Goal: Information Seeking & Learning: Learn about a topic

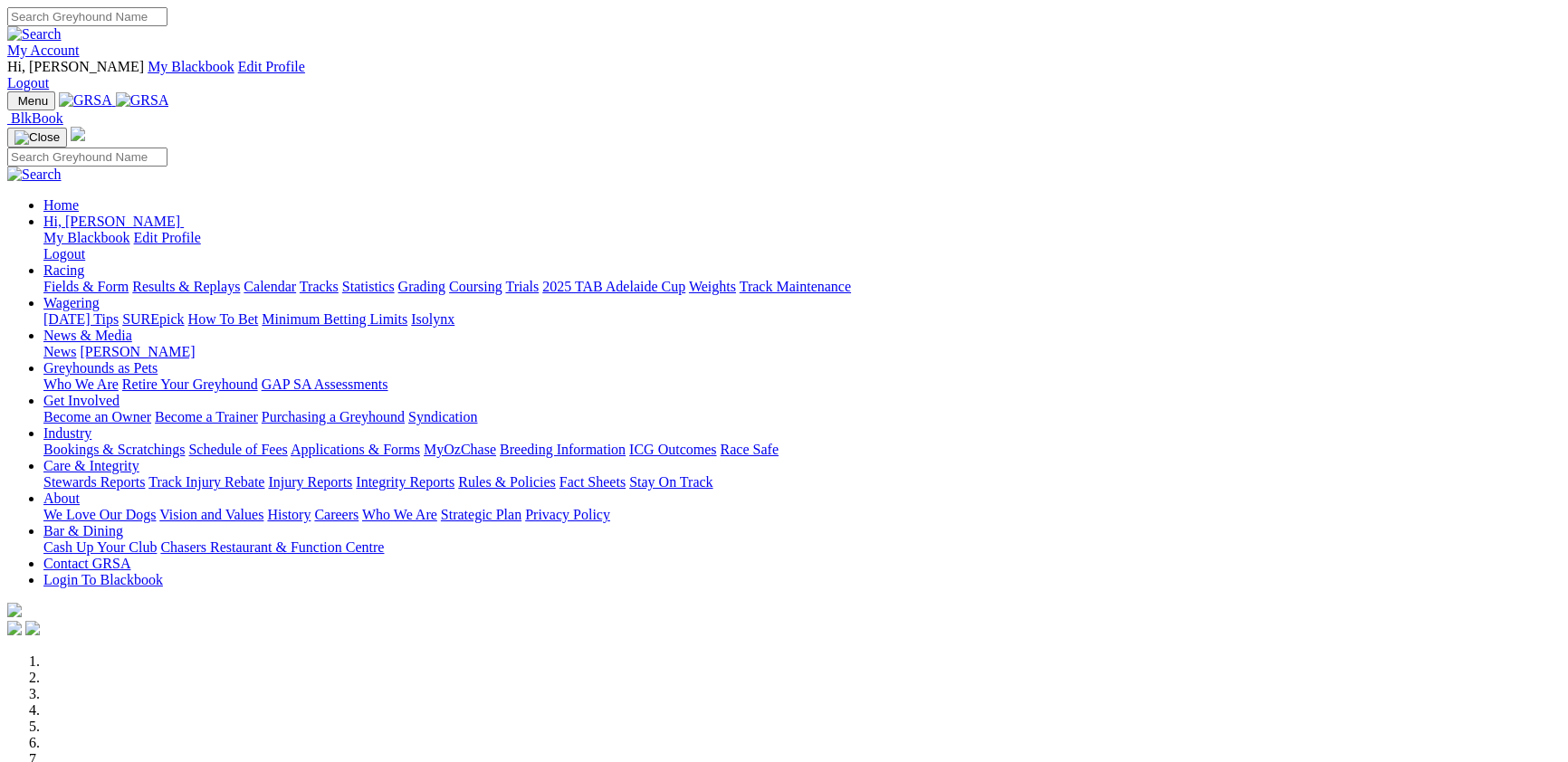
click at [84, 263] on link "Racing" at bounding box center [64, 271] width 41 height 16
click at [240, 278] on link "Results & Replays" at bounding box center [186, 286] width 107 height 16
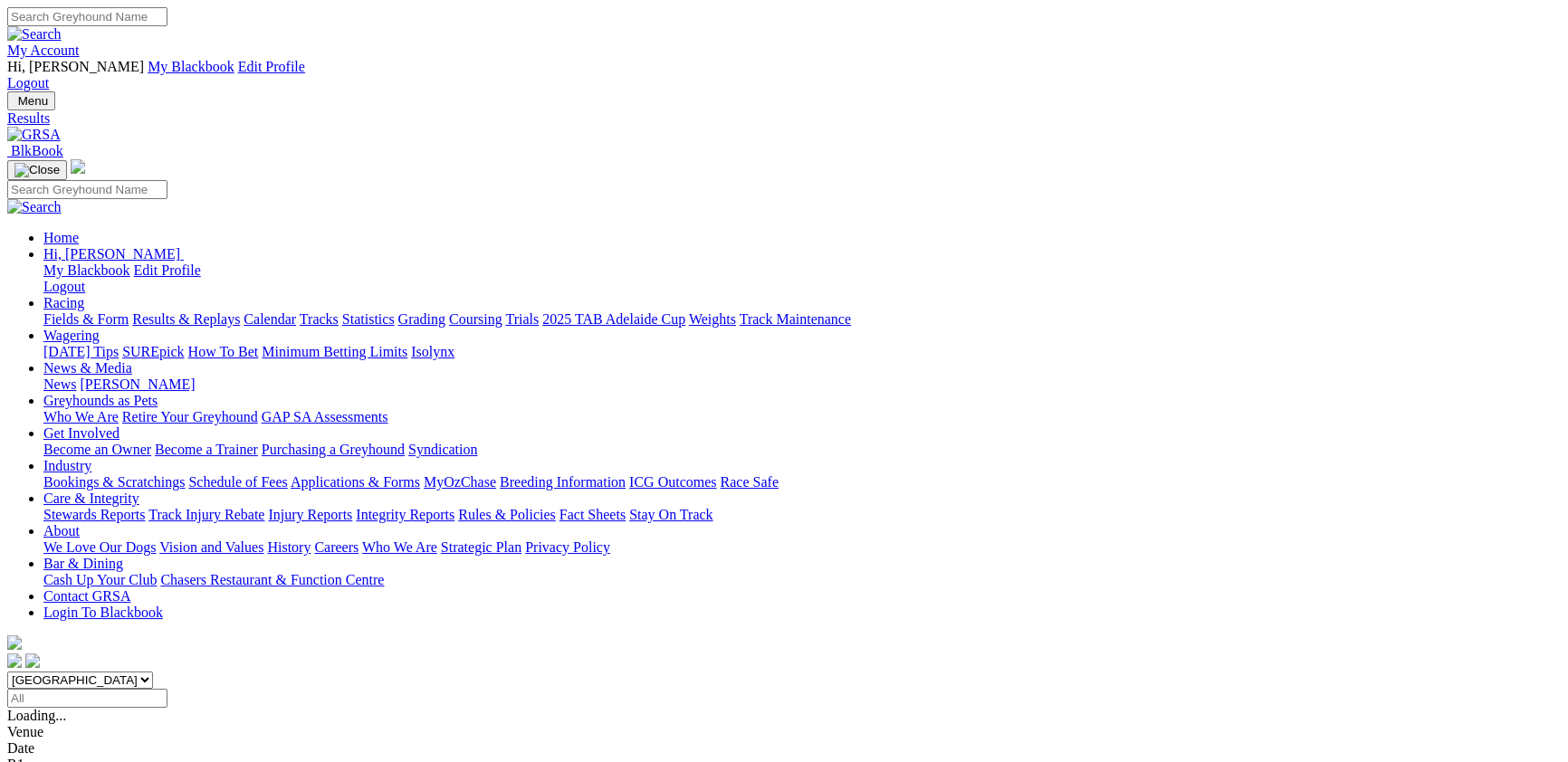
select select "NSW"
click at [153, 671] on select "[GEOGRAPHIC_DATA] [GEOGRAPHIC_DATA] [GEOGRAPHIC_DATA] [GEOGRAPHIC_DATA] [GEOGRA…" at bounding box center [79, 680] width 146 height 18
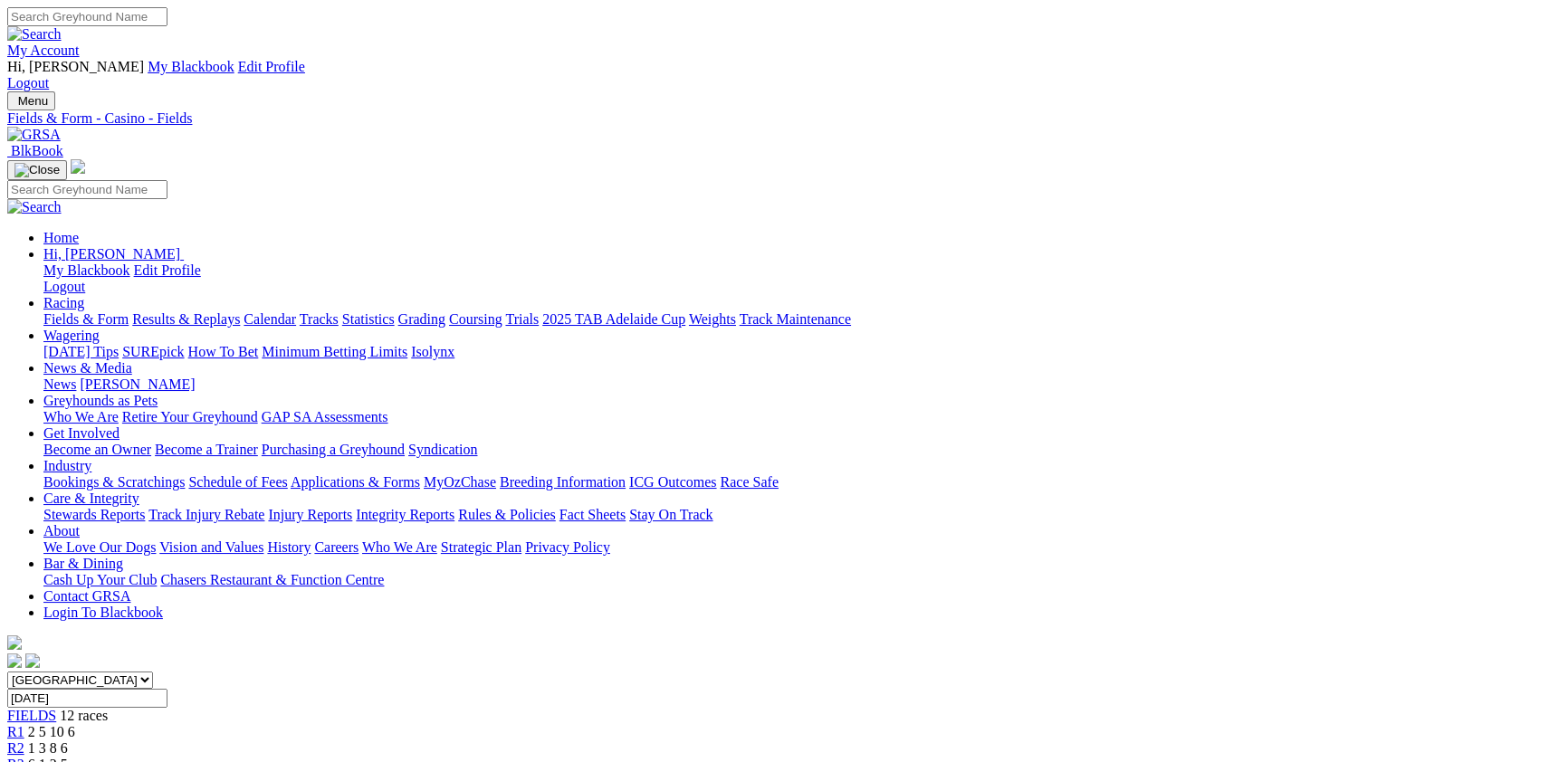
click at [153, 671] on select "[GEOGRAPHIC_DATA] [GEOGRAPHIC_DATA] [GEOGRAPHIC_DATA] [GEOGRAPHIC_DATA] [GEOGRA…" at bounding box center [79, 680] width 146 height 18
select select "VIC"
click at [153, 671] on select "[GEOGRAPHIC_DATA] [GEOGRAPHIC_DATA] [GEOGRAPHIC_DATA] [GEOGRAPHIC_DATA] [GEOGRA…" at bounding box center [79, 680] width 146 height 18
select select "TAS"
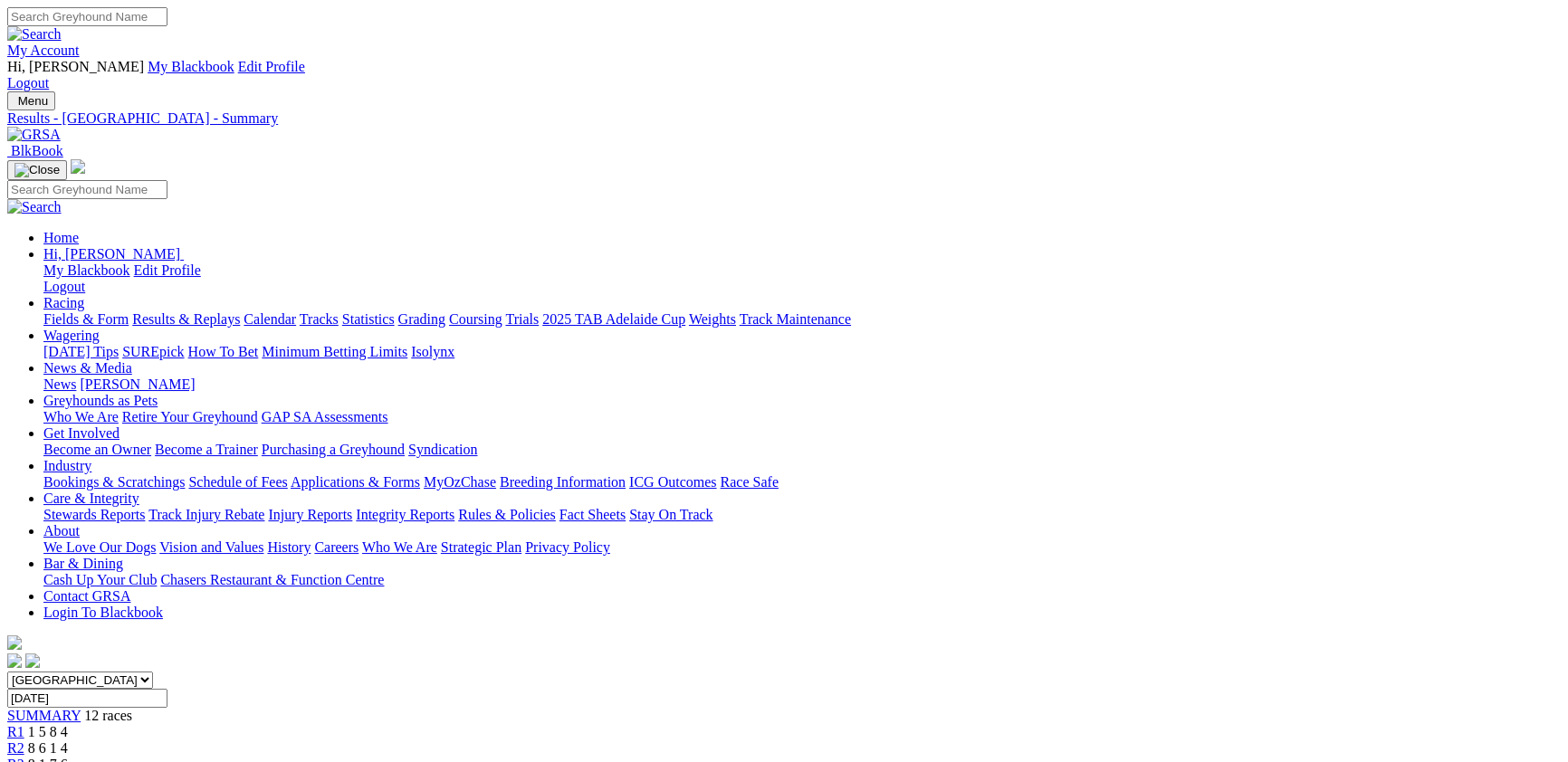
click at [153, 671] on select "South Australia New South Wales Northern Territory Queensland Tasmania Victoria…" at bounding box center [79, 680] width 146 height 18
click at [40, 757] on link "F" at bounding box center [35, 765] width 8 height 16
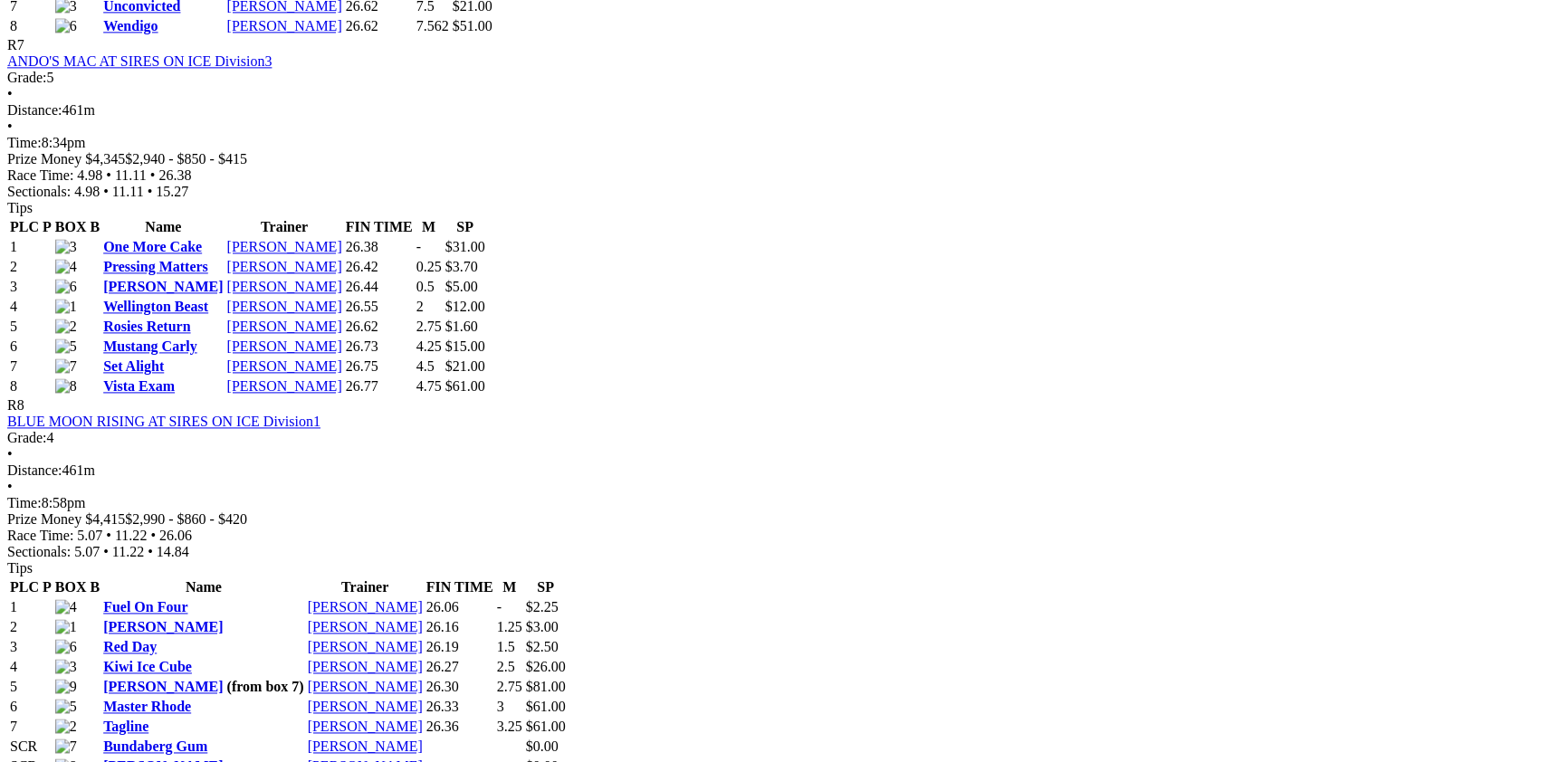
scroll to position [3258, 0]
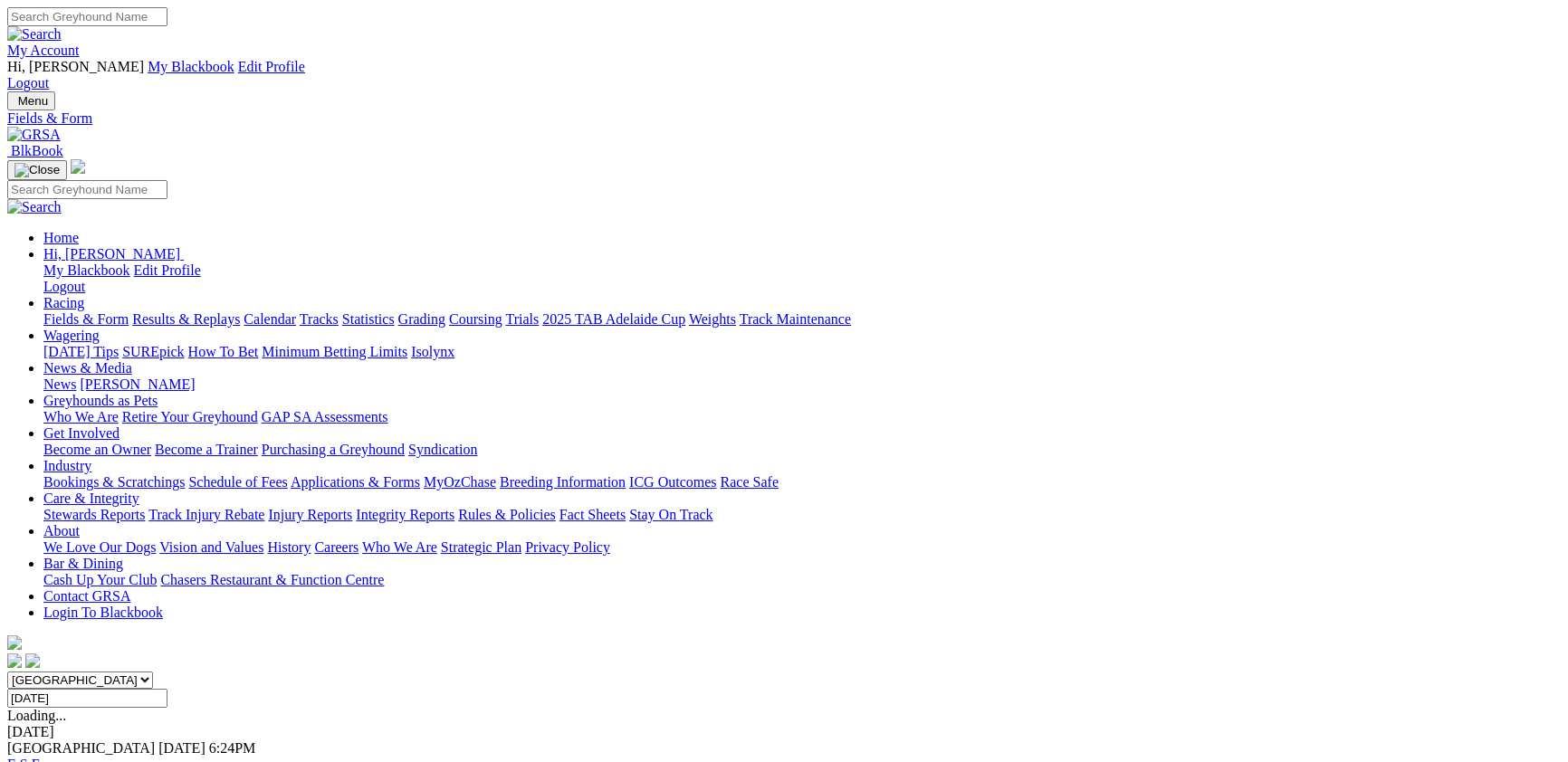
select select "WA"
click at [153, 671] on select "[GEOGRAPHIC_DATA] [GEOGRAPHIC_DATA] [GEOGRAPHIC_DATA] [GEOGRAPHIC_DATA] [GEOGRA…" at bounding box center [79, 680] width 146 height 18
click at [40, 757] on link "F" at bounding box center [35, 765] width 8 height 16
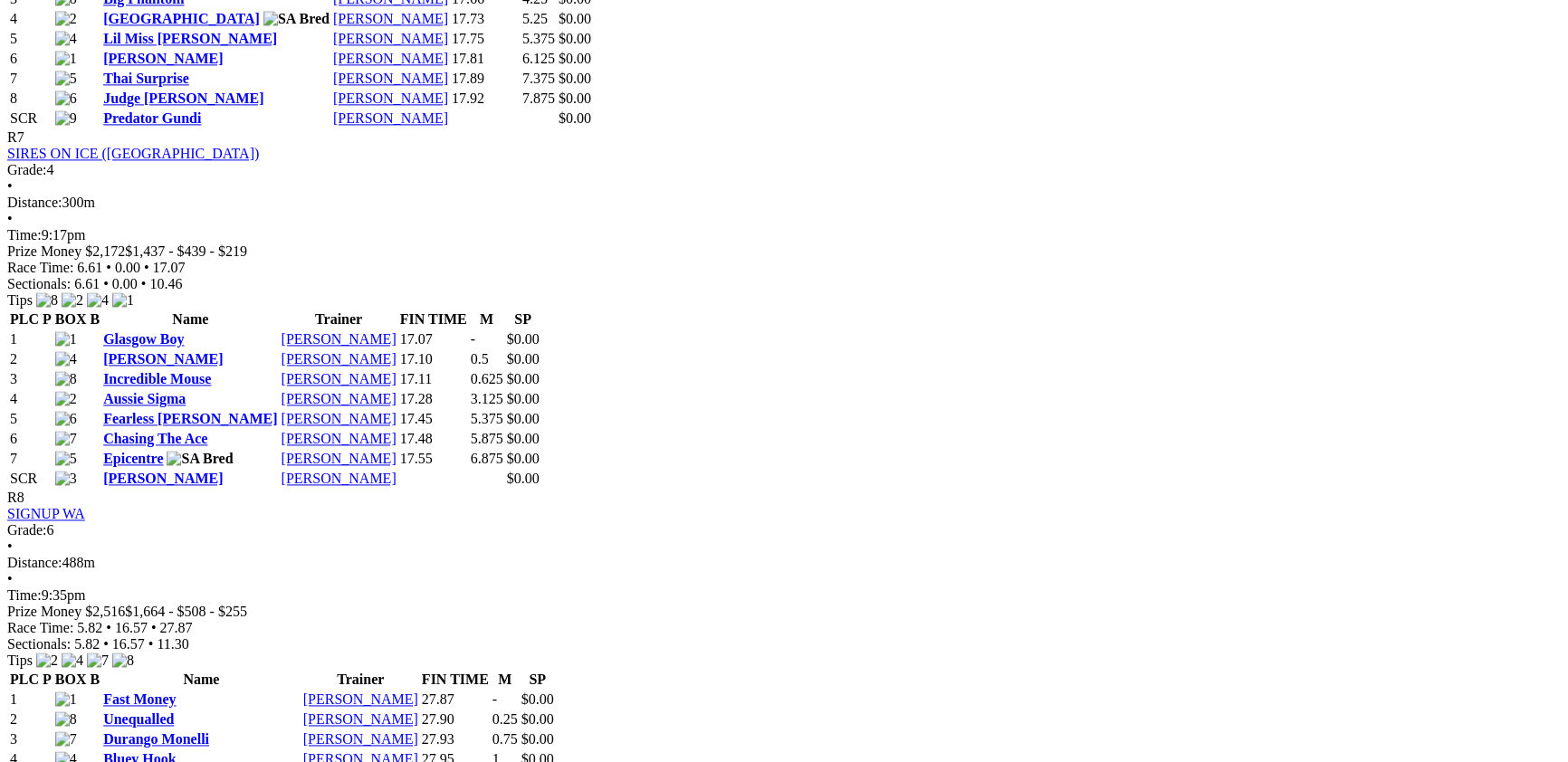
scroll to position [3258, 0]
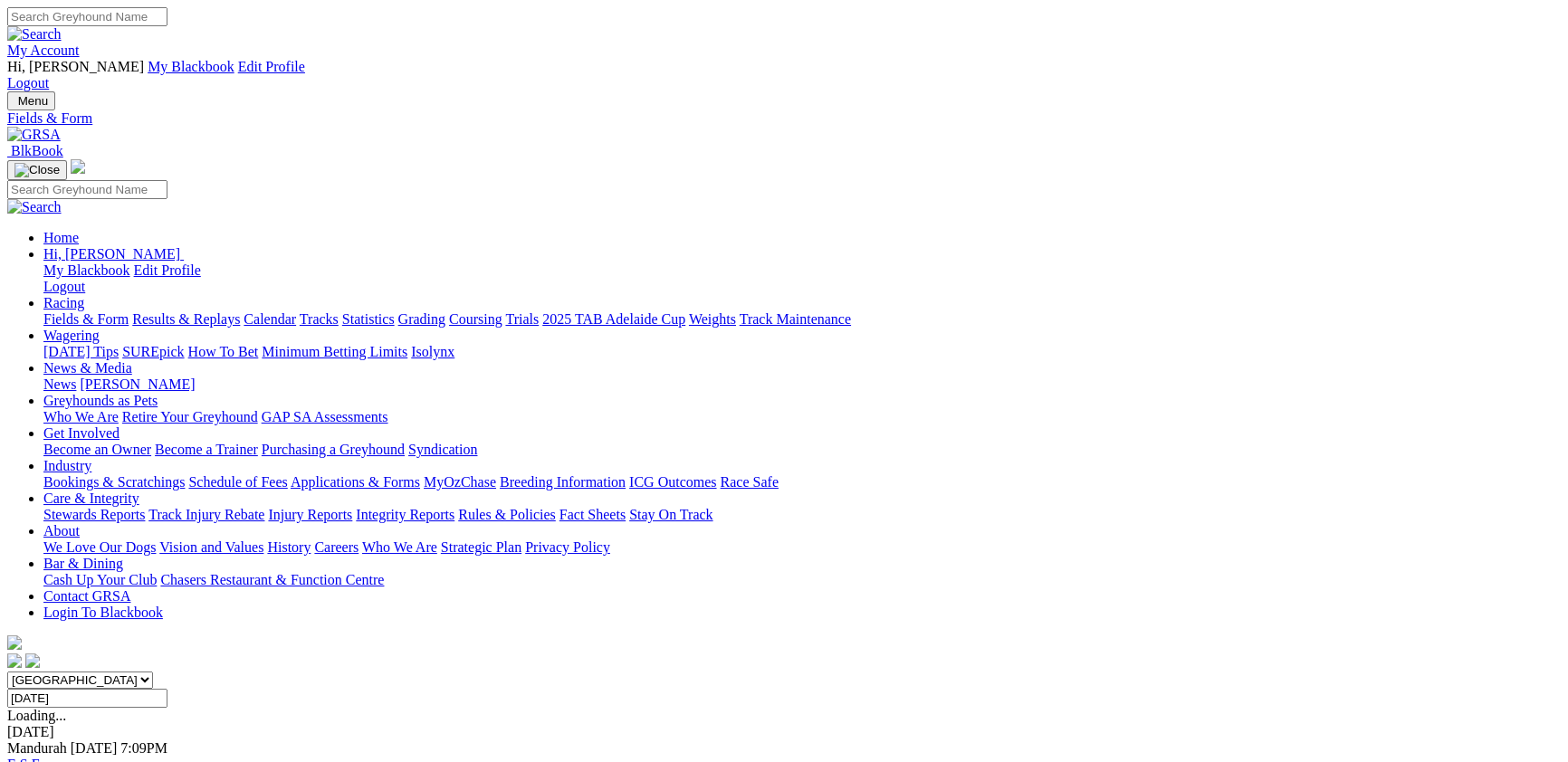
select select "SA"
click at [153, 671] on select "[GEOGRAPHIC_DATA] [GEOGRAPHIC_DATA] [GEOGRAPHIC_DATA] [GEOGRAPHIC_DATA] [GEOGRA…" at bounding box center [79, 680] width 146 height 18
click at [40, 757] on link "F" at bounding box center [35, 765] width 8 height 16
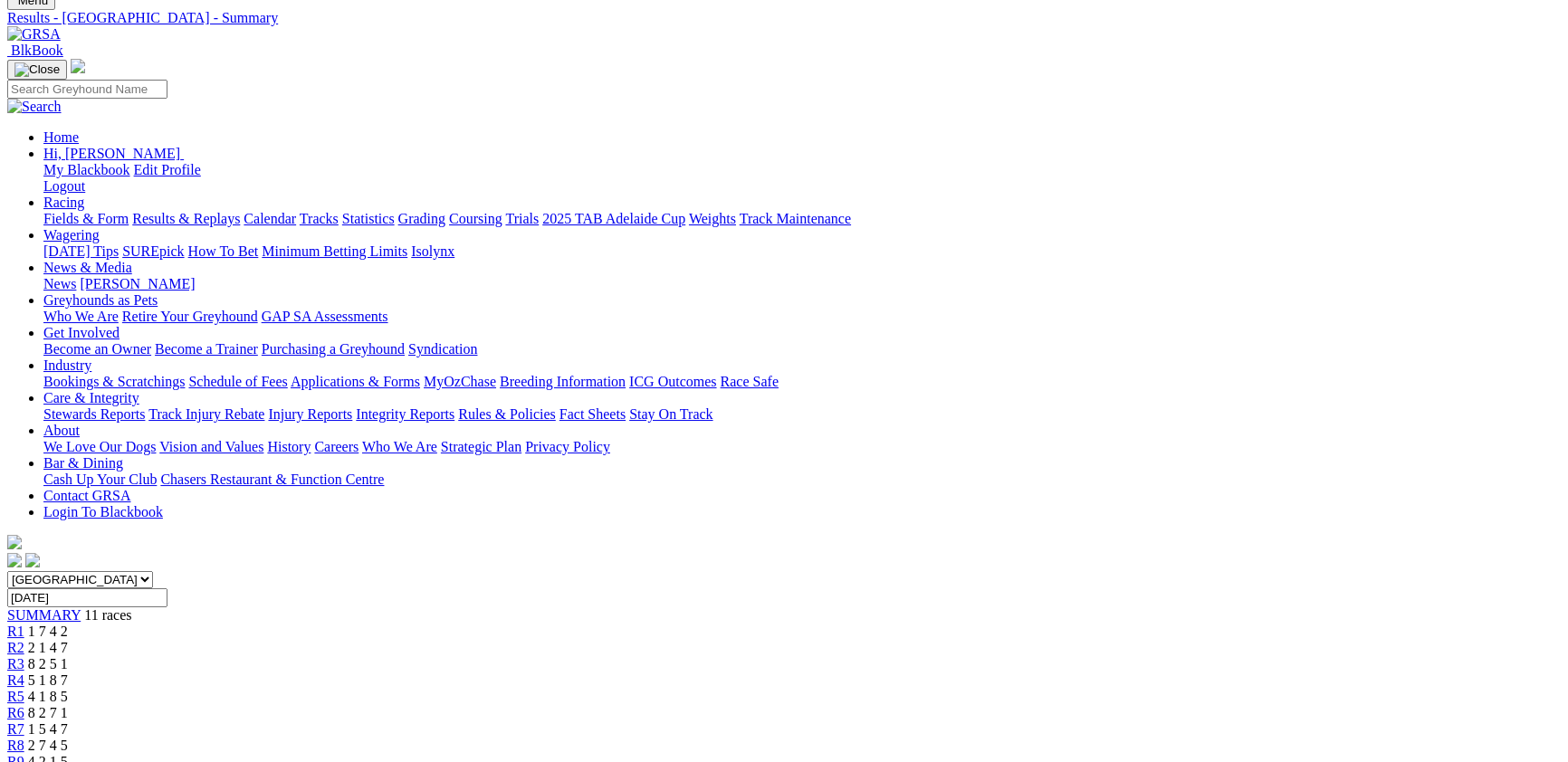
scroll to position [99, 0]
select select "[GEOGRAPHIC_DATA]"
click at [153, 572] on select "[GEOGRAPHIC_DATA] [GEOGRAPHIC_DATA] [GEOGRAPHIC_DATA] [GEOGRAPHIC_DATA] [GEOGRA…" at bounding box center [79, 581] width 146 height 18
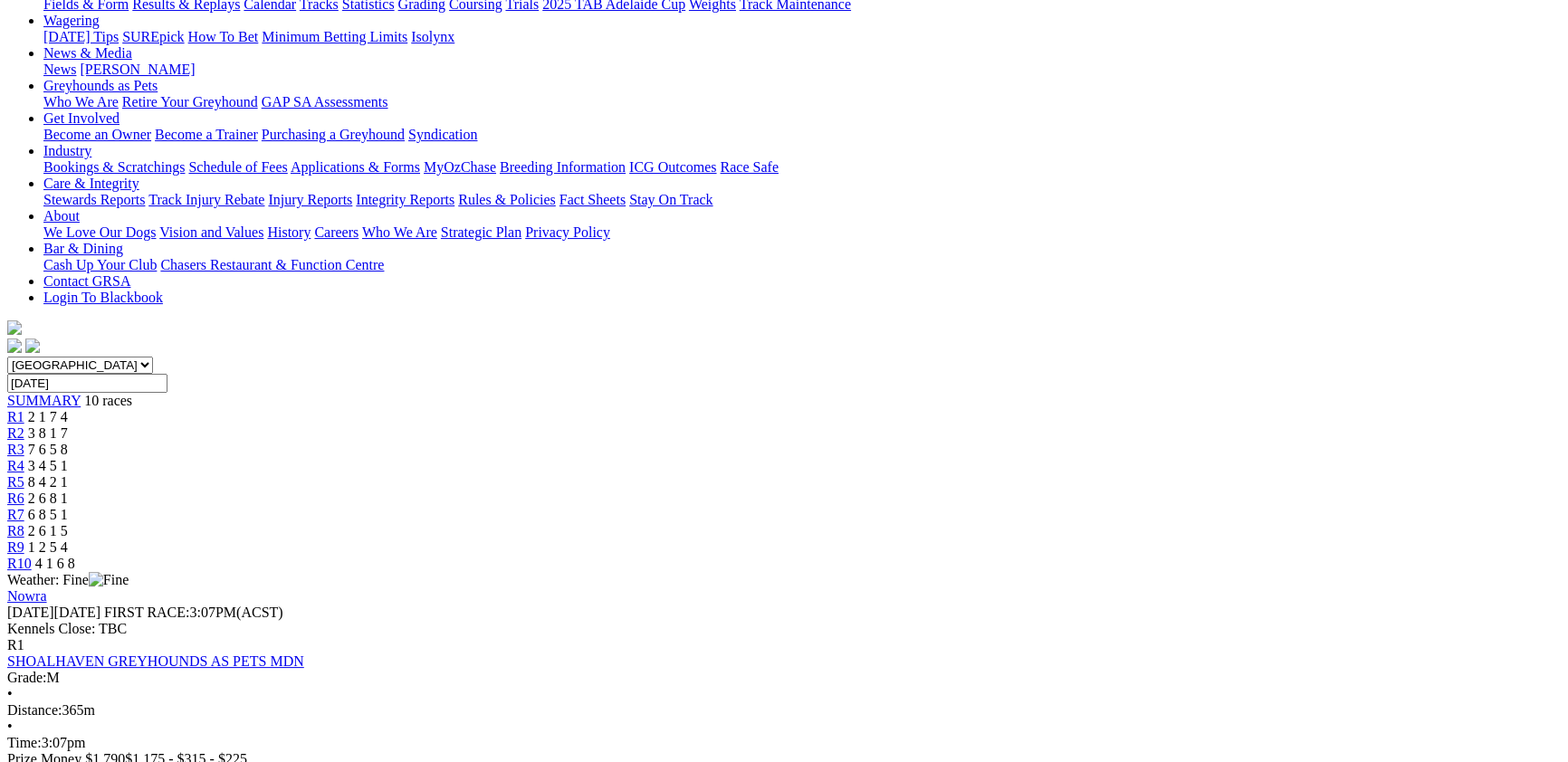
scroll to position [99, 0]
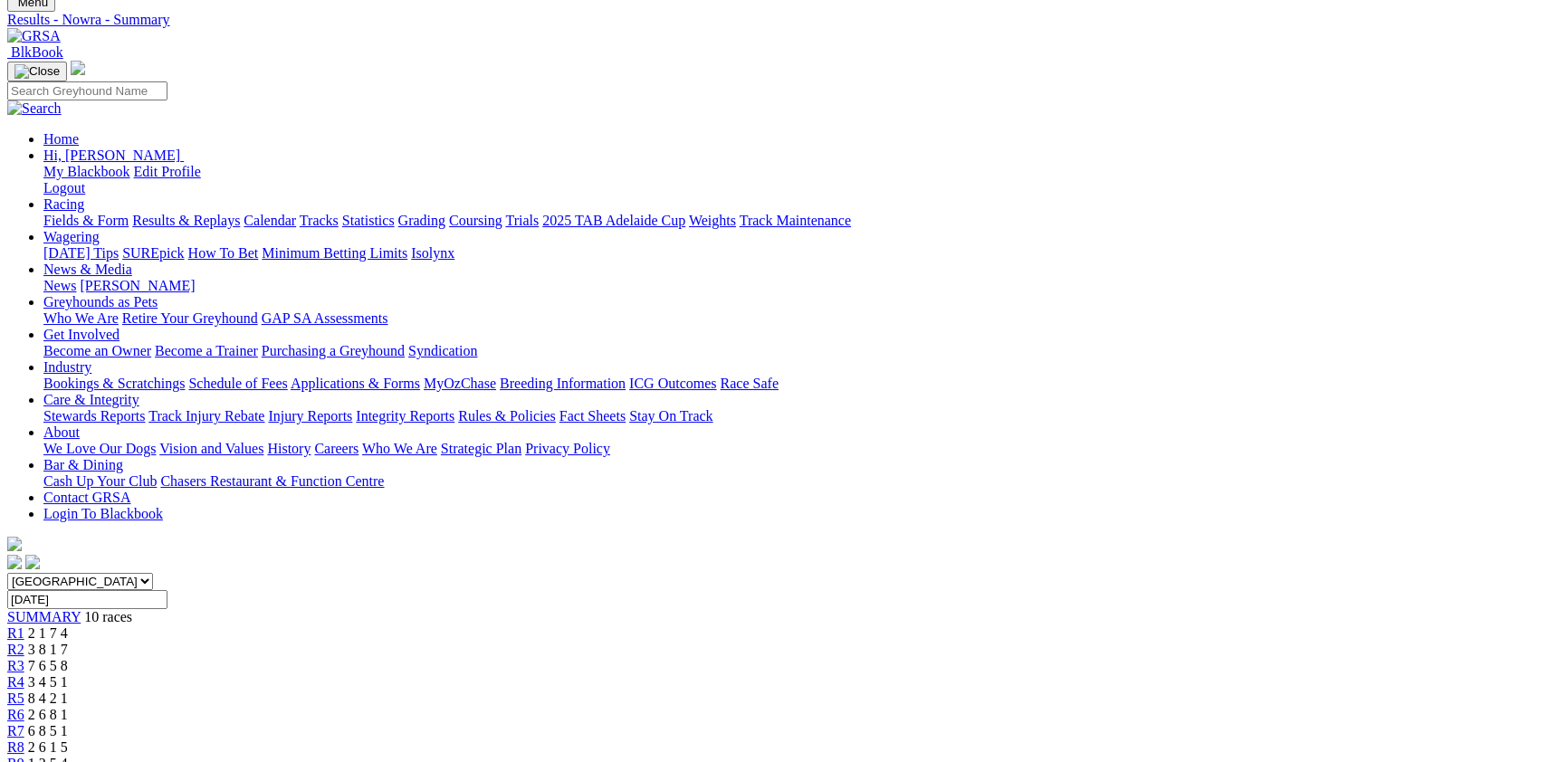
click at [153, 572] on select "South Australia New South Wales Northern Territory Queensland Tasmania Victoria…" at bounding box center [79, 581] width 146 height 18
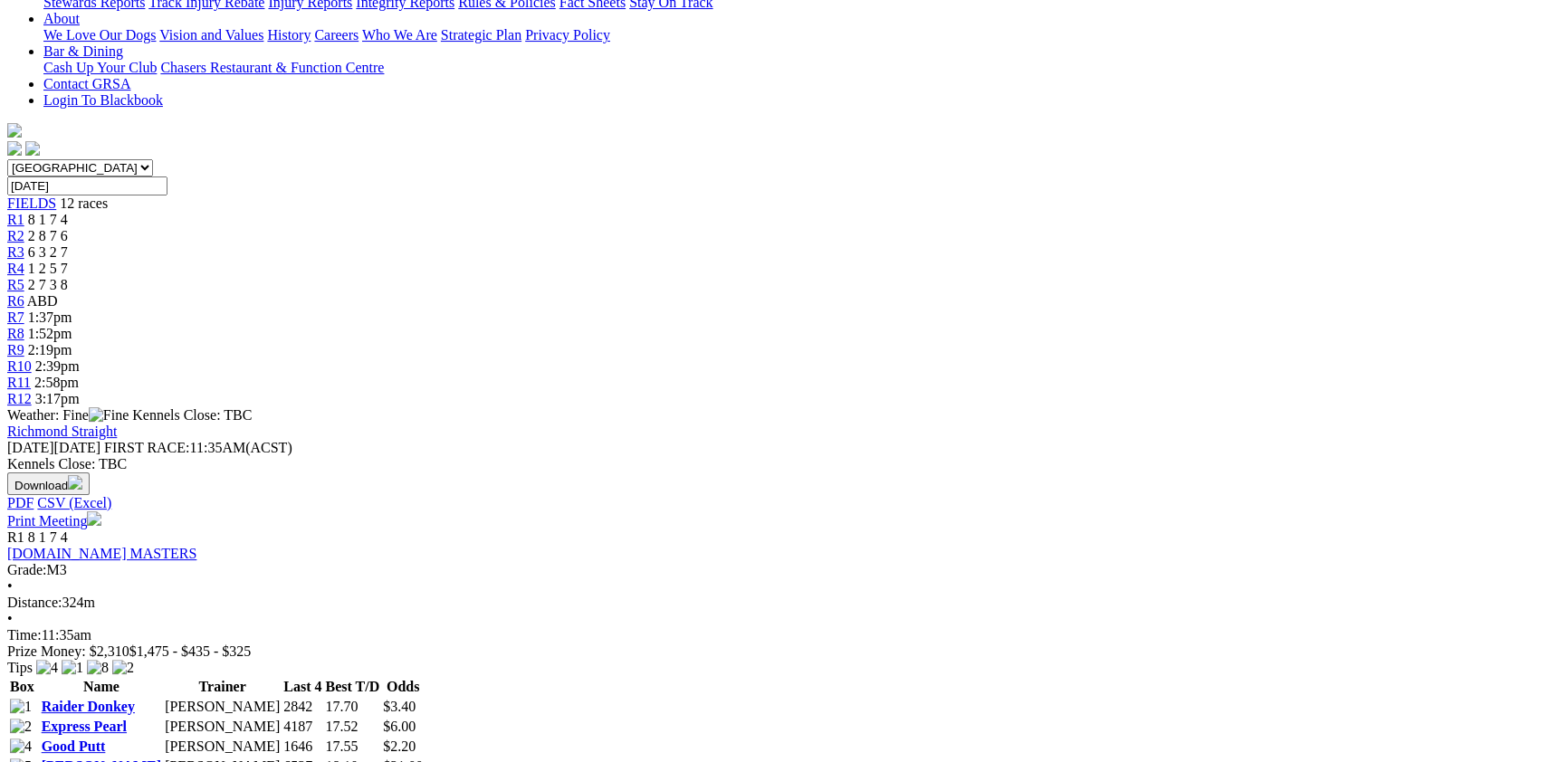
scroll to position [197, 0]
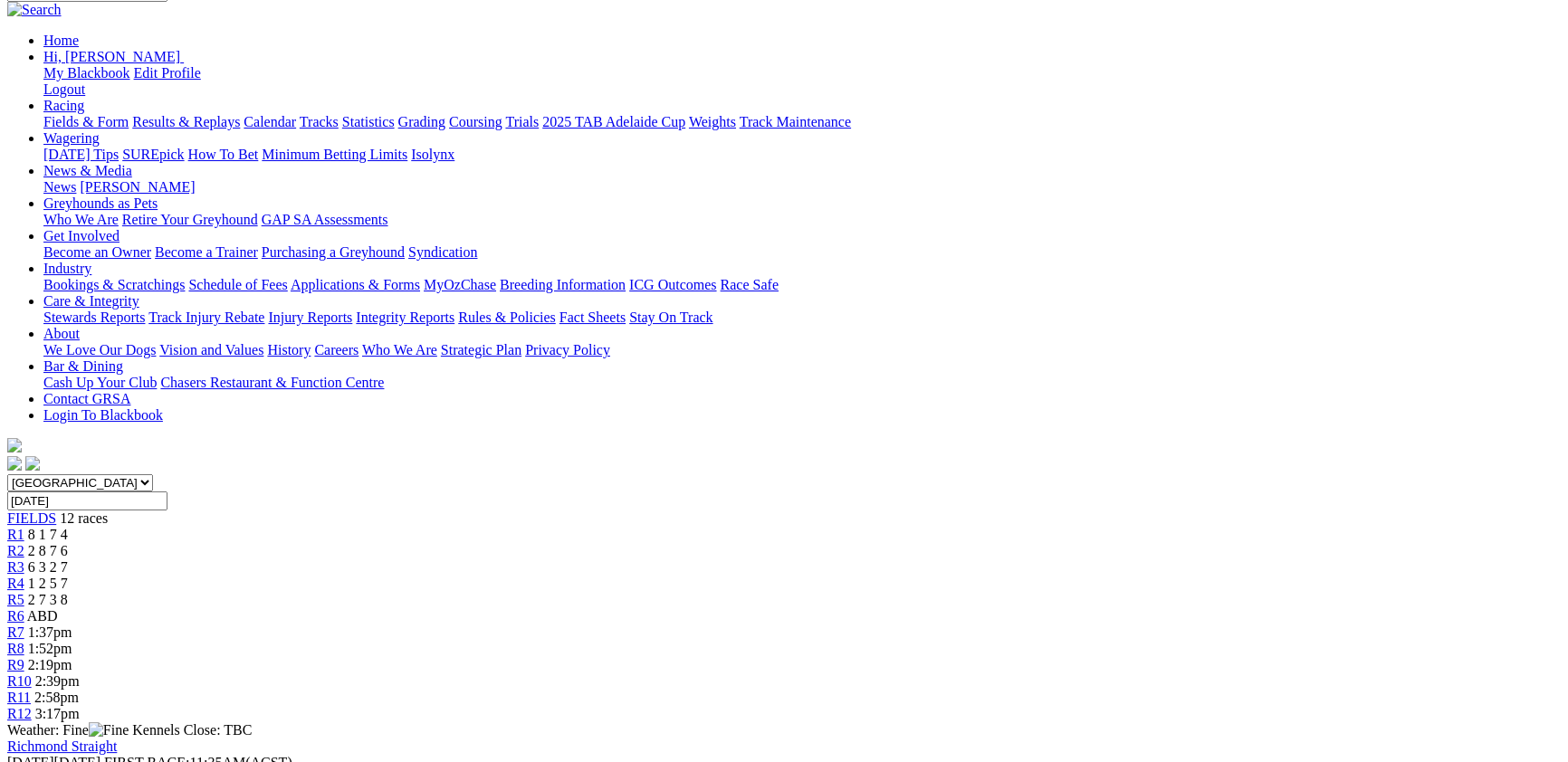
click at [24, 527] on span "R1" at bounding box center [16, 534] width 18 height 16
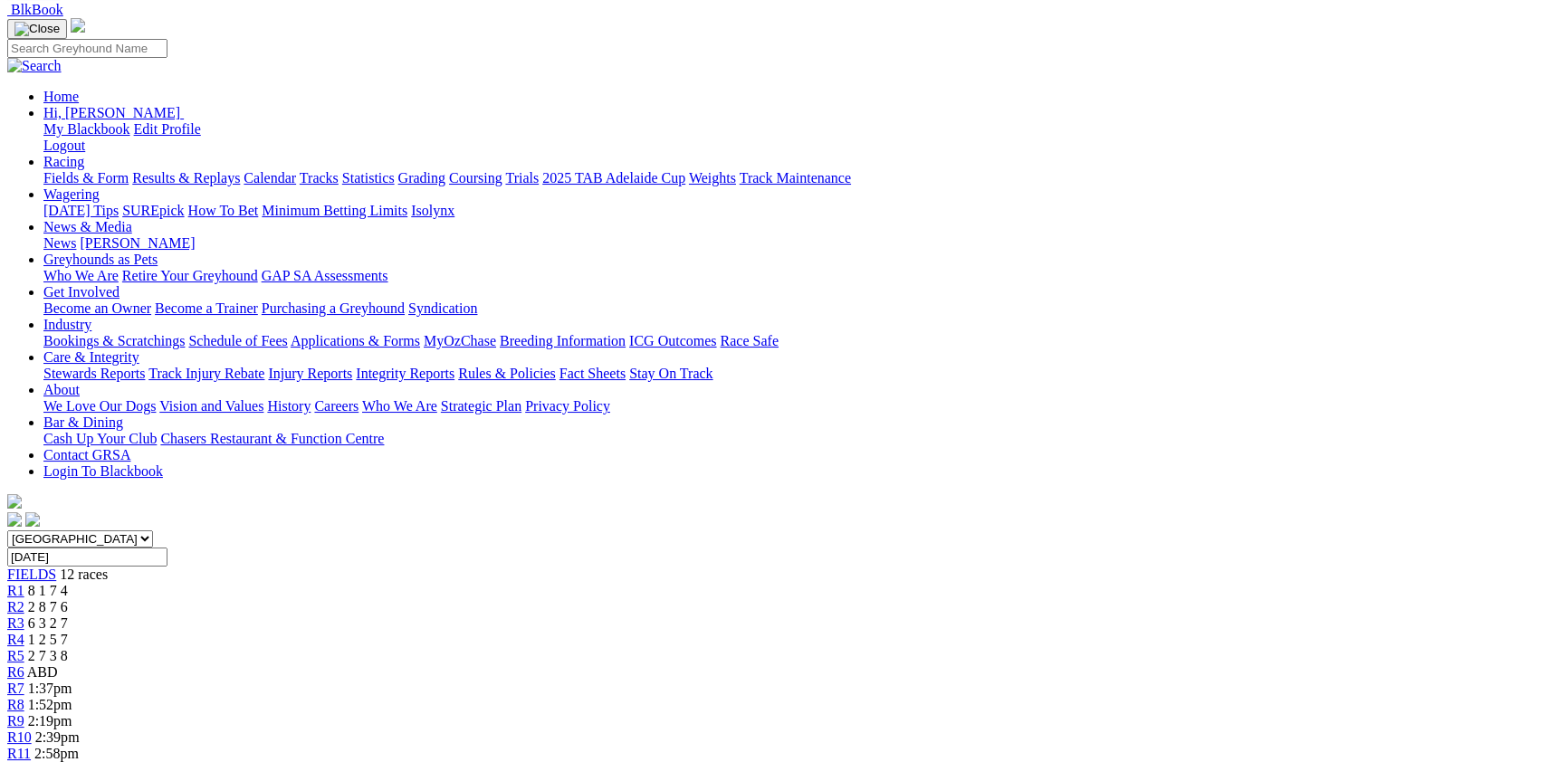
scroll to position [99, 0]
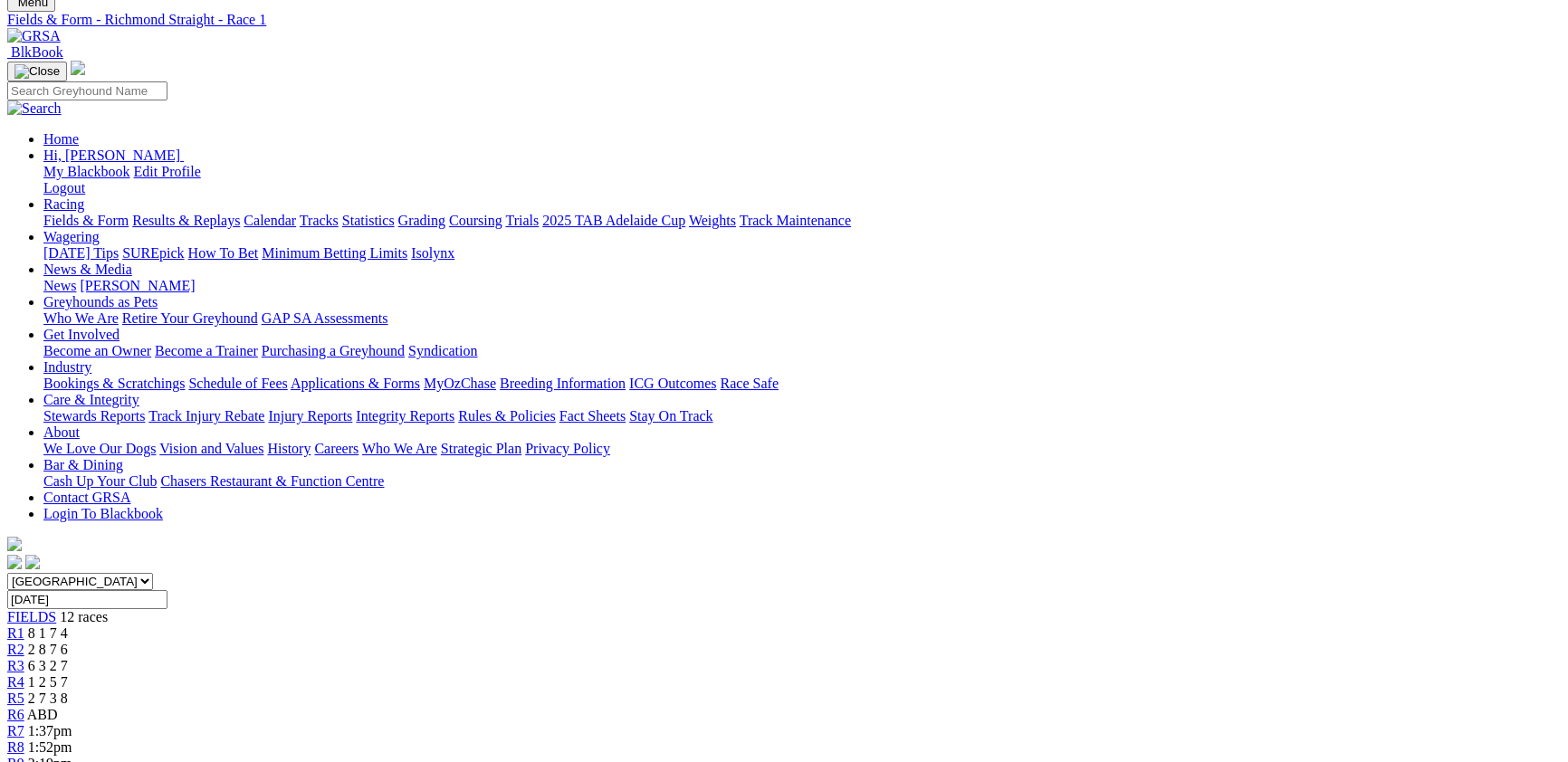
click at [24, 642] on link "R2" at bounding box center [16, 650] width 18 height 16
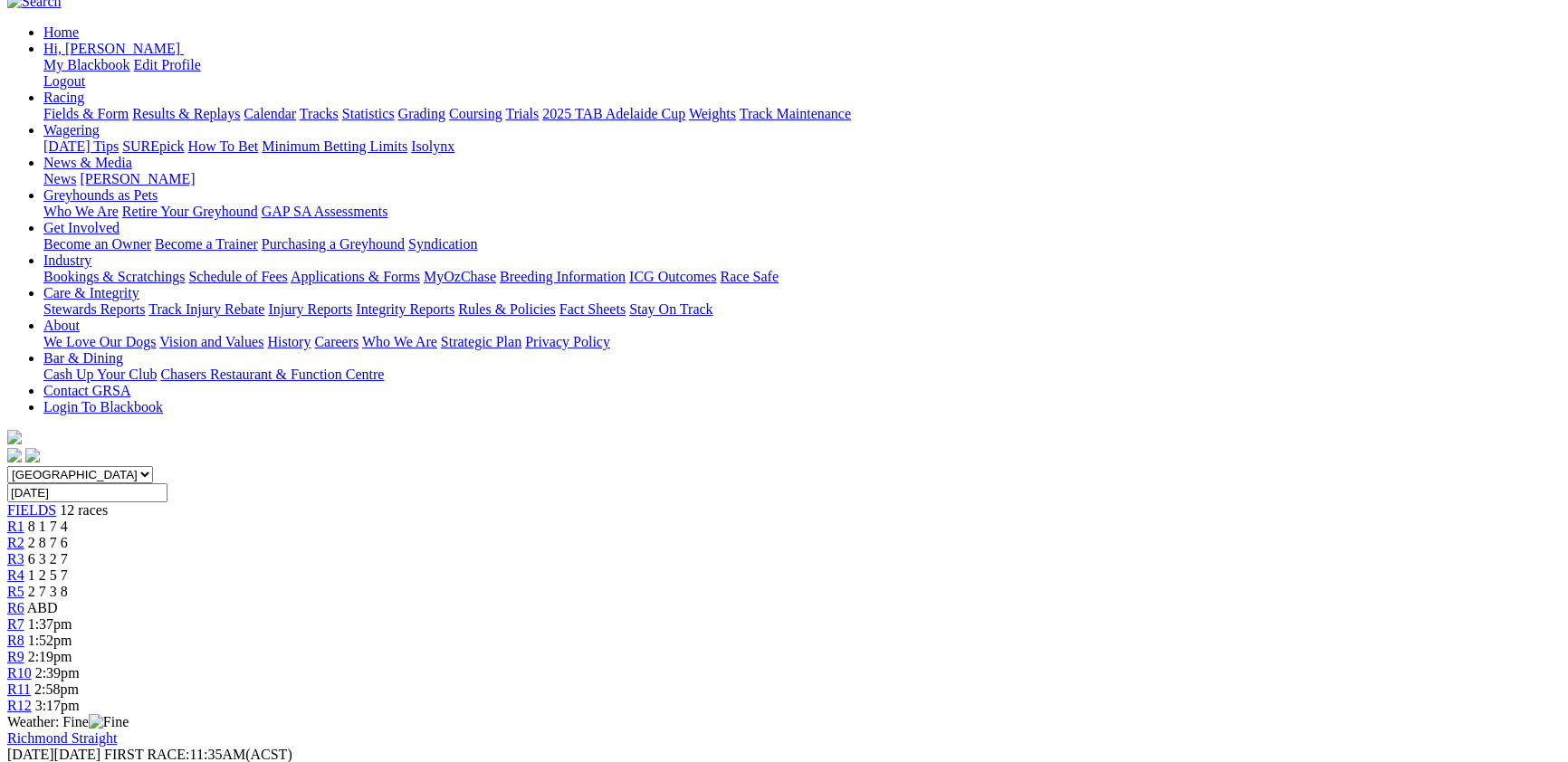
scroll to position [197, 0]
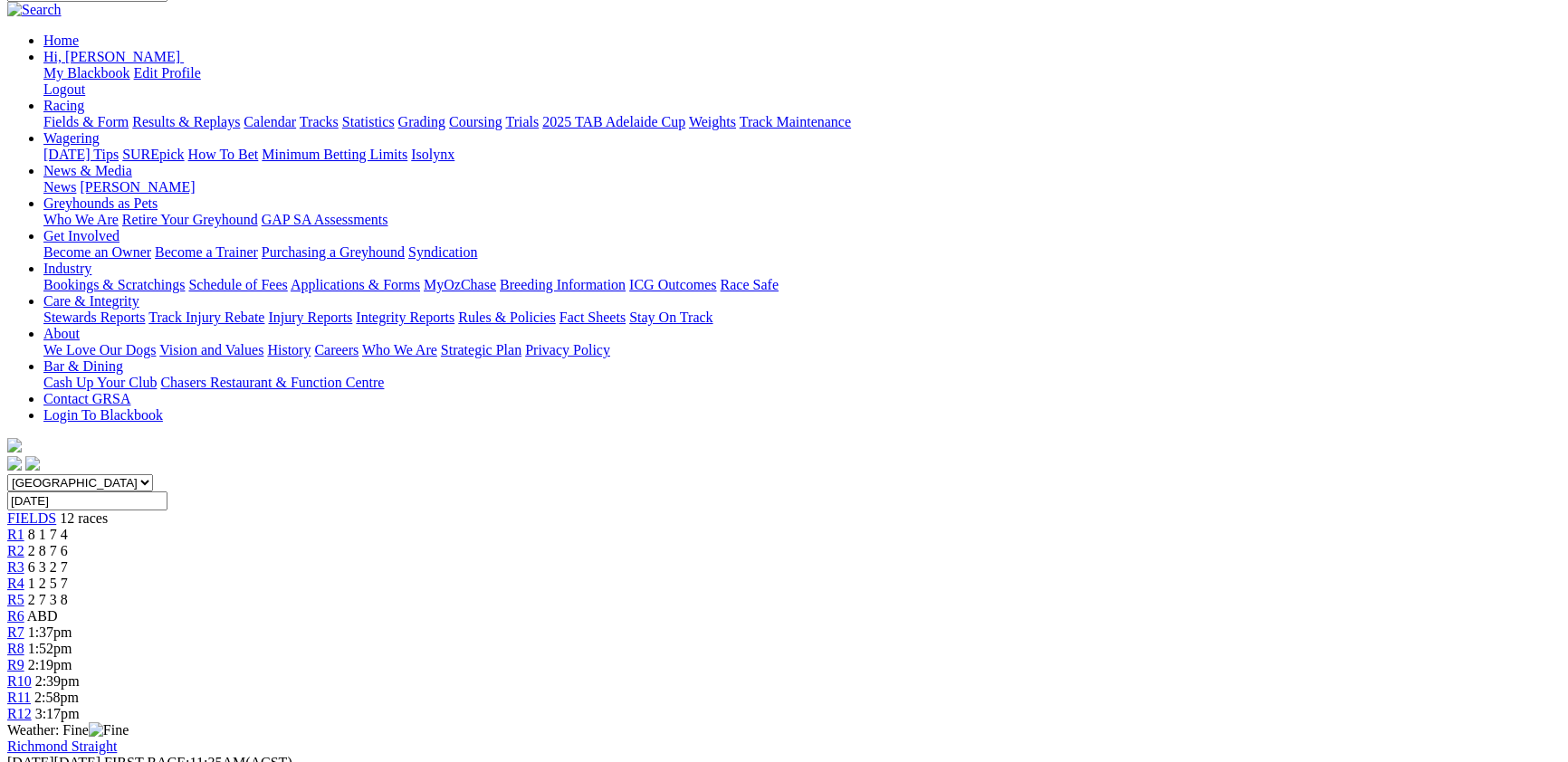
click at [520, 560] on div "R3 6 3 2 7" at bounding box center [784, 568] width 1553 height 17
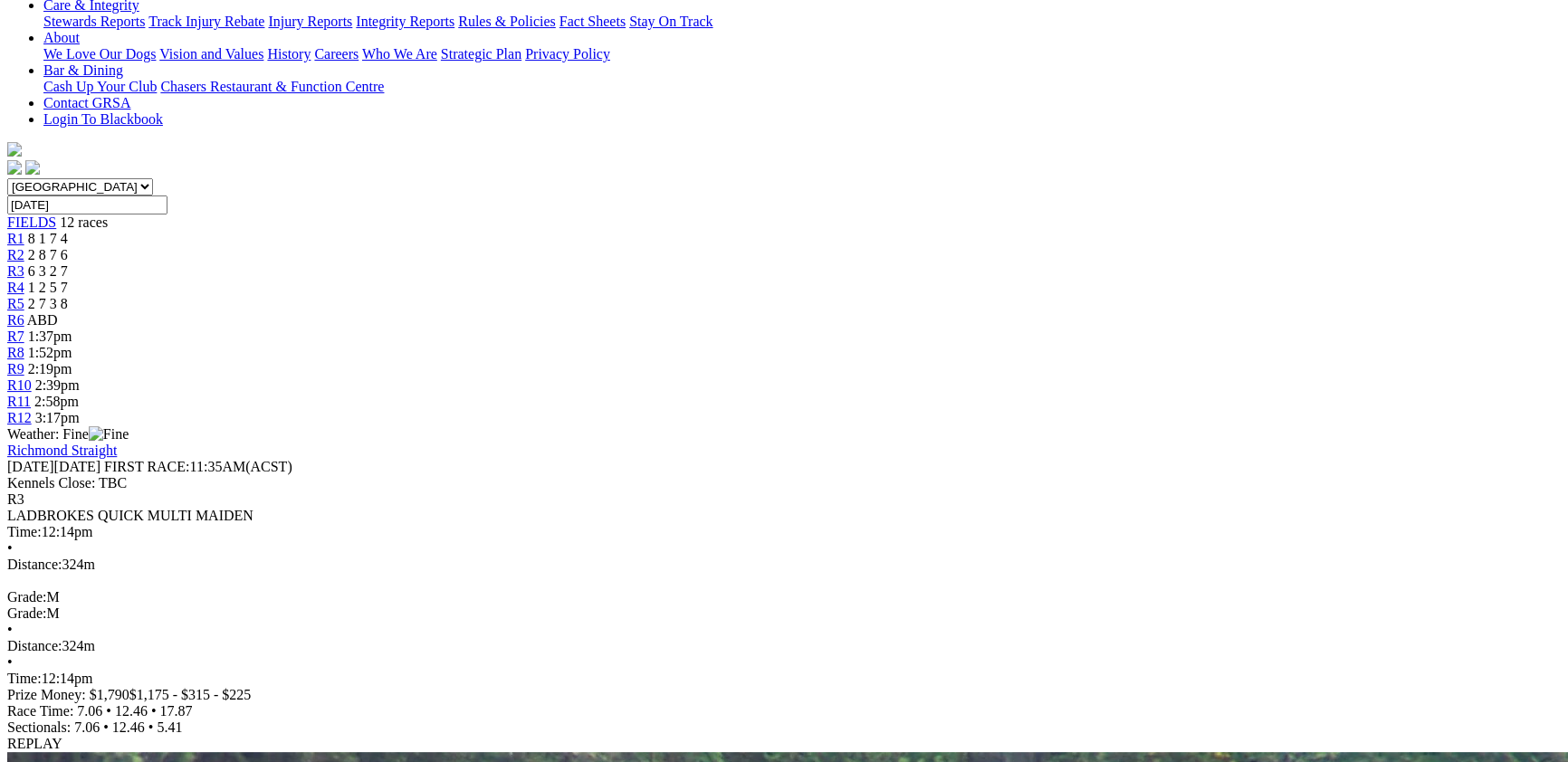
scroll to position [99, 0]
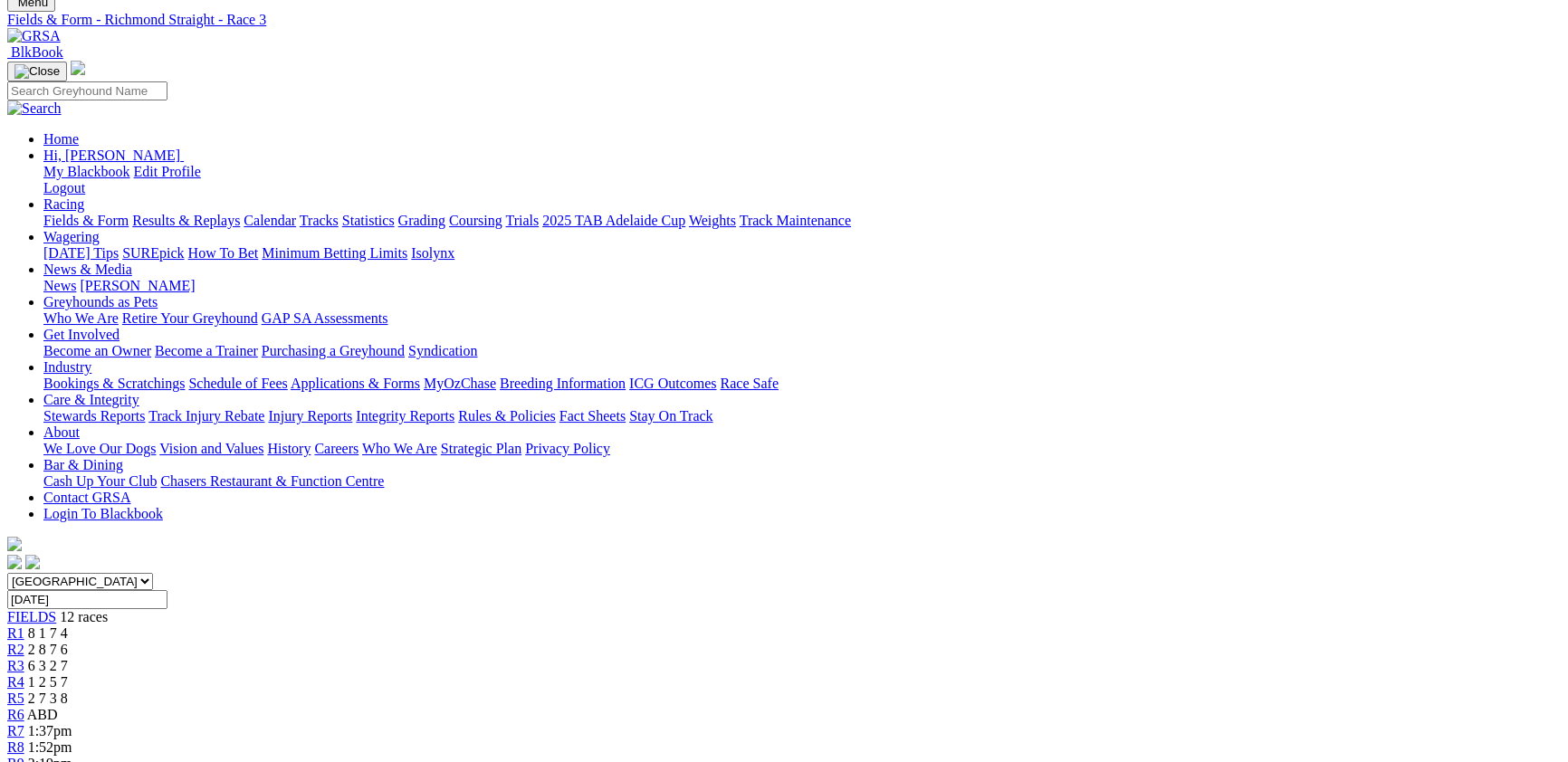
click at [605, 674] on div "R4 1 2 5 7" at bounding box center [784, 682] width 1553 height 17
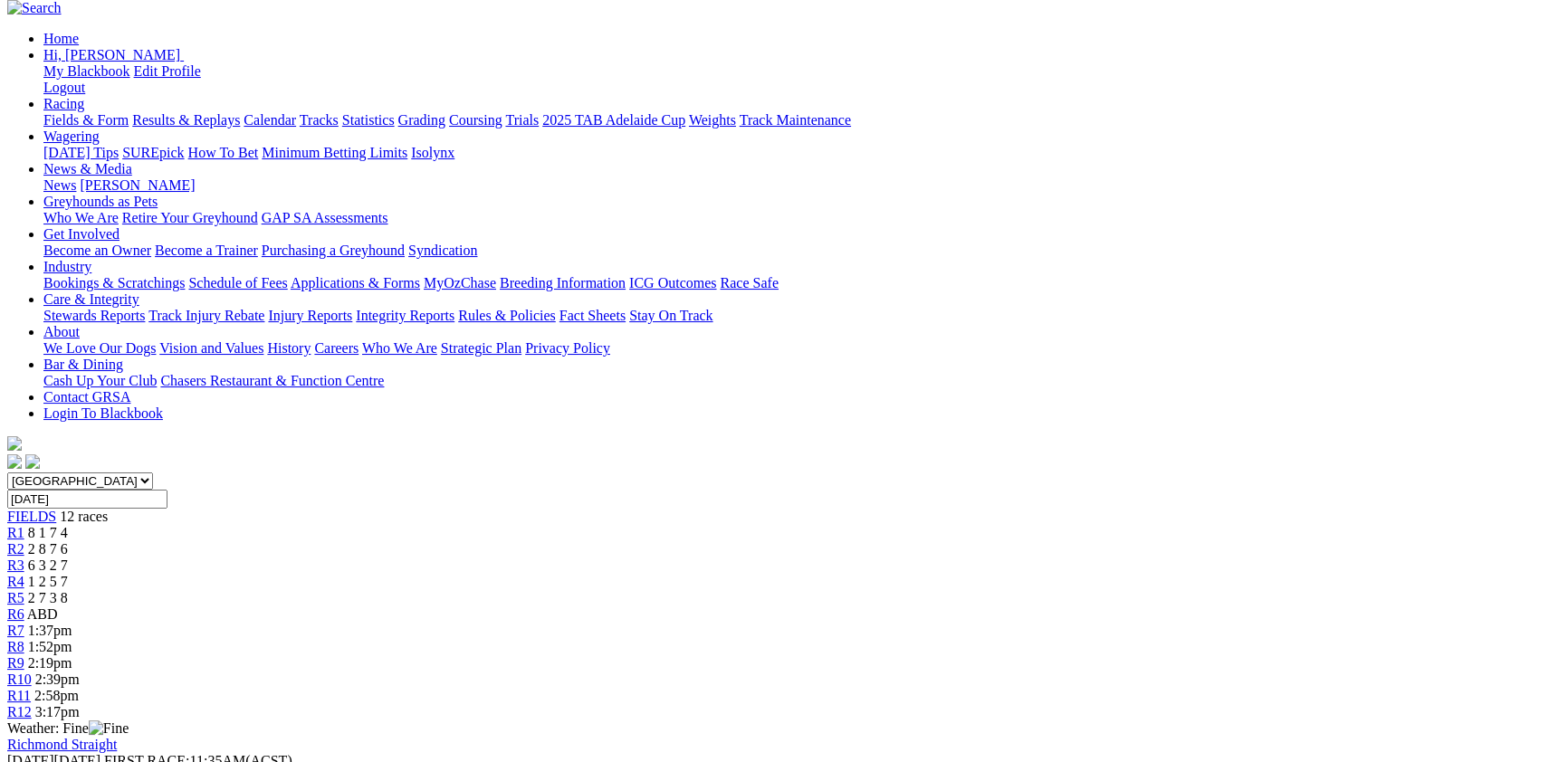
scroll to position [197, 0]
click at [769, 609] on div "R6 [GEOGRAPHIC_DATA]" at bounding box center [784, 616] width 1553 height 17
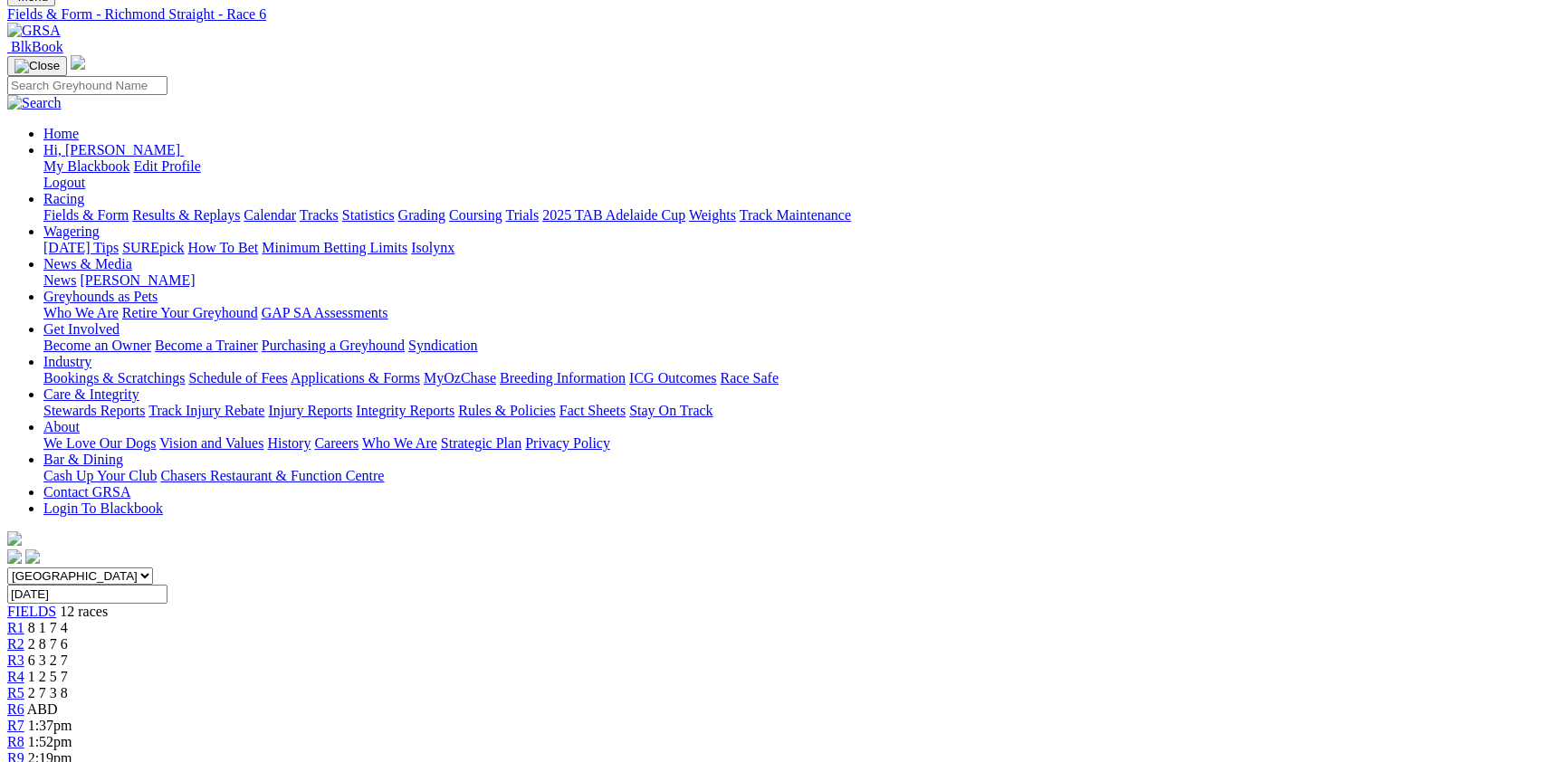
scroll to position [99, 0]
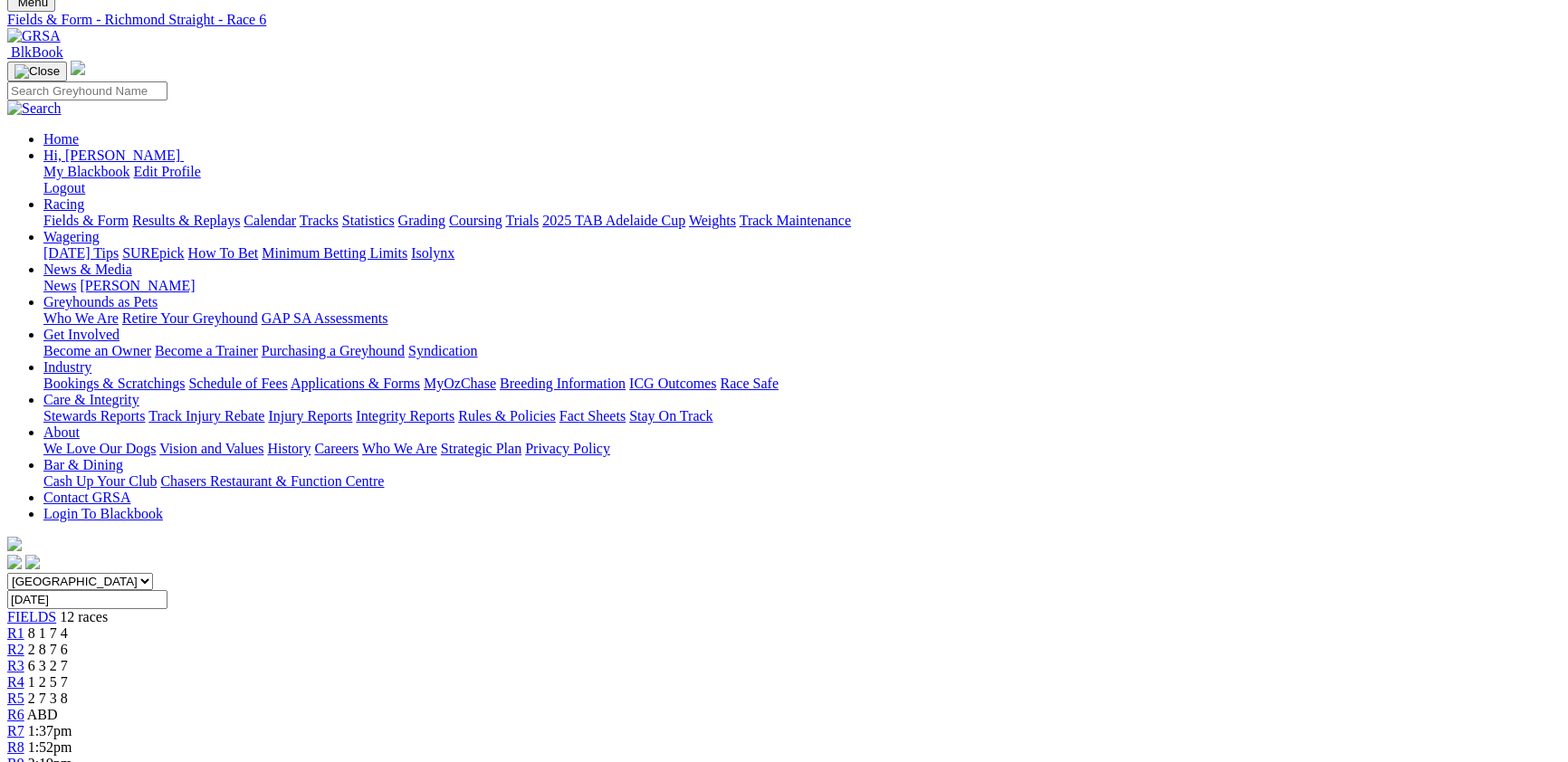
click at [895, 723] on div "R7 1:37pm" at bounding box center [784, 731] width 1553 height 17
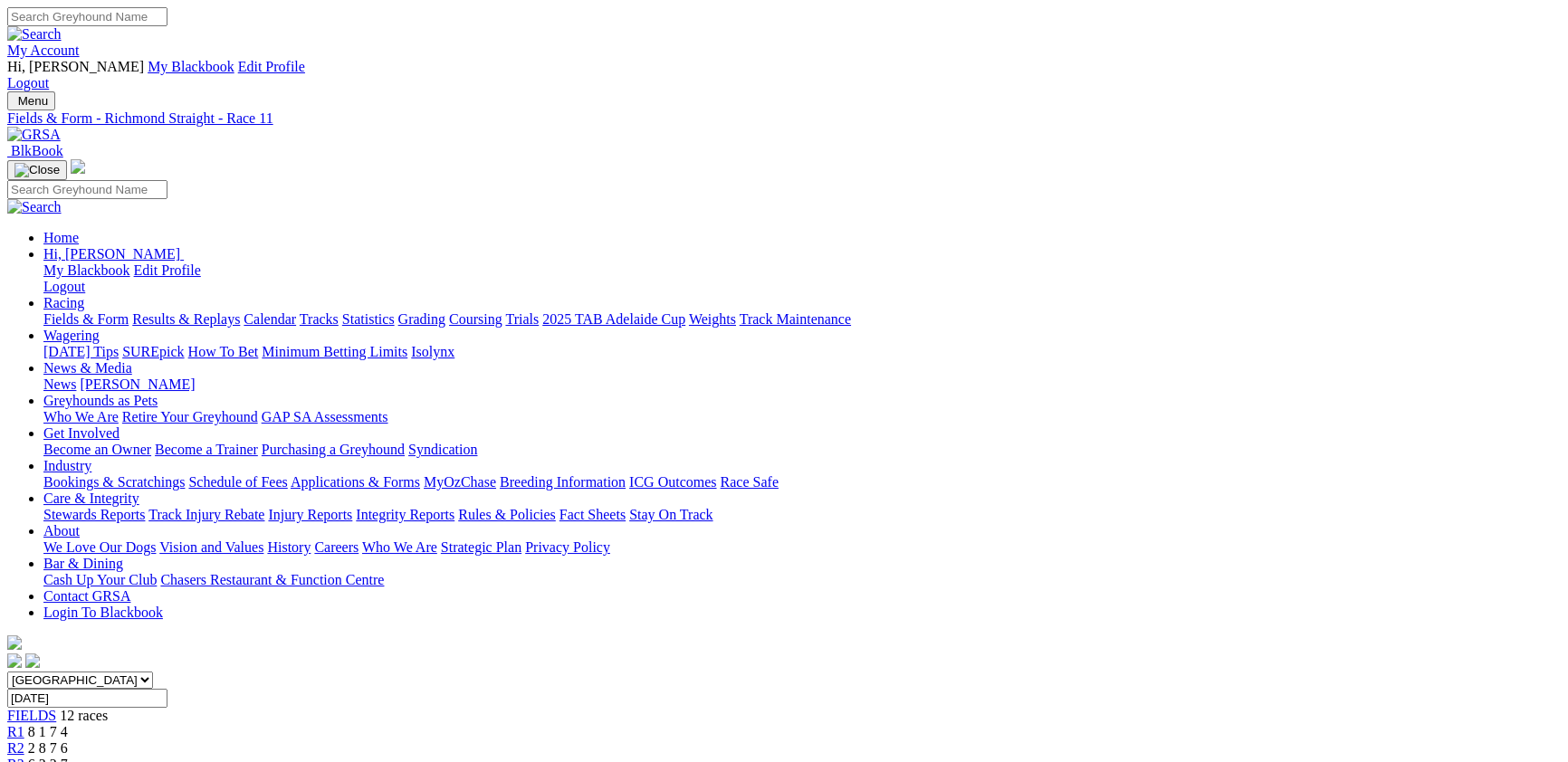
select select "VIC"
click at [153, 671] on select "South Australia New South Wales Northern Territory Queensland Tasmania Victoria…" at bounding box center [79, 680] width 146 height 18
click at [40, 757] on link "F" at bounding box center [35, 765] width 8 height 16
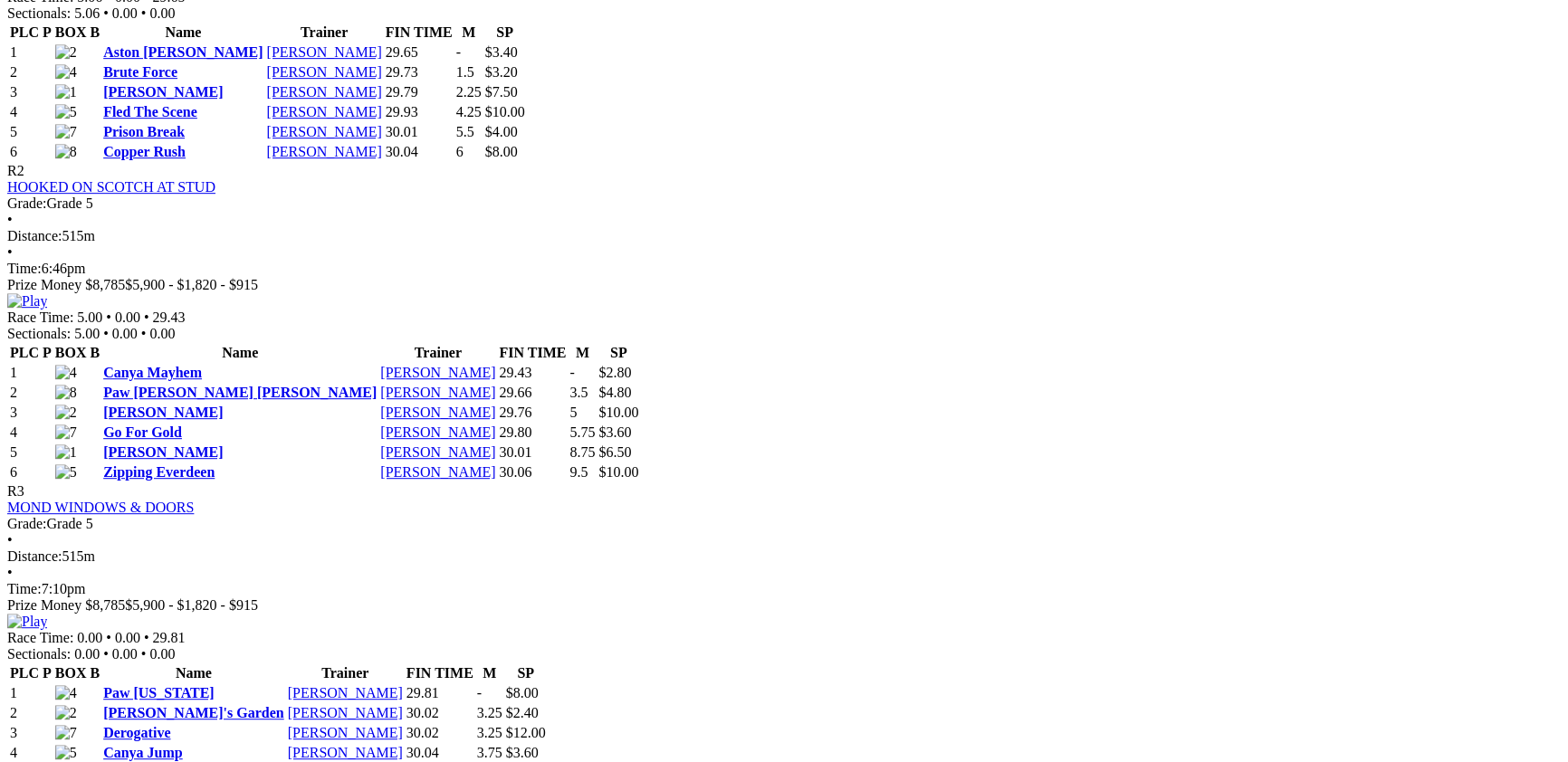
scroll to position [1185, 0]
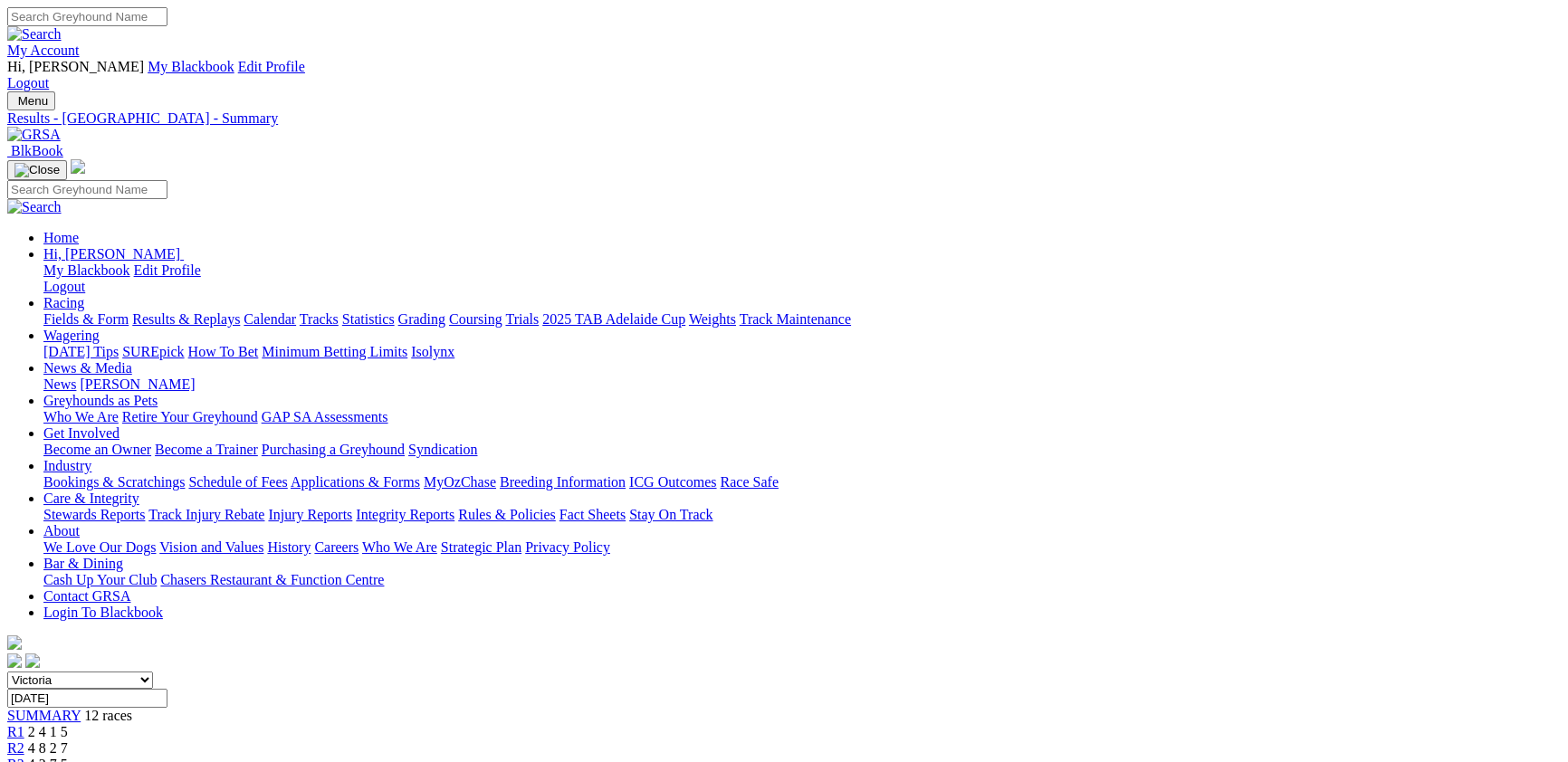
click at [153, 671] on select "[GEOGRAPHIC_DATA] [GEOGRAPHIC_DATA] [GEOGRAPHIC_DATA] [GEOGRAPHIC_DATA] [GEOGRA…" at bounding box center [79, 680] width 146 height 18
click at [167, 689] on input "[DATE]" at bounding box center [87, 698] width 160 height 19
type input "[DATE], [DATE]"
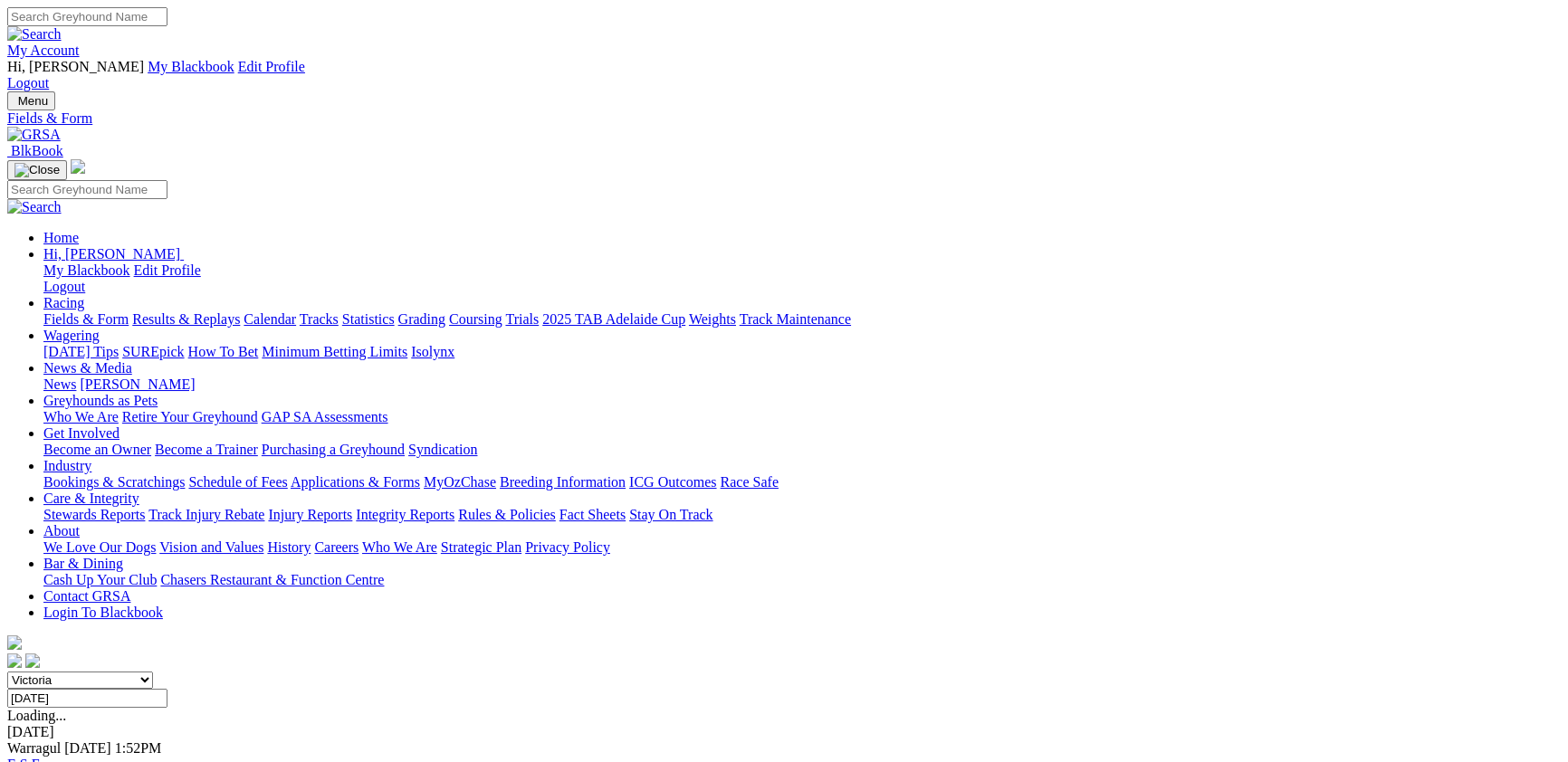
select select "[GEOGRAPHIC_DATA]"
click at [153, 671] on select "South Australia New South Wales Northern Territory Queensland Tasmania Victoria…" at bounding box center [79, 680] width 146 height 18
click at [40, 757] on link "F" at bounding box center [35, 765] width 8 height 16
select select "QLD"
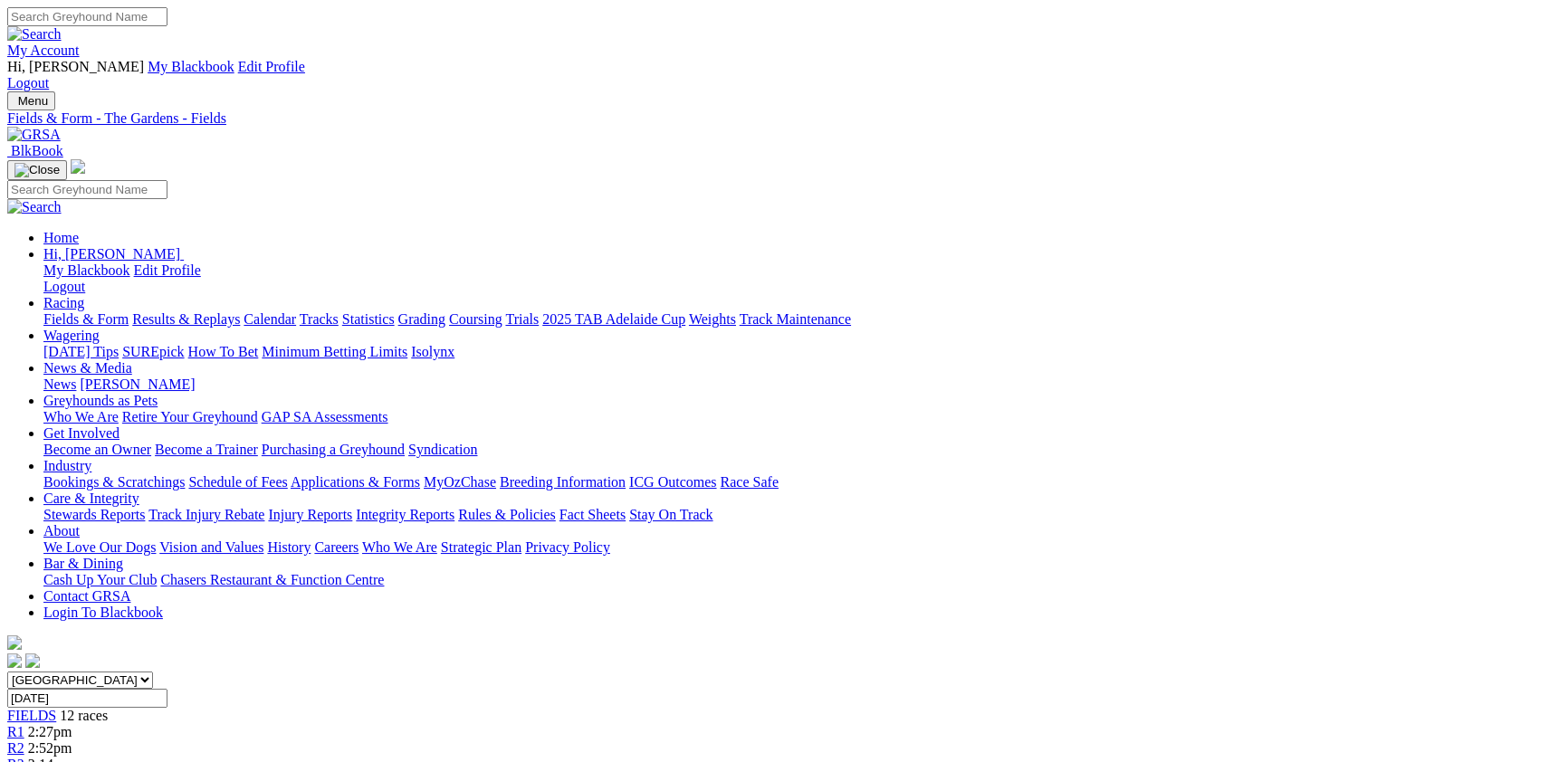
click at [153, 671] on select "South Australia New South Wales Northern Territory Queensland Tasmania Victoria…" at bounding box center [79, 680] width 146 height 18
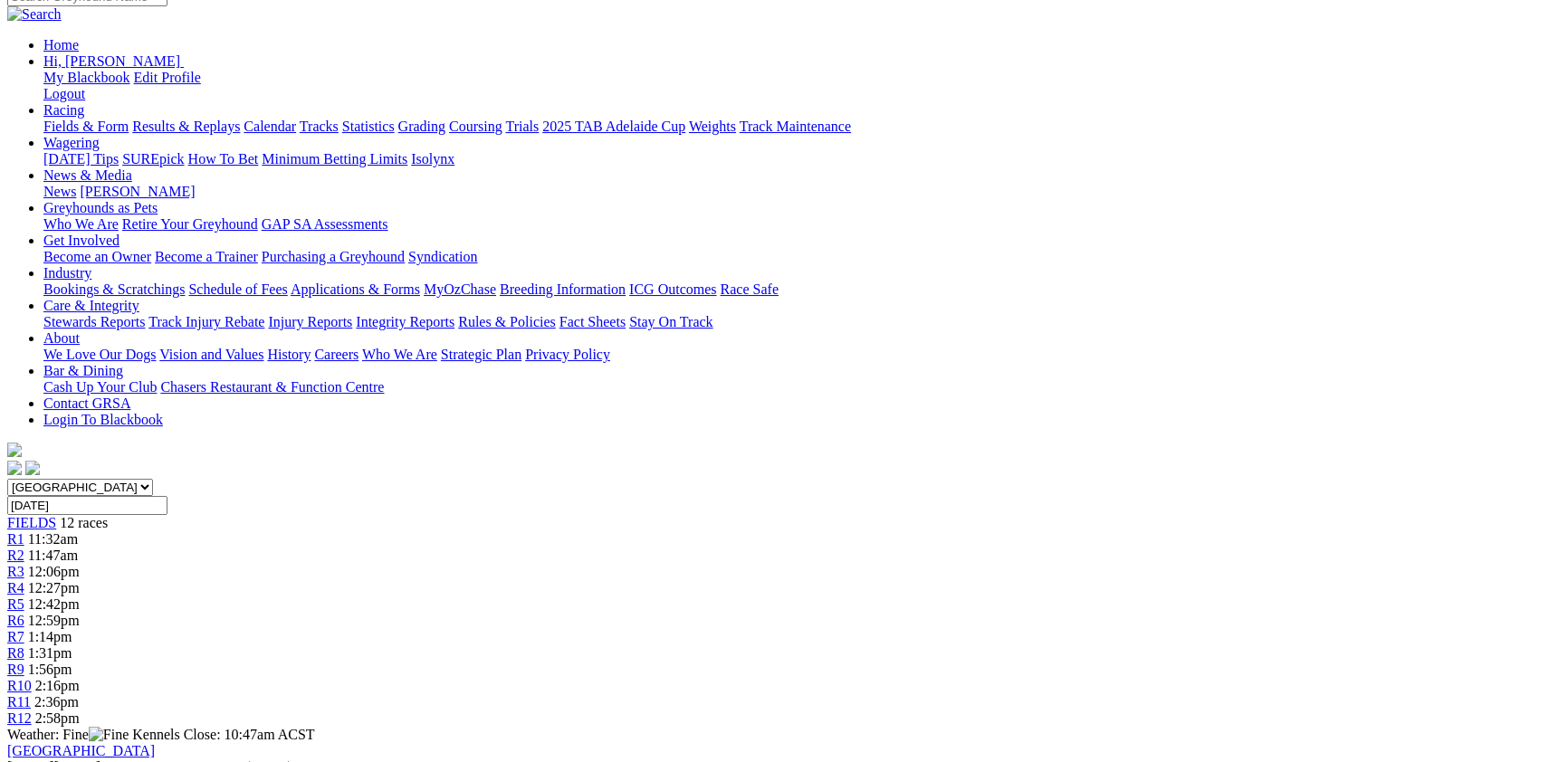
scroll to position [197, 0]
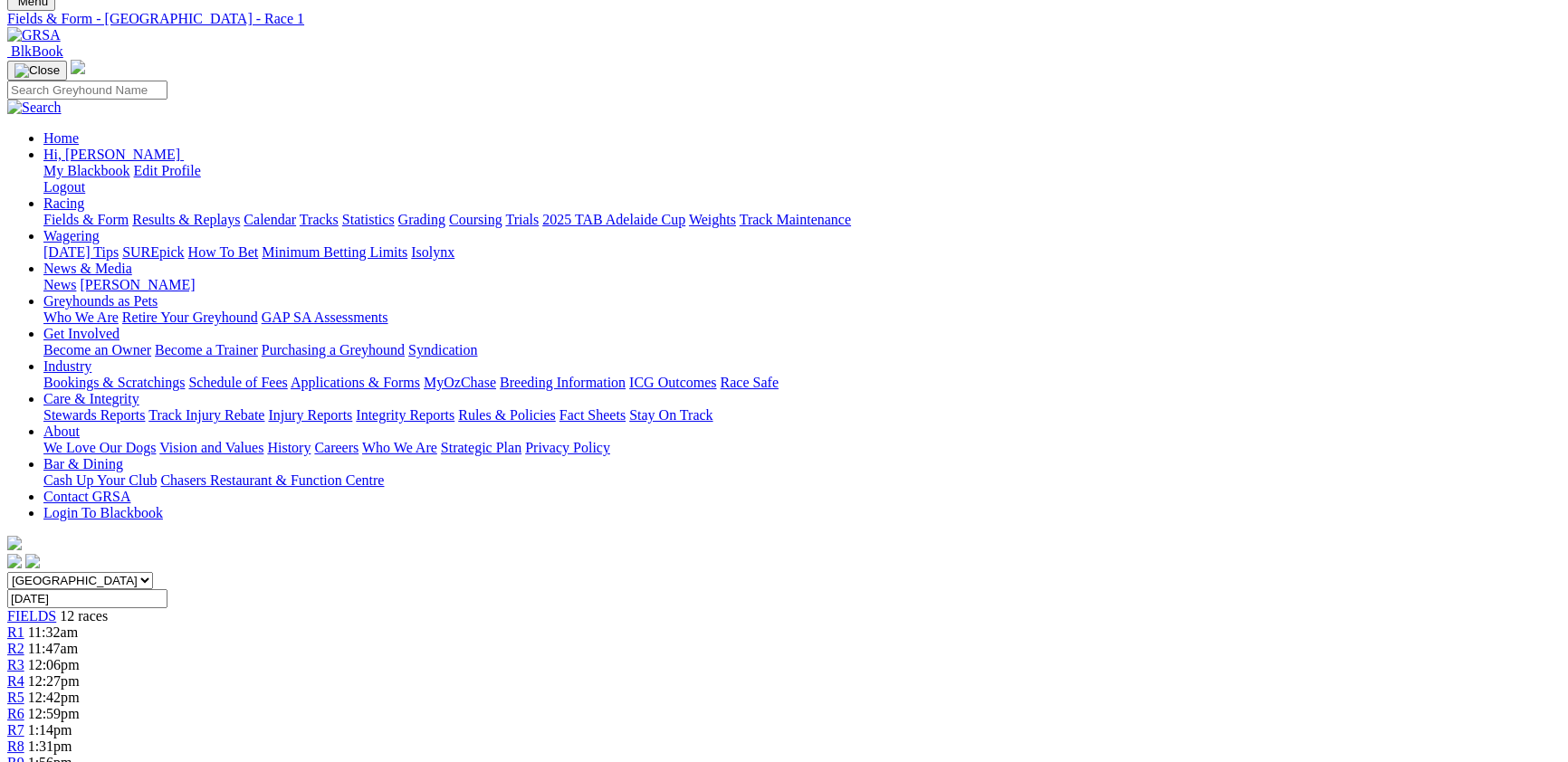
scroll to position [99, 0]
click at [78, 642] on span "11:47am" at bounding box center [53, 650] width 50 height 16
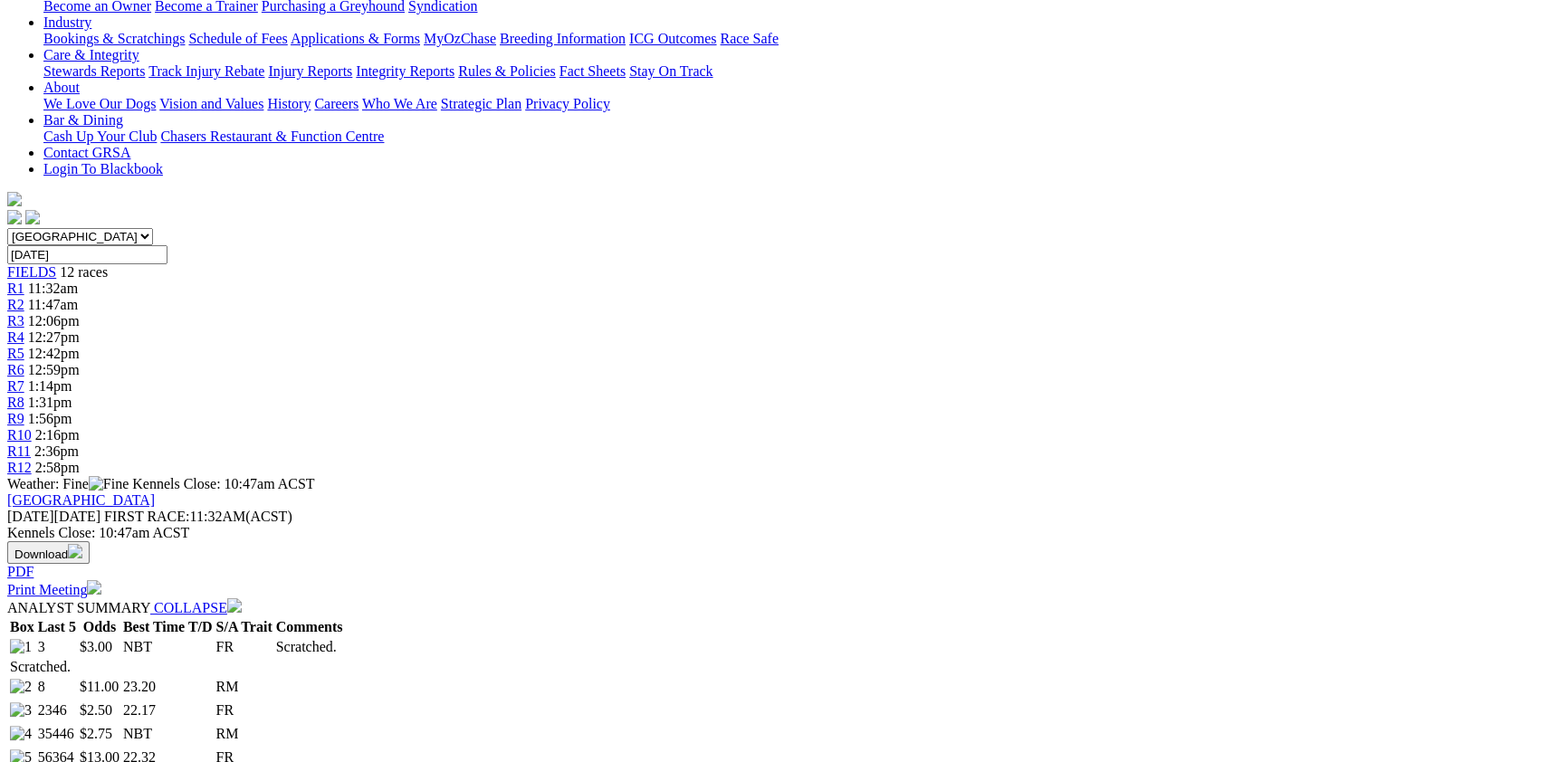
scroll to position [197, 0]
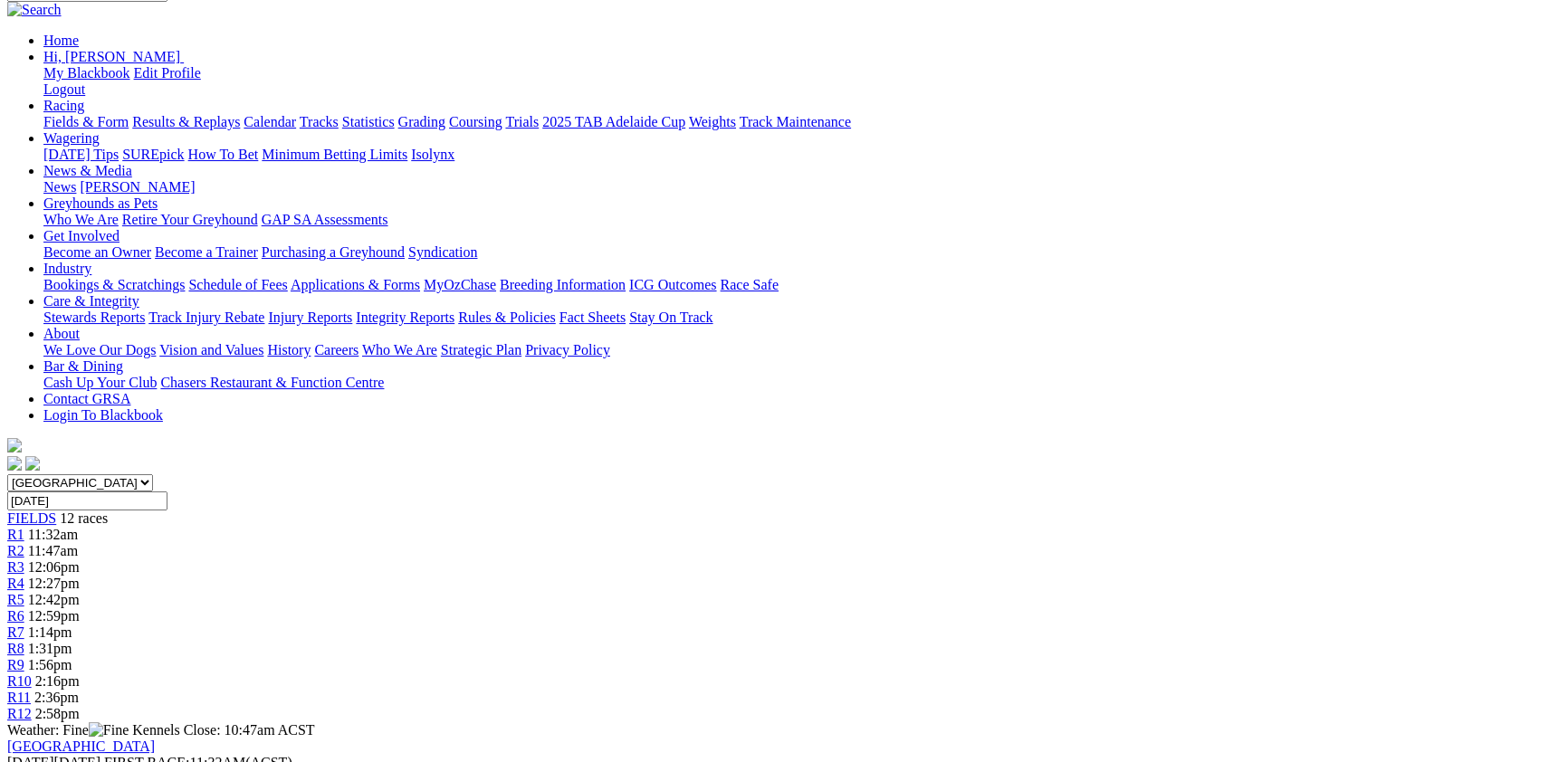
drag, startPoint x: 577, startPoint y: 289, endPoint x: 537, endPoint y: 82, distance: 210.8
click at [24, 560] on span "R3" at bounding box center [16, 568] width 18 height 16
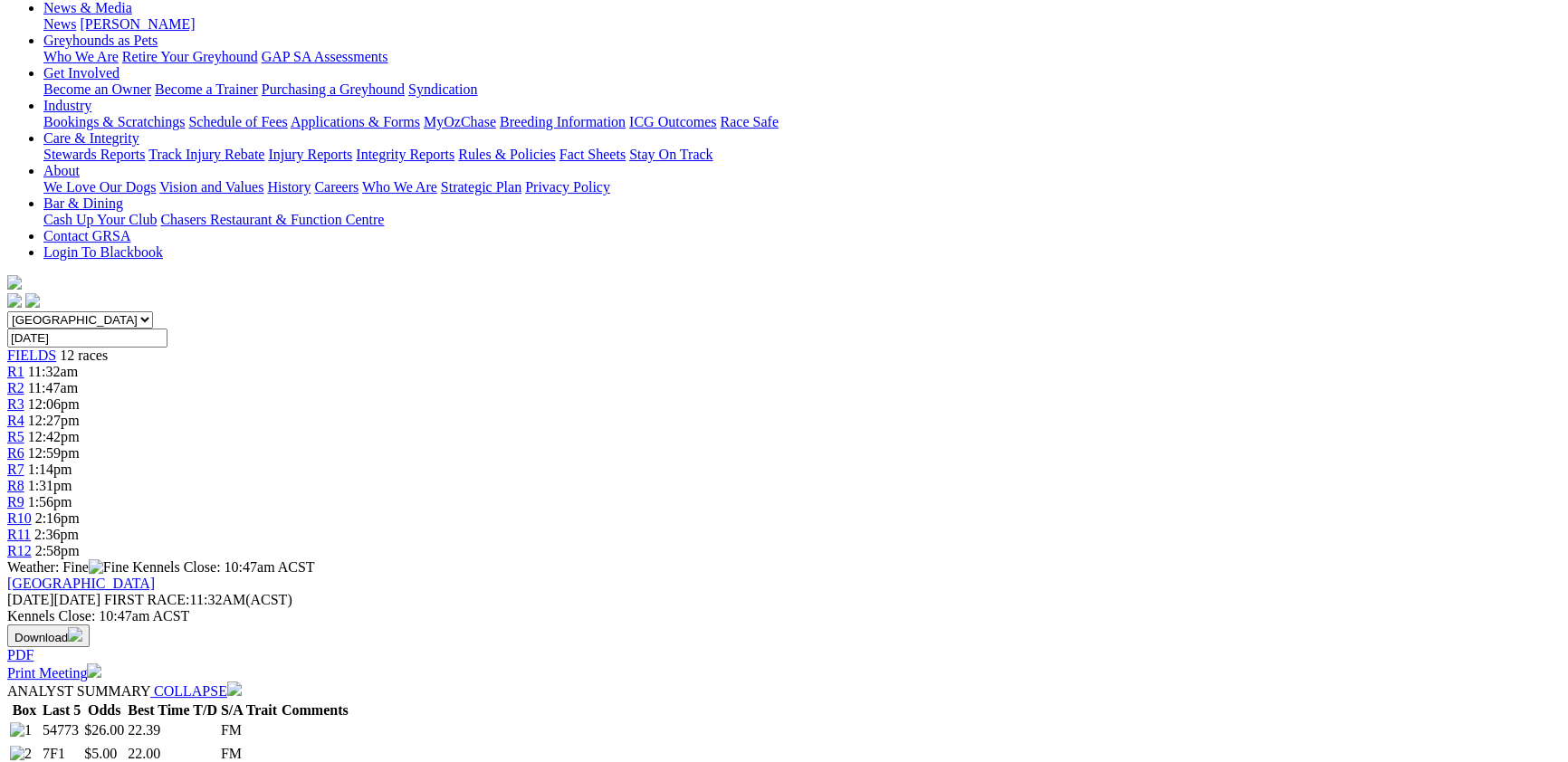
scroll to position [197, 0]
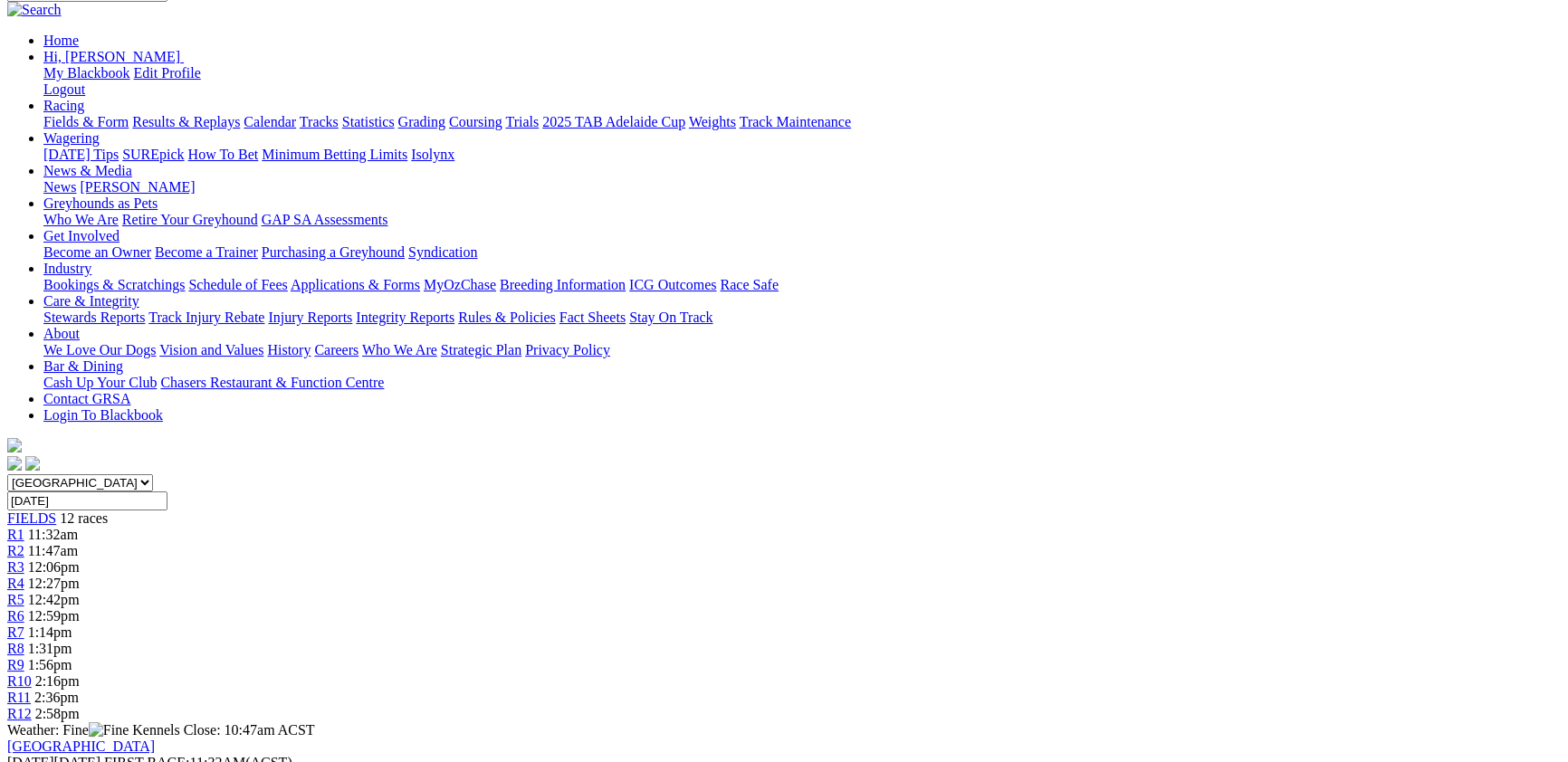
click at [80, 575] on span "12:27pm" at bounding box center [54, 583] width 52 height 16
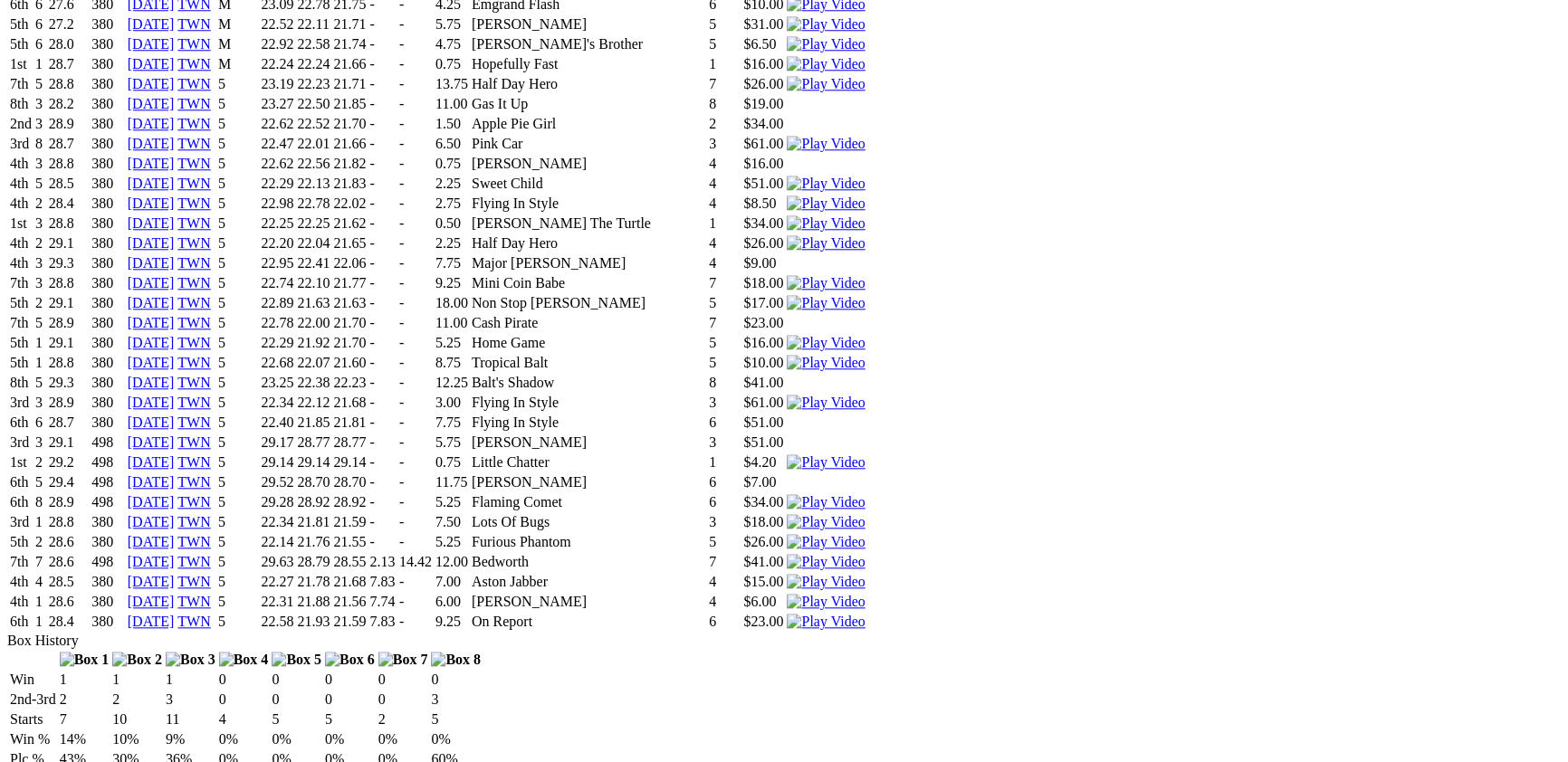
scroll to position [2566, 0]
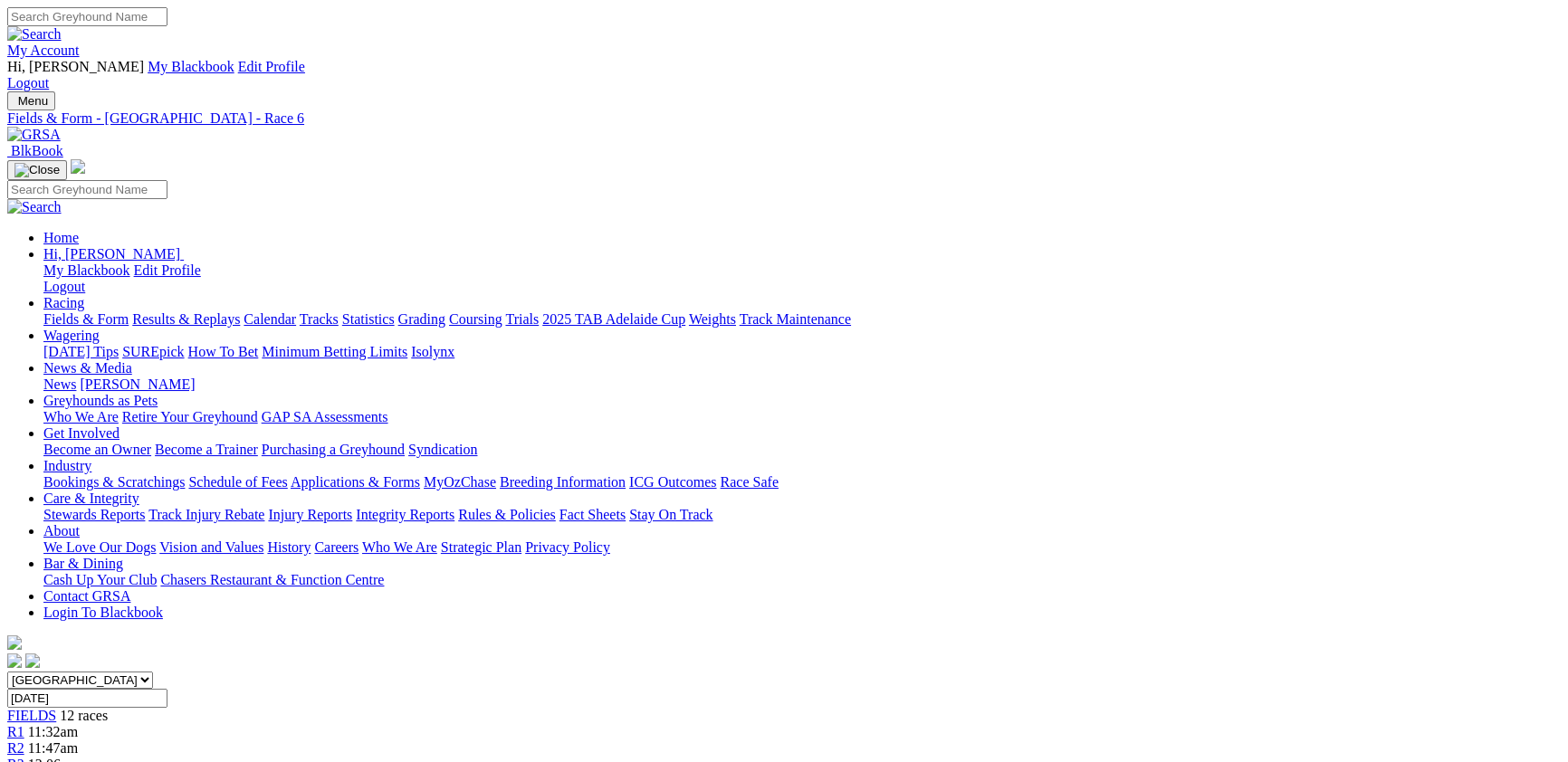
select select "VIC"
click at [153, 671] on select "South Australia New South Wales Northern Territory Queensland Tasmania Victoria…" at bounding box center [79, 680] width 146 height 18
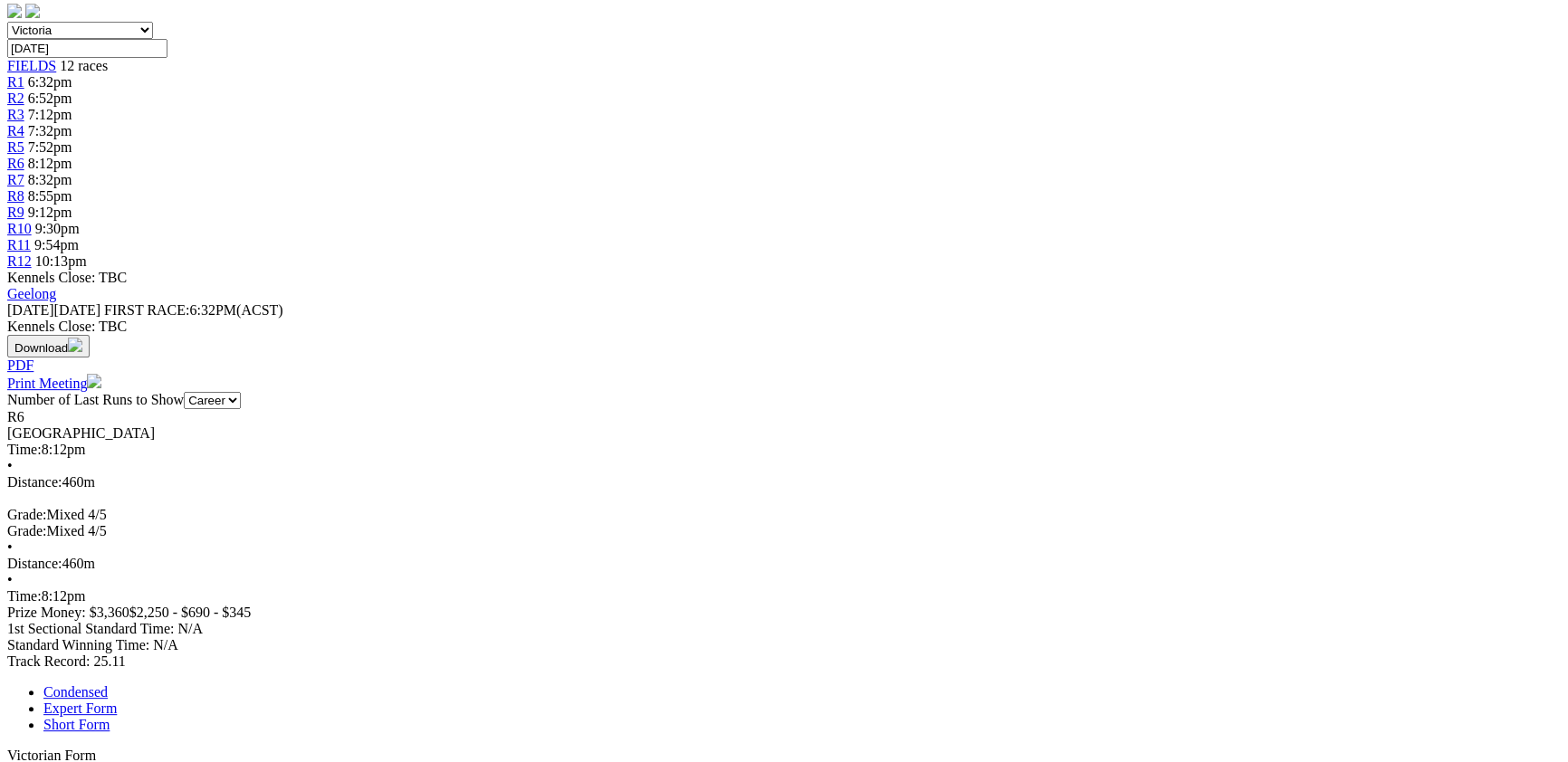
scroll to position [197, 0]
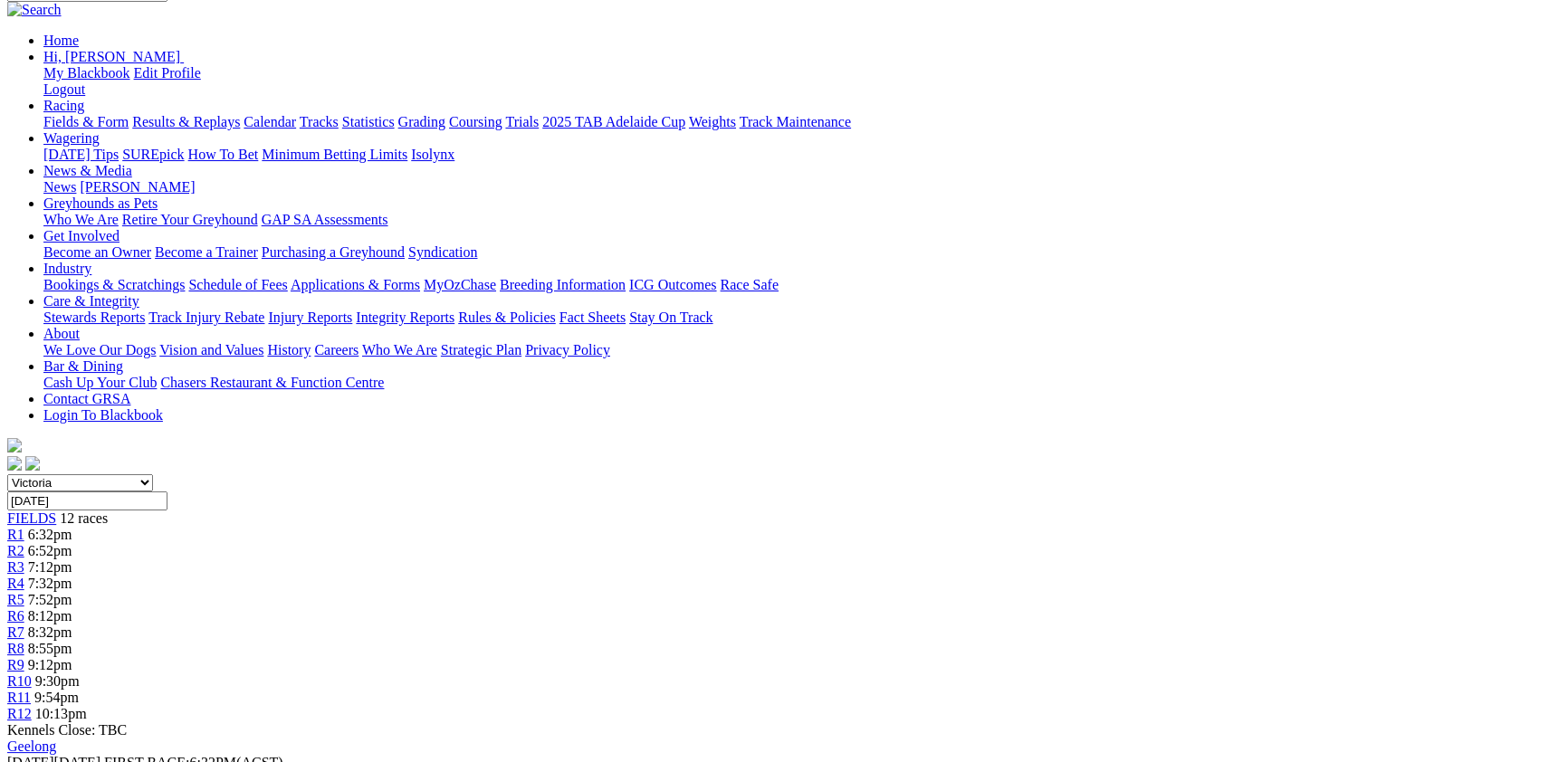
click at [56, 511] on span "FIELDS" at bounding box center [31, 519] width 49 height 16
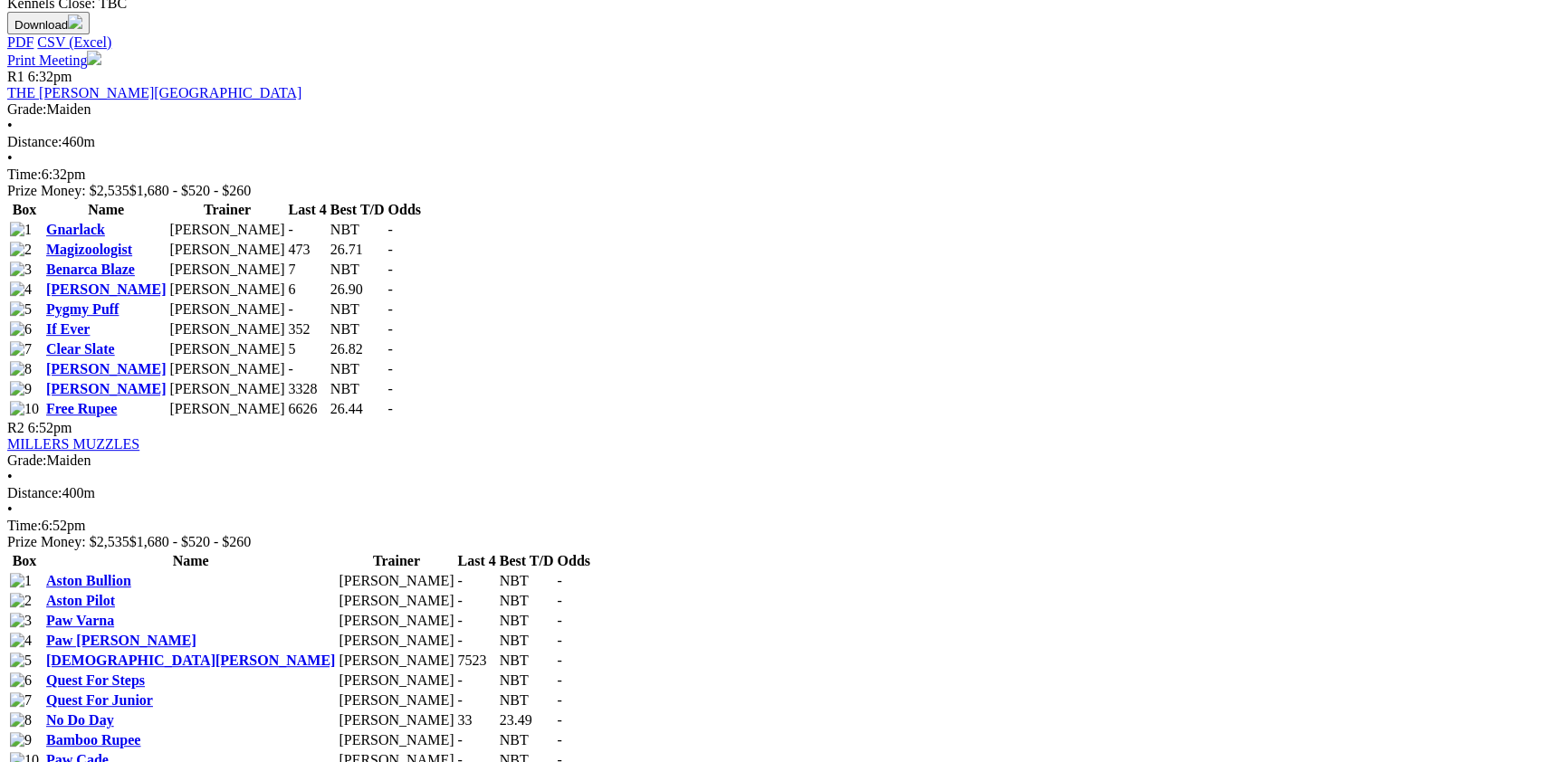
scroll to position [1086, 0]
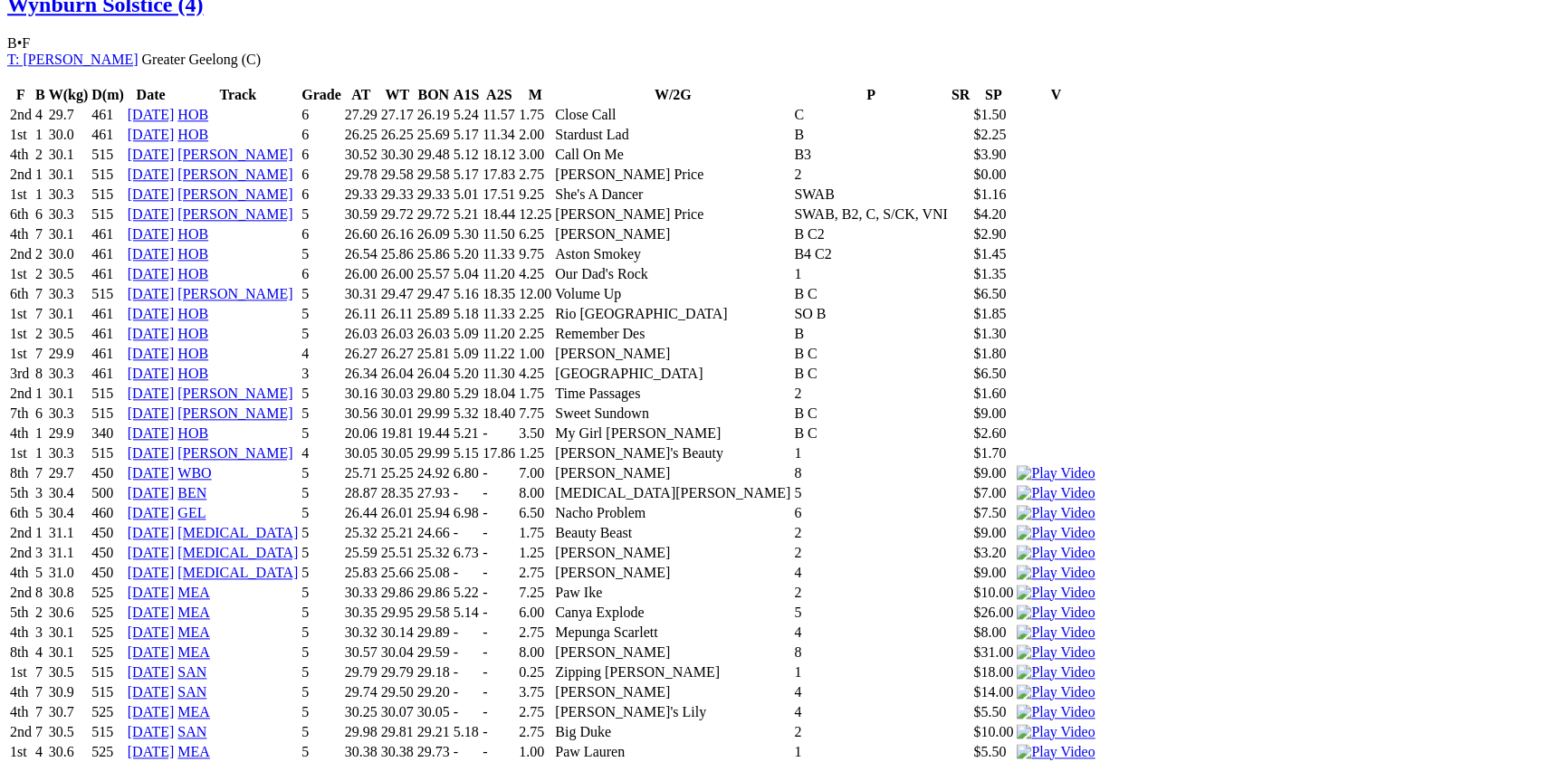
scroll to position [3060, 0]
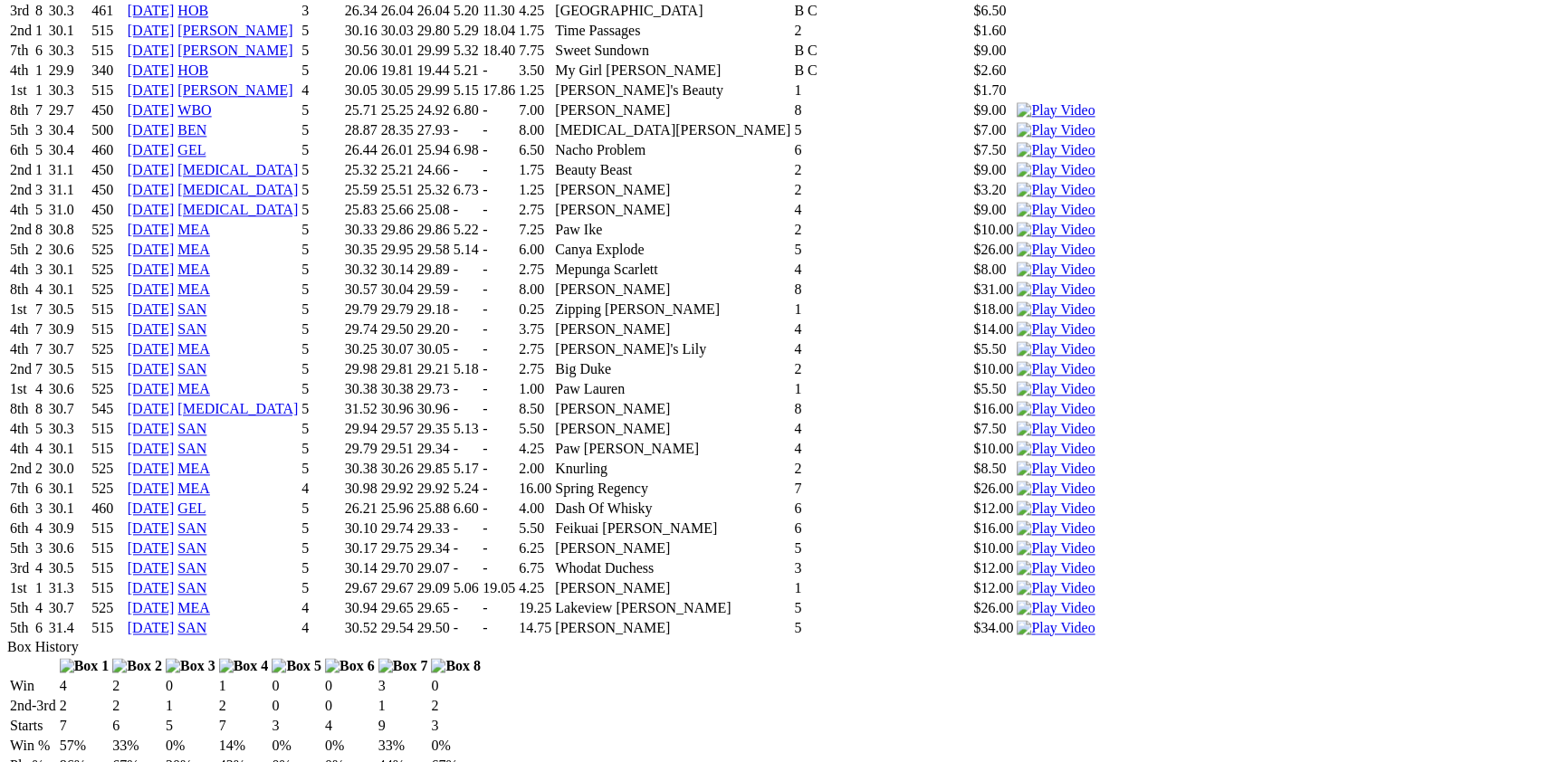
drag, startPoint x: 530, startPoint y: 285, endPoint x: 498, endPoint y: 289, distance: 32.2
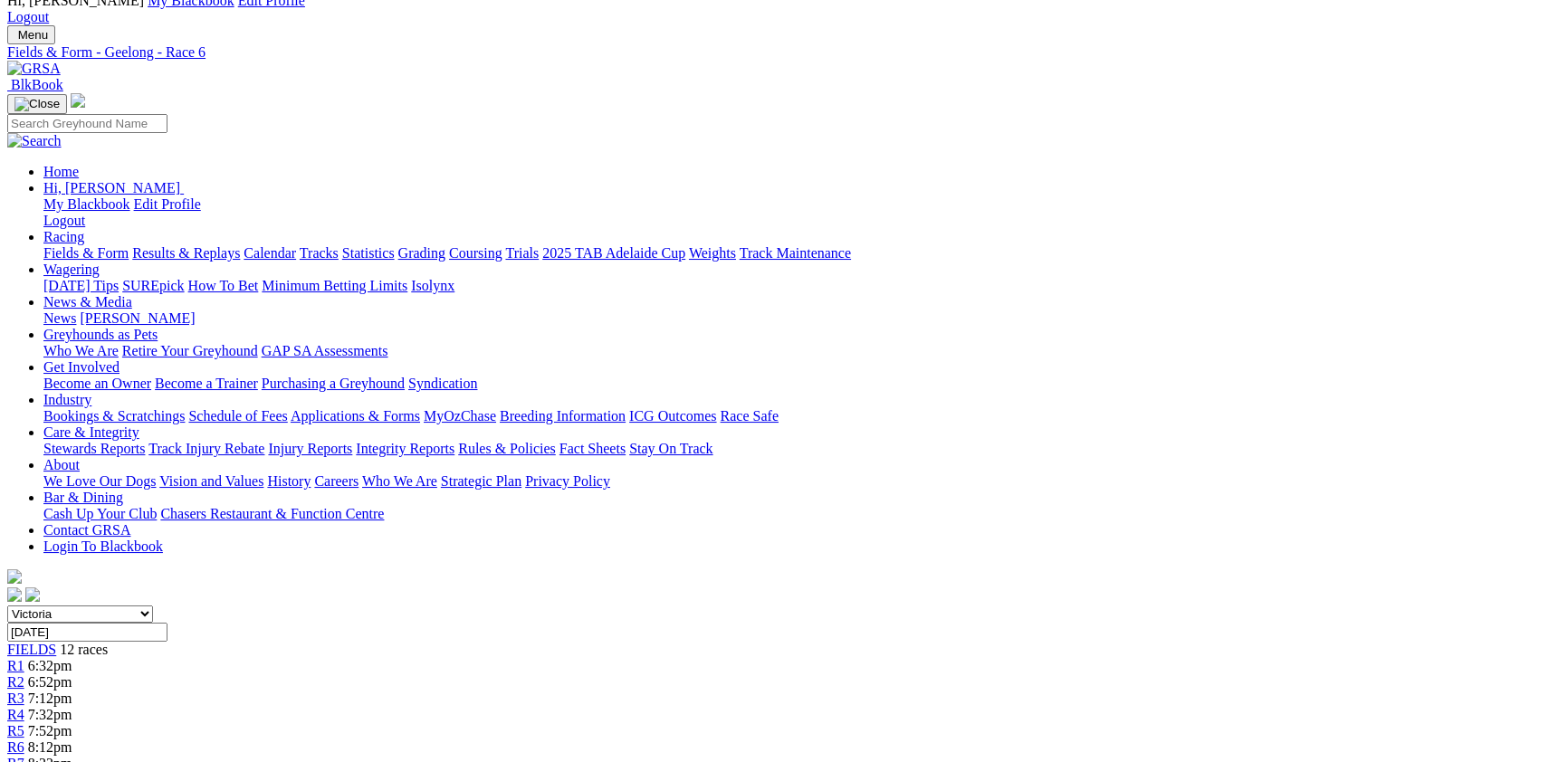
scroll to position [197, 0]
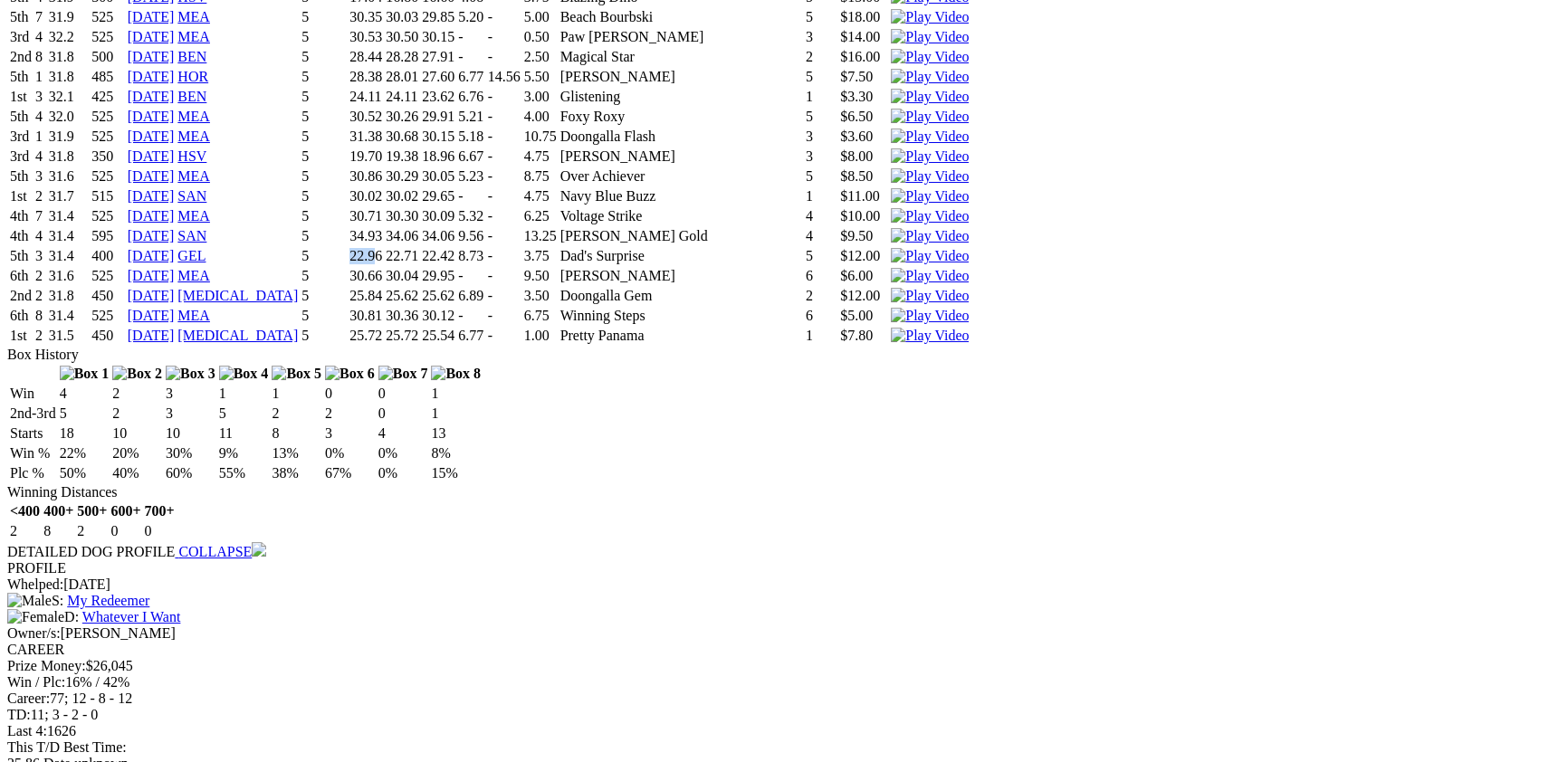
scroll to position [5924, 0]
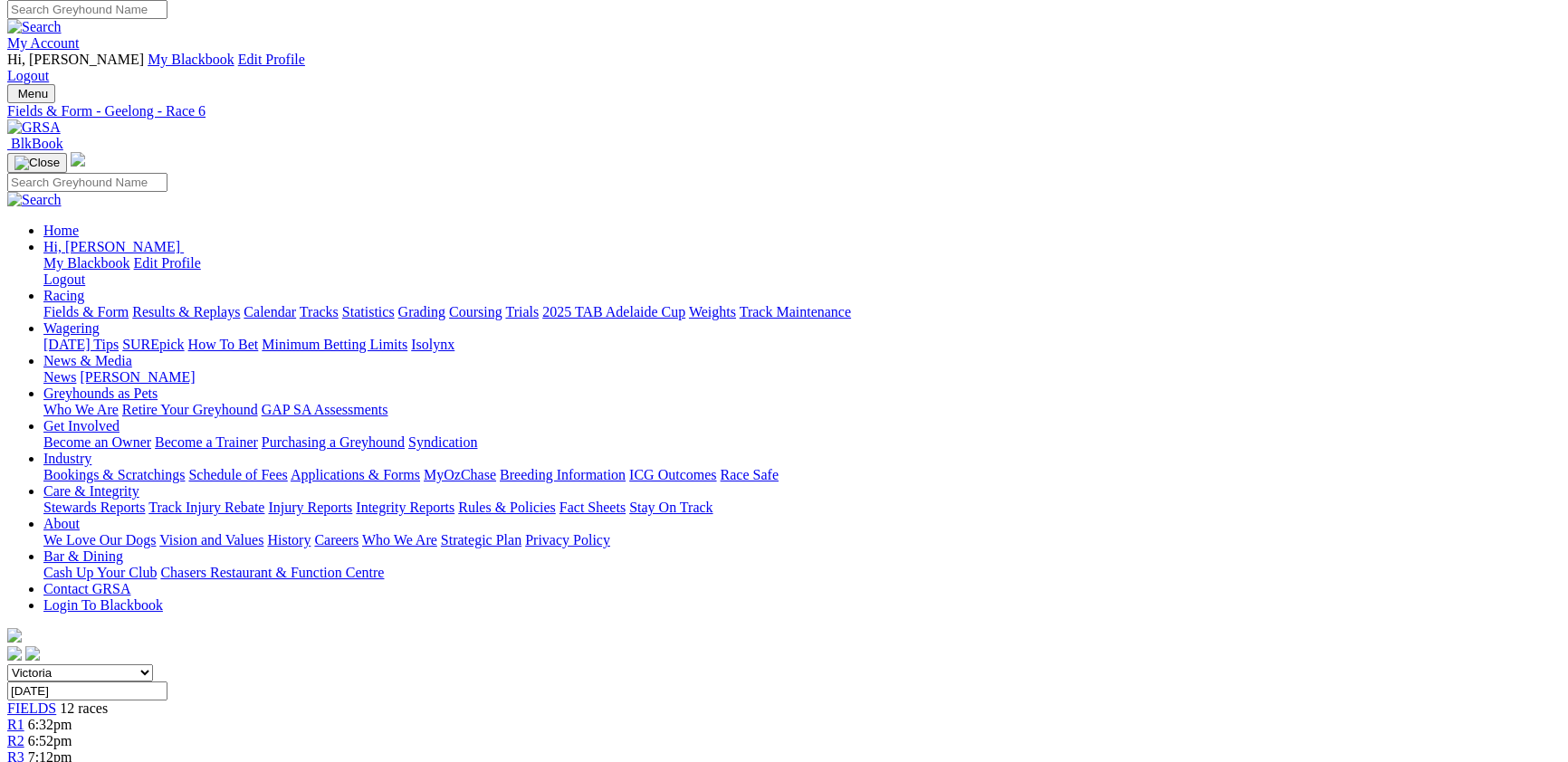
scroll to position [0, 0]
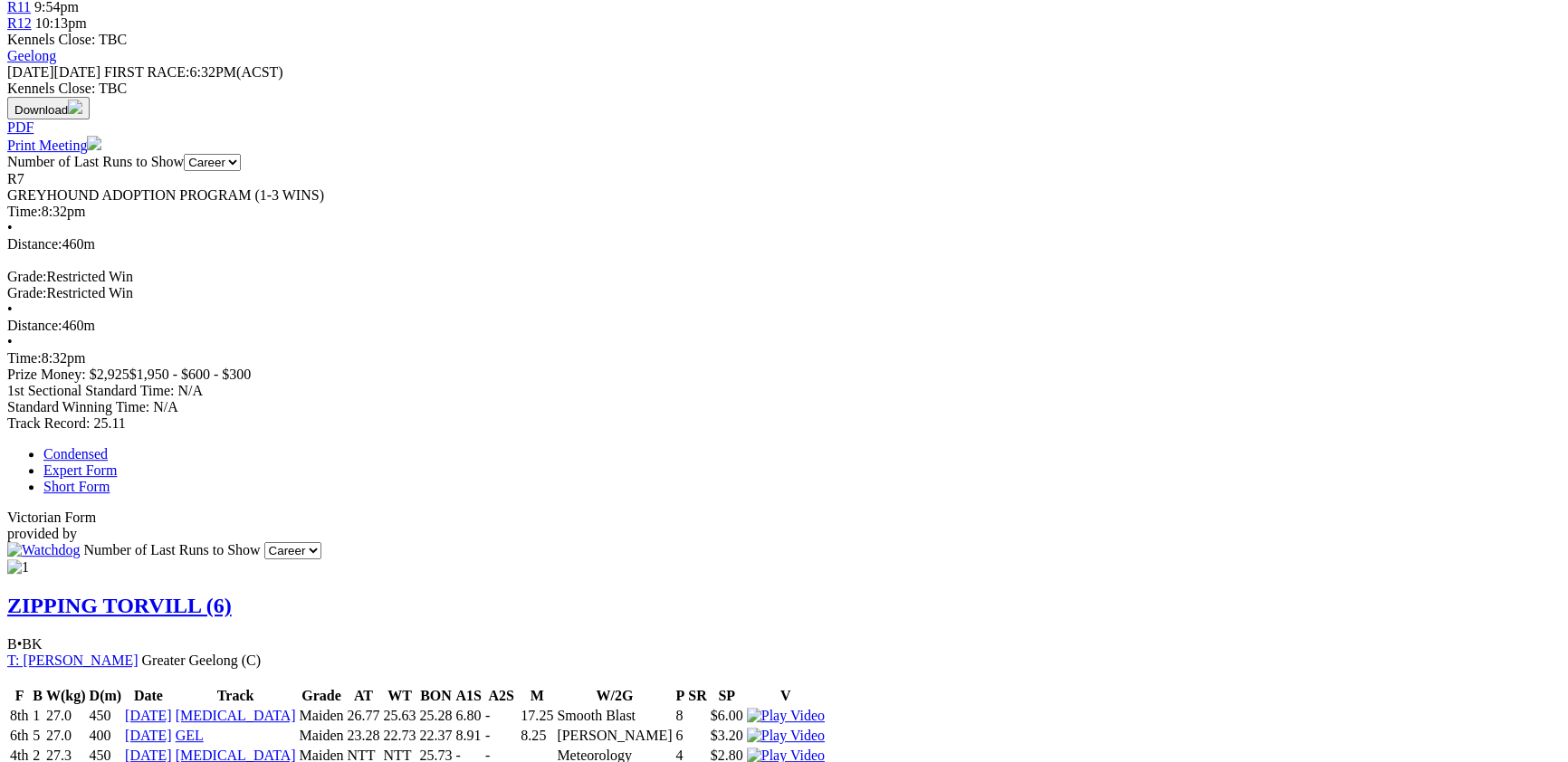
scroll to position [395, 0]
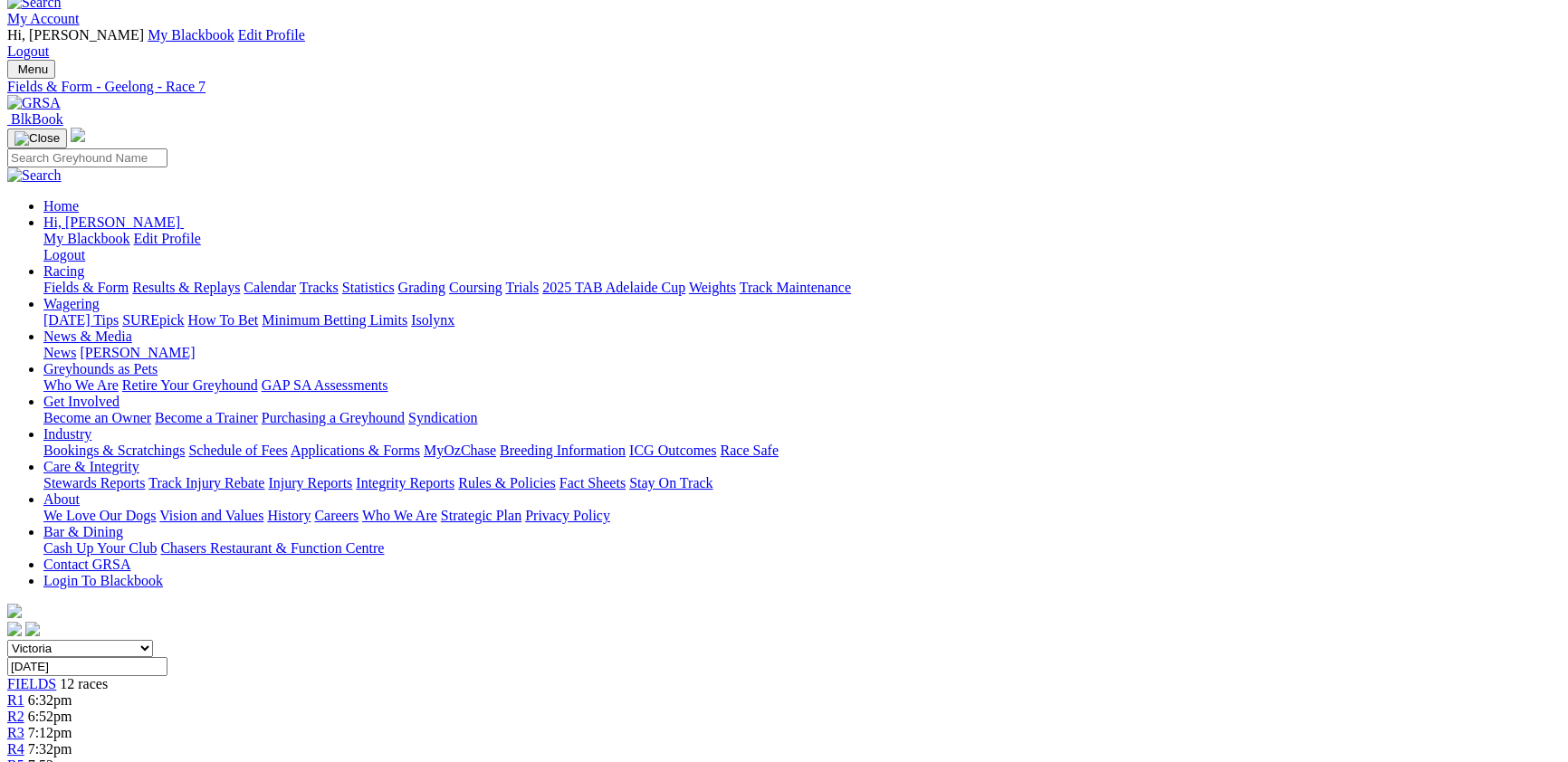
scroll to position [0, 0]
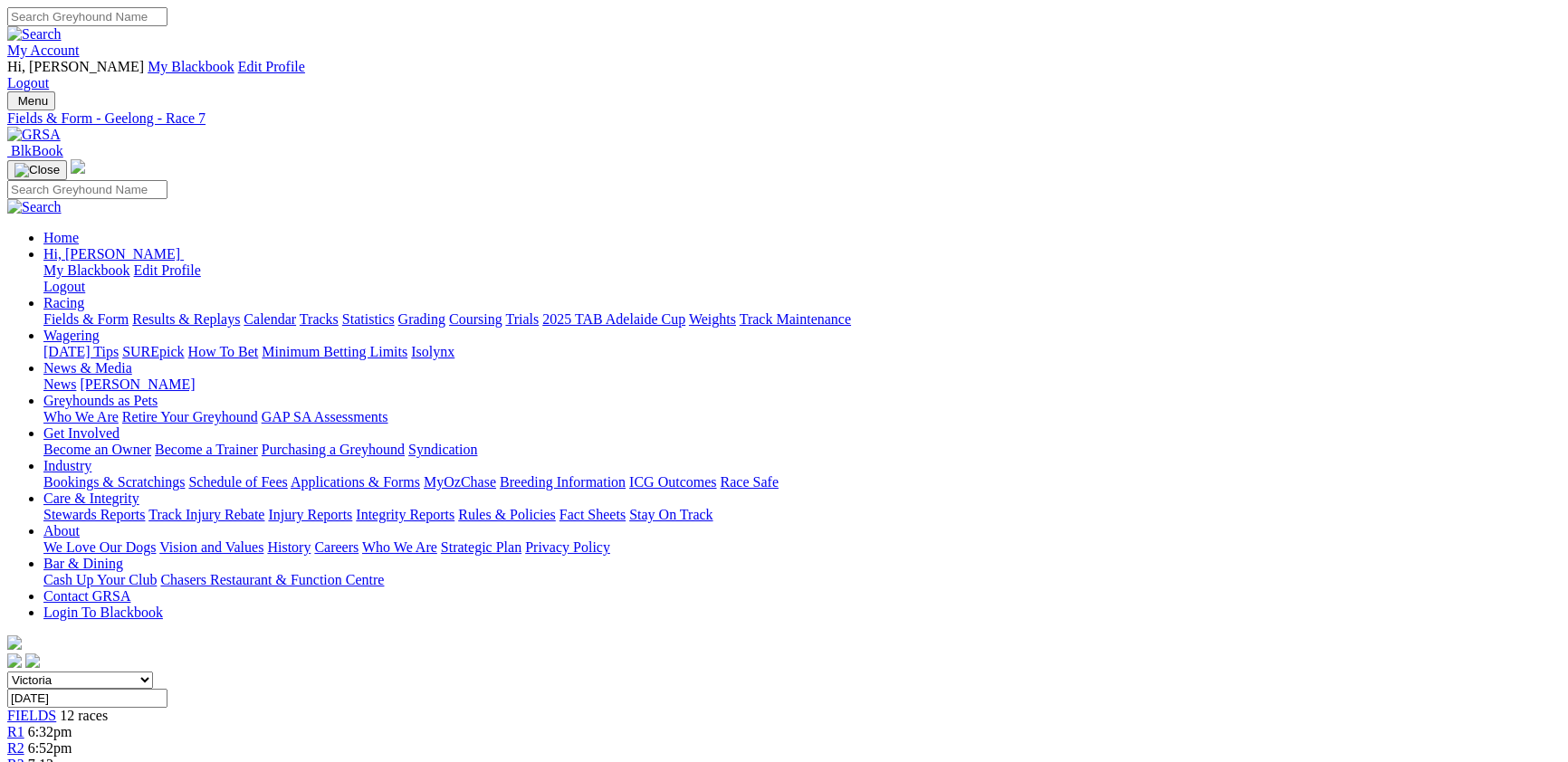
click at [153, 671] on select "South Australia New South Wales Northern Territory Queensland Tasmania Victoria…" at bounding box center [79, 680] width 146 height 18
click at [107, 312] on link "Fields & Form" at bounding box center [85, 319] width 85 height 16
select select "VIC"
click at [153, 671] on select "South Australia New South Wales Northern Territory Queensland Tasmania Victoria…" at bounding box center [79, 680] width 146 height 18
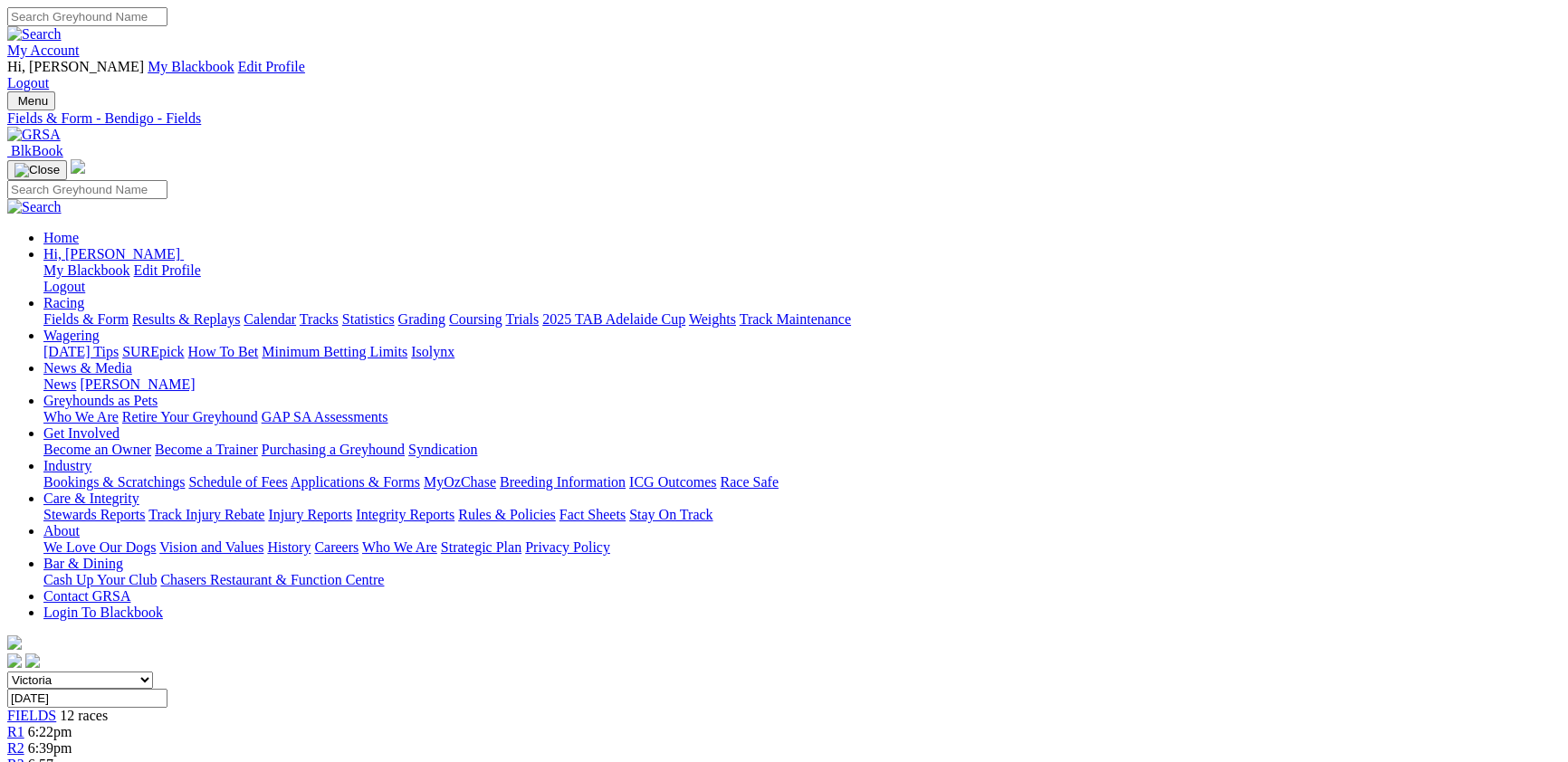
click at [72, 724] on span "6:22pm" at bounding box center [50, 732] width 44 height 16
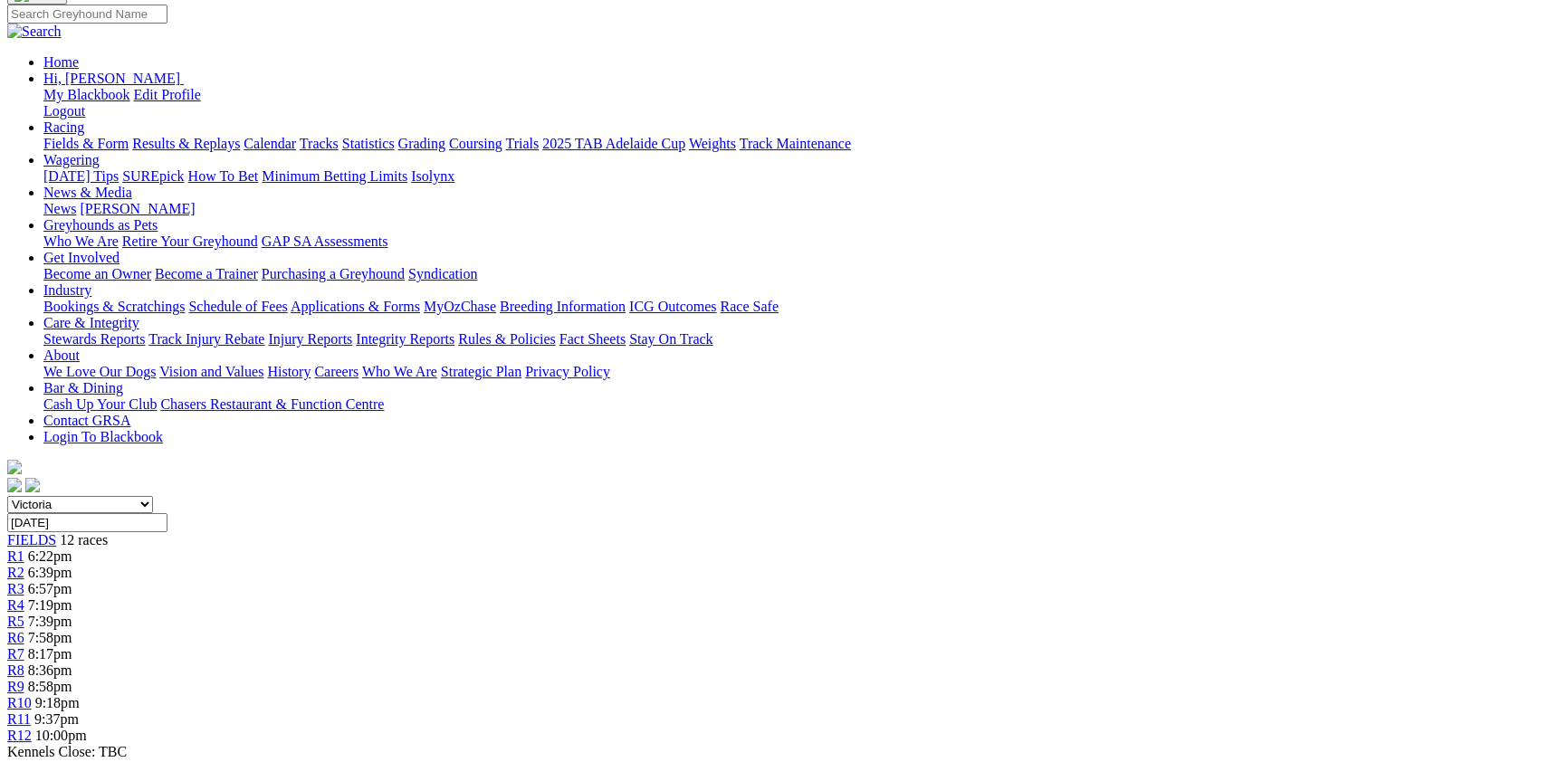
scroll to position [197, 0]
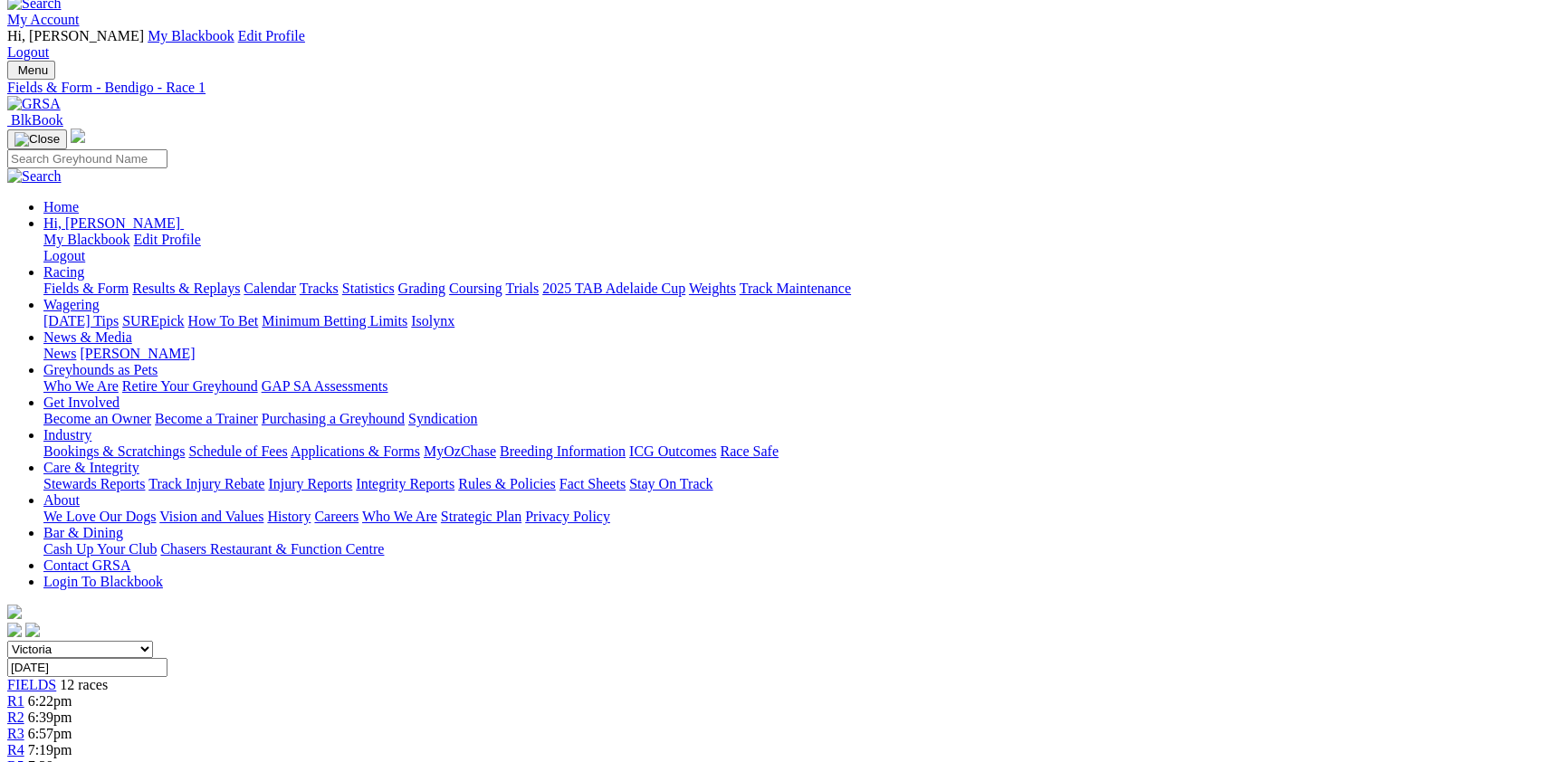
scroll to position [0, 0]
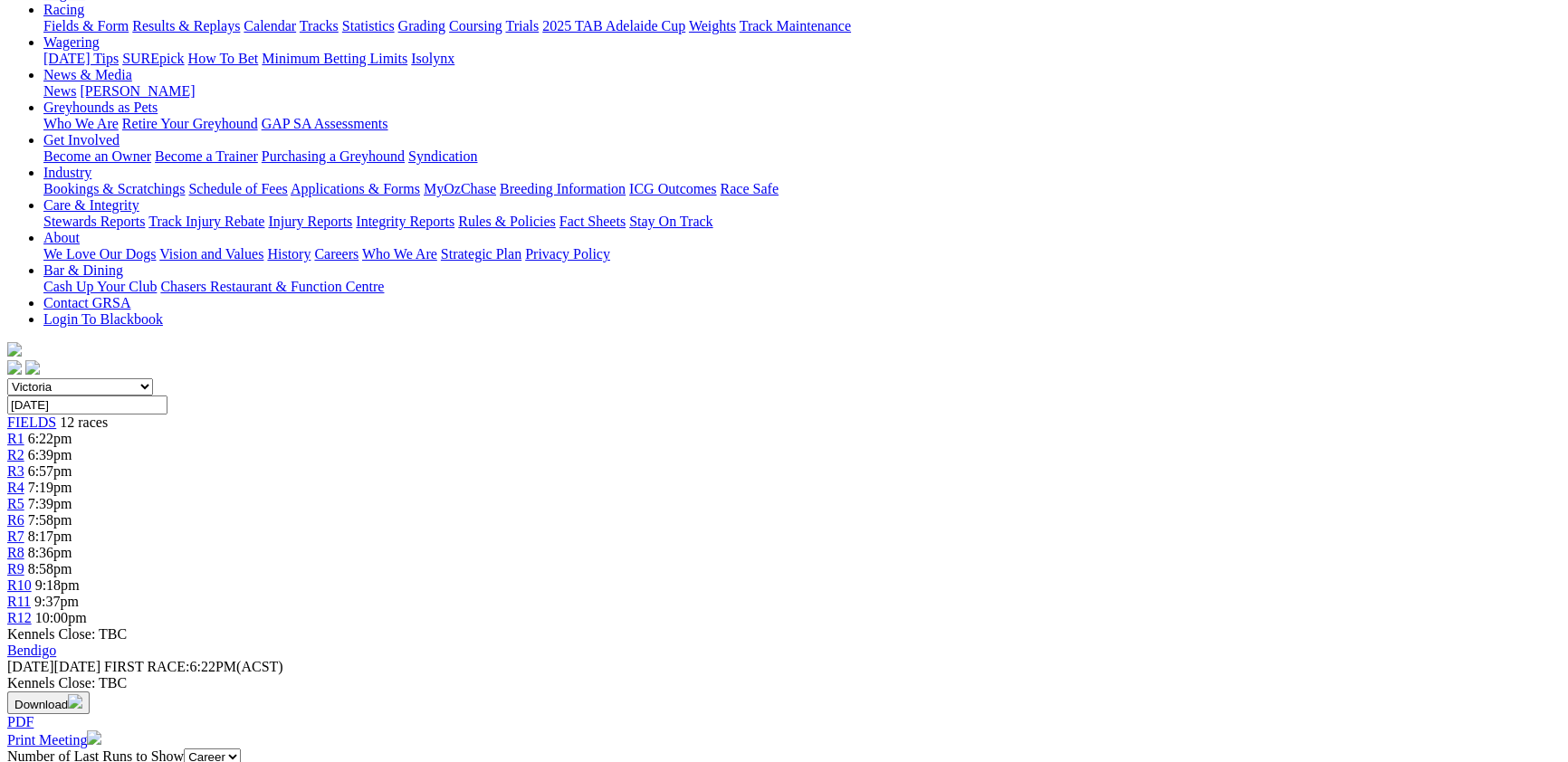
scroll to position [296, 0]
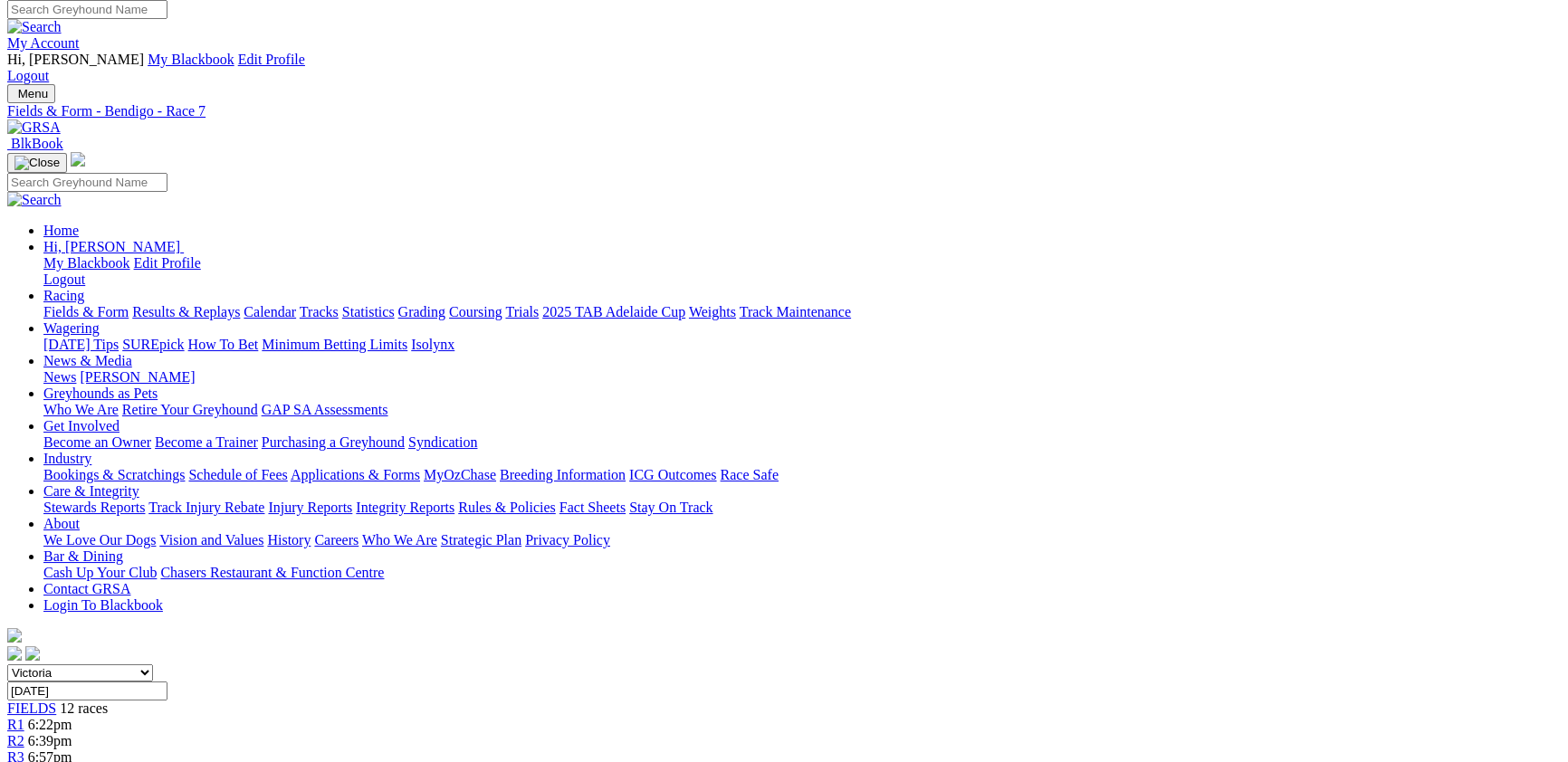
scroll to position [0, 0]
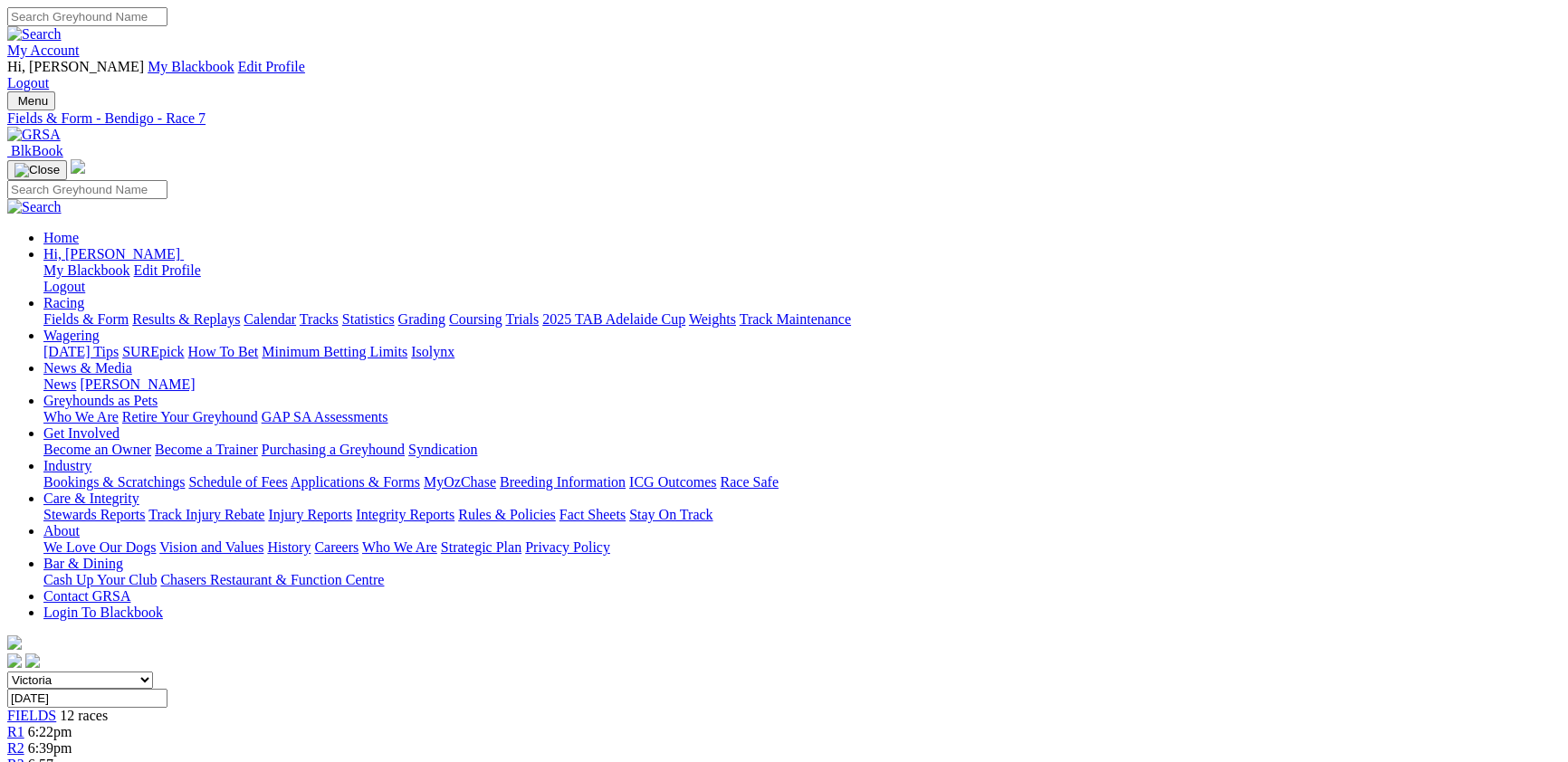
drag, startPoint x: 373, startPoint y: 643, endPoint x: 429, endPoint y: 607, distance: 66.6
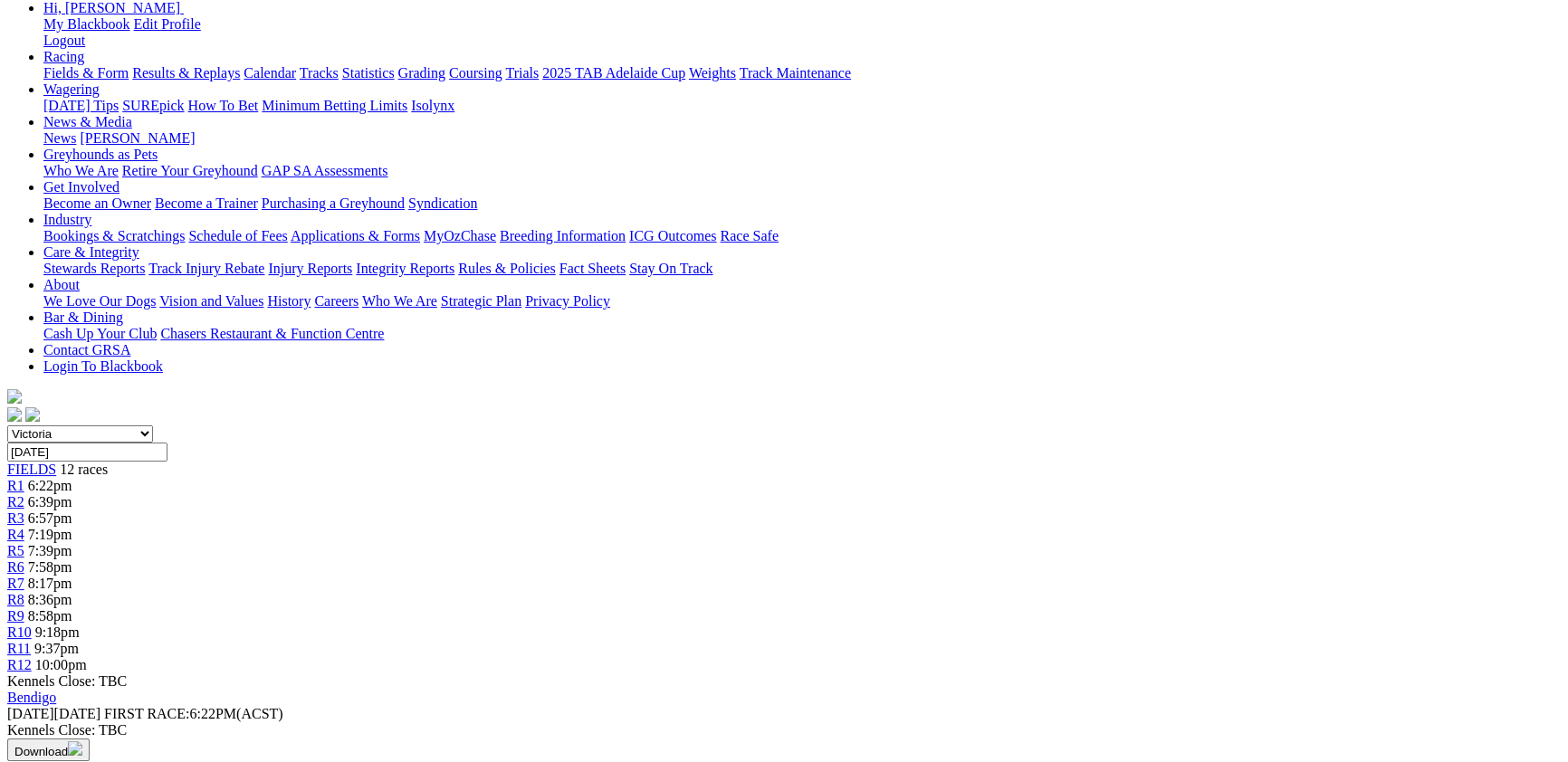
scroll to position [296, 0]
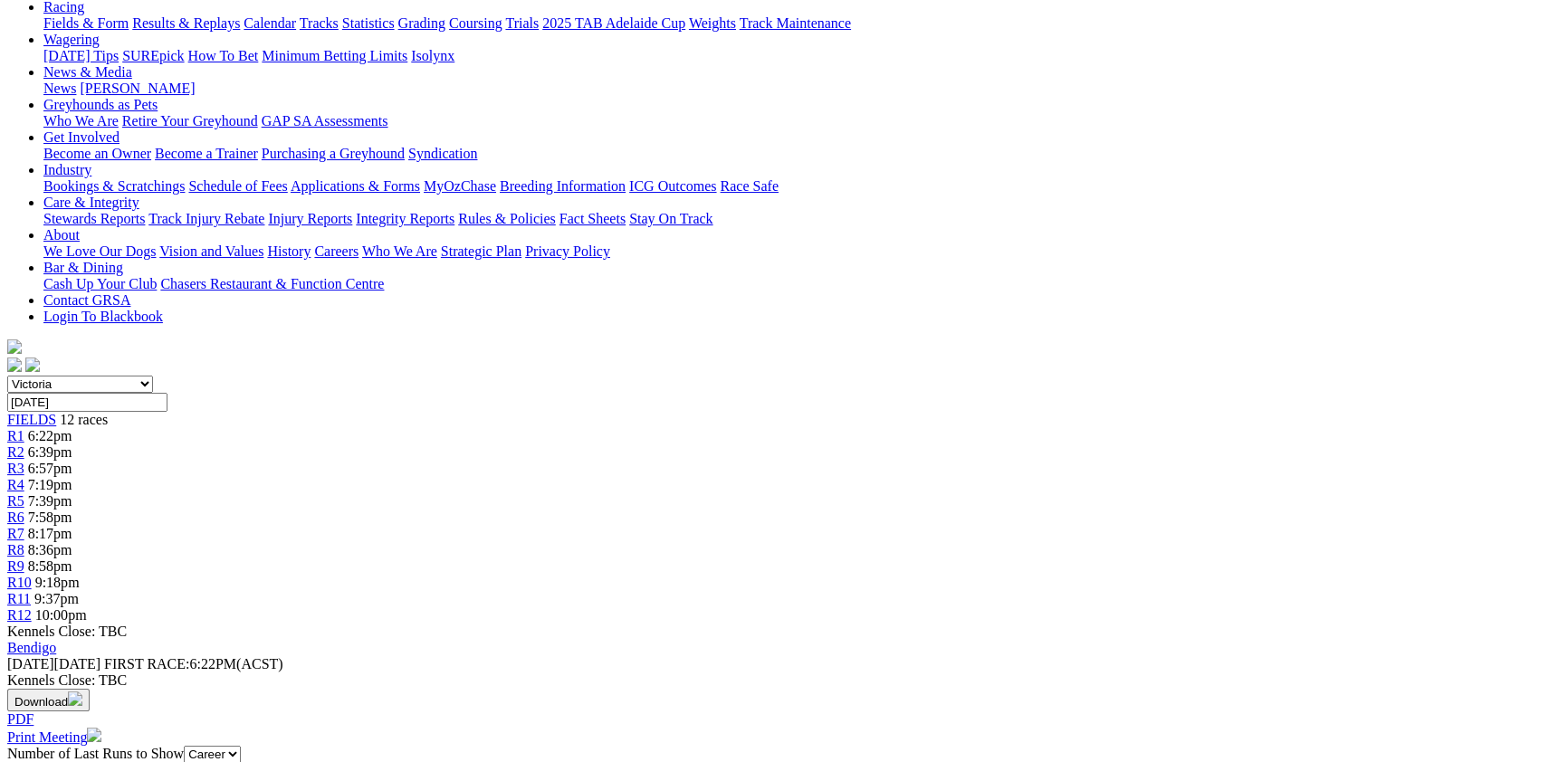
drag, startPoint x: 548, startPoint y: 330, endPoint x: 450, endPoint y: 326, distance: 98.1
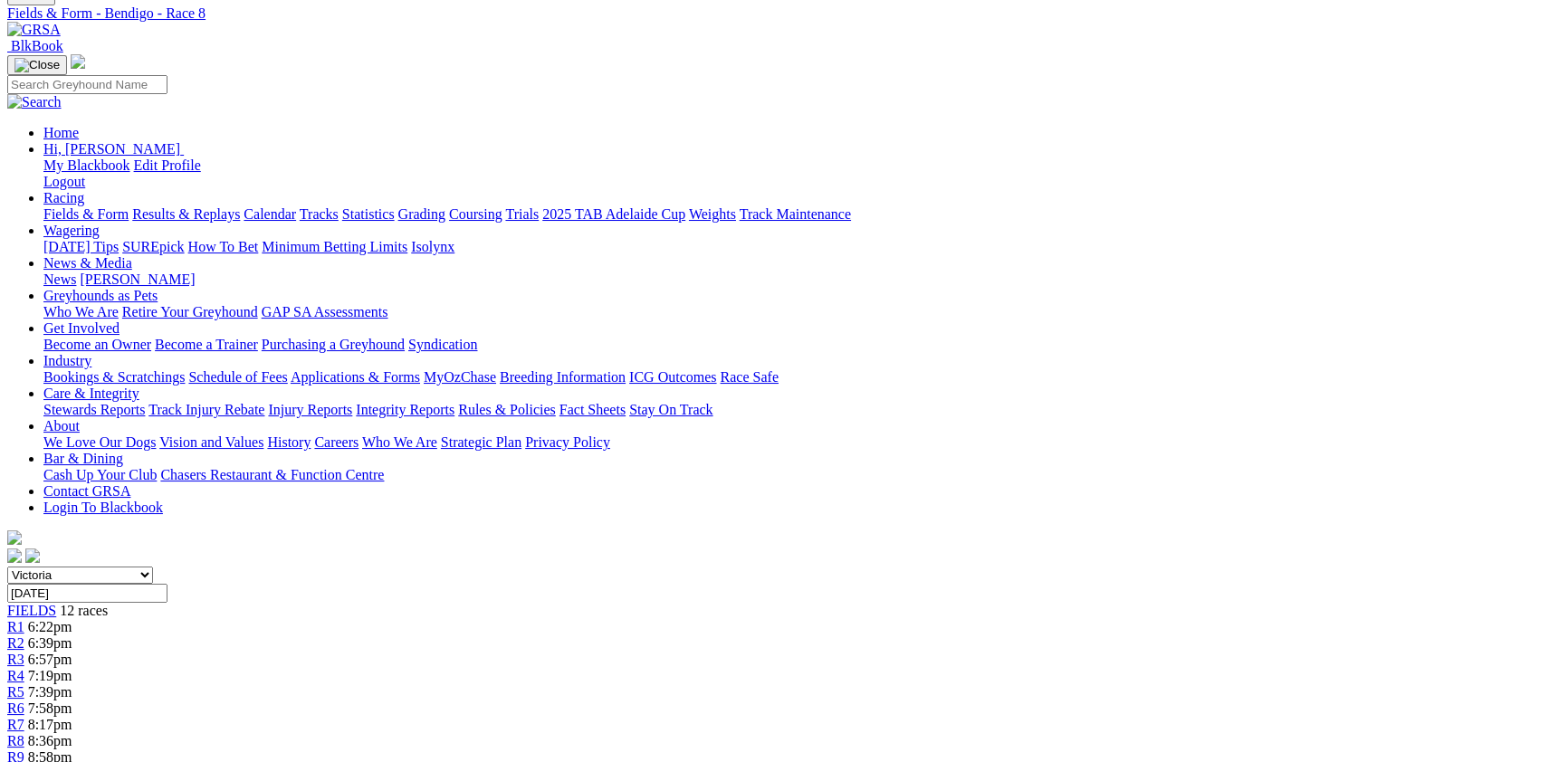
scroll to position [0, 0]
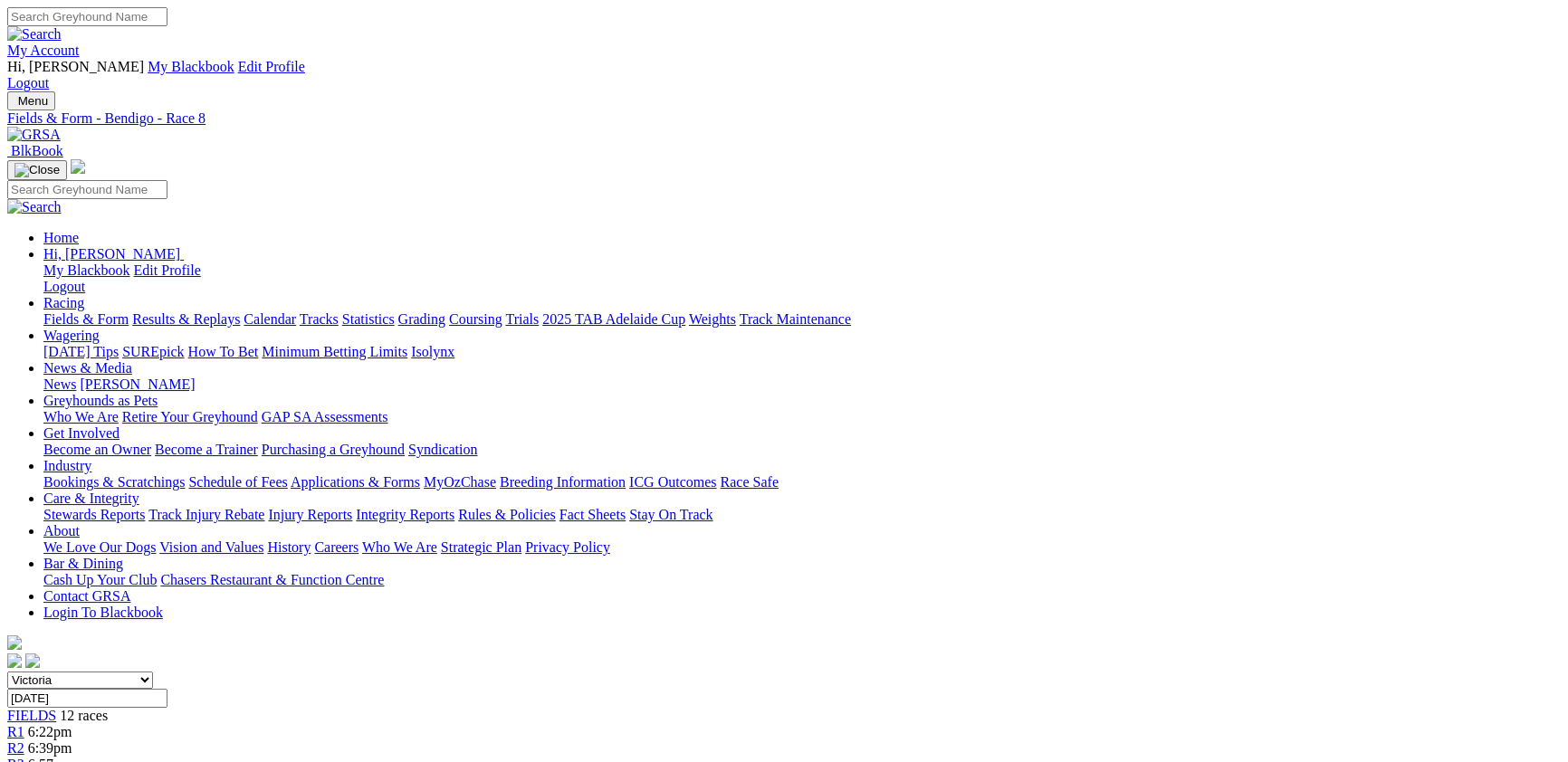
select select "SA"
click at [153, 671] on select "South Australia New South Wales Northern Territory Queensland Tasmania Victoria…" at bounding box center [79, 680] width 146 height 18
click at [40, 757] on link "F" at bounding box center [35, 765] width 8 height 16
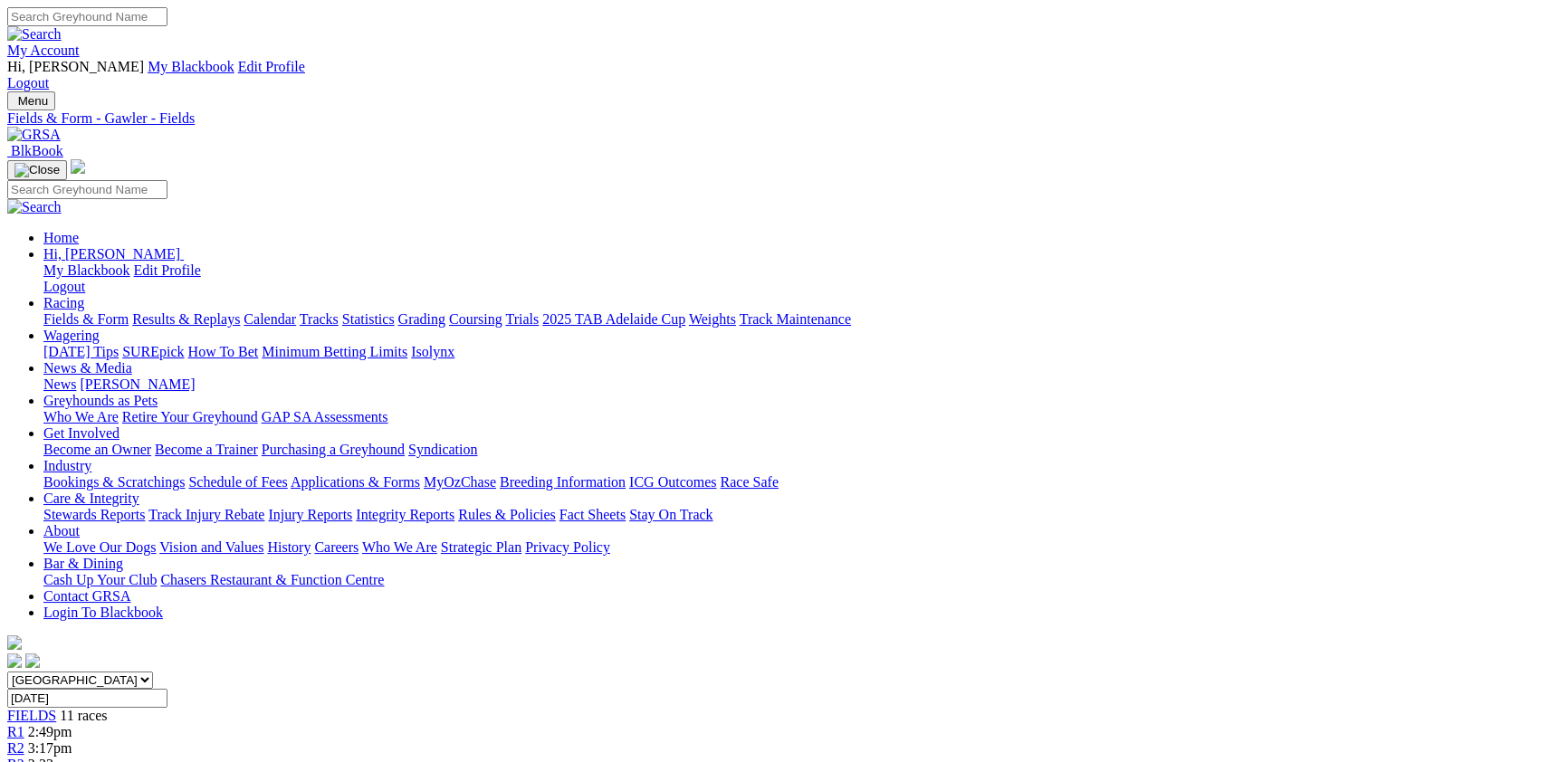
click at [24, 724] on link "R1" at bounding box center [16, 732] width 18 height 16
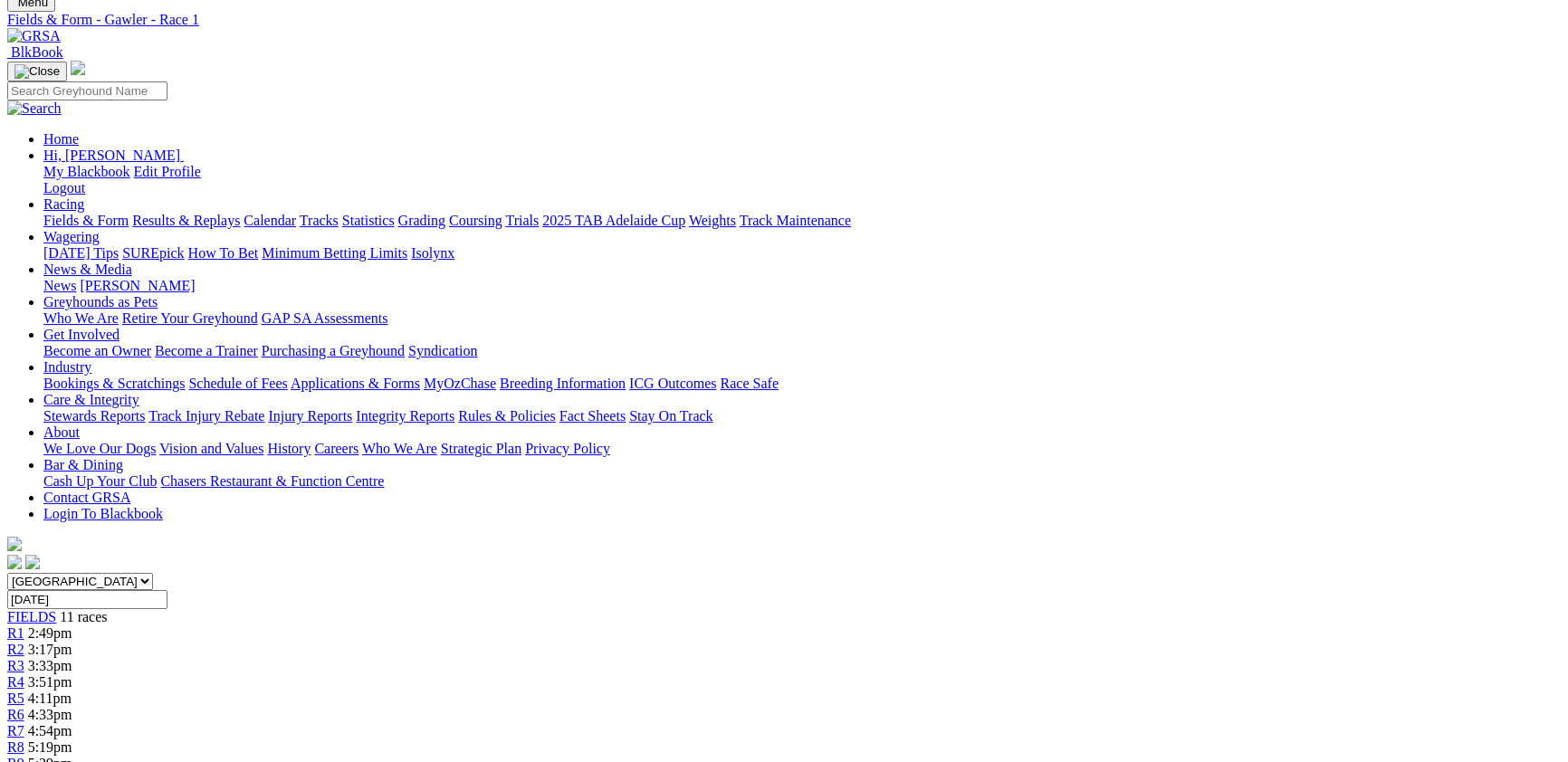
scroll to position [493, 0]
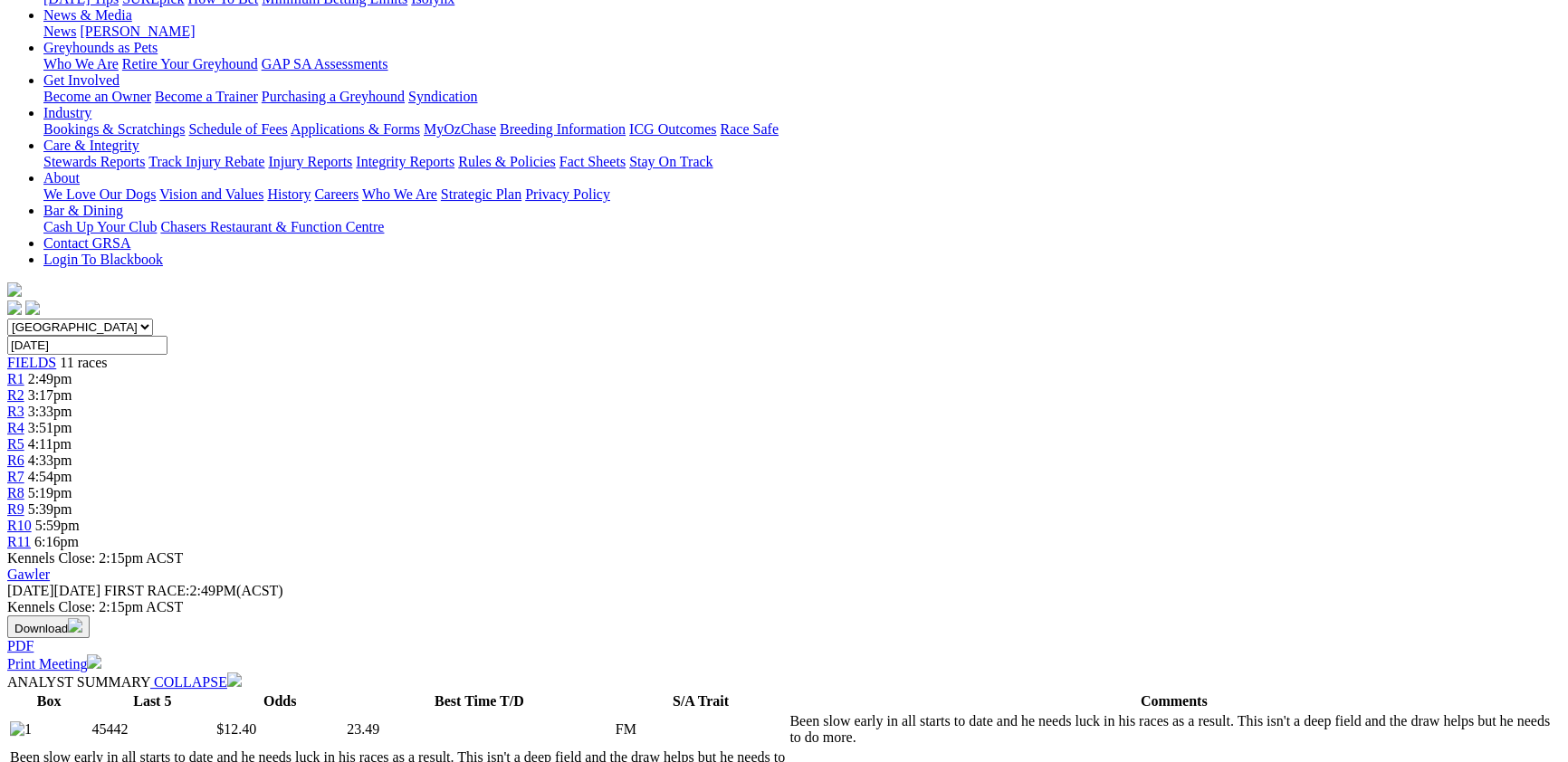
scroll to position [0, 0]
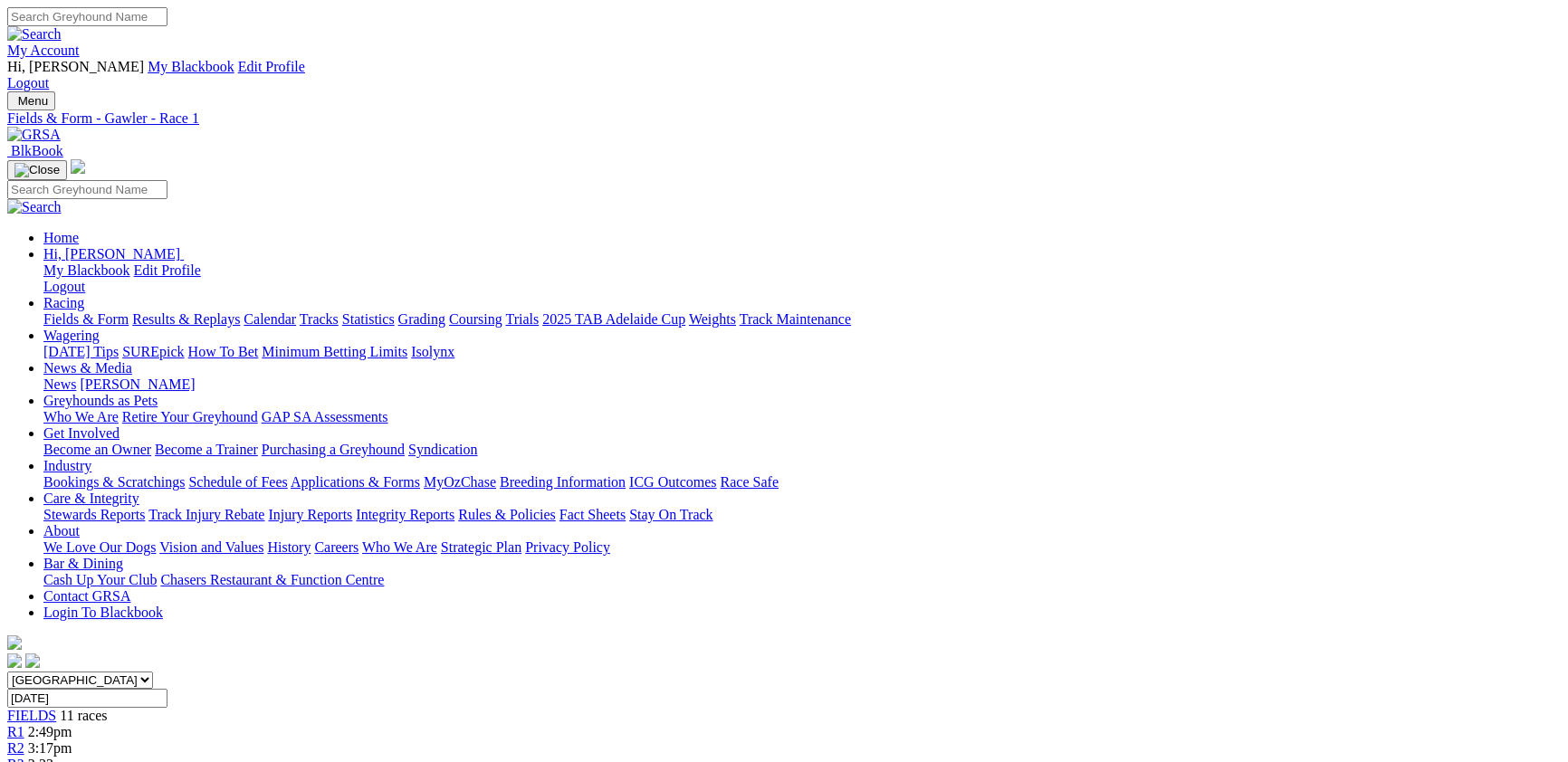
click at [24, 741] on span "R2" at bounding box center [16, 748] width 18 height 16
click at [24, 757] on link "R3" at bounding box center [16, 765] width 18 height 16
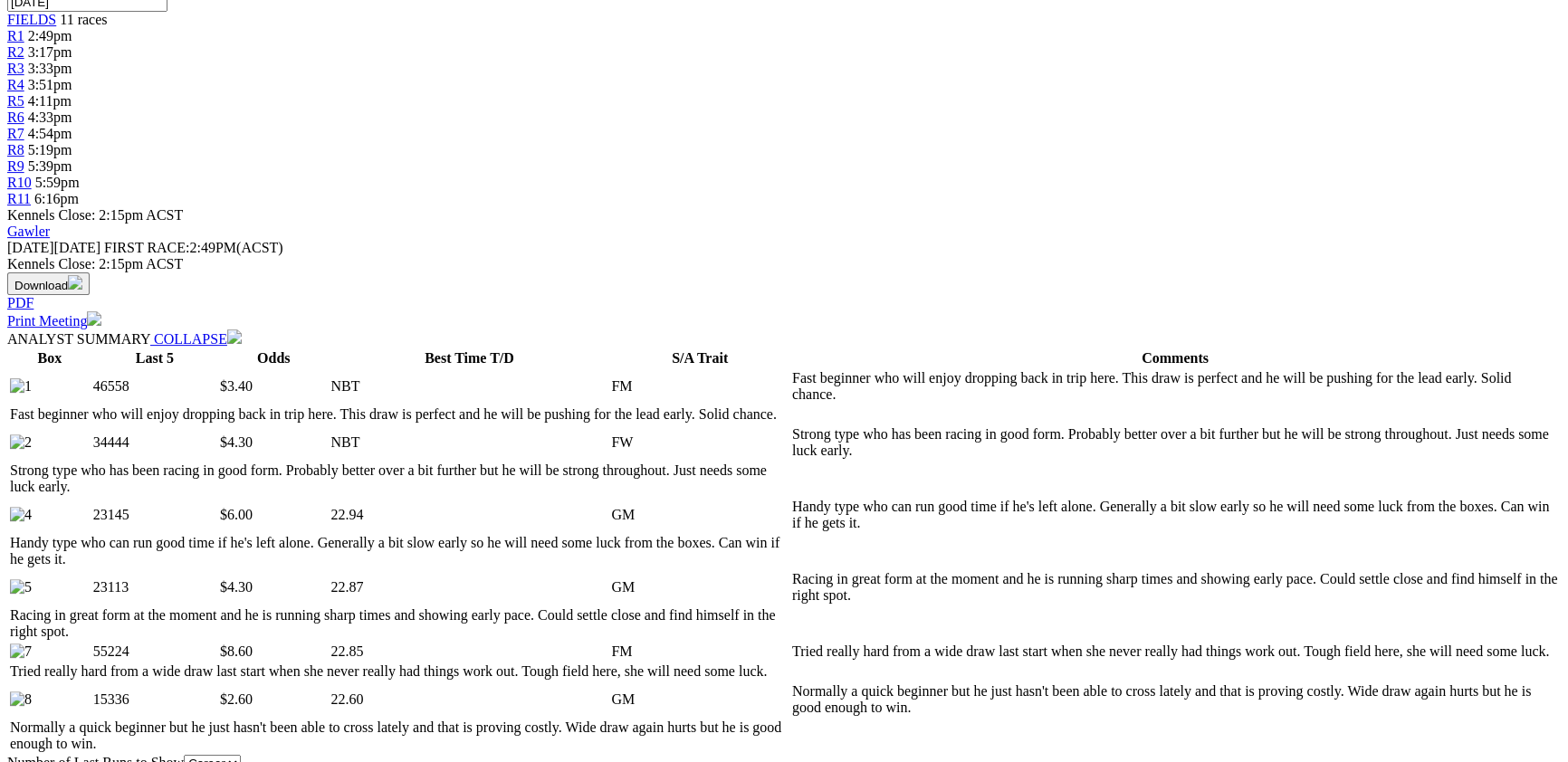
scroll to position [789, 0]
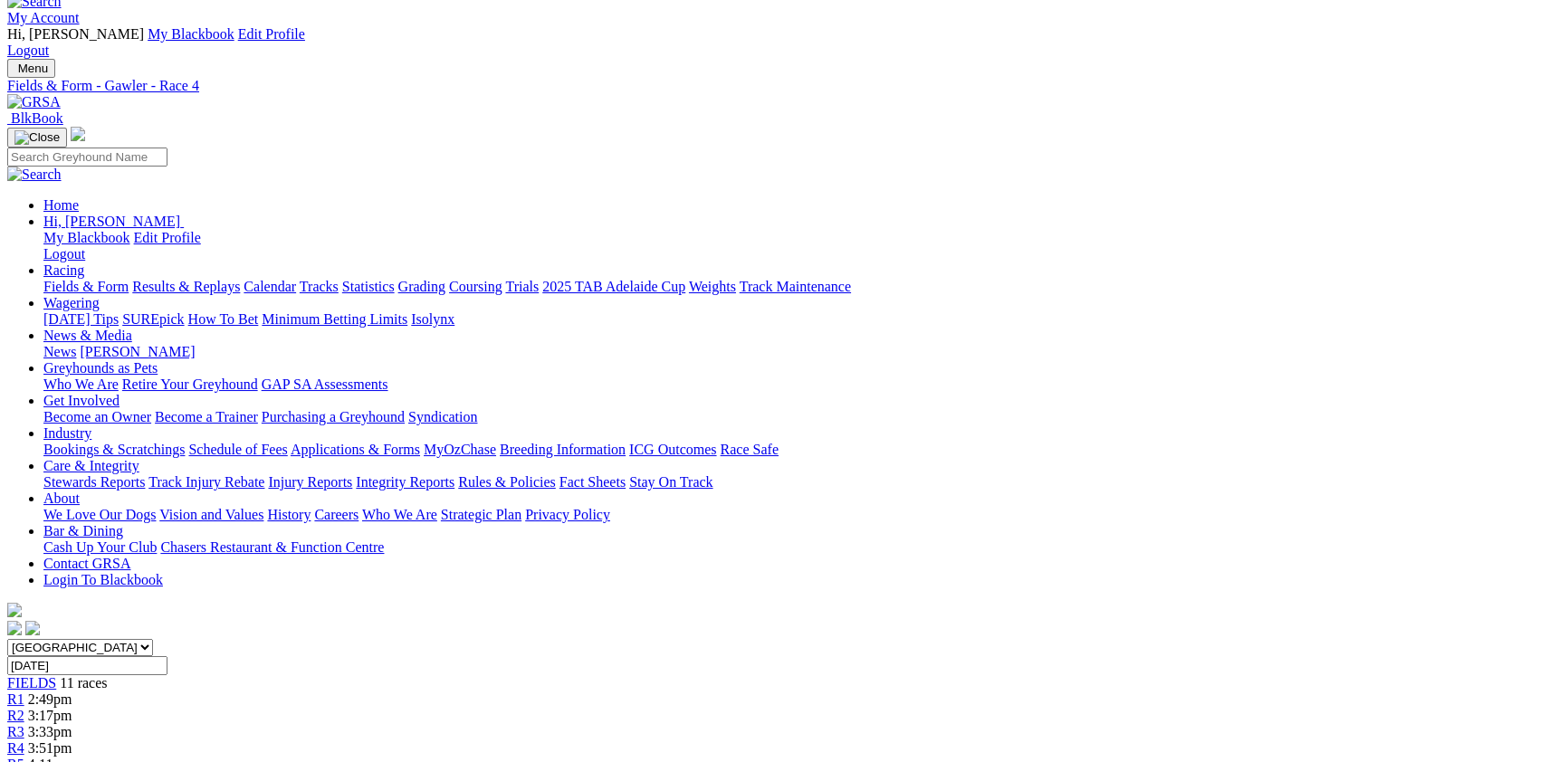
scroll to position [0, 0]
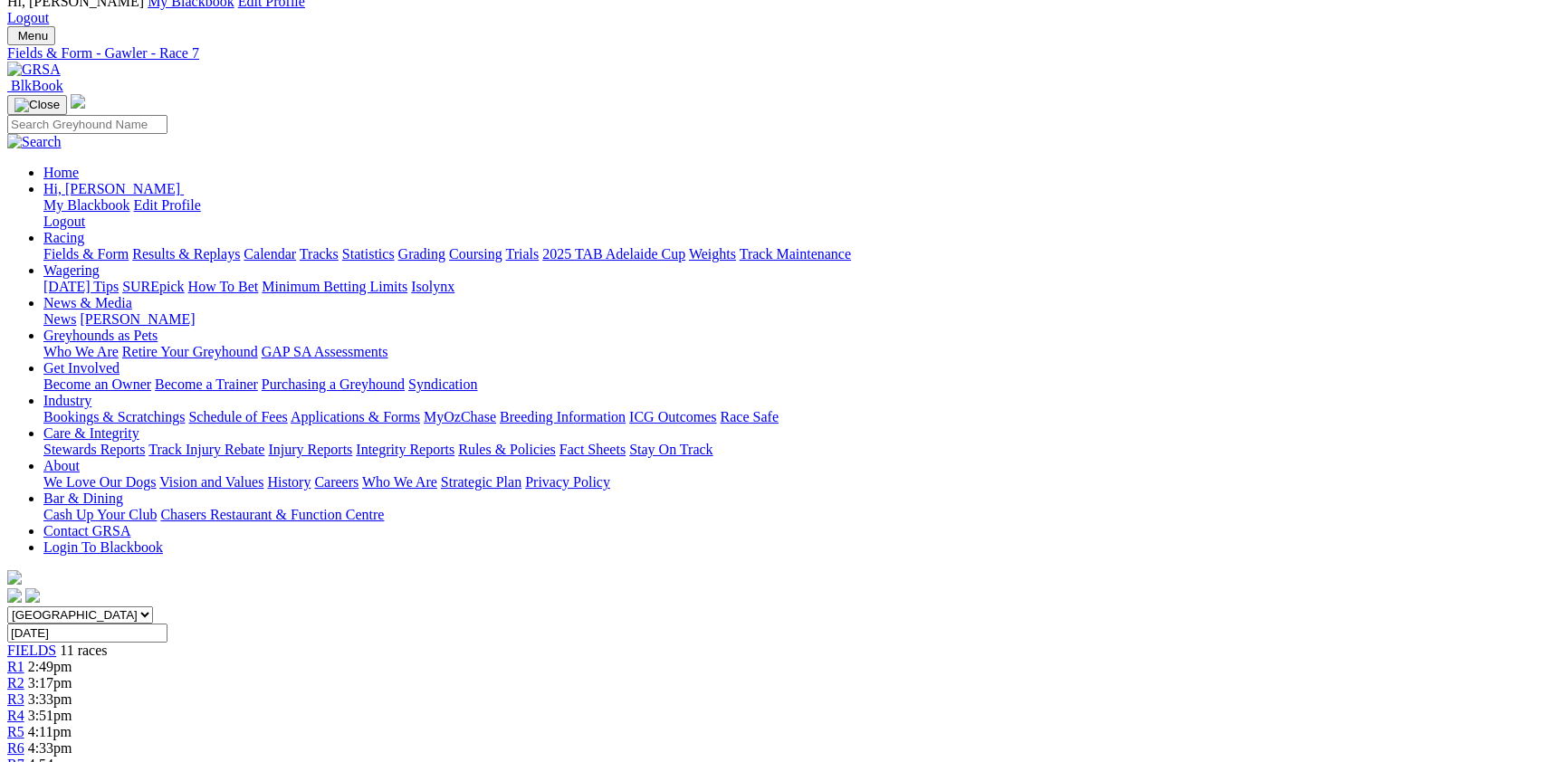
scroll to position [197, 0]
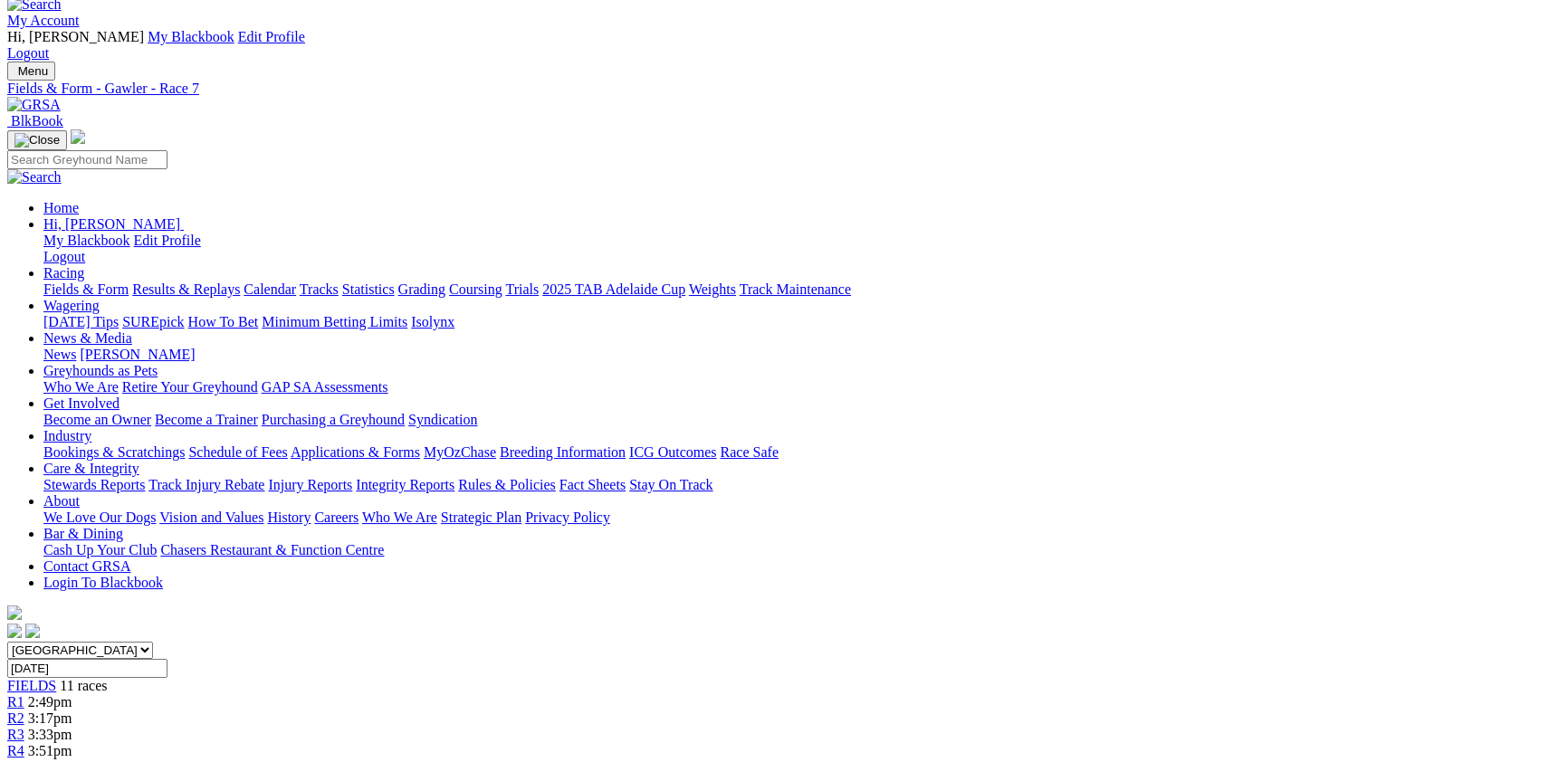
scroll to position [0, 0]
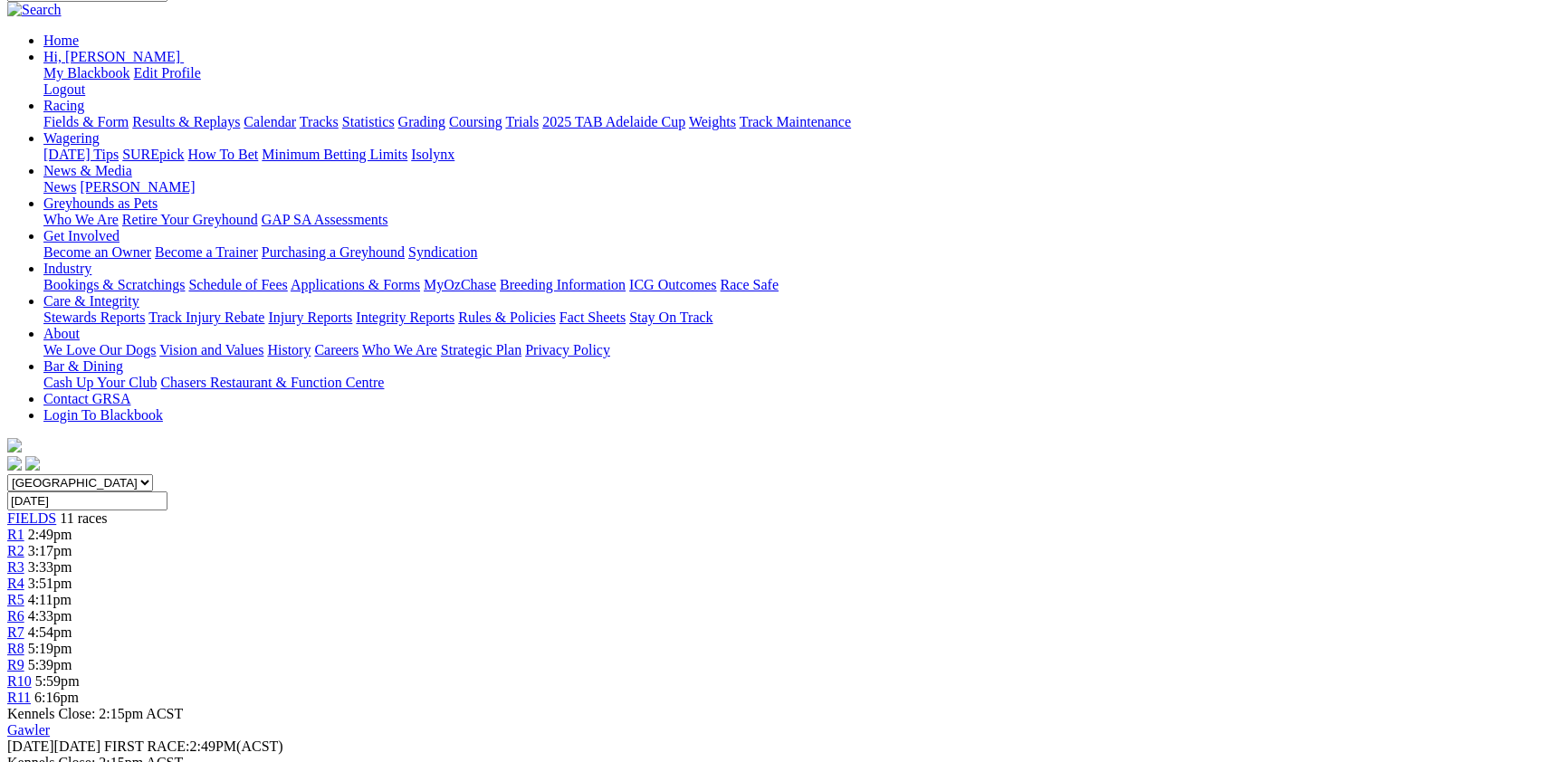
click at [72, 657] on span "5:39pm" at bounding box center [50, 665] width 44 height 16
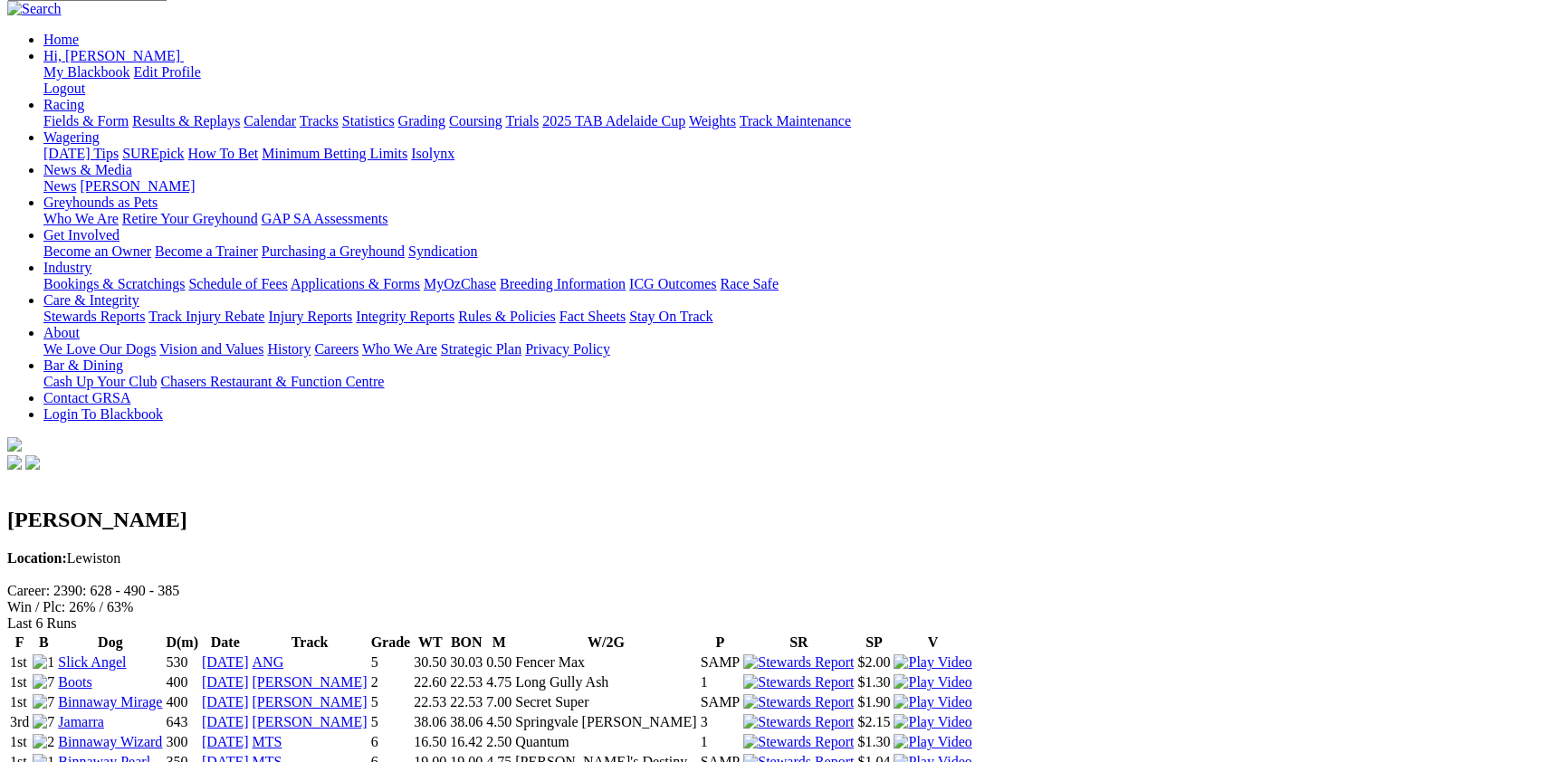
scroll to position [197, 0]
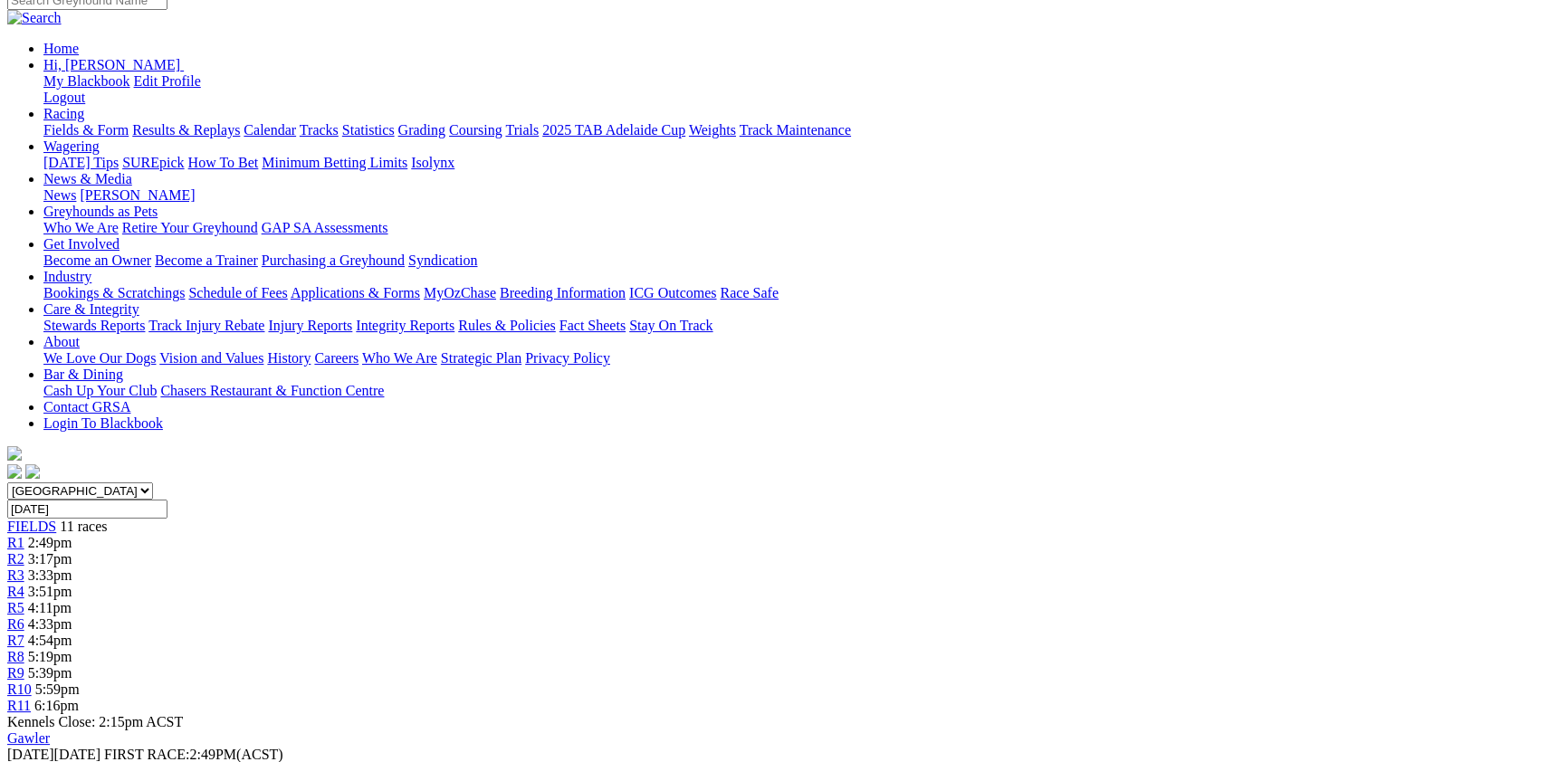
scroll to position [197, 0]
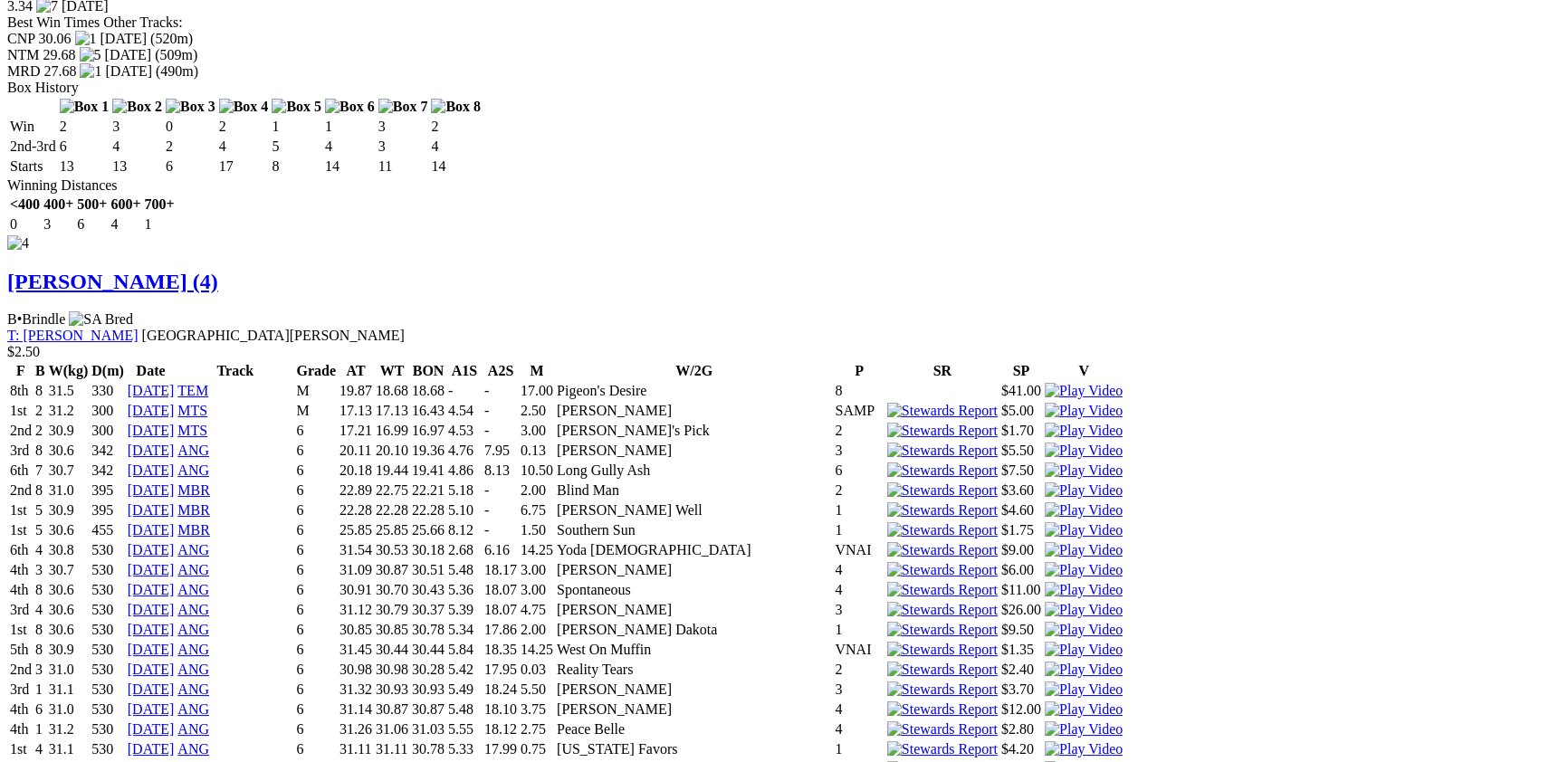
scroll to position [5924, 0]
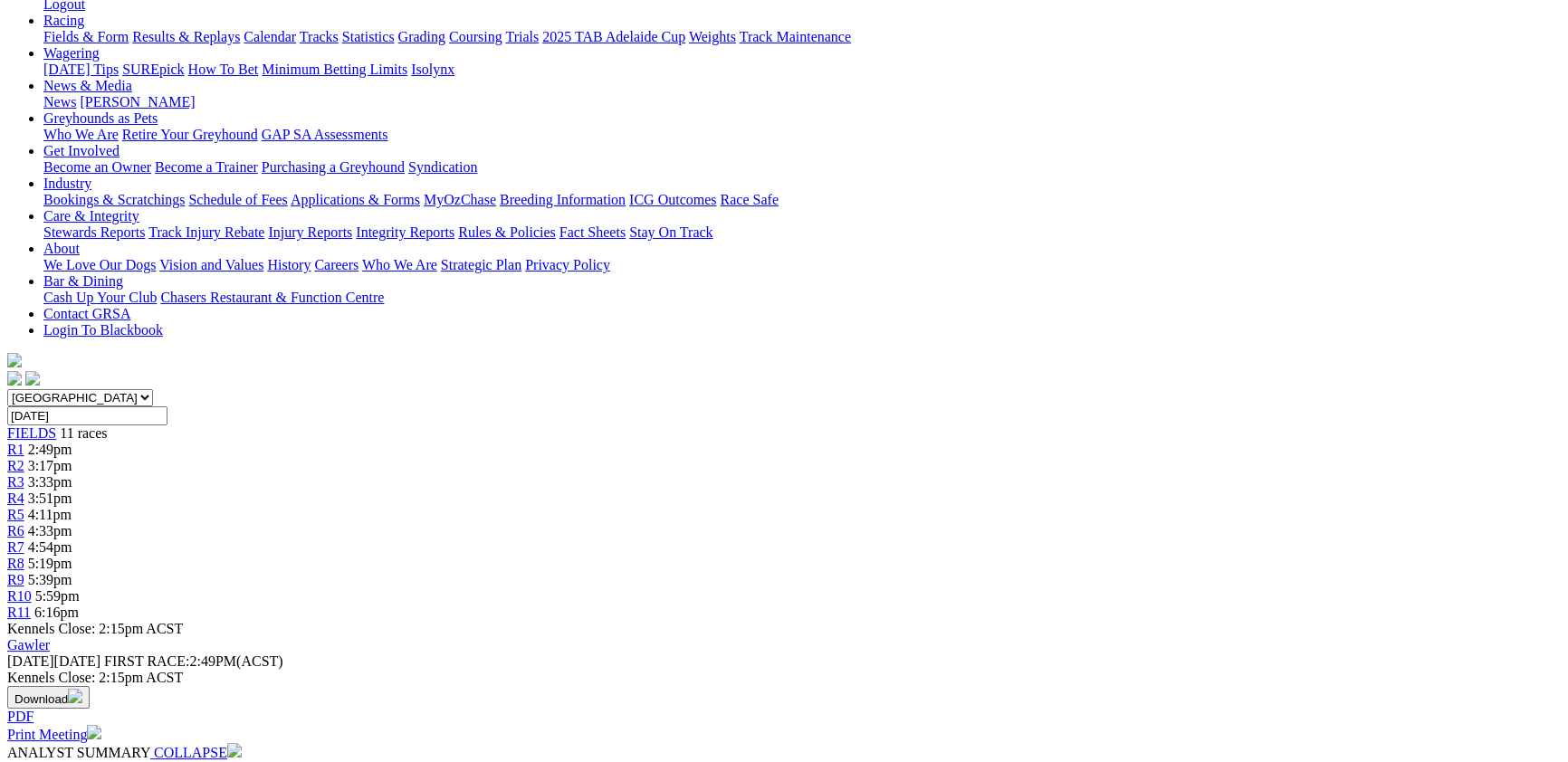
scroll to position [296, 0]
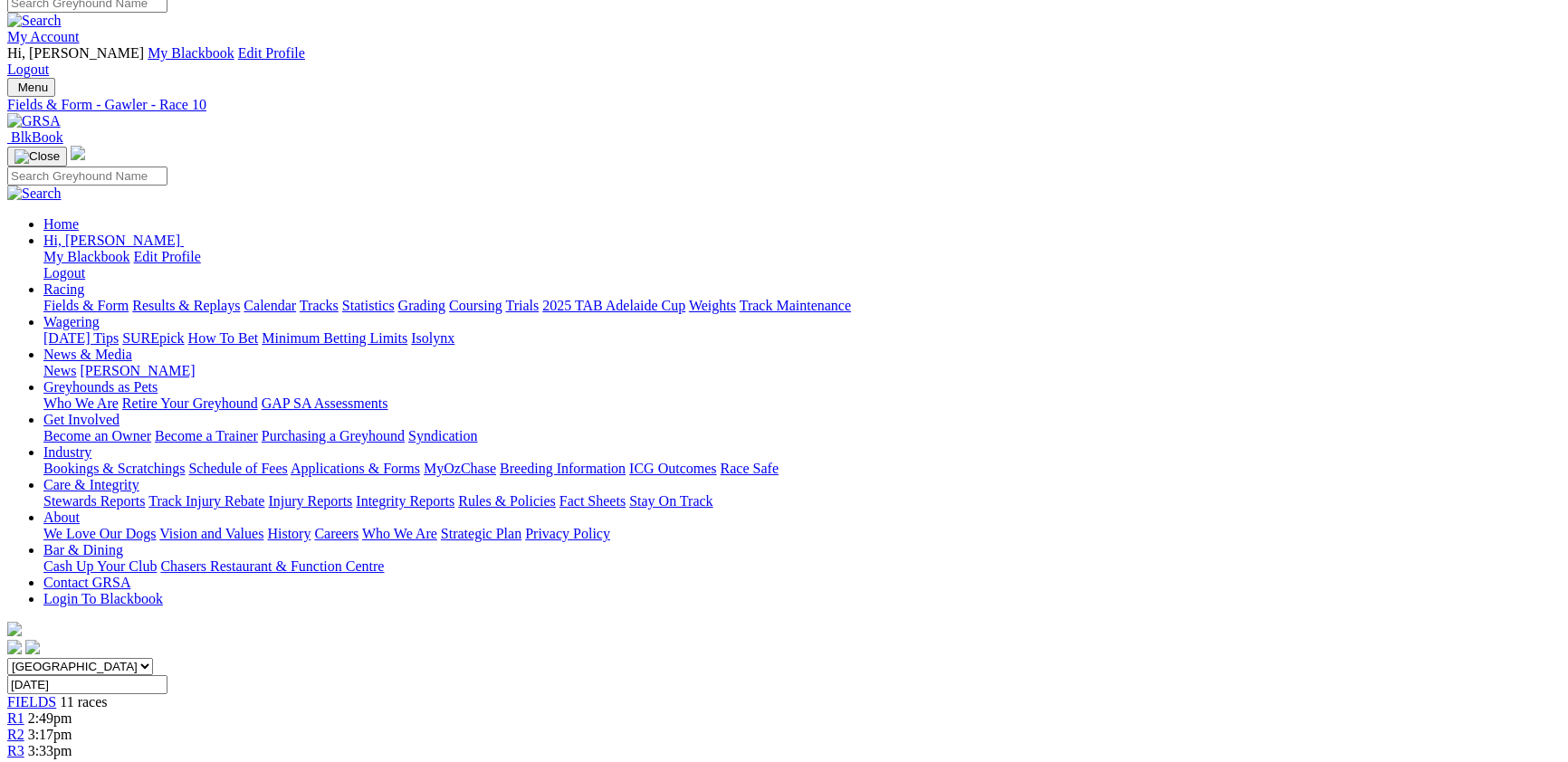
scroll to position [0, 0]
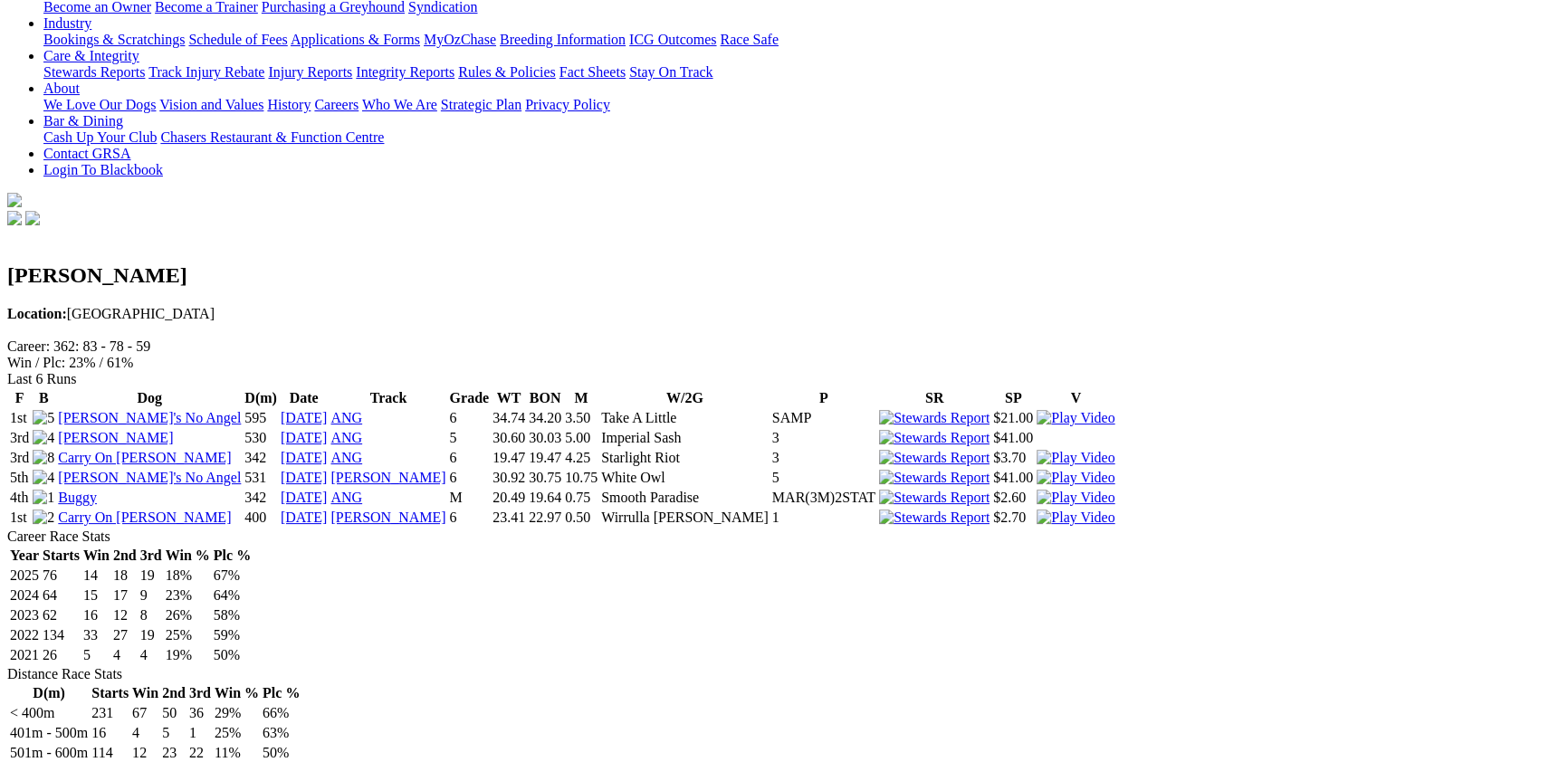
scroll to position [493, 0]
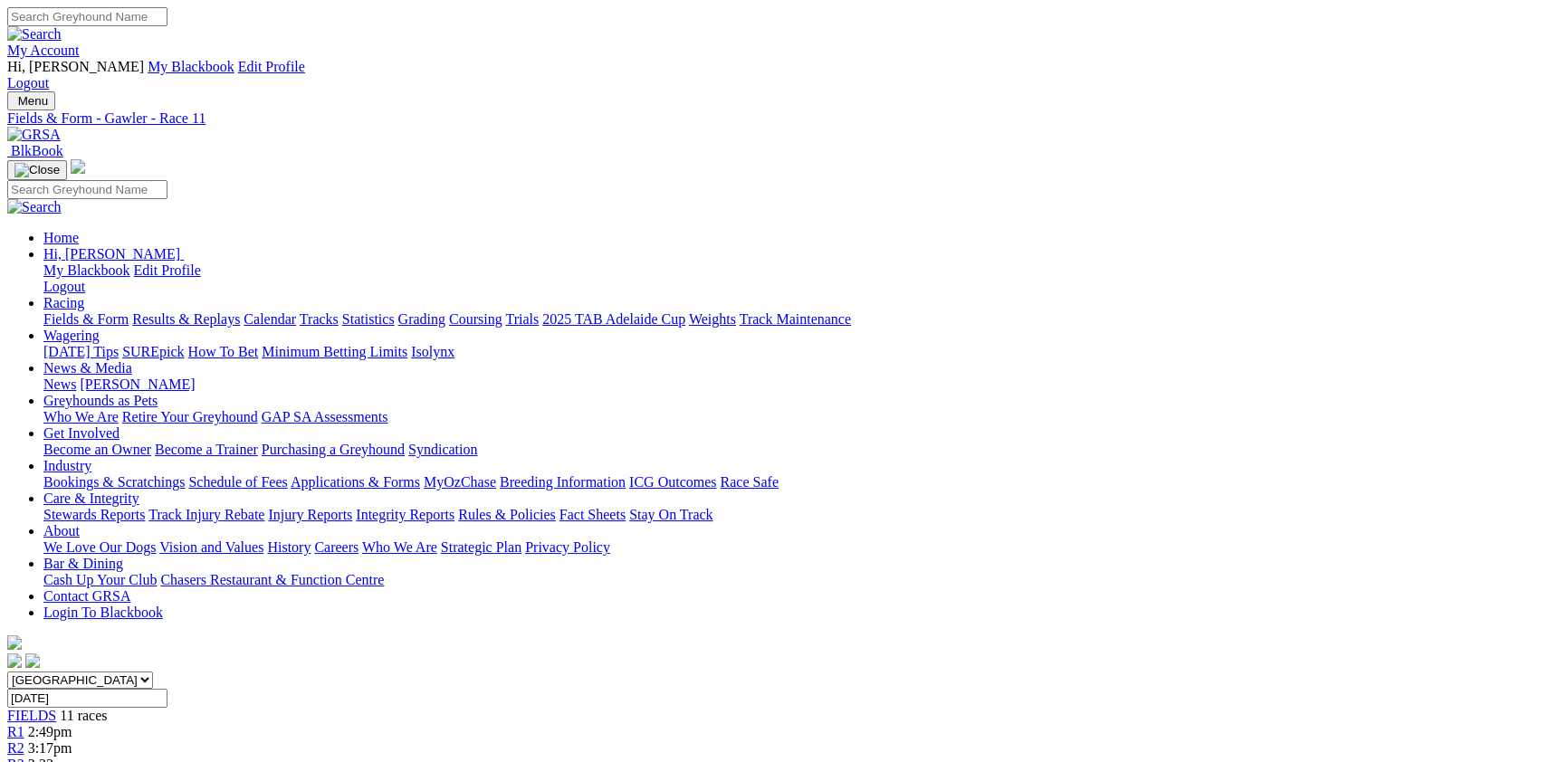
select select "NSW"
click at [153, 671] on select "South Australia New South Wales Northern Territory Queensland Tasmania Victoria…" at bounding box center [79, 680] width 146 height 18
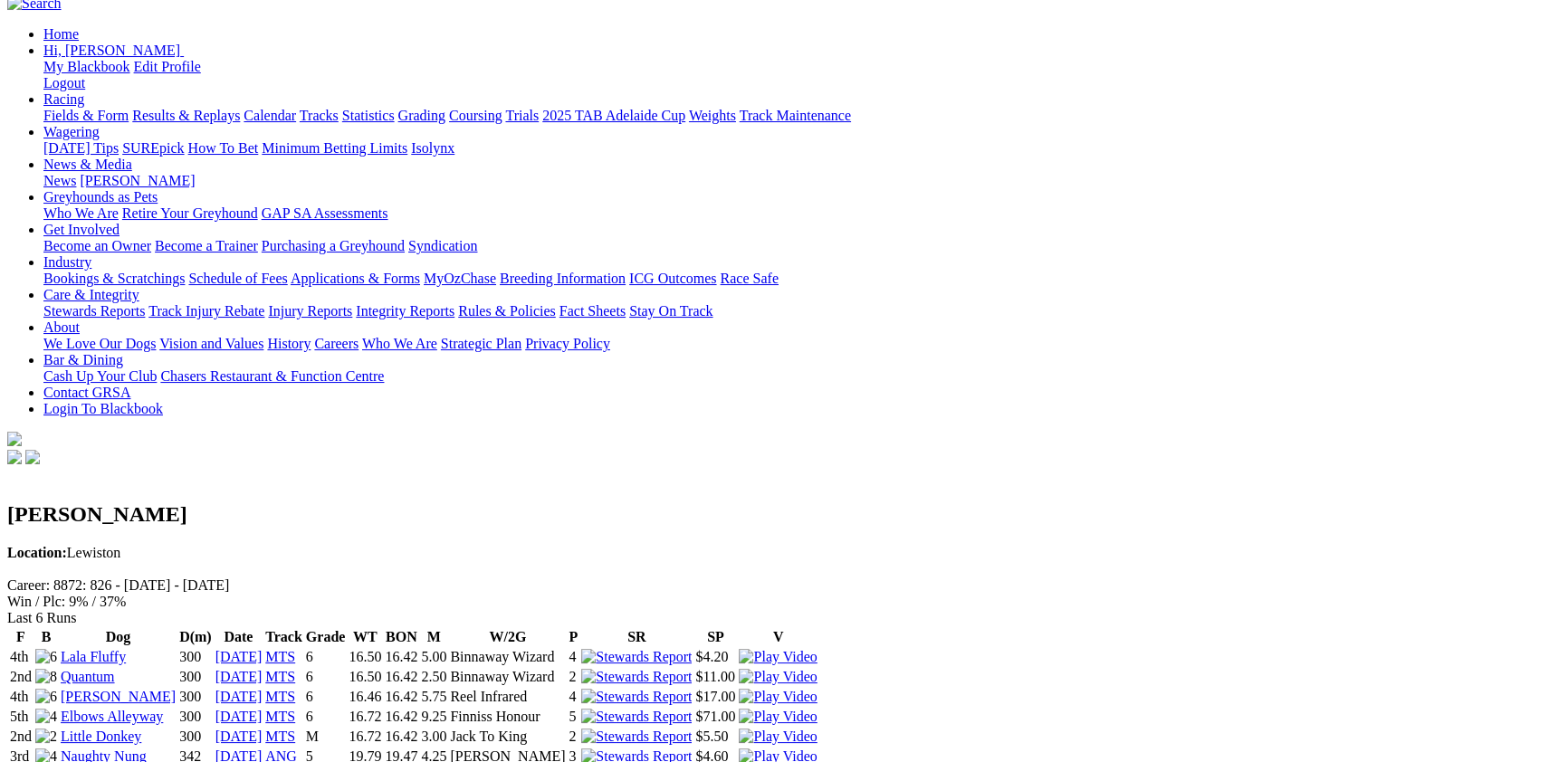
scroll to position [99, 0]
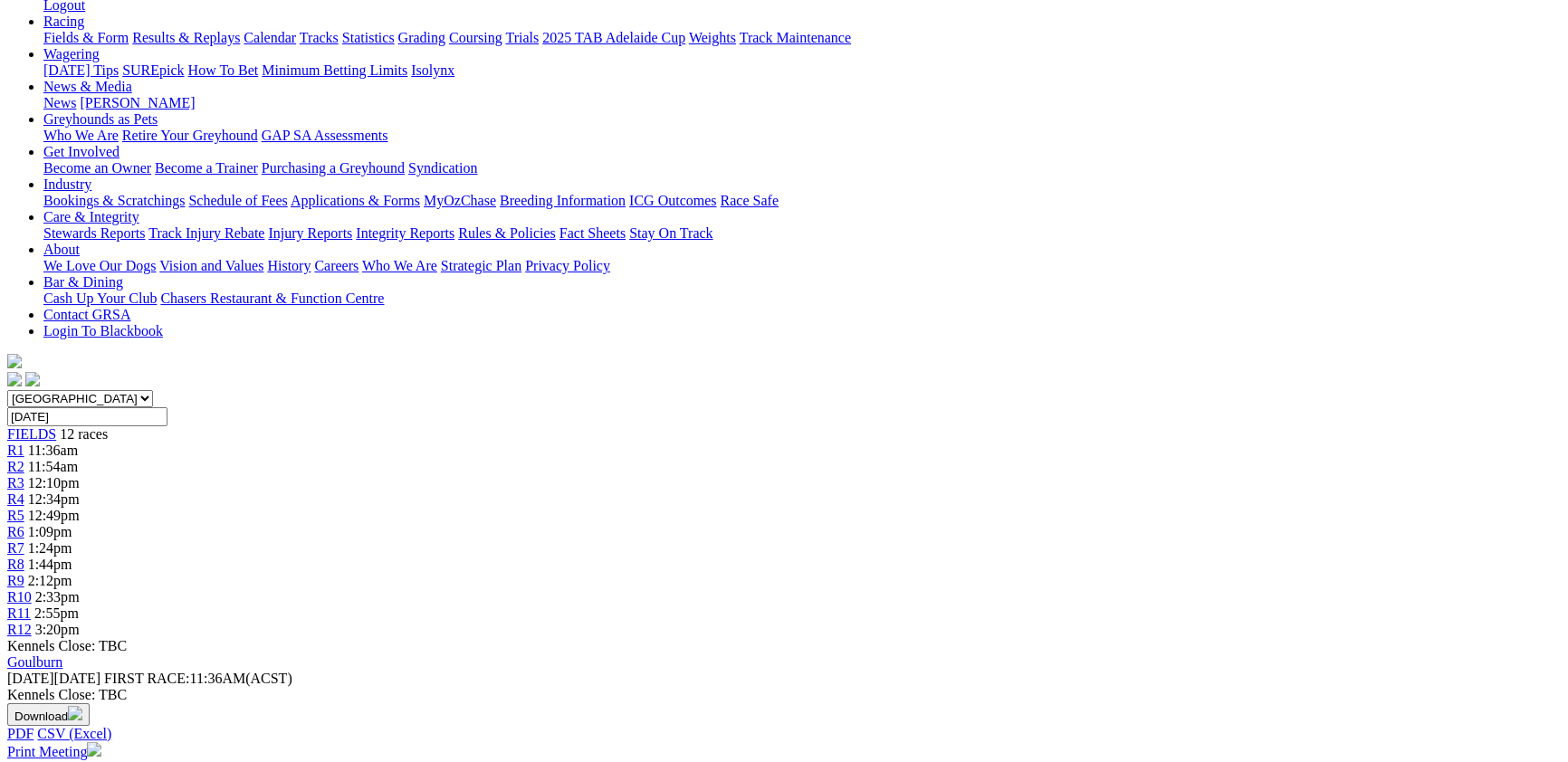
scroll to position [395, 0]
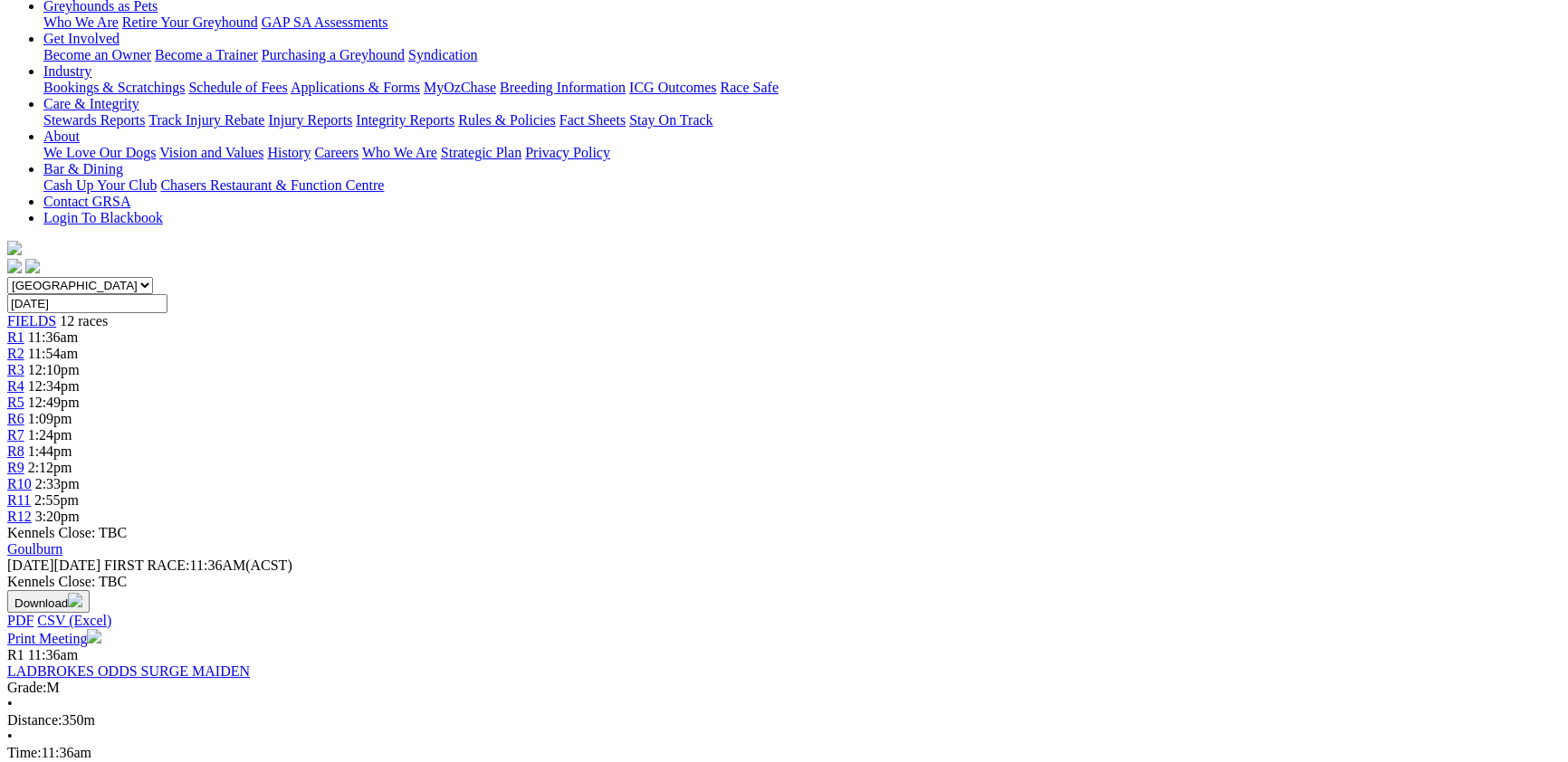
click at [250, 663] on link "LADBROKES ODDS SURGE MAIDEN" at bounding box center [128, 671] width 242 height 16
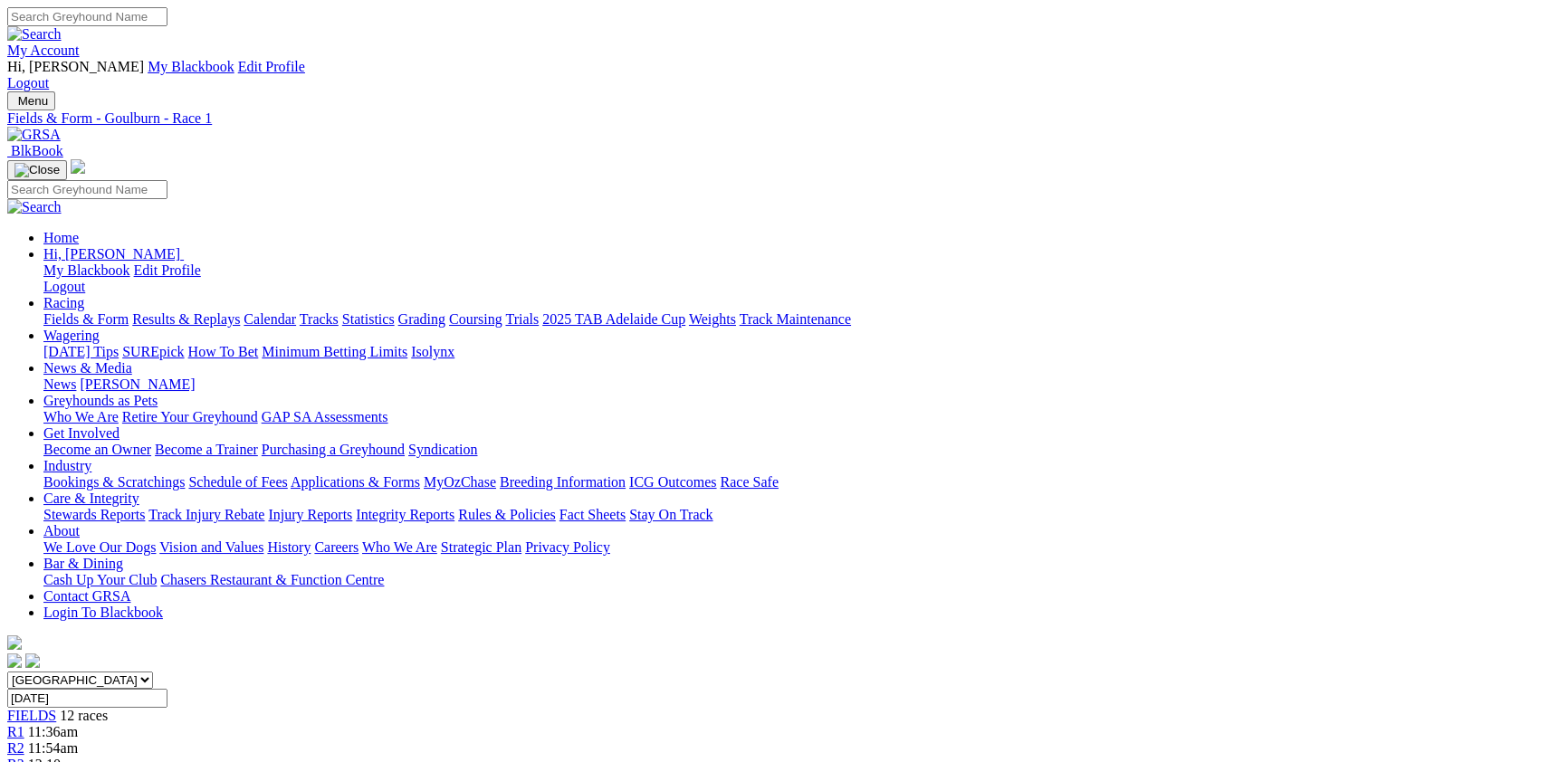
click at [78, 741] on span "11:54am" at bounding box center [53, 748] width 50 height 16
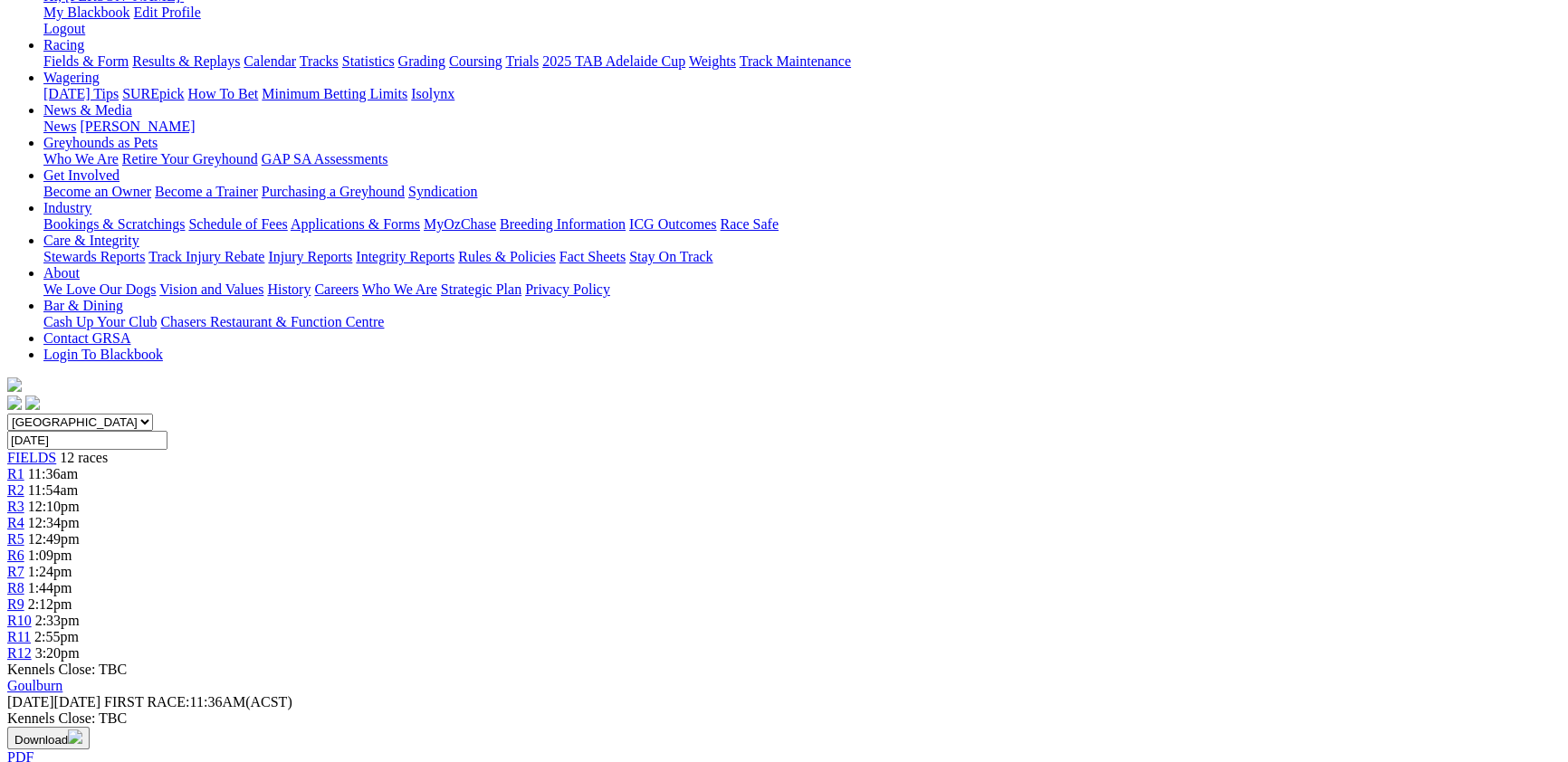
scroll to position [197, 0]
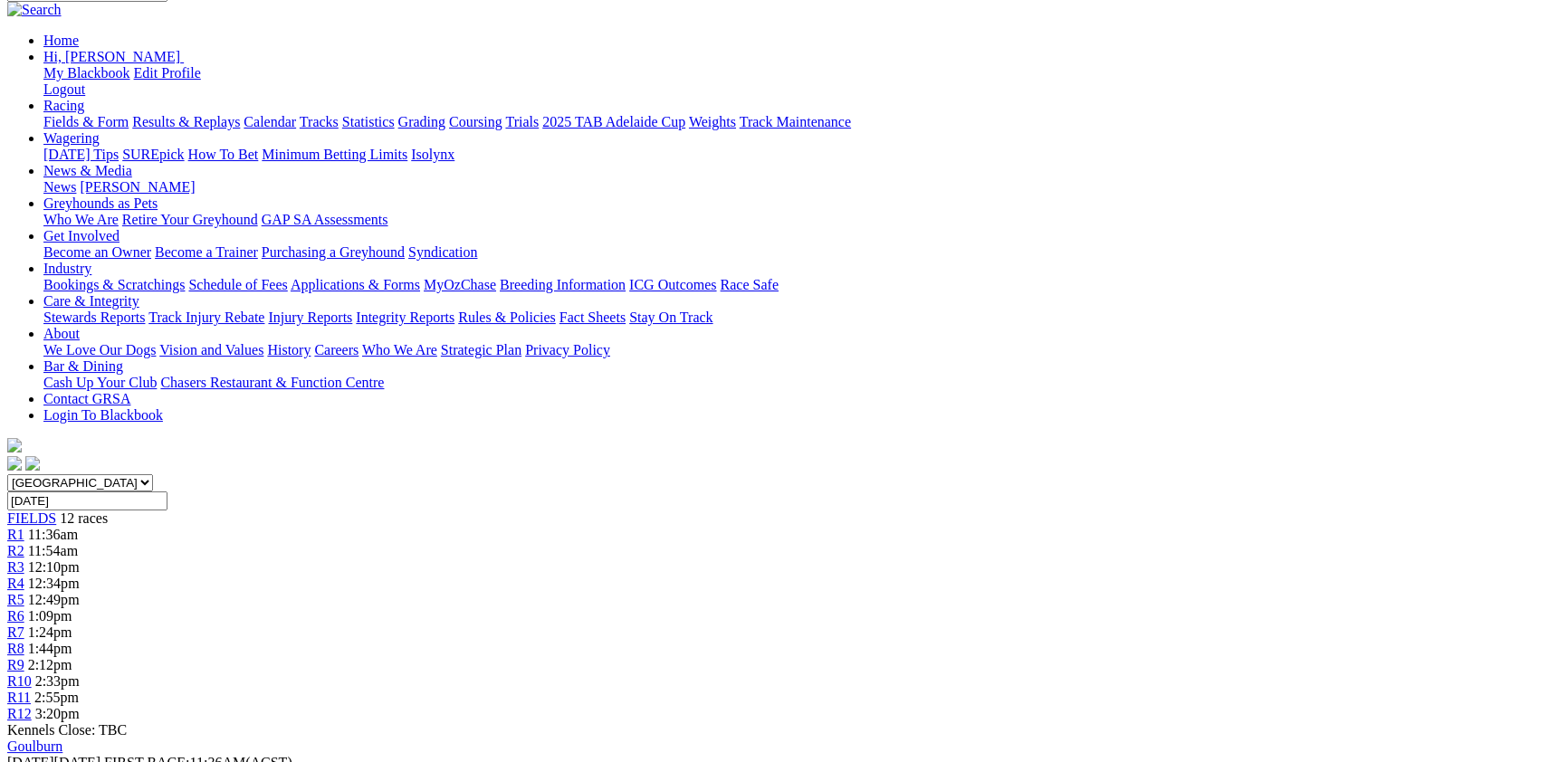
drag, startPoint x: 253, startPoint y: 189, endPoint x: 236, endPoint y: 202, distance: 21.4
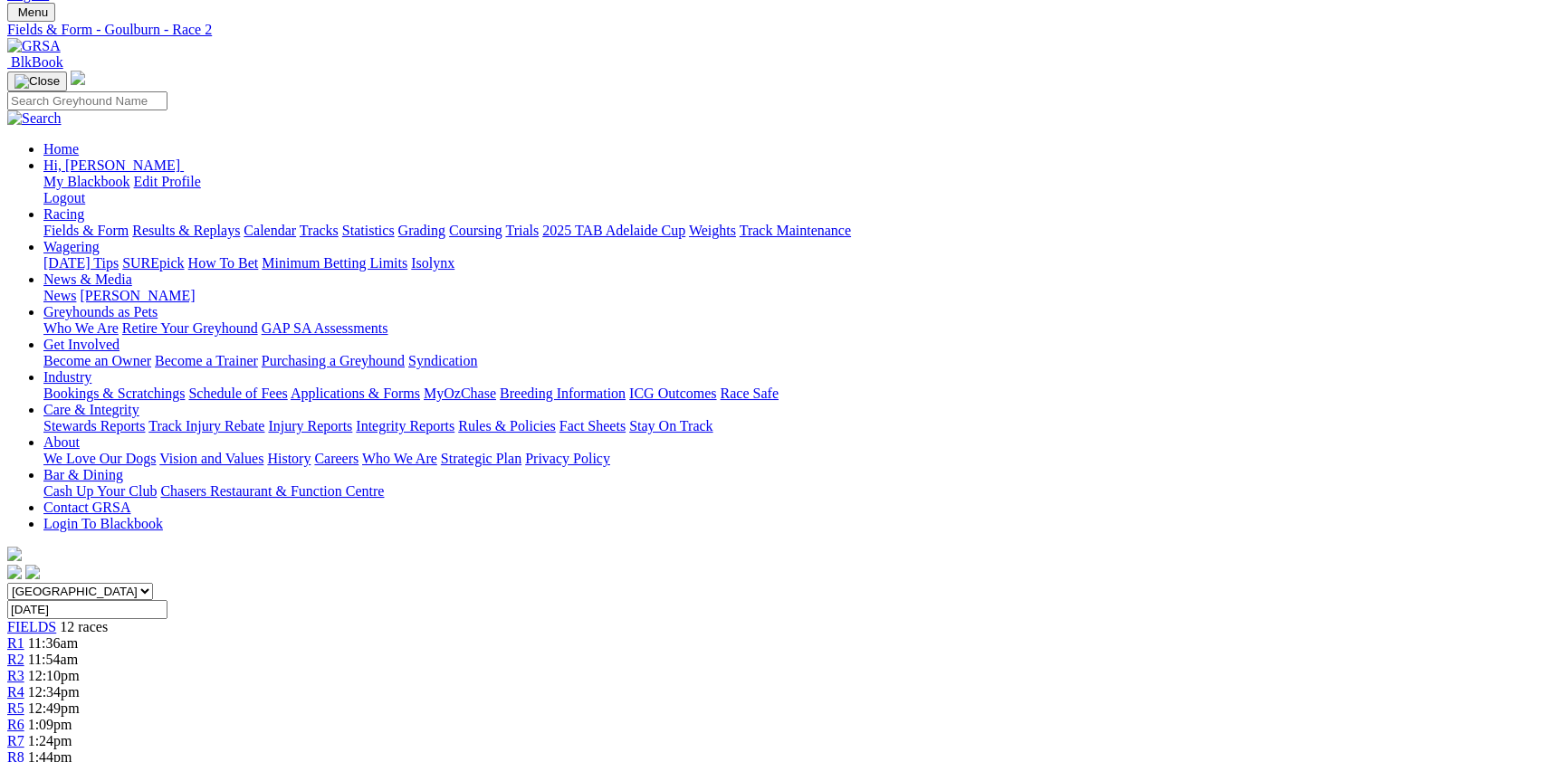
scroll to position [0, 0]
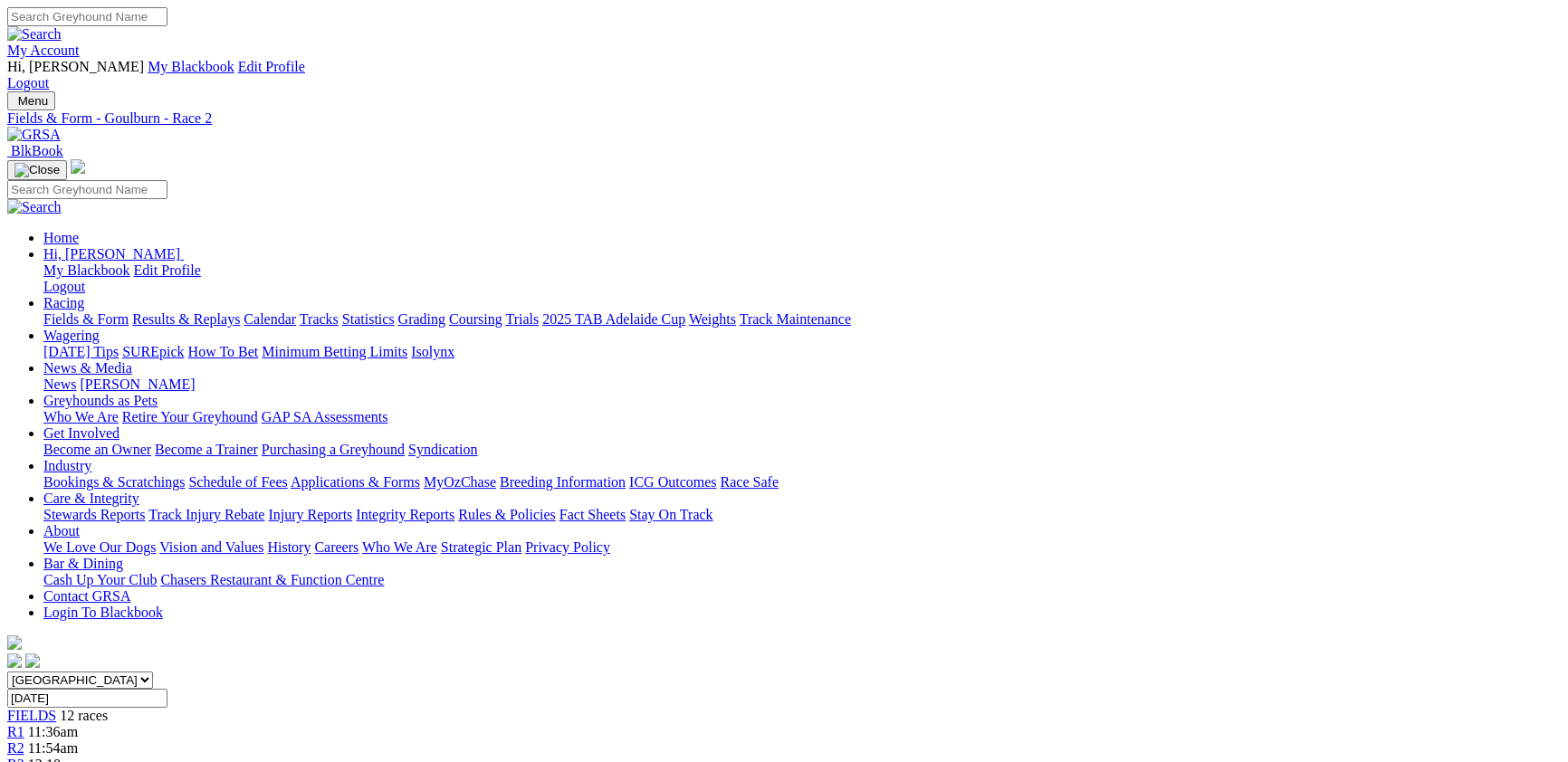
click at [80, 757] on span "12:10pm" at bounding box center [54, 765] width 52 height 16
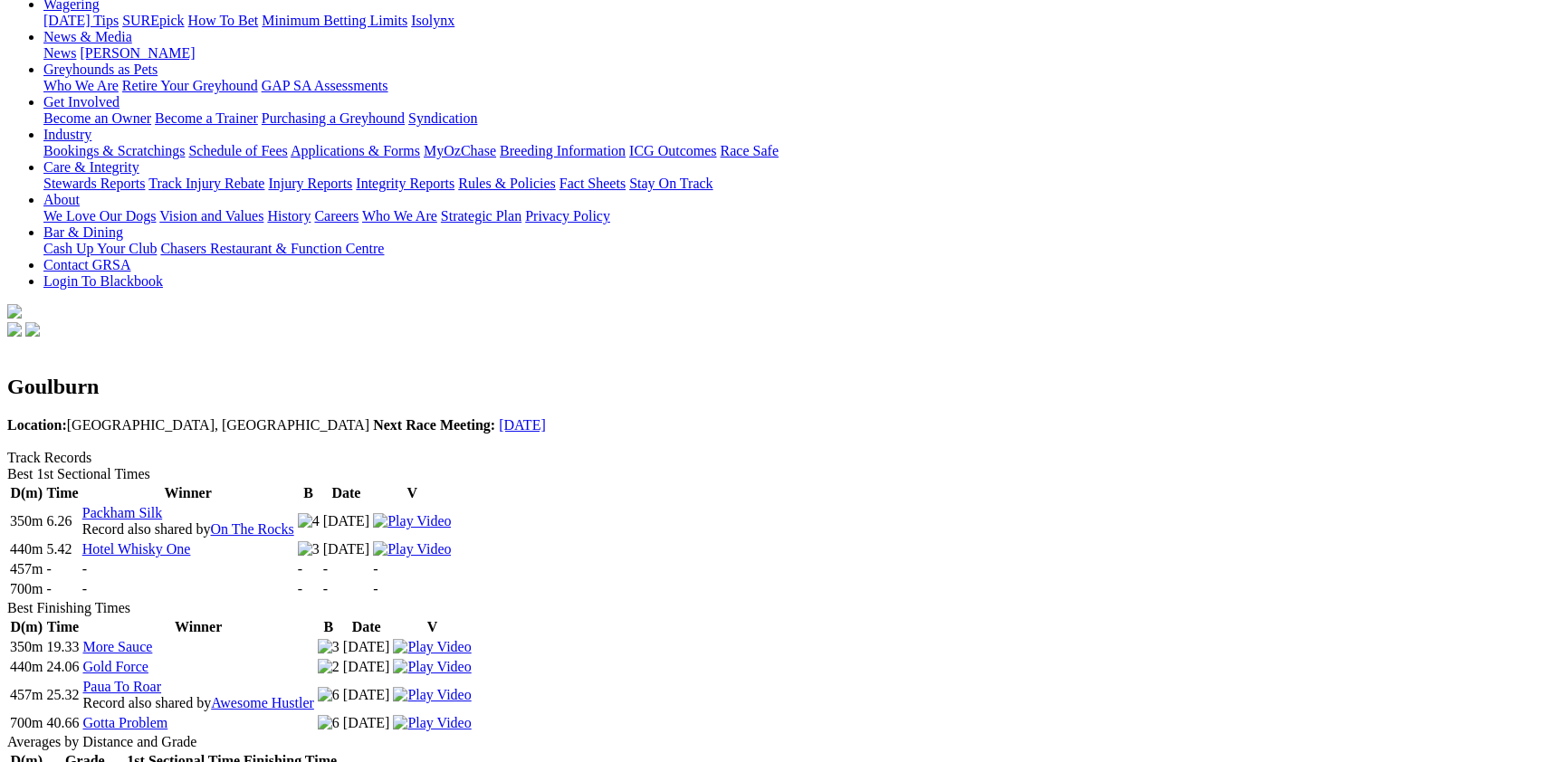
scroll to position [395, 0]
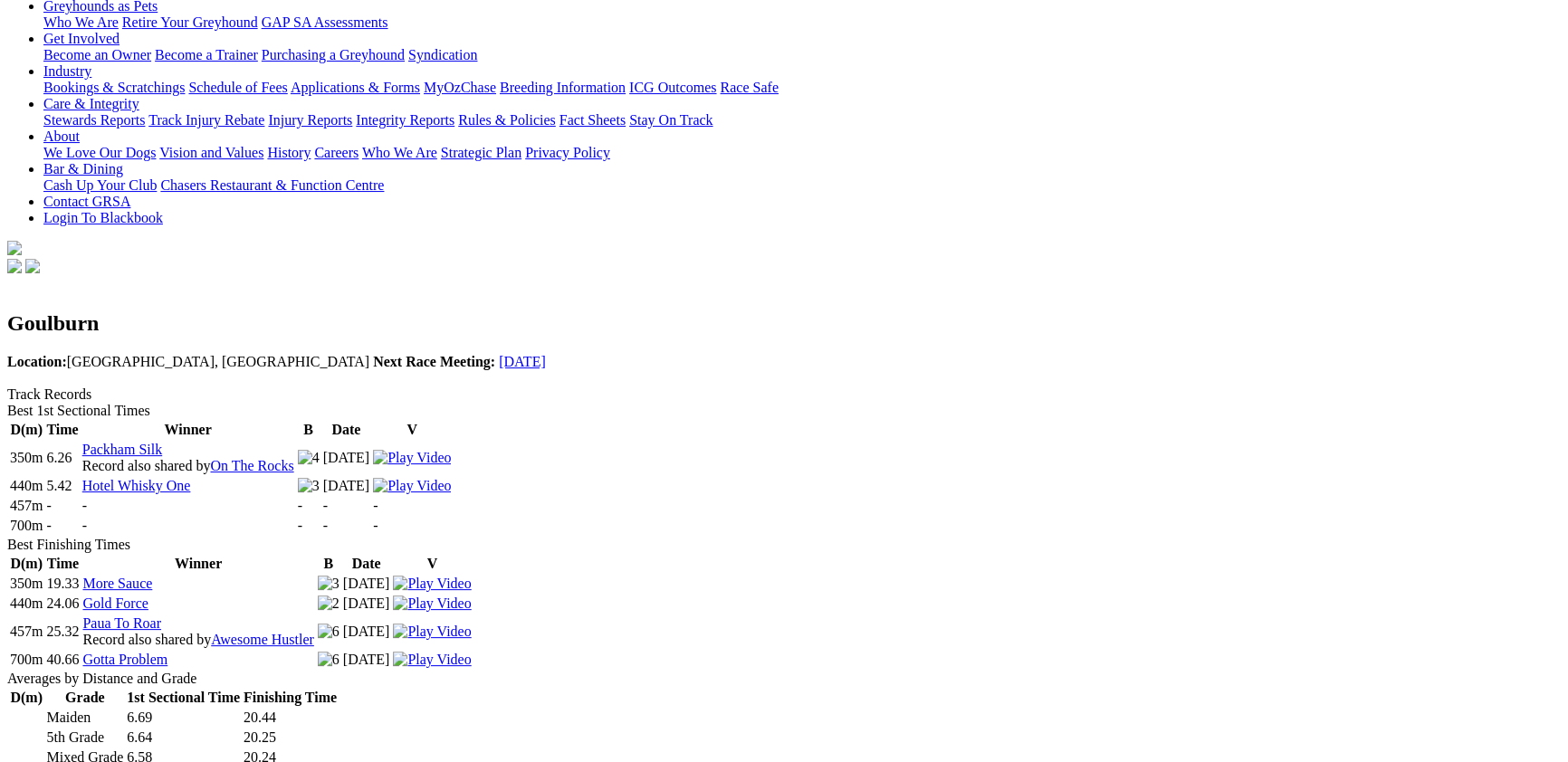
drag, startPoint x: 888, startPoint y: 554, endPoint x: 845, endPoint y: 553, distance: 43.0
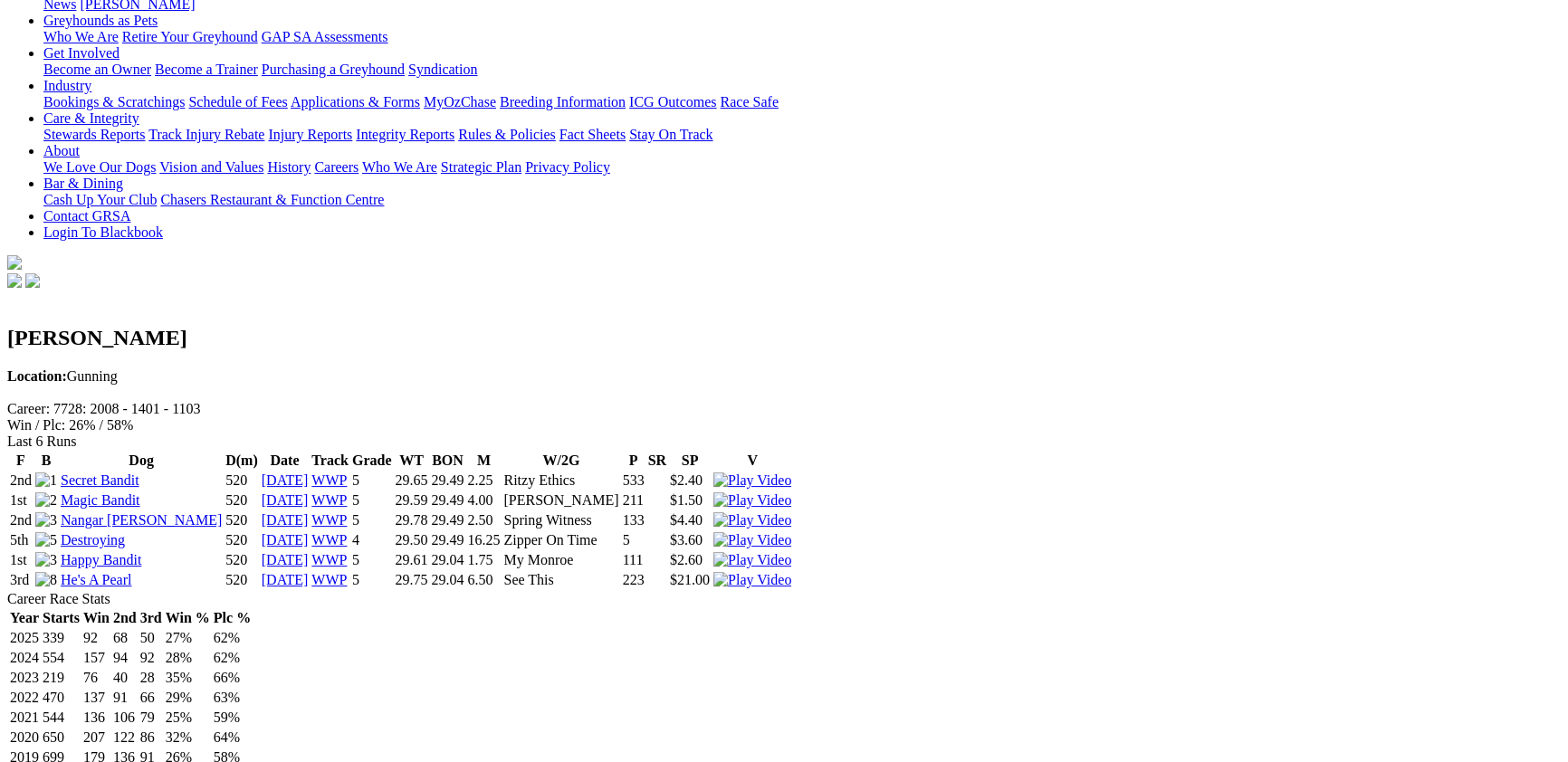
scroll to position [493, 0]
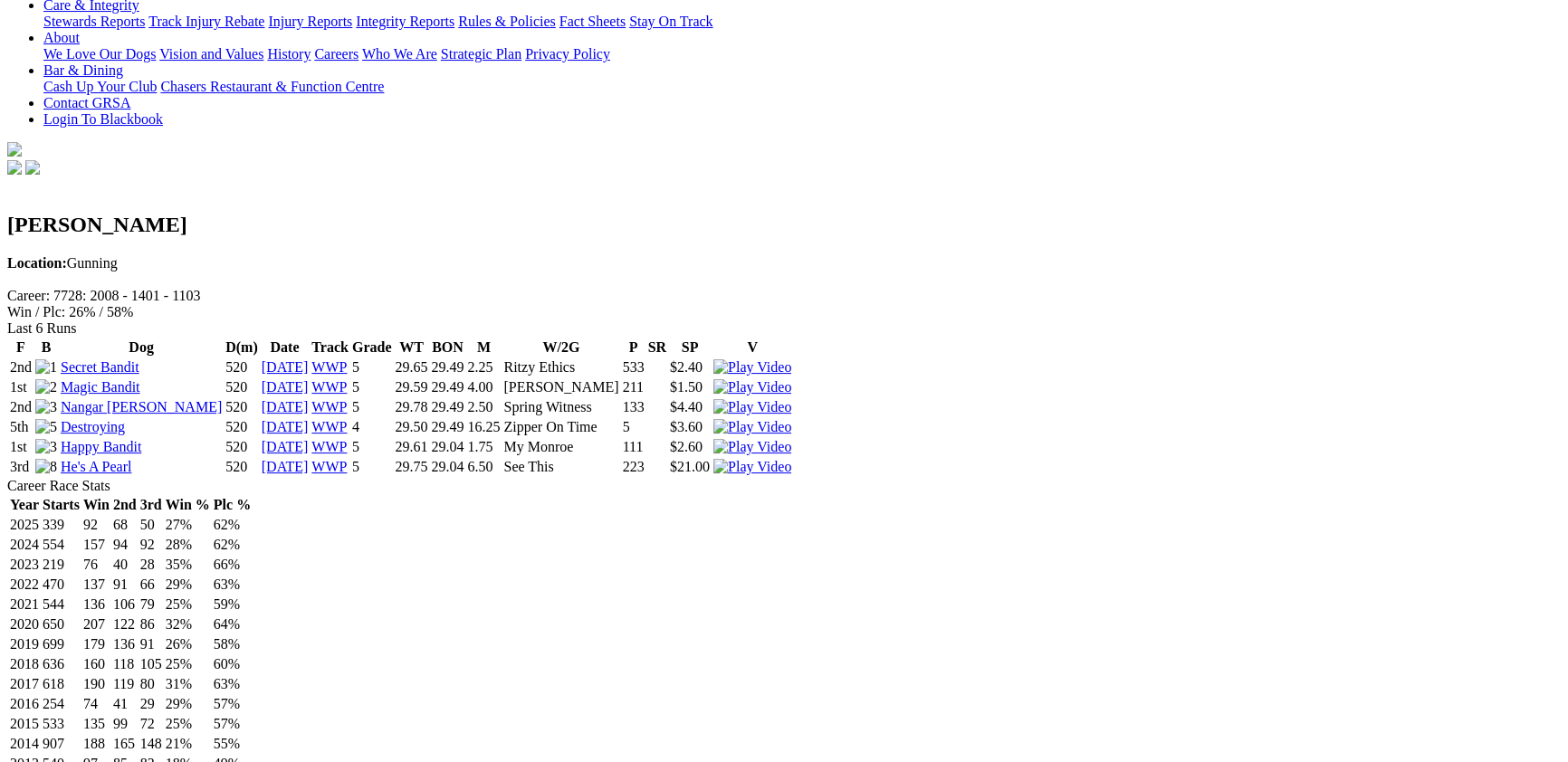
drag, startPoint x: 593, startPoint y: 289, endPoint x: 128, endPoint y: 347, distance: 468.6
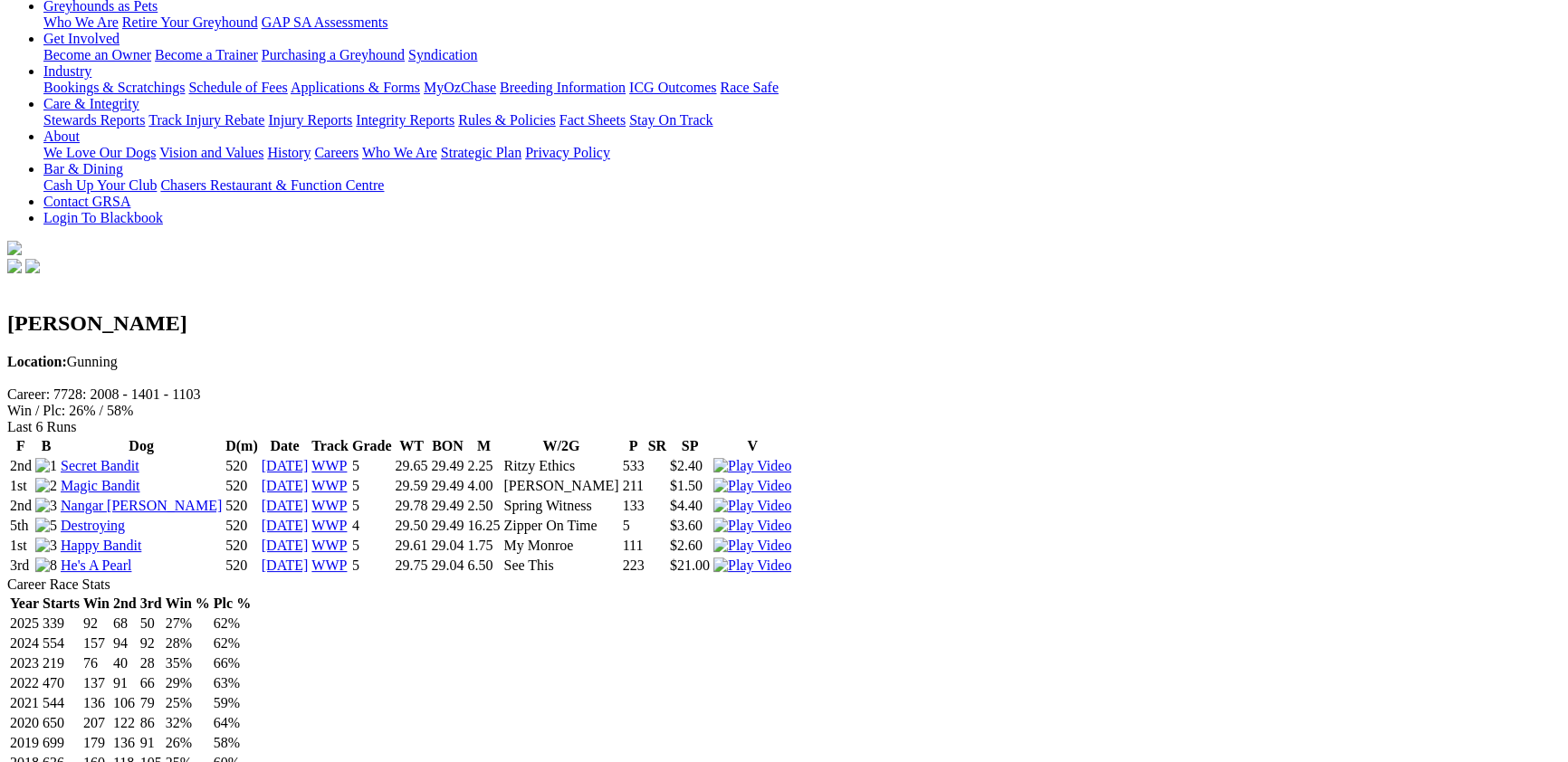
scroll to position [0, 0]
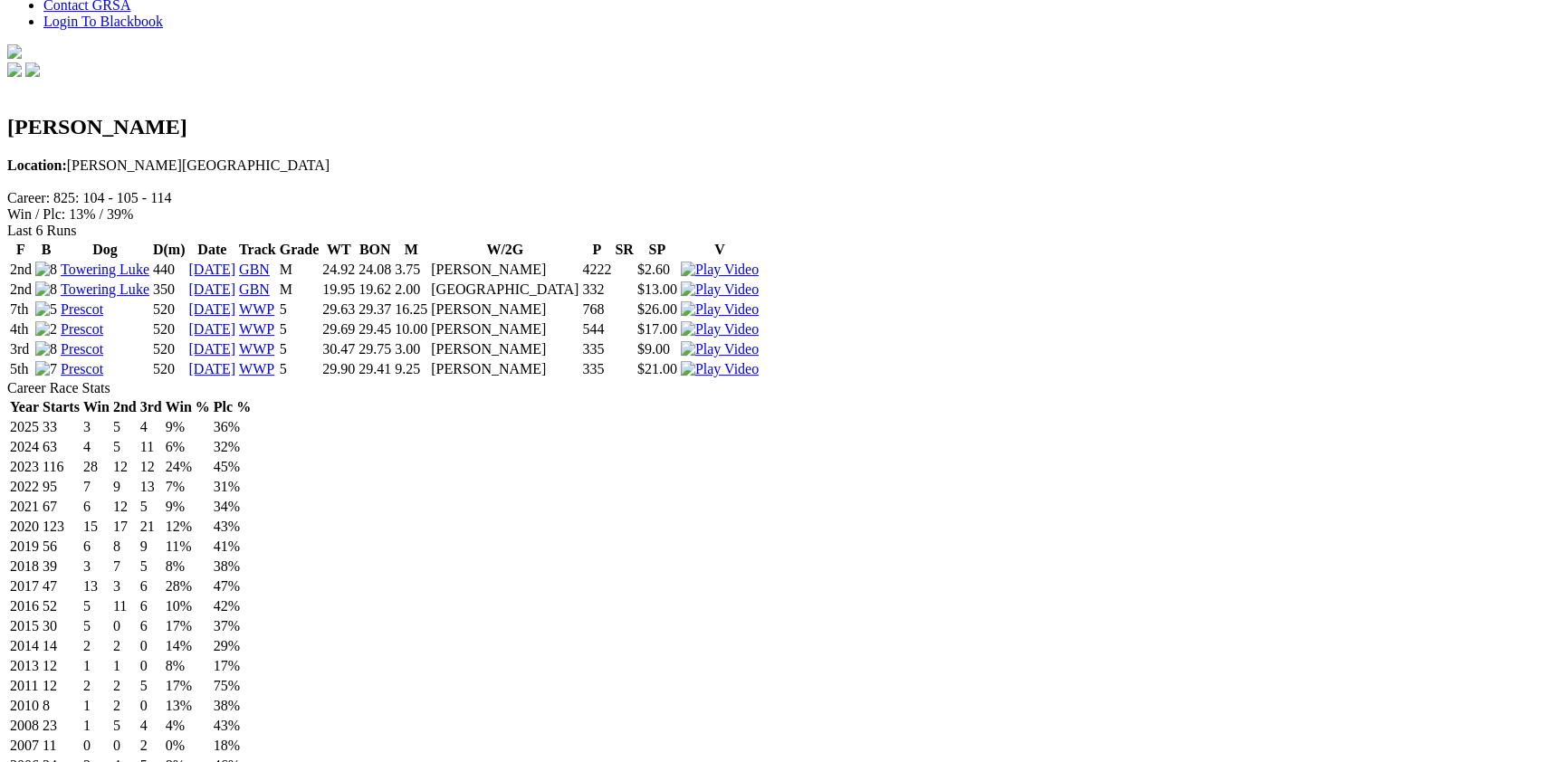
scroll to position [592, 0]
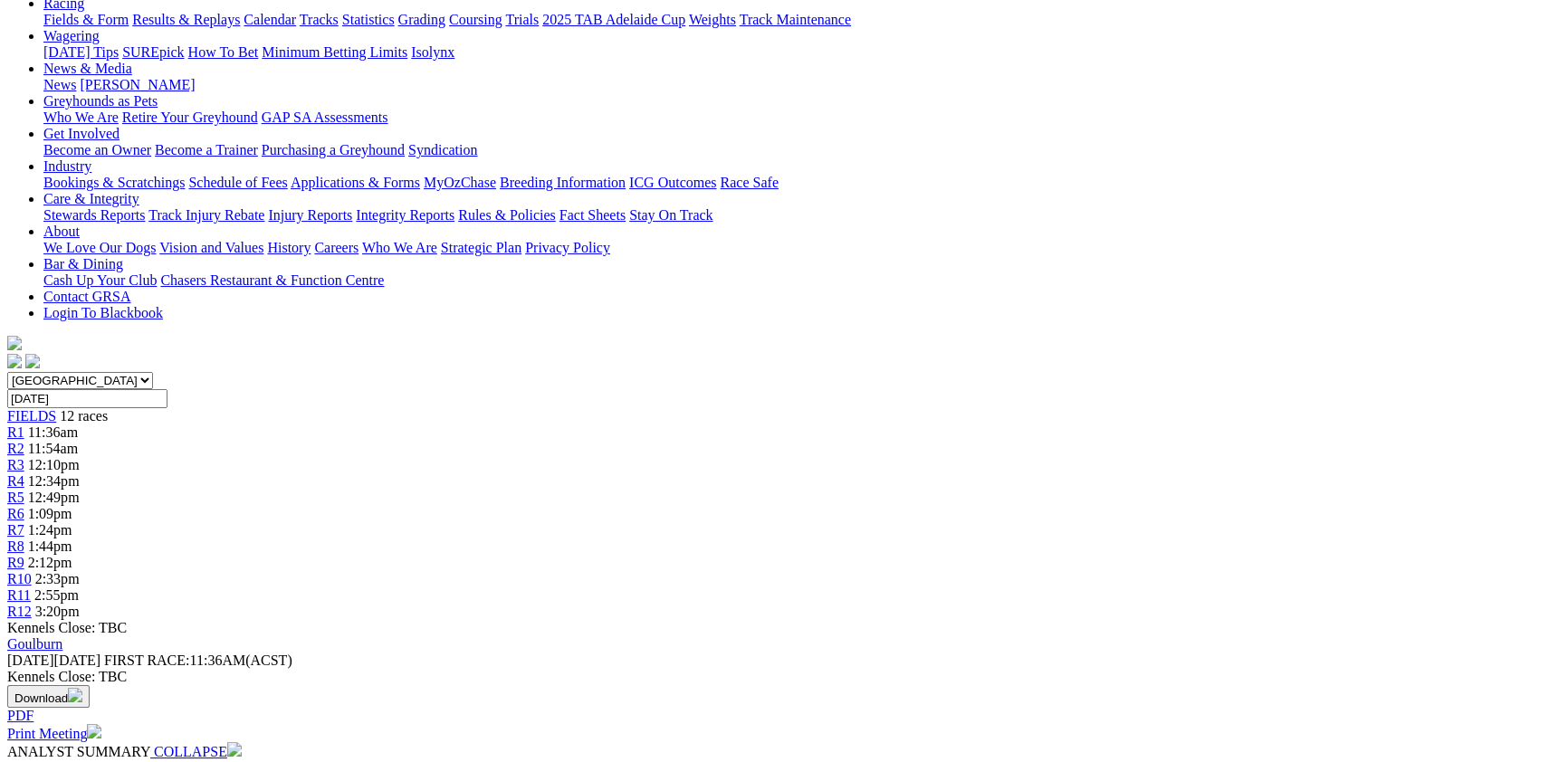
scroll to position [99, 0]
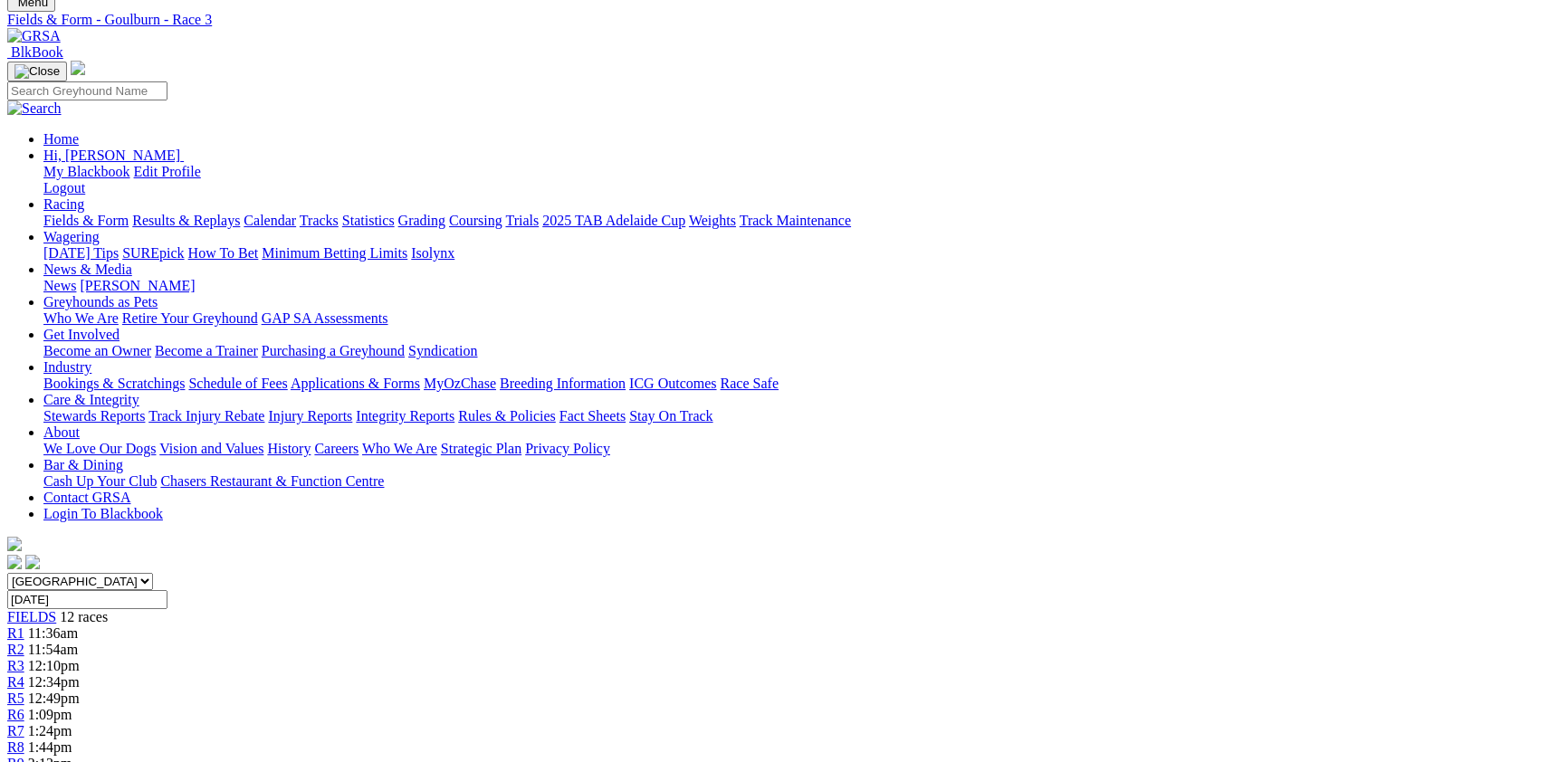
click at [24, 674] on link "R4" at bounding box center [16, 682] width 18 height 16
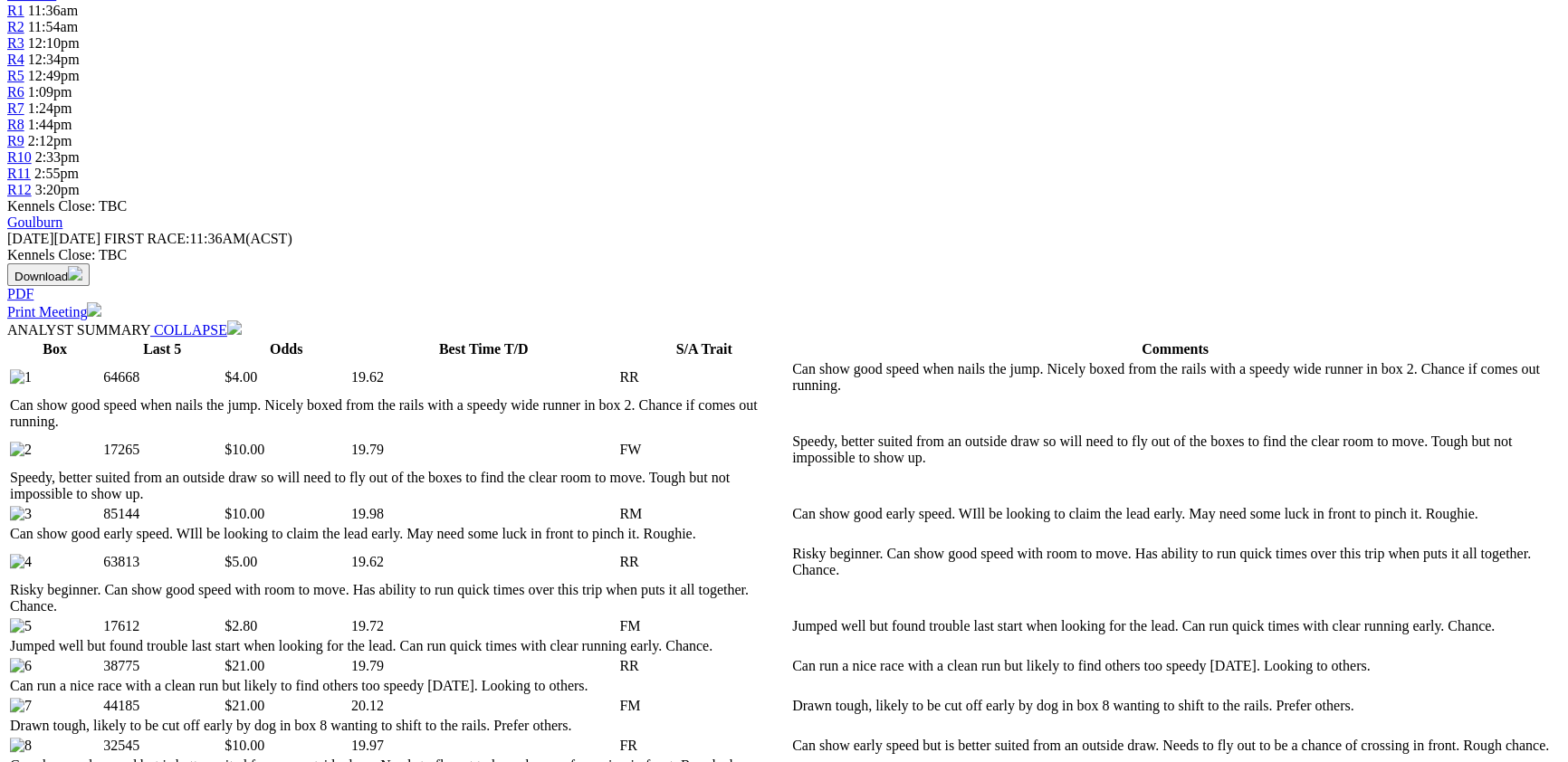
scroll to position [691, 0]
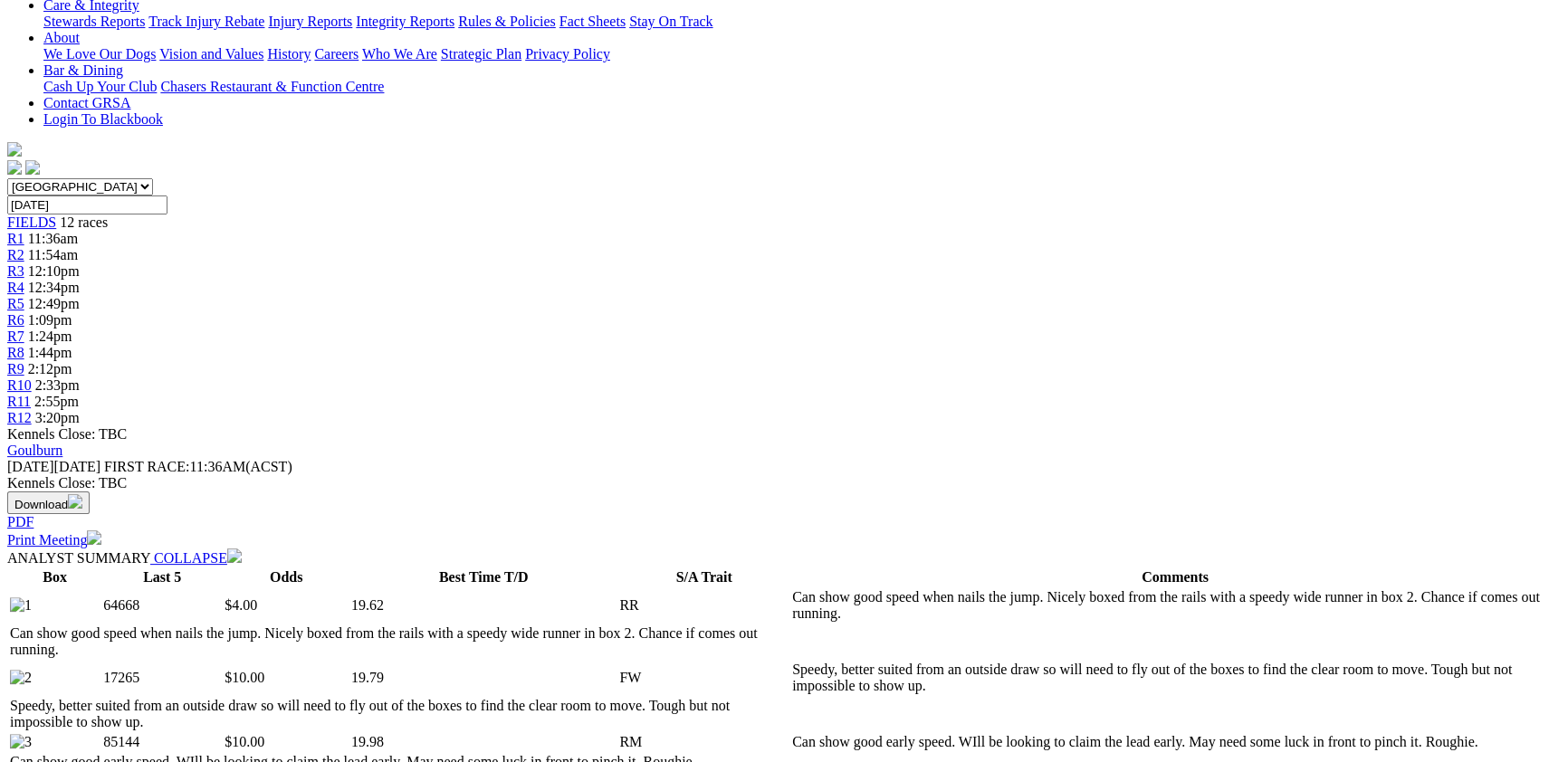
scroll to position [395, 0]
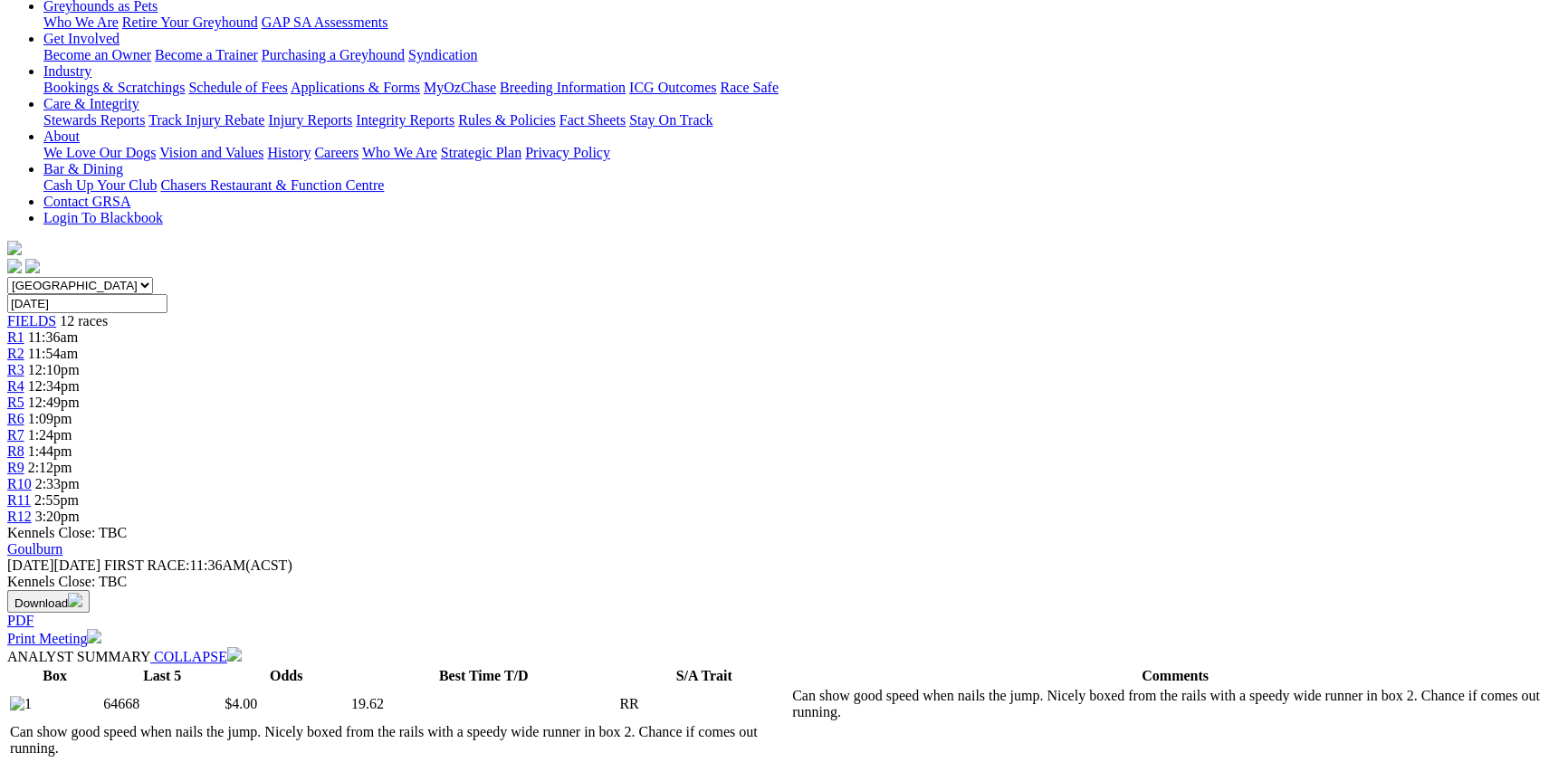
drag, startPoint x: 329, startPoint y: 245, endPoint x: 398, endPoint y: 247, distance: 69.0
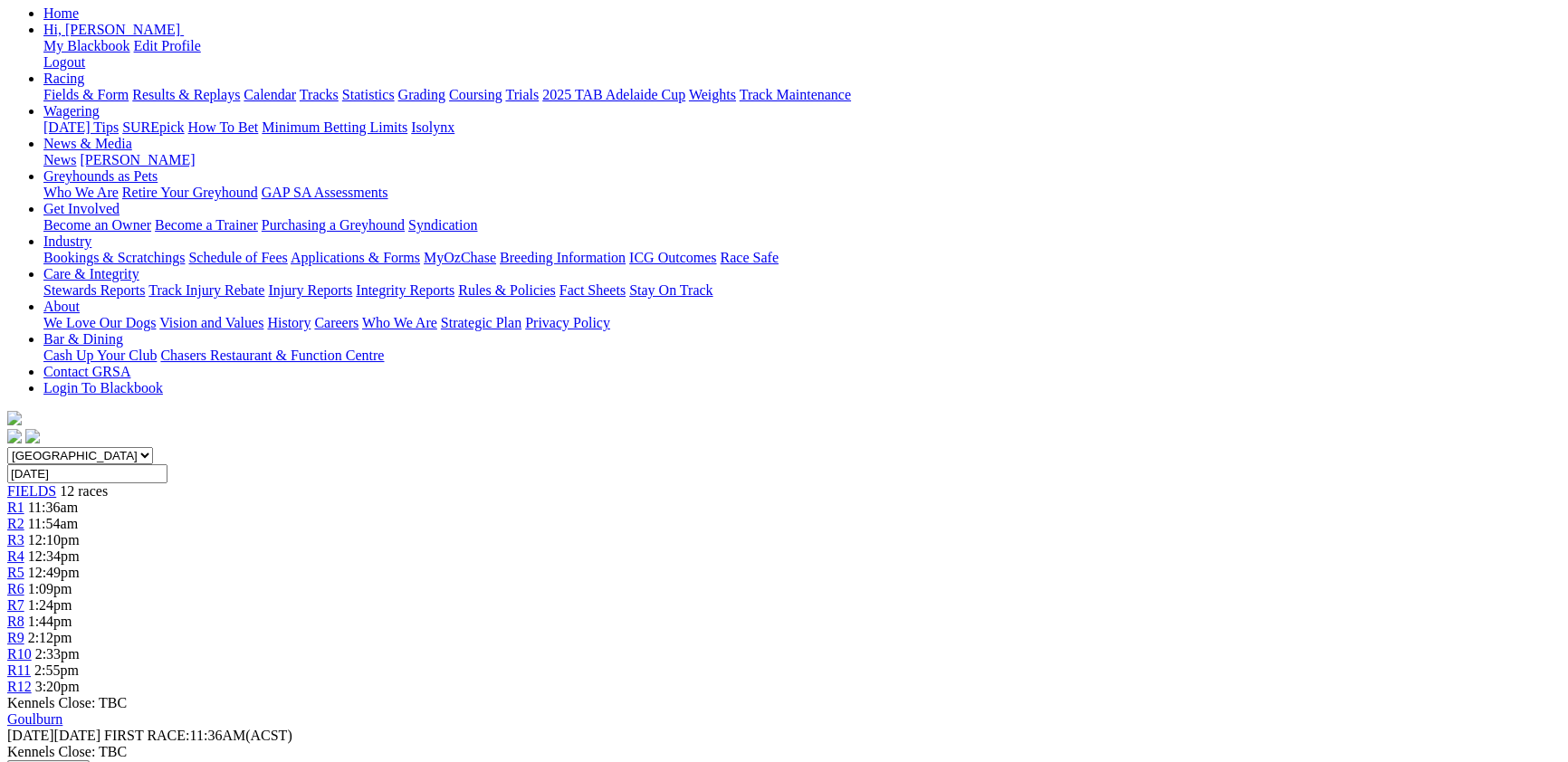
scroll to position [197, 0]
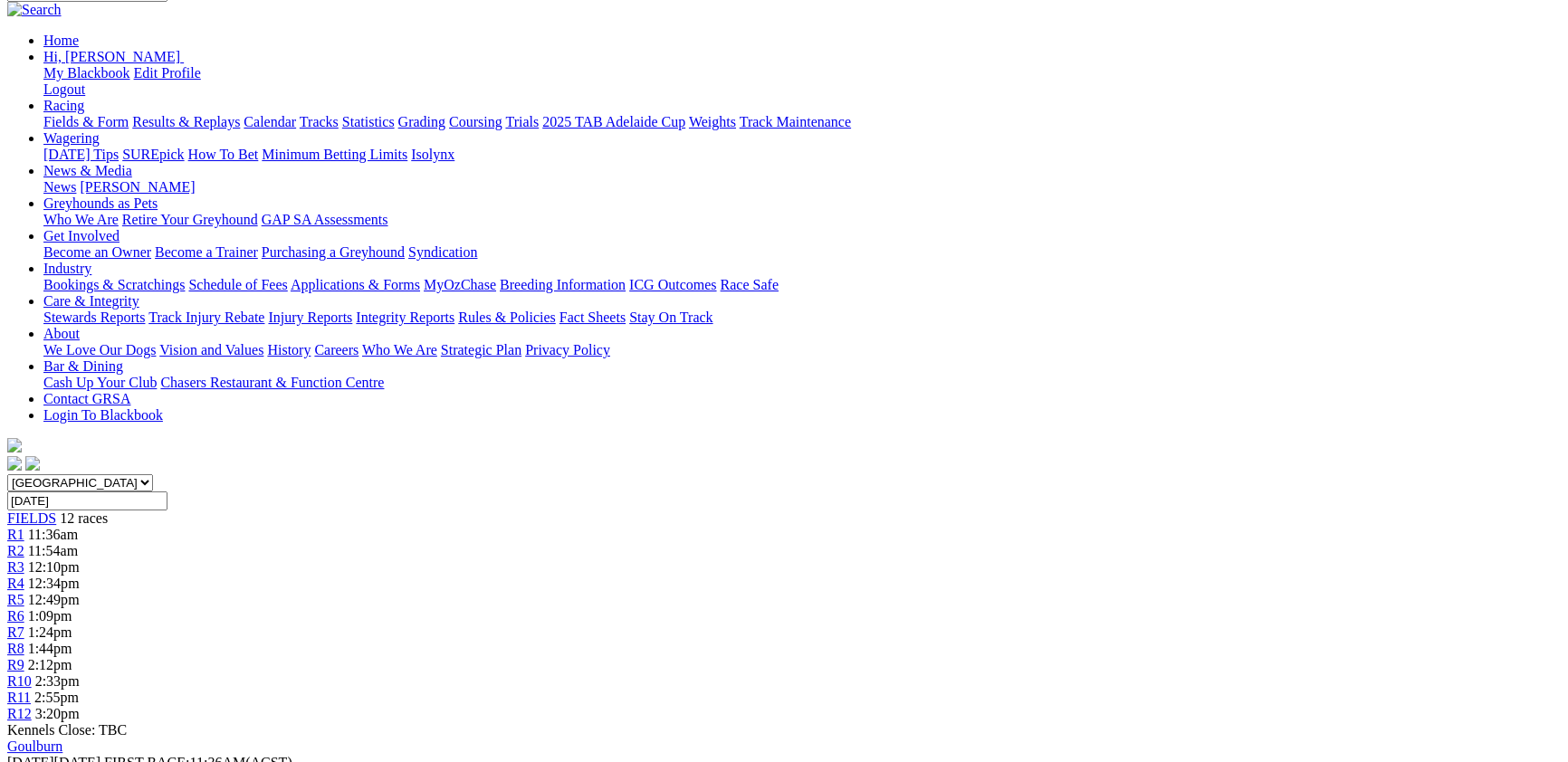
click at [80, 592] on span "12:49pm" at bounding box center [54, 600] width 52 height 16
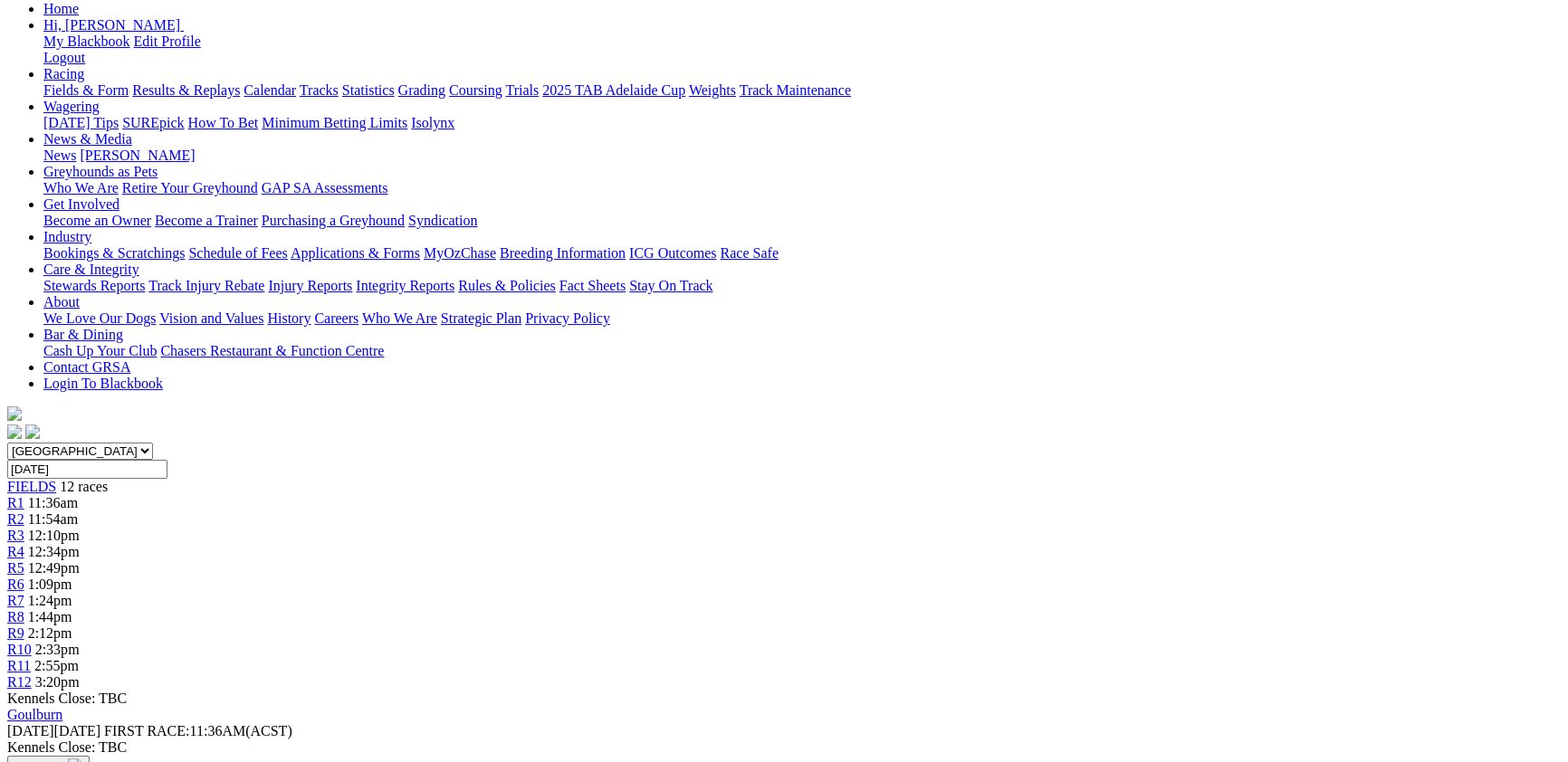
scroll to position [99, 0]
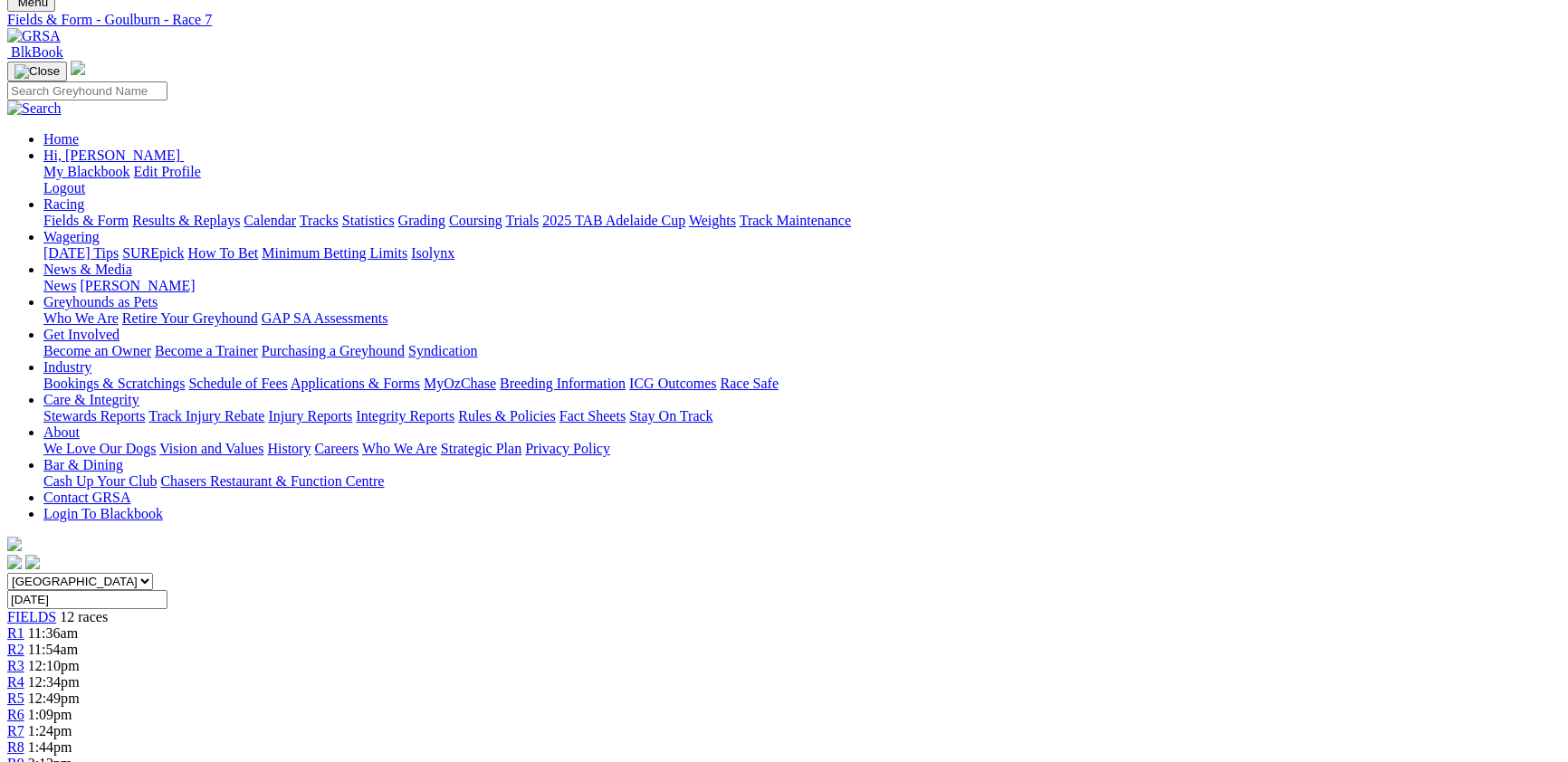
click at [24, 740] on link "R8" at bounding box center [16, 747] width 18 height 16
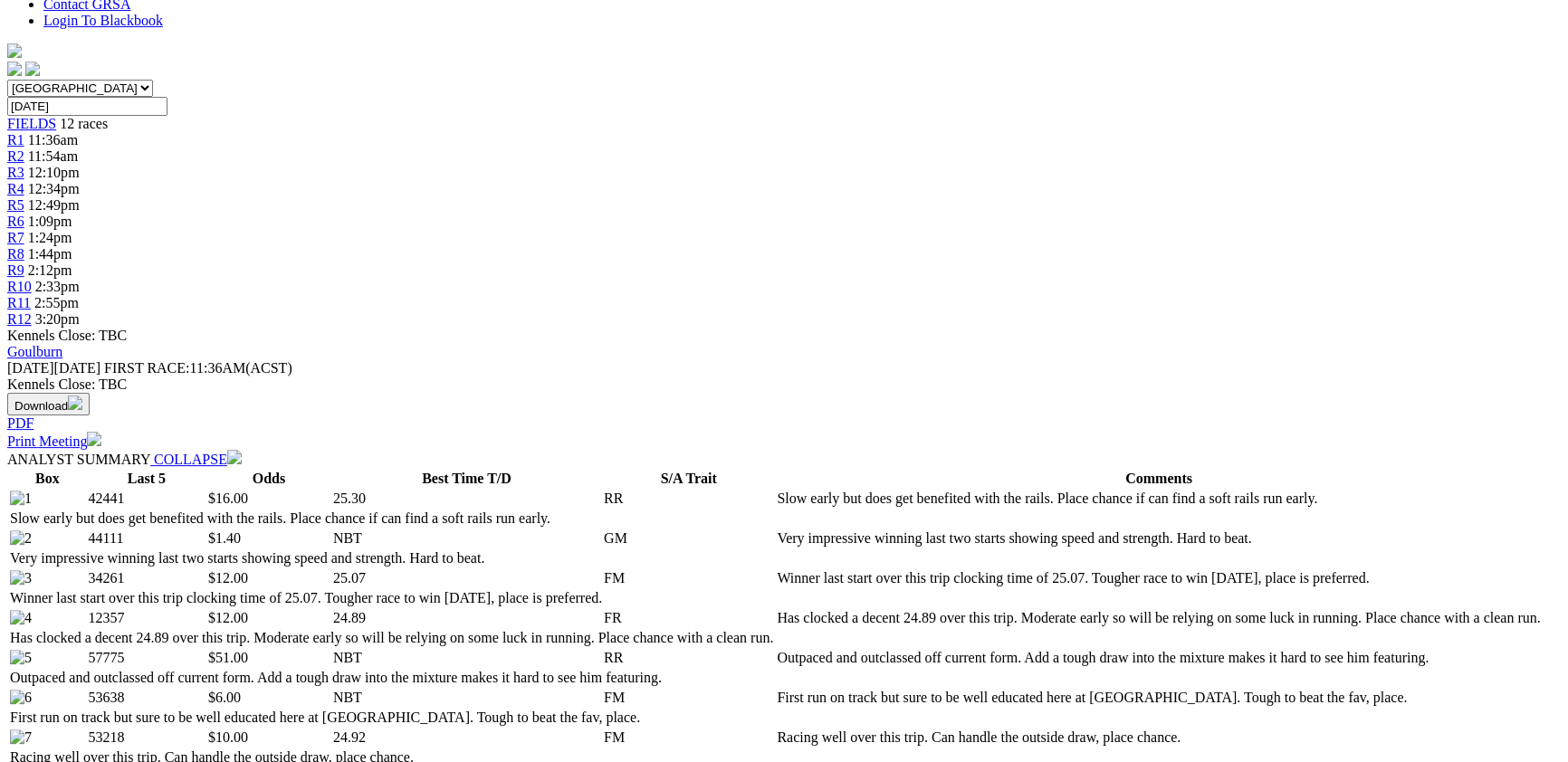
scroll to position [197, 0]
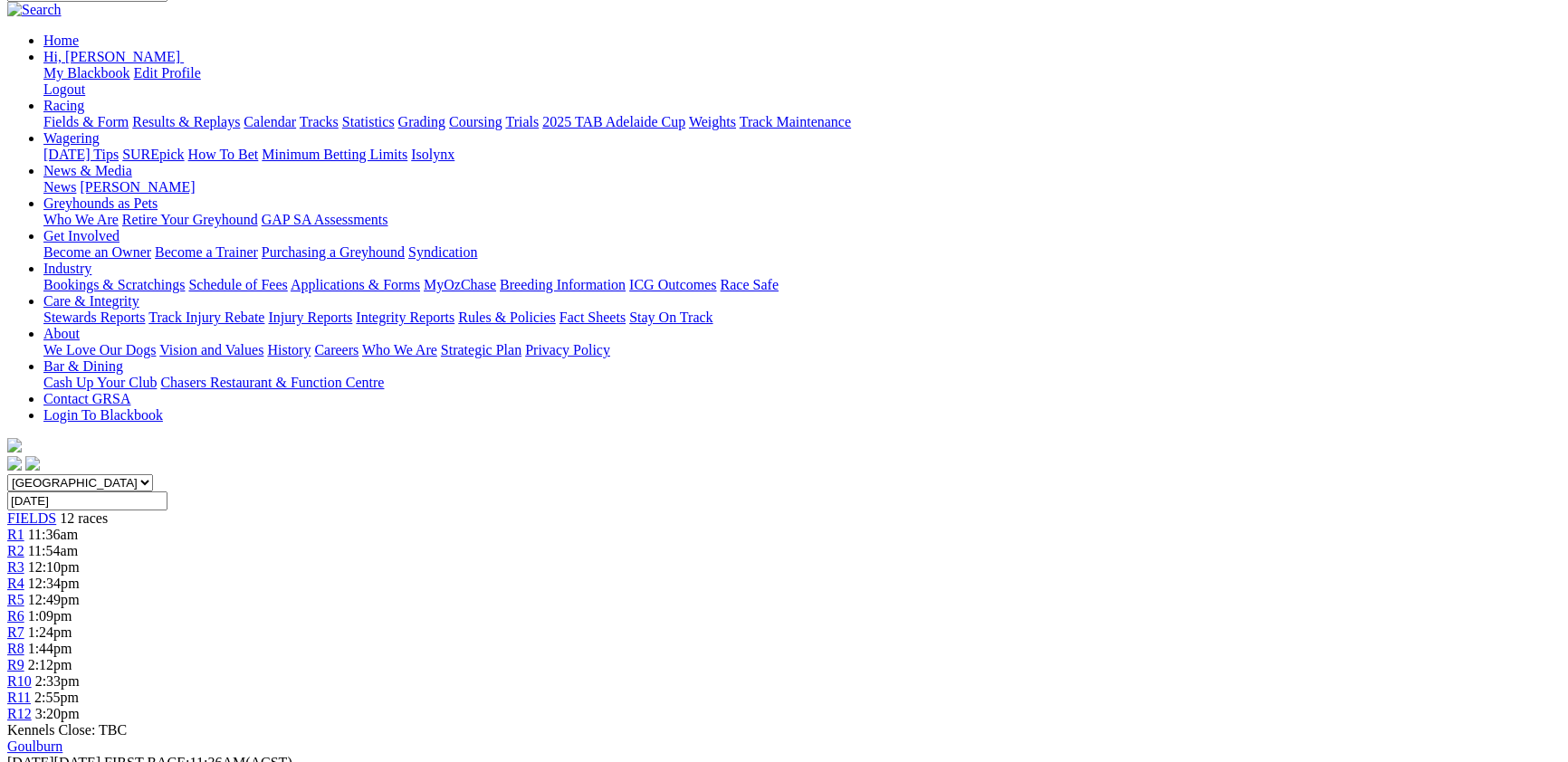
click at [24, 657] on link "R9" at bounding box center [16, 665] width 18 height 16
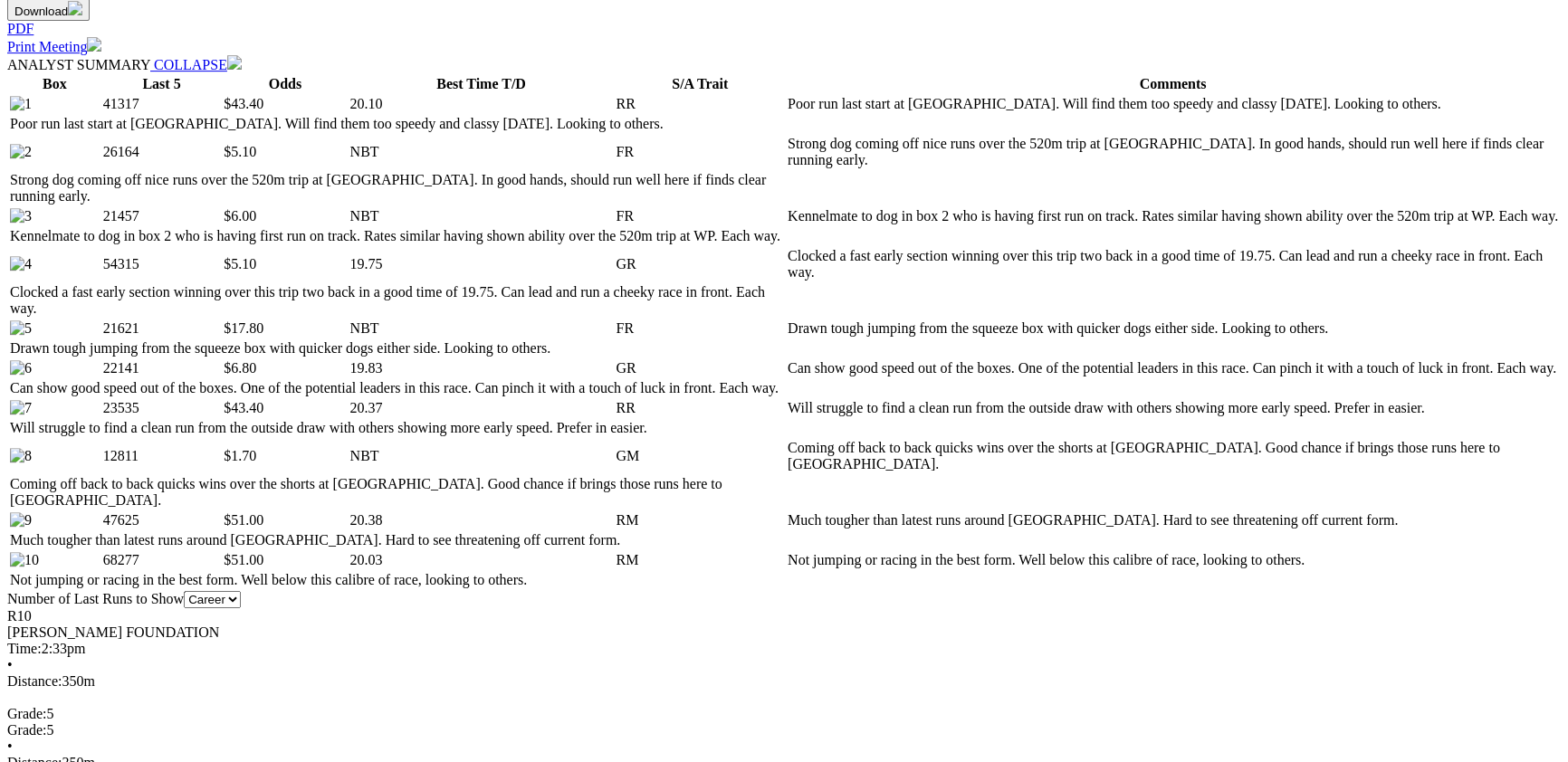
scroll to position [691, 0]
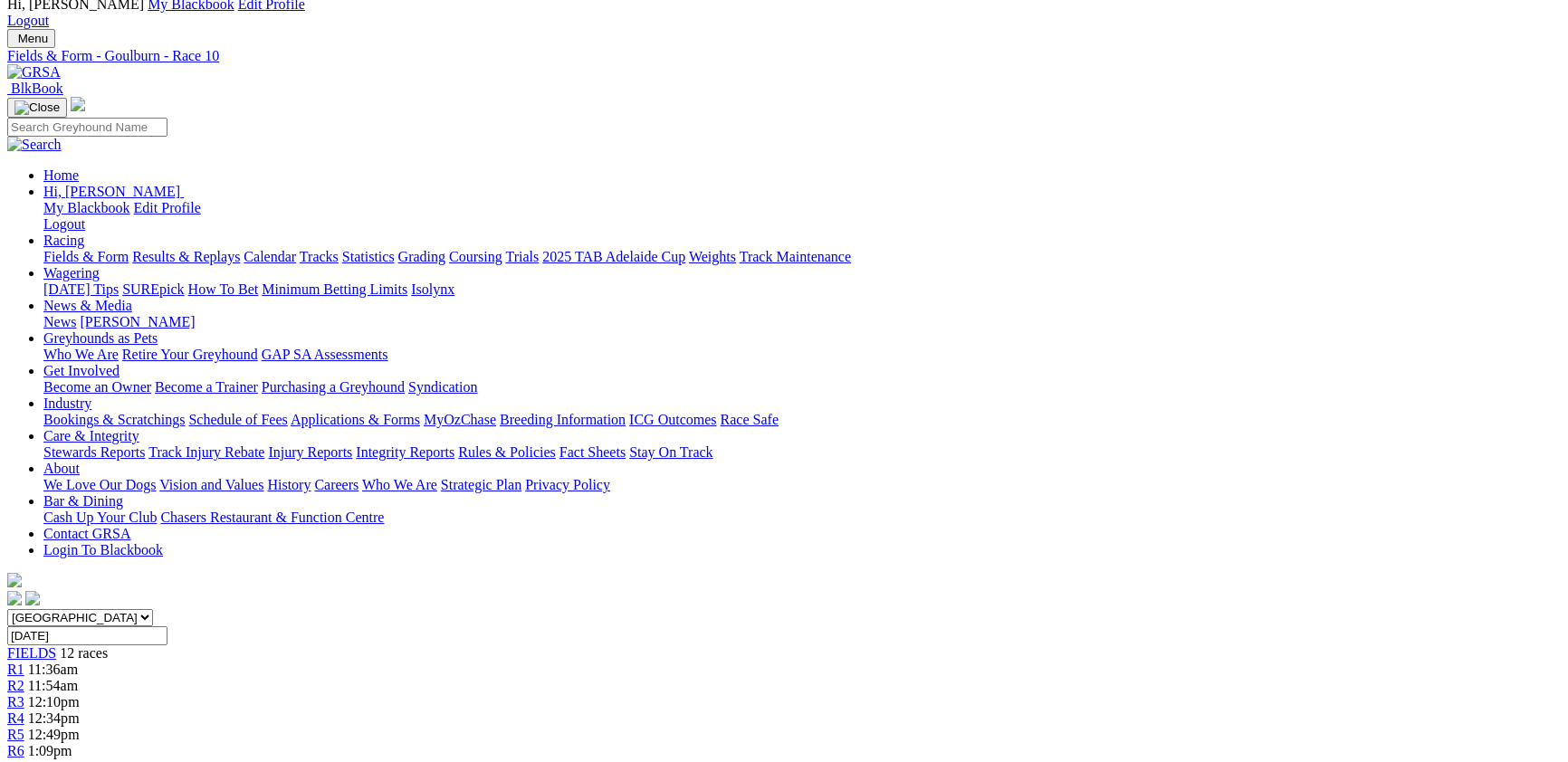
scroll to position [0, 0]
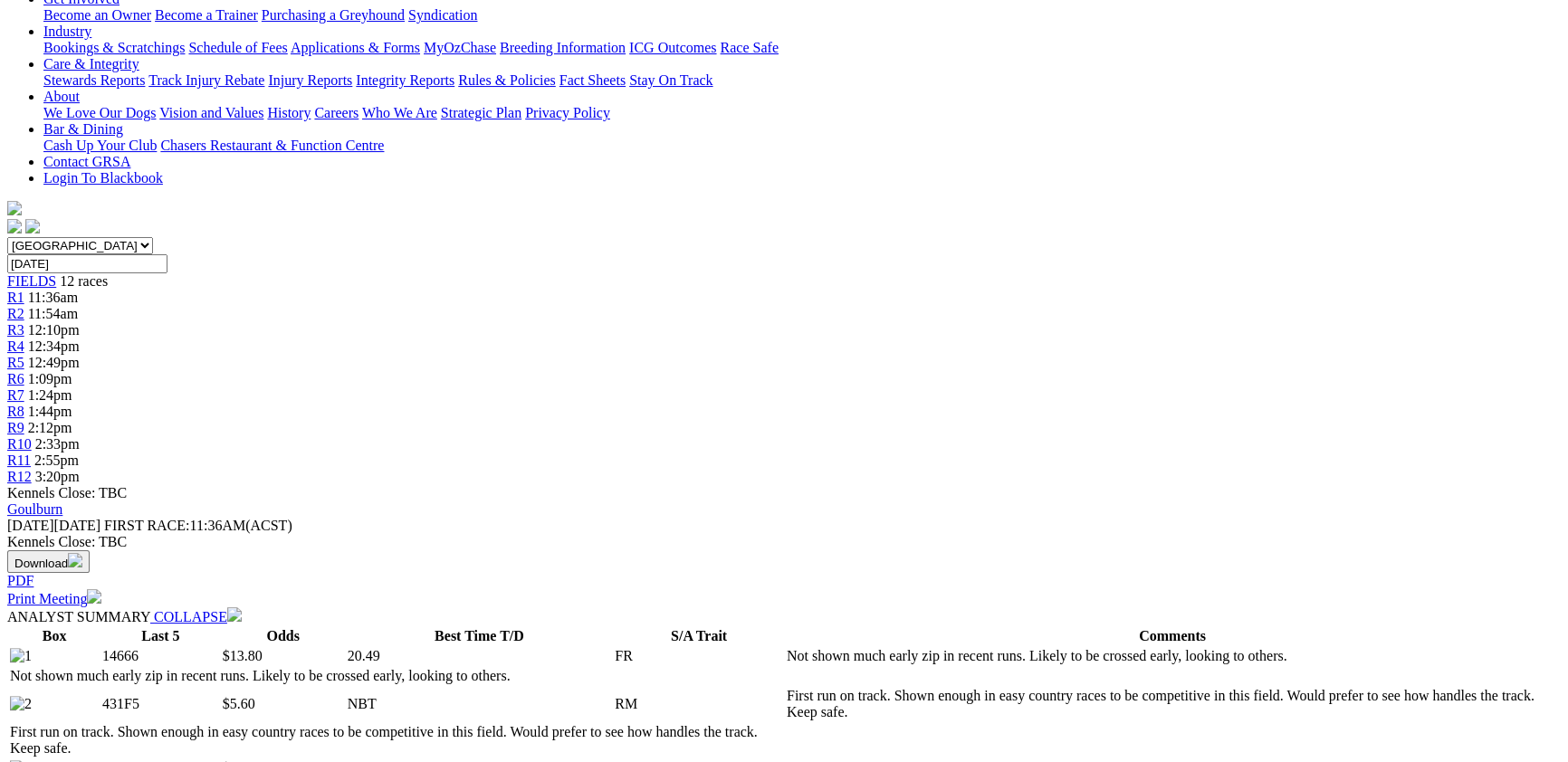
scroll to position [493, 0]
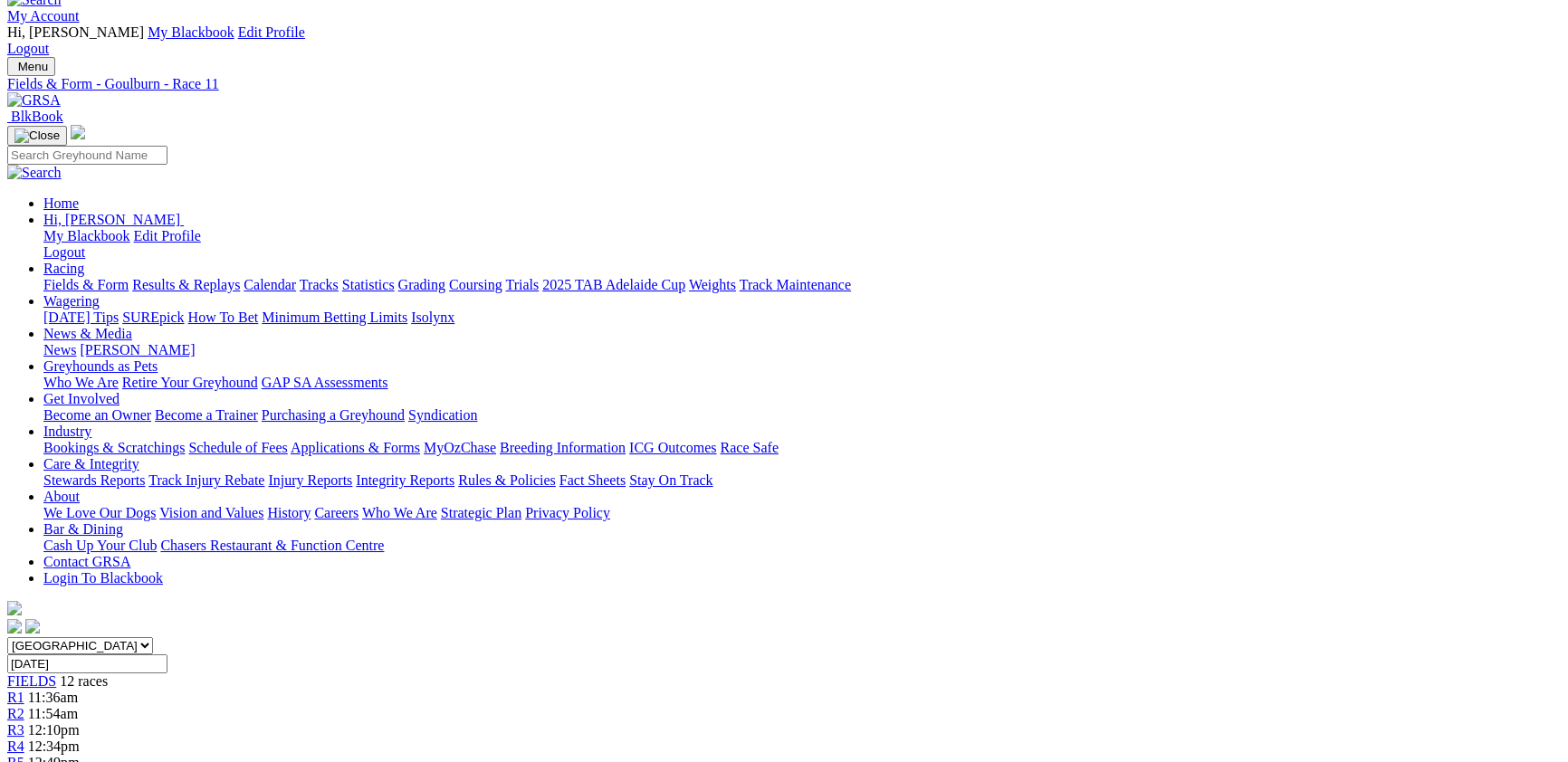
scroll to position [0, 0]
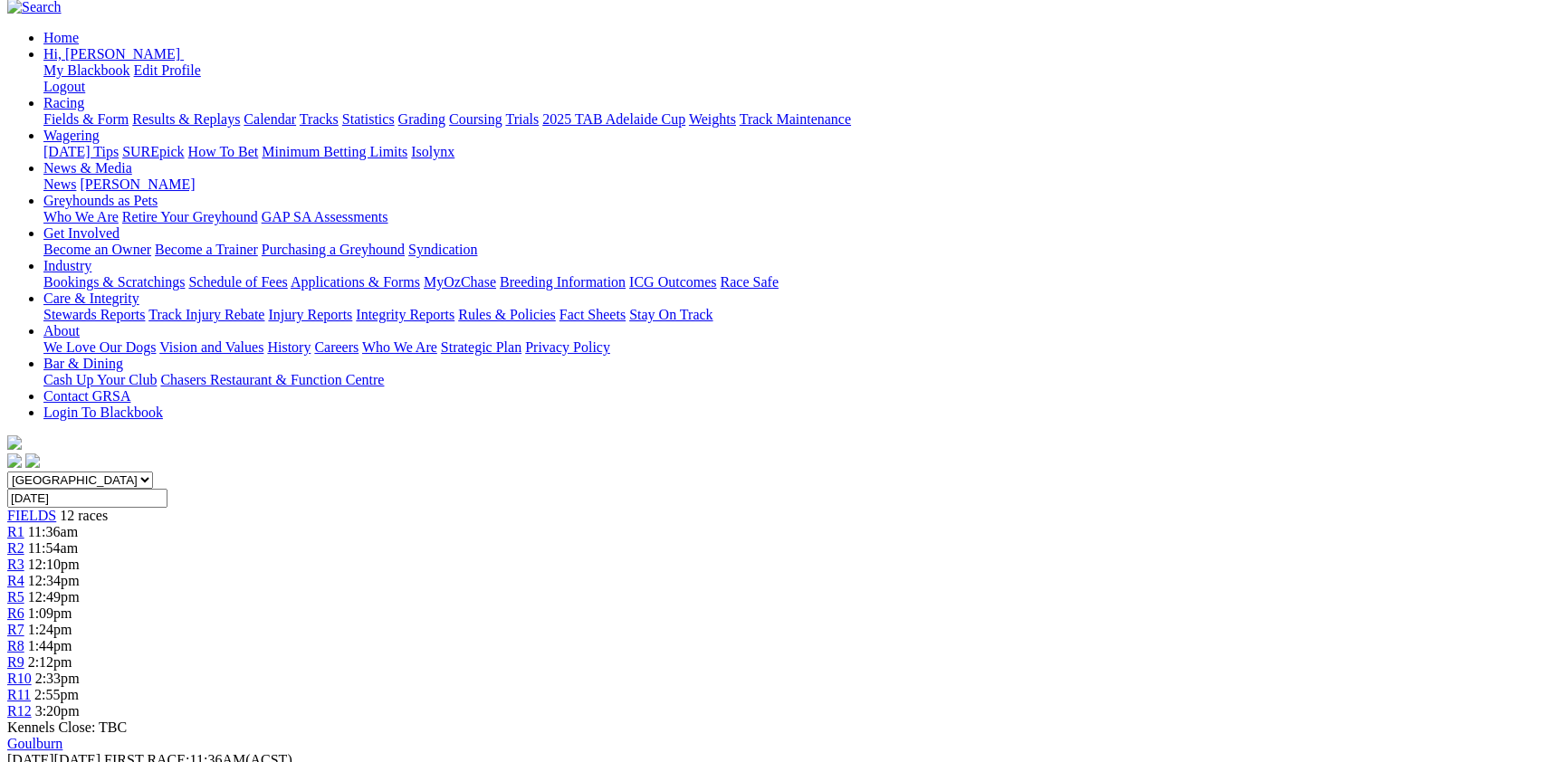
scroll to position [197, 0]
click at [153, 474] on select "South Australia New South Wales Northern Territory Queensland Tasmania Victoria…" at bounding box center [79, 483] width 146 height 18
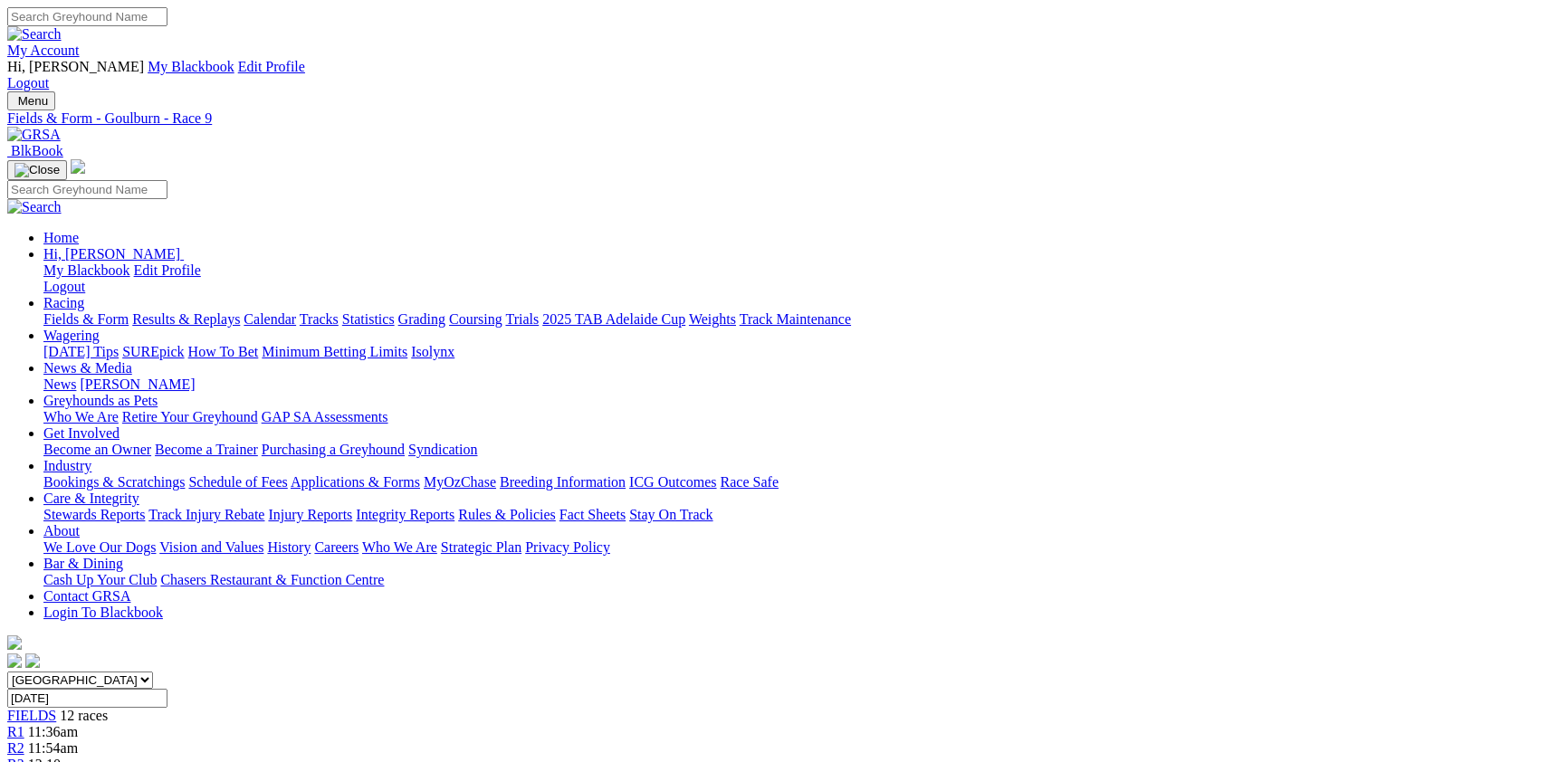
click at [129, 312] on link "Fields & Form" at bounding box center [85, 319] width 85 height 16
select select "[GEOGRAPHIC_DATA]"
click at [153, 671] on select "[GEOGRAPHIC_DATA] [GEOGRAPHIC_DATA] [GEOGRAPHIC_DATA] [GEOGRAPHIC_DATA] [GEOGRA…" at bounding box center [79, 680] width 146 height 18
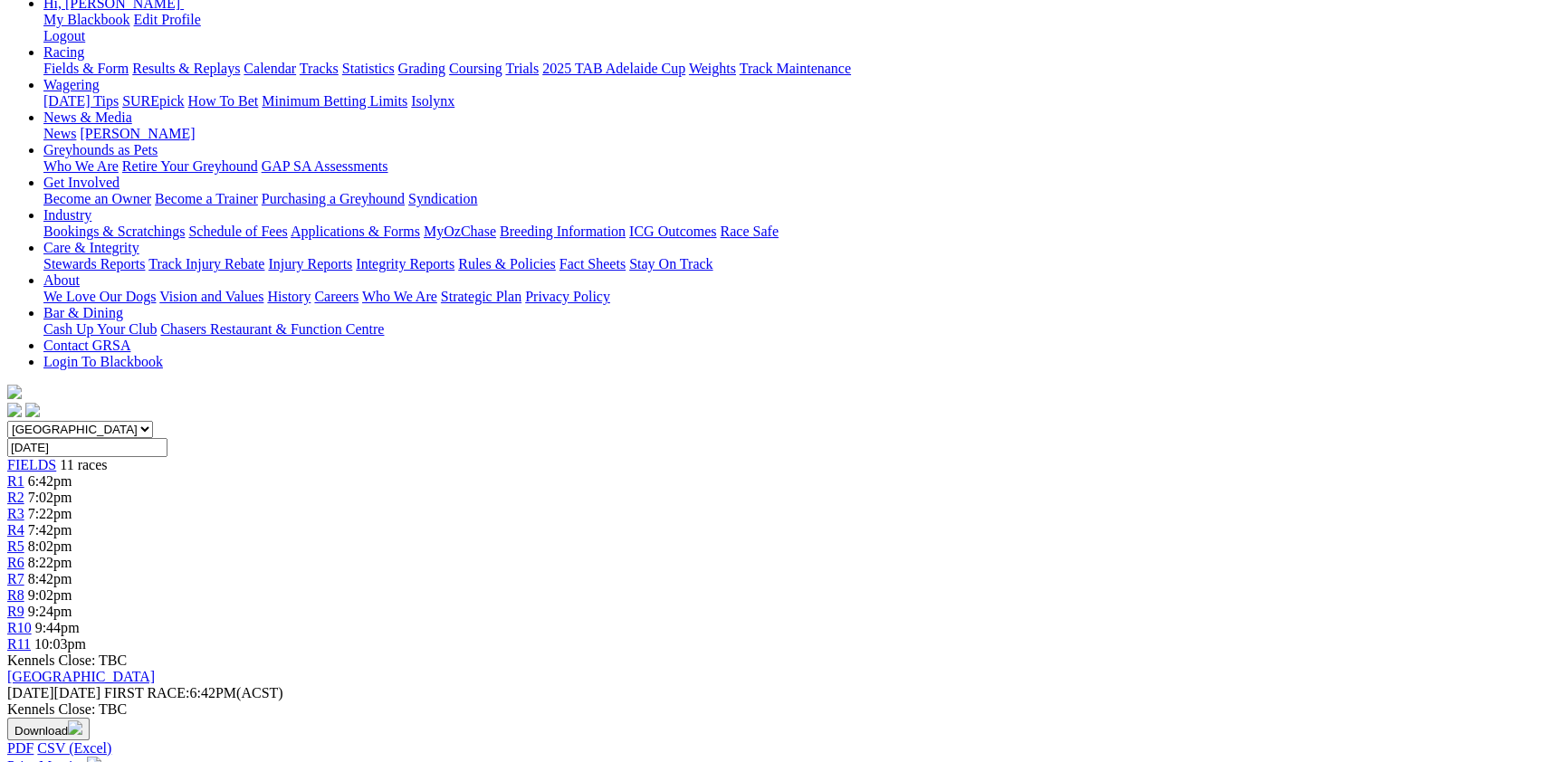
scroll to position [296, 0]
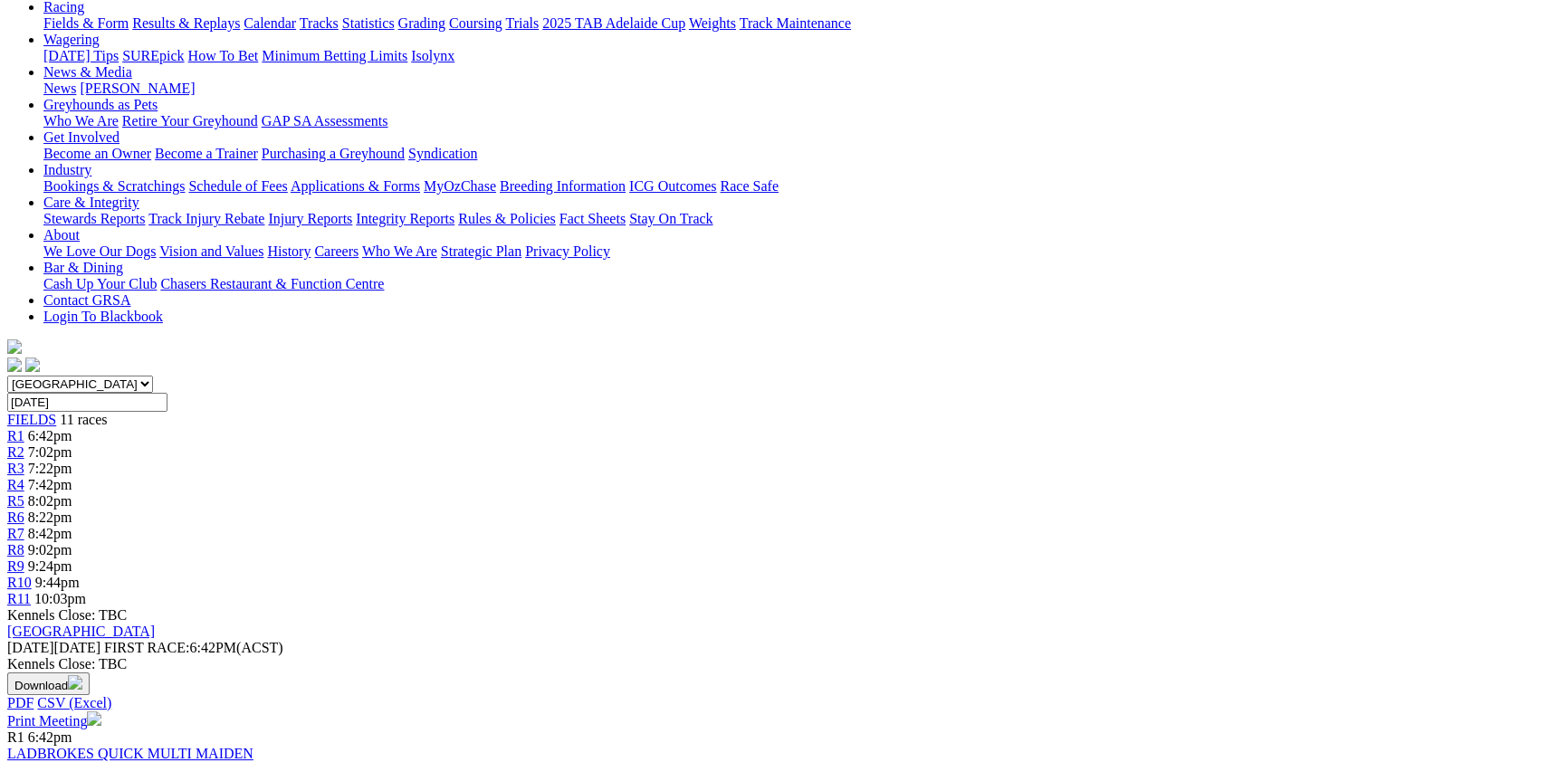
click at [253, 745] on link "LADBROKES QUICK MULTI MAIDEN" at bounding box center [130, 753] width 246 height 16
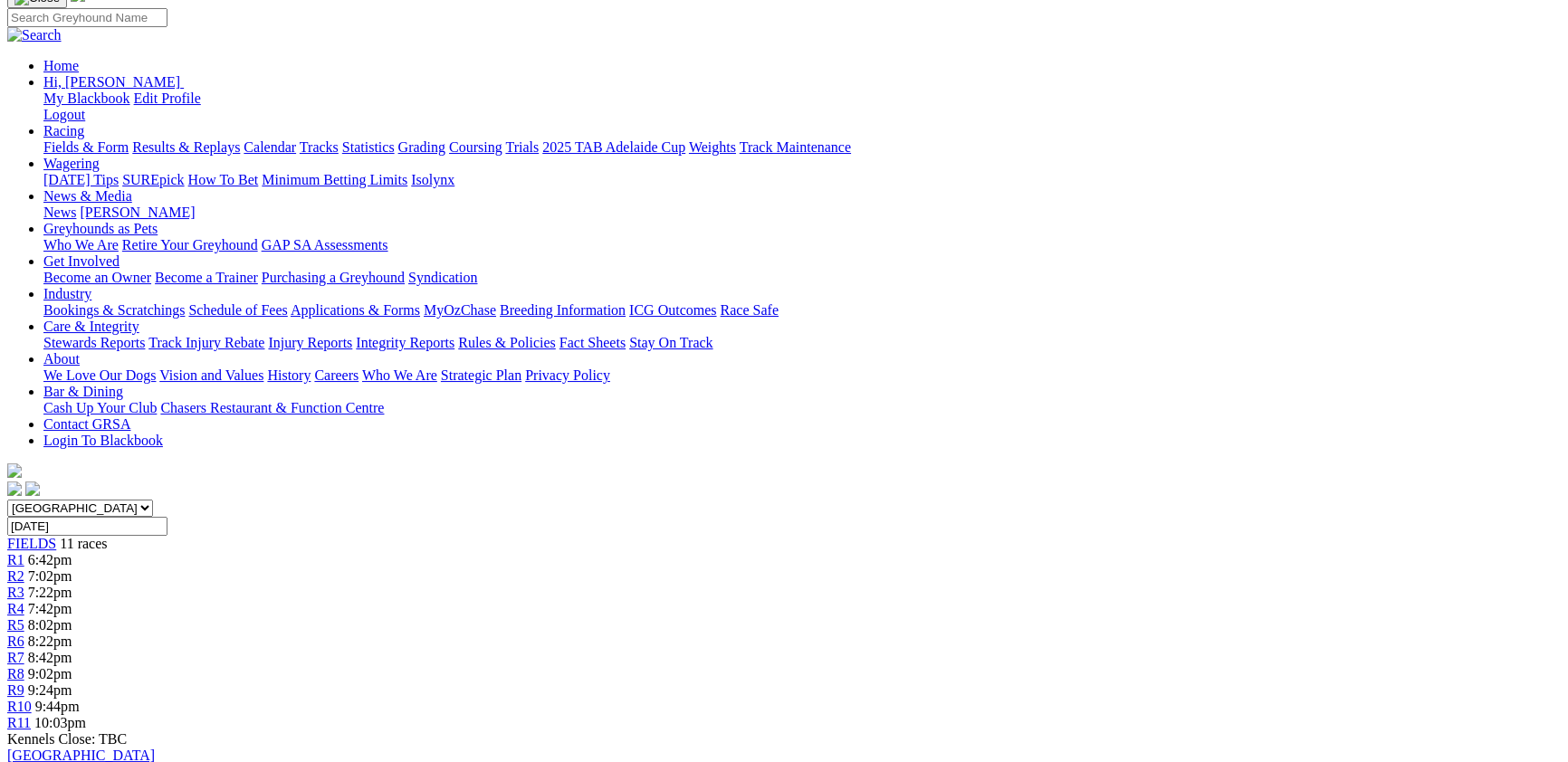
scroll to position [197, 0]
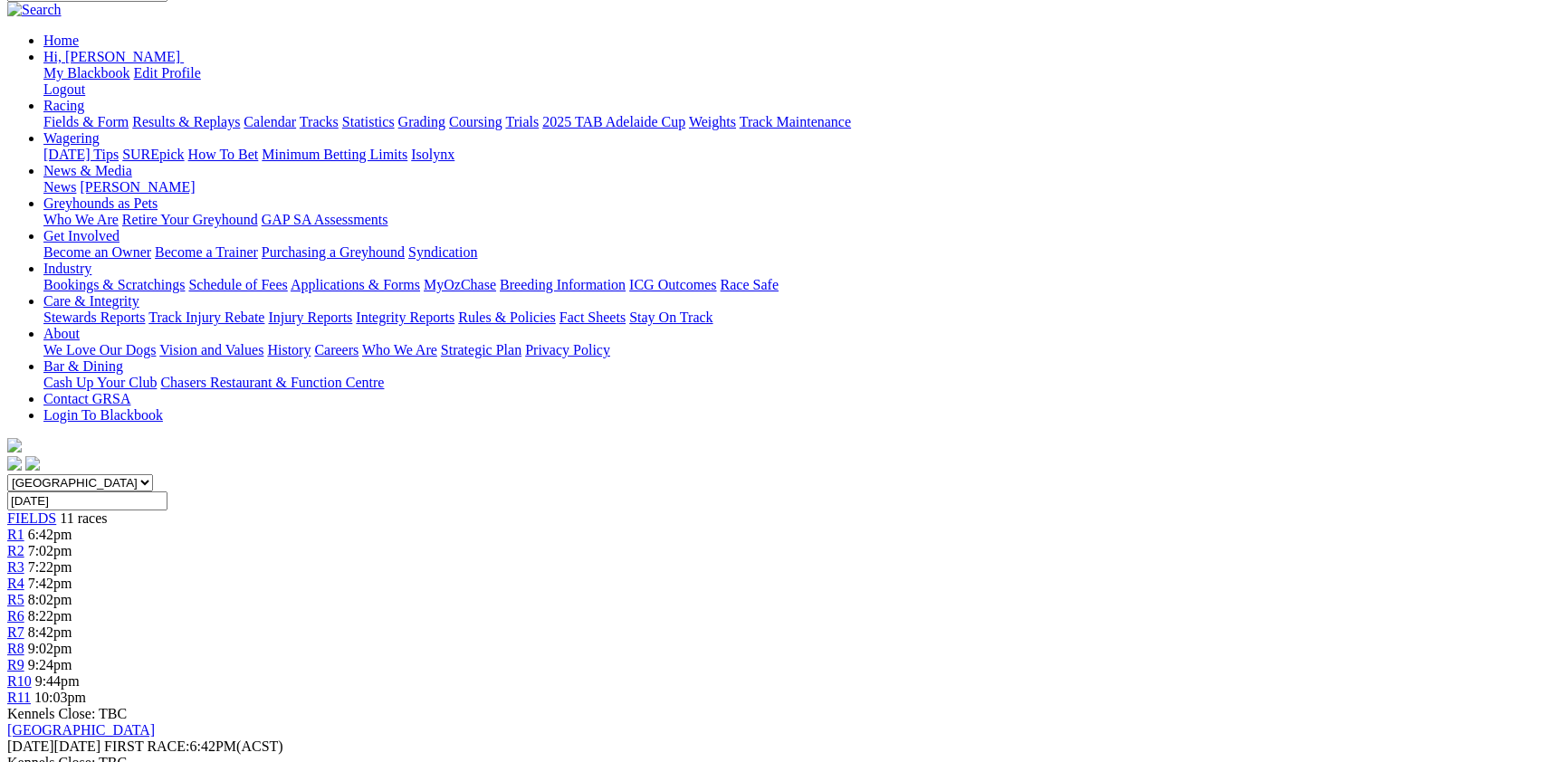
click at [72, 543] on span "7:02pm" at bounding box center [50, 551] width 44 height 16
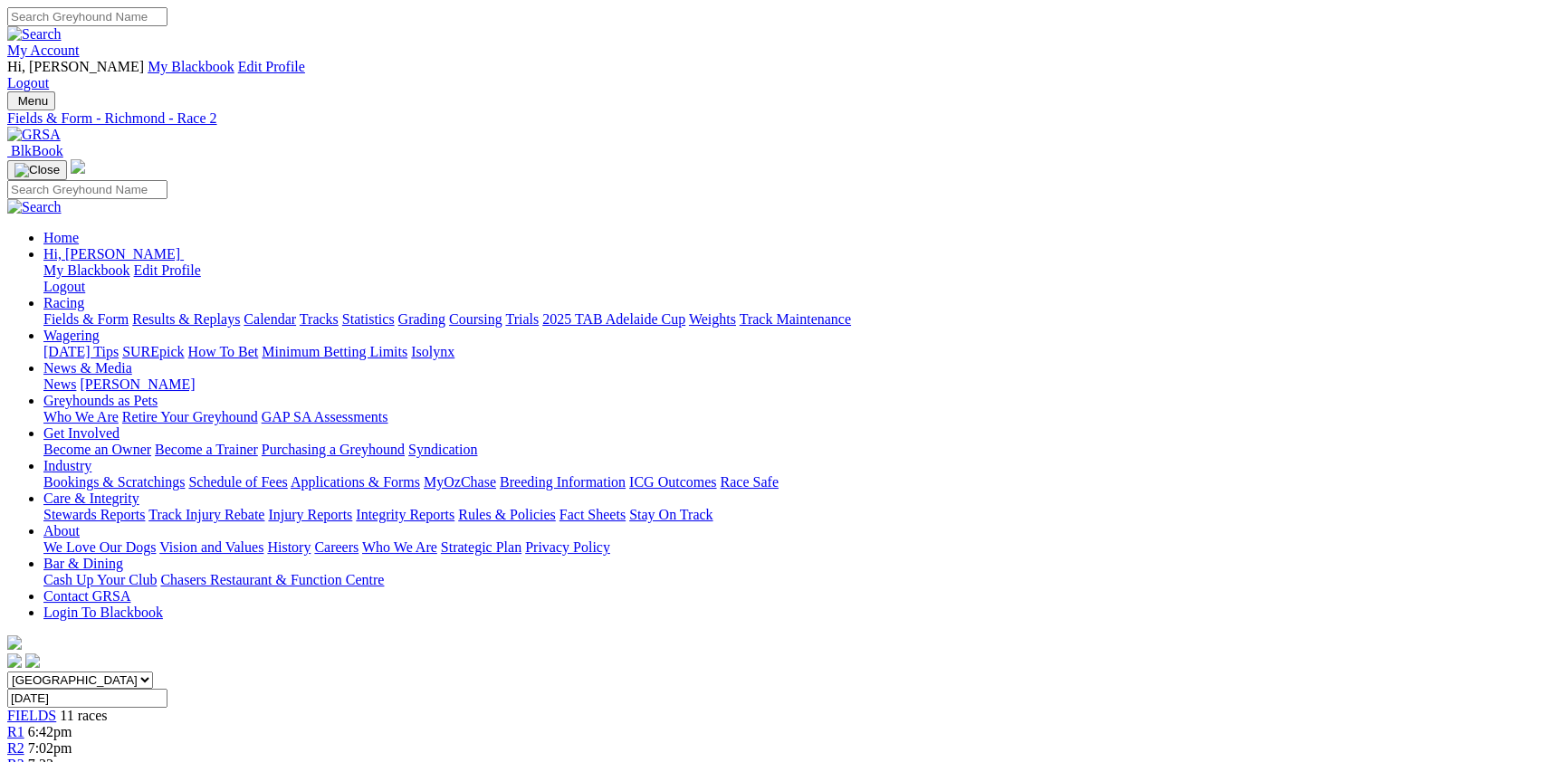
scroll to position [99, 0]
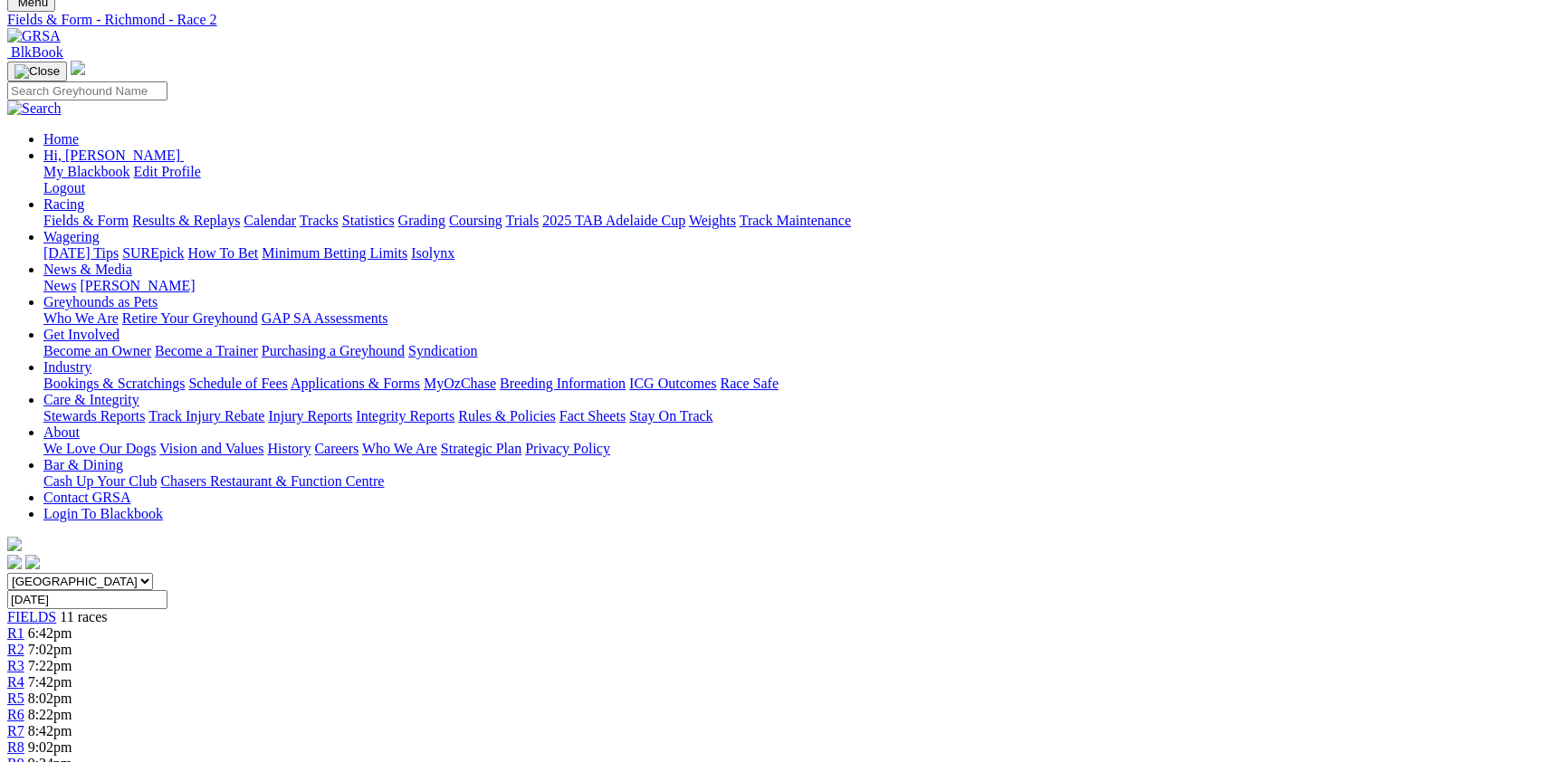
click at [559, 658] on div "R3 7:22pm" at bounding box center [784, 666] width 1553 height 17
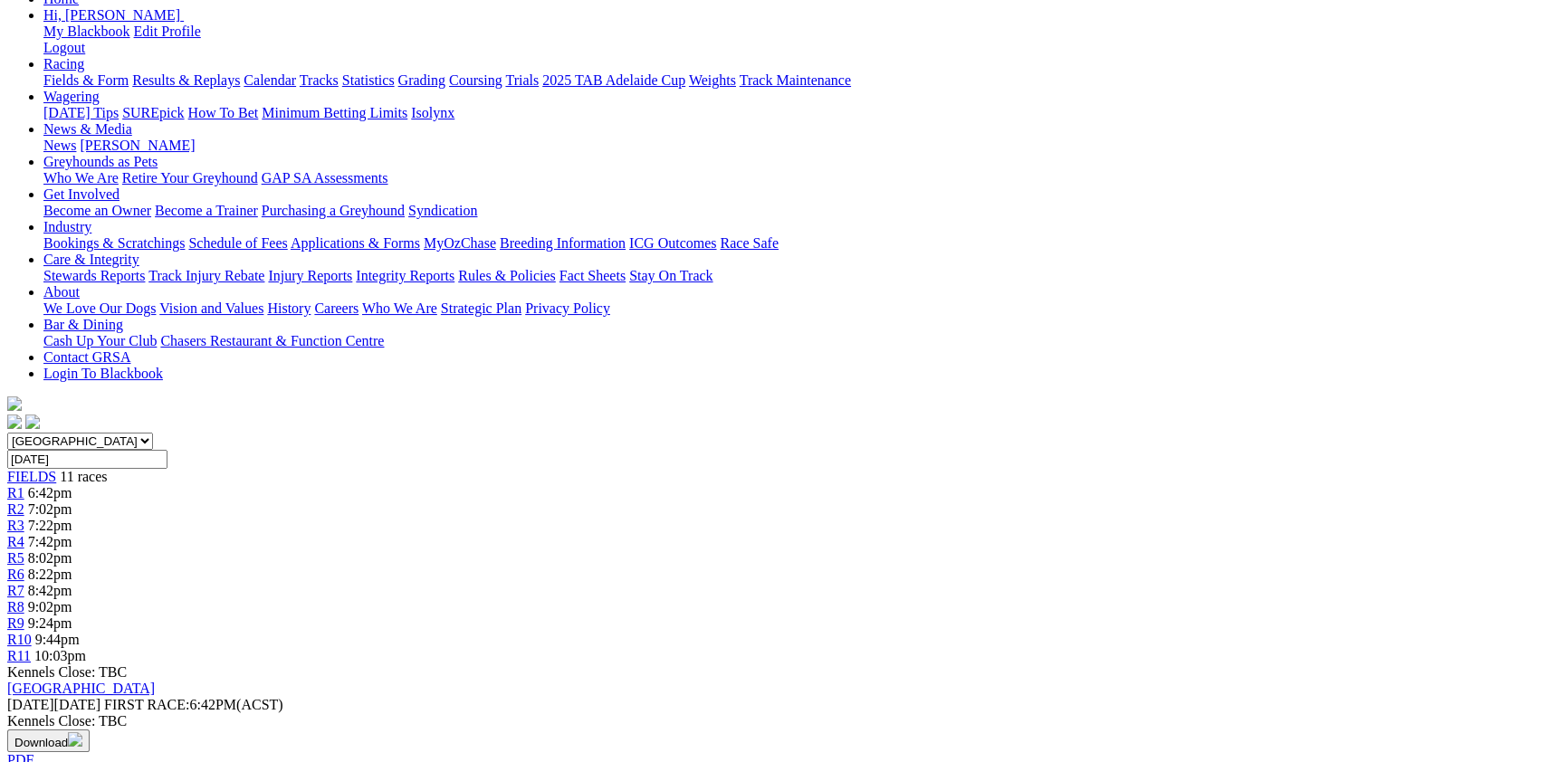
scroll to position [197, 0]
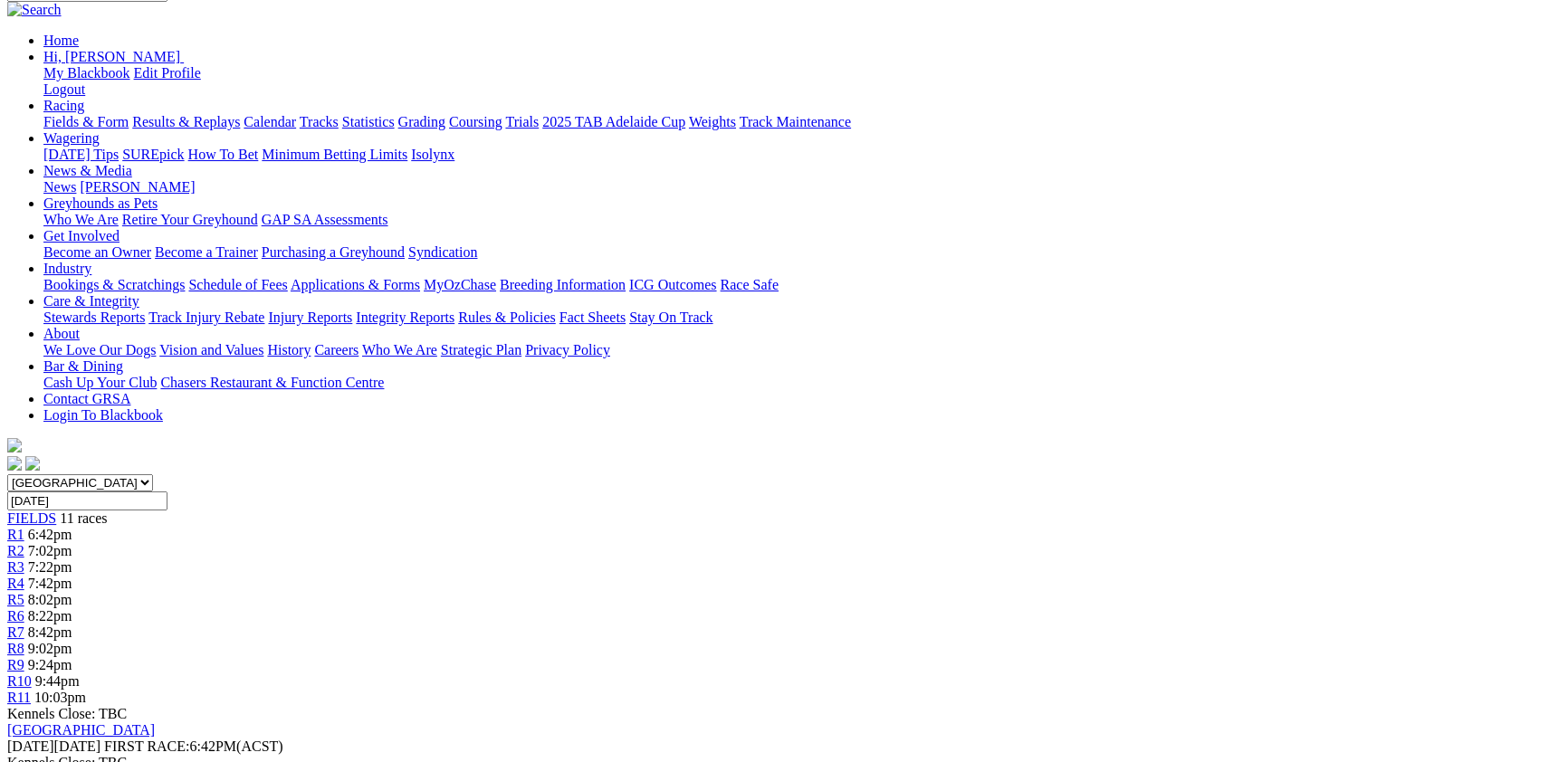
click at [72, 575] on span "7:42pm" at bounding box center [50, 583] width 44 height 16
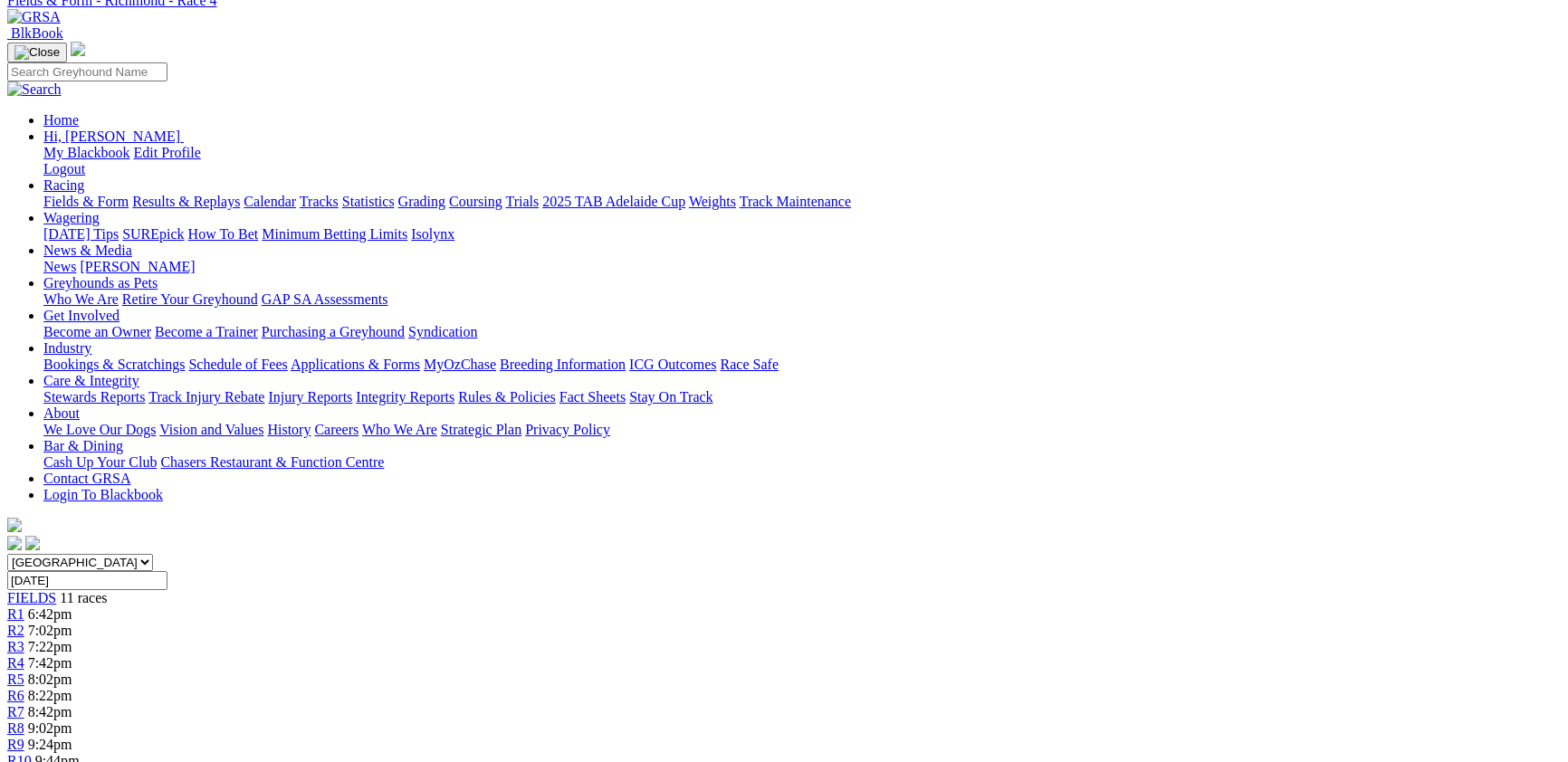
scroll to position [197, 0]
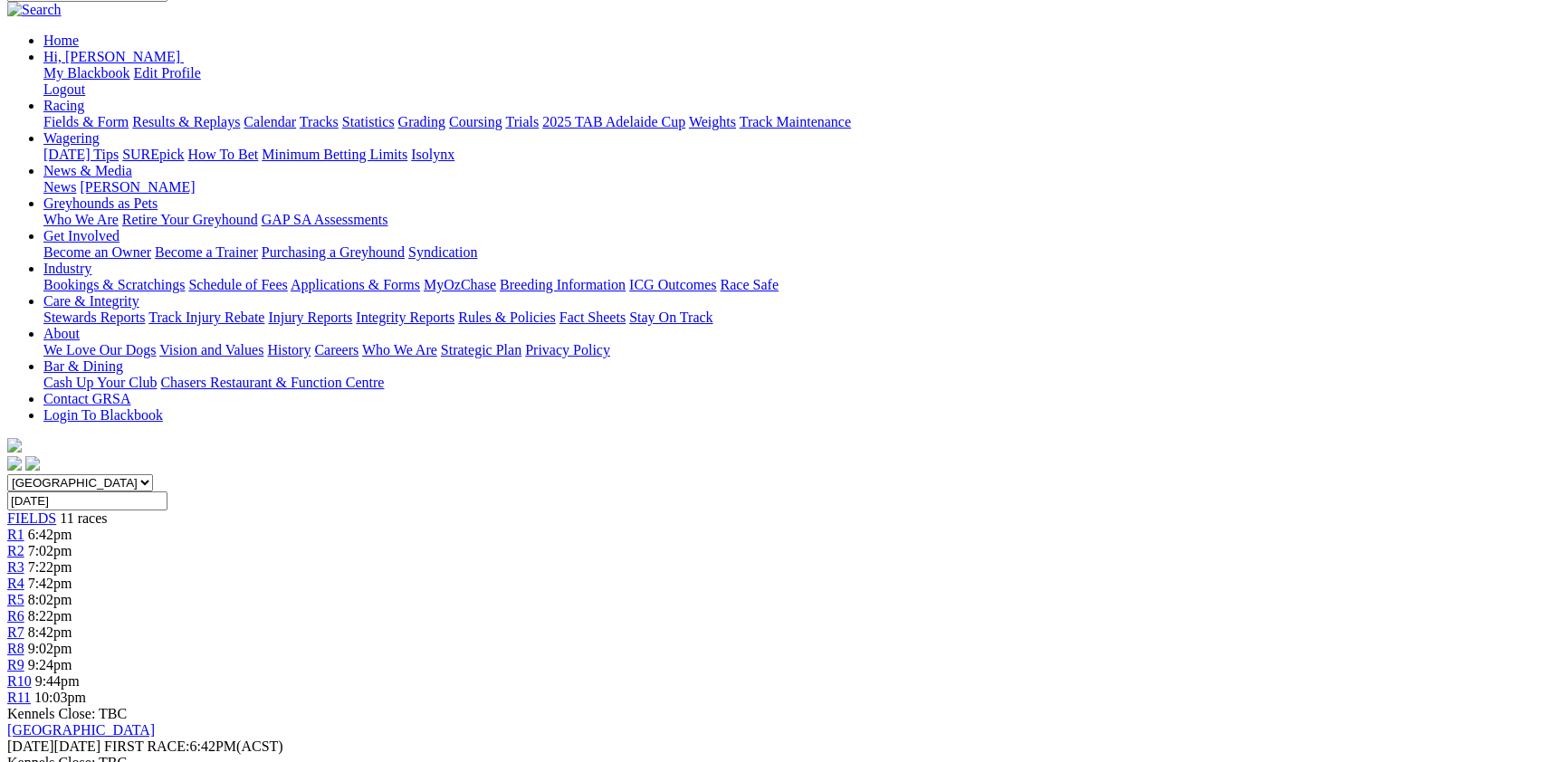
click at [699, 592] on div "R5 8:02pm" at bounding box center [784, 600] width 1553 height 17
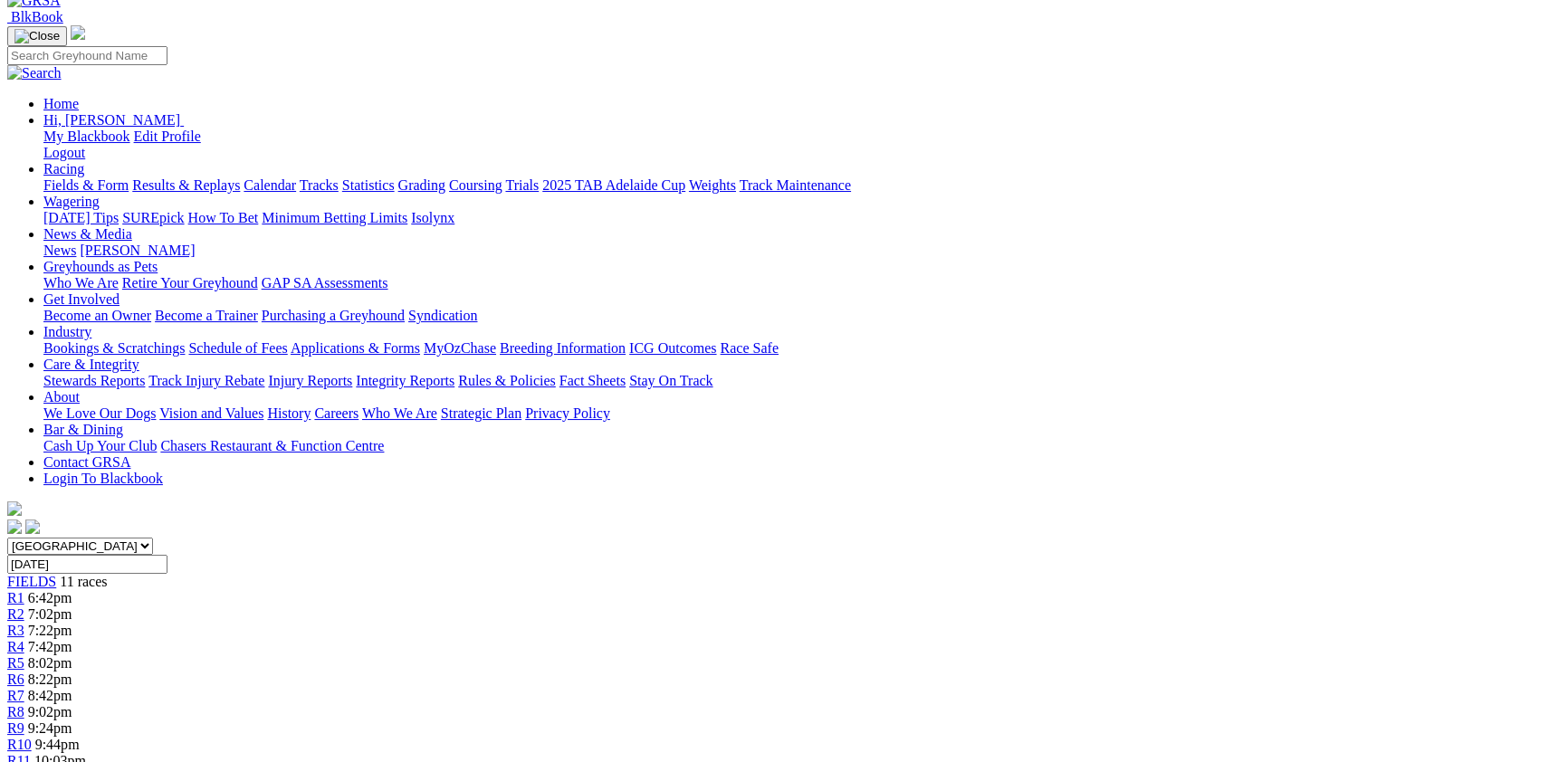
scroll to position [197, 0]
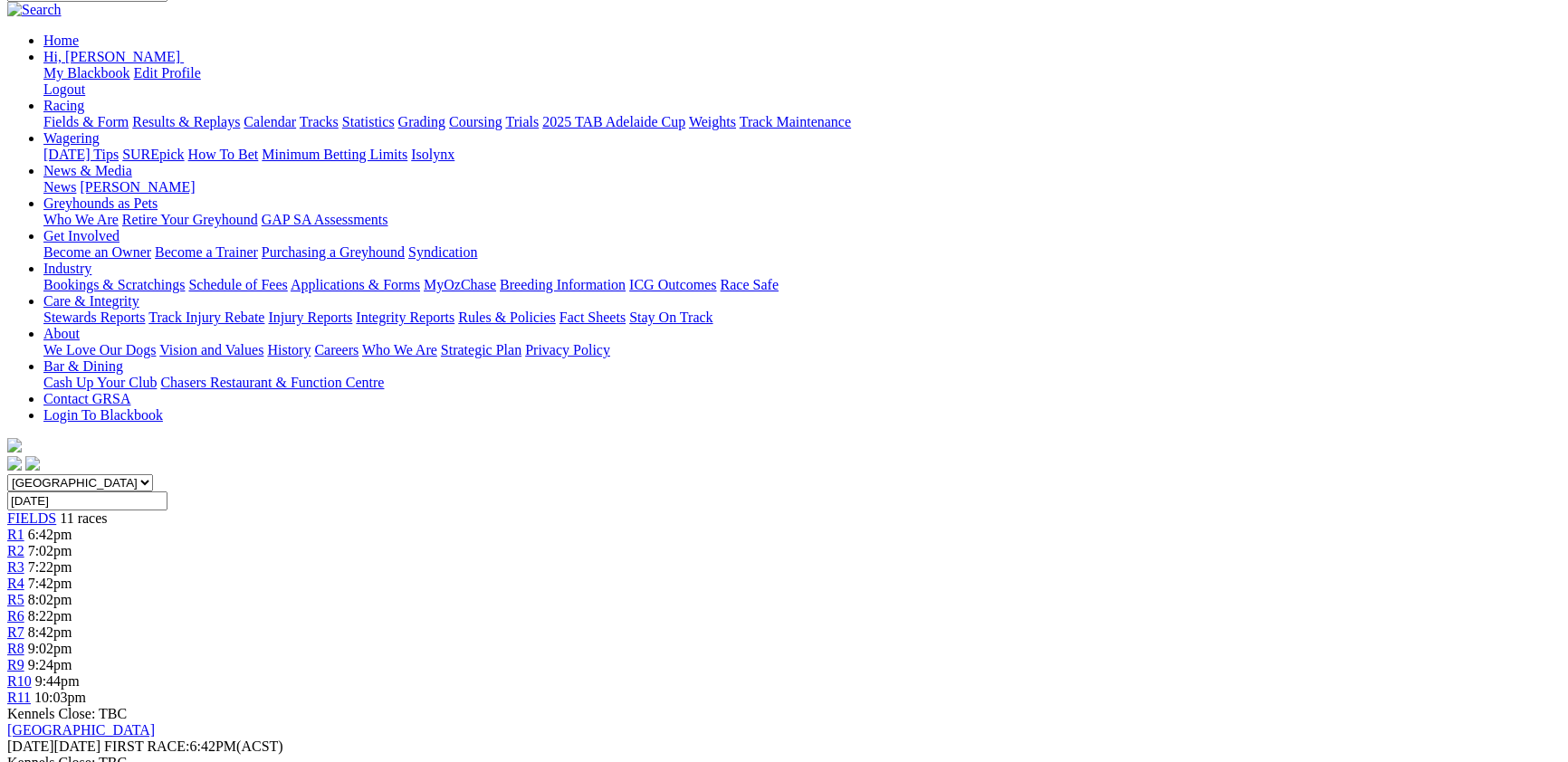
click at [909, 624] on div "R7 8:42pm" at bounding box center [784, 632] width 1553 height 17
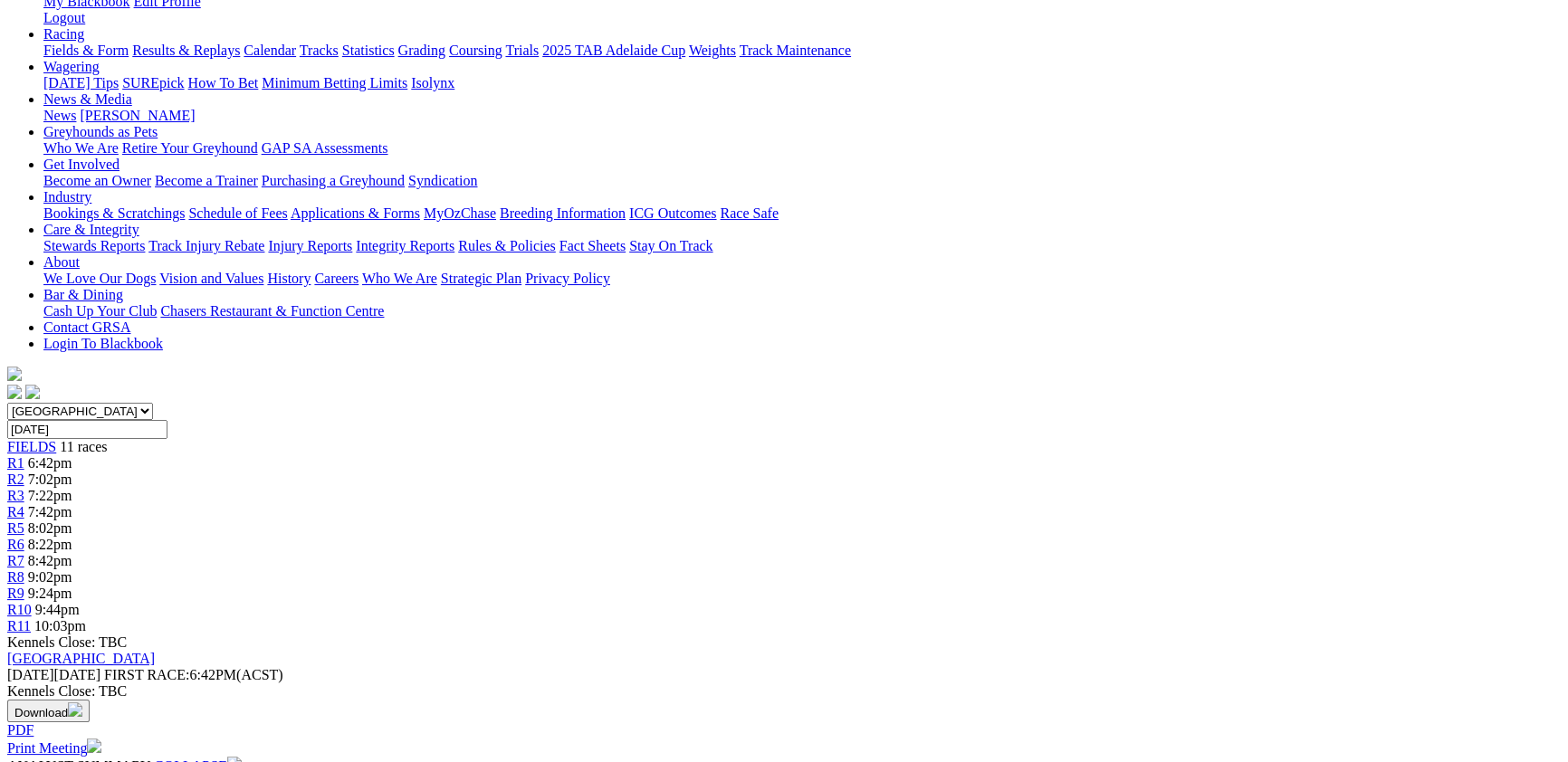
scroll to position [99, 0]
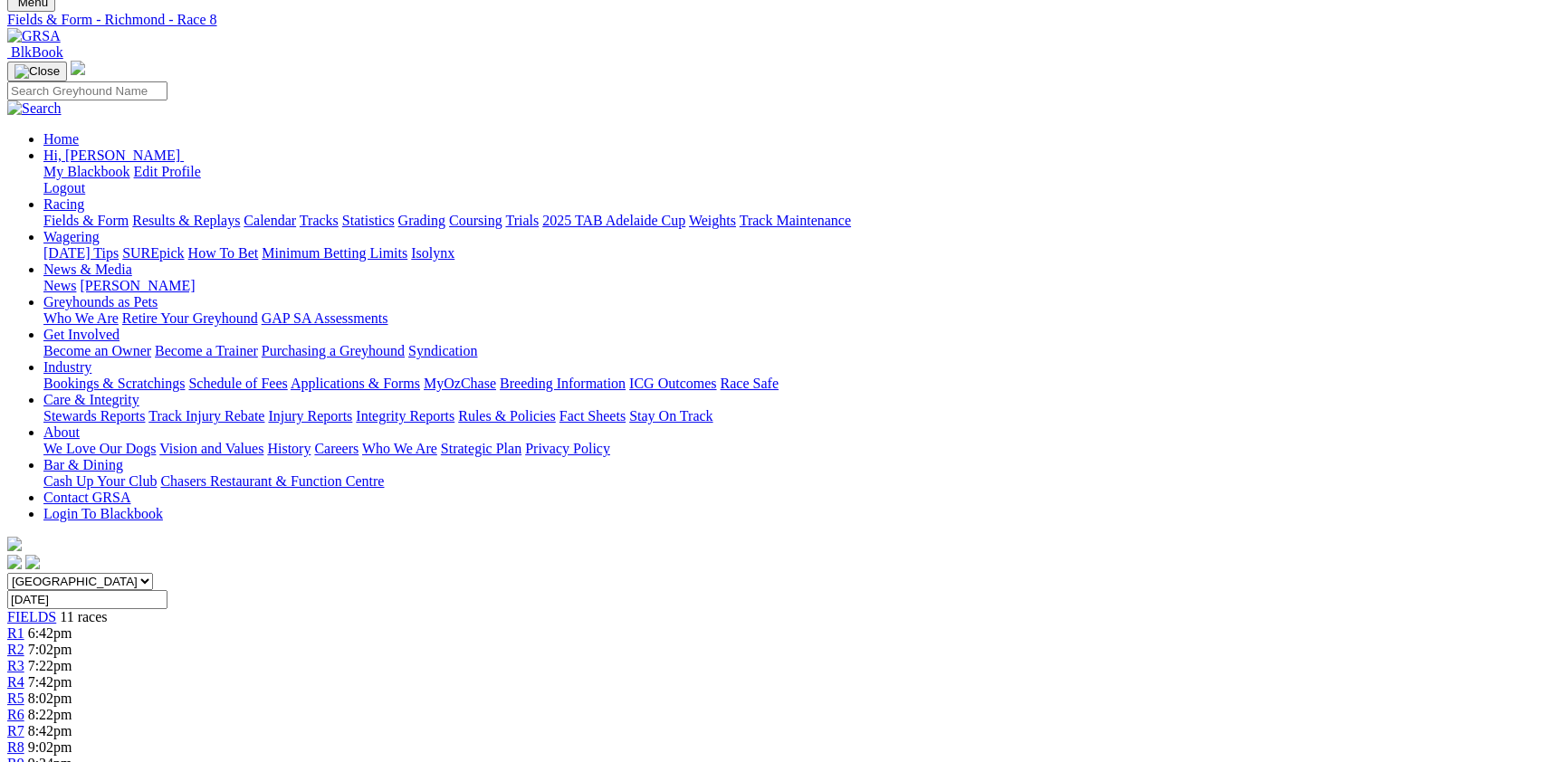
click at [24, 756] on link "R9" at bounding box center [16, 764] width 18 height 16
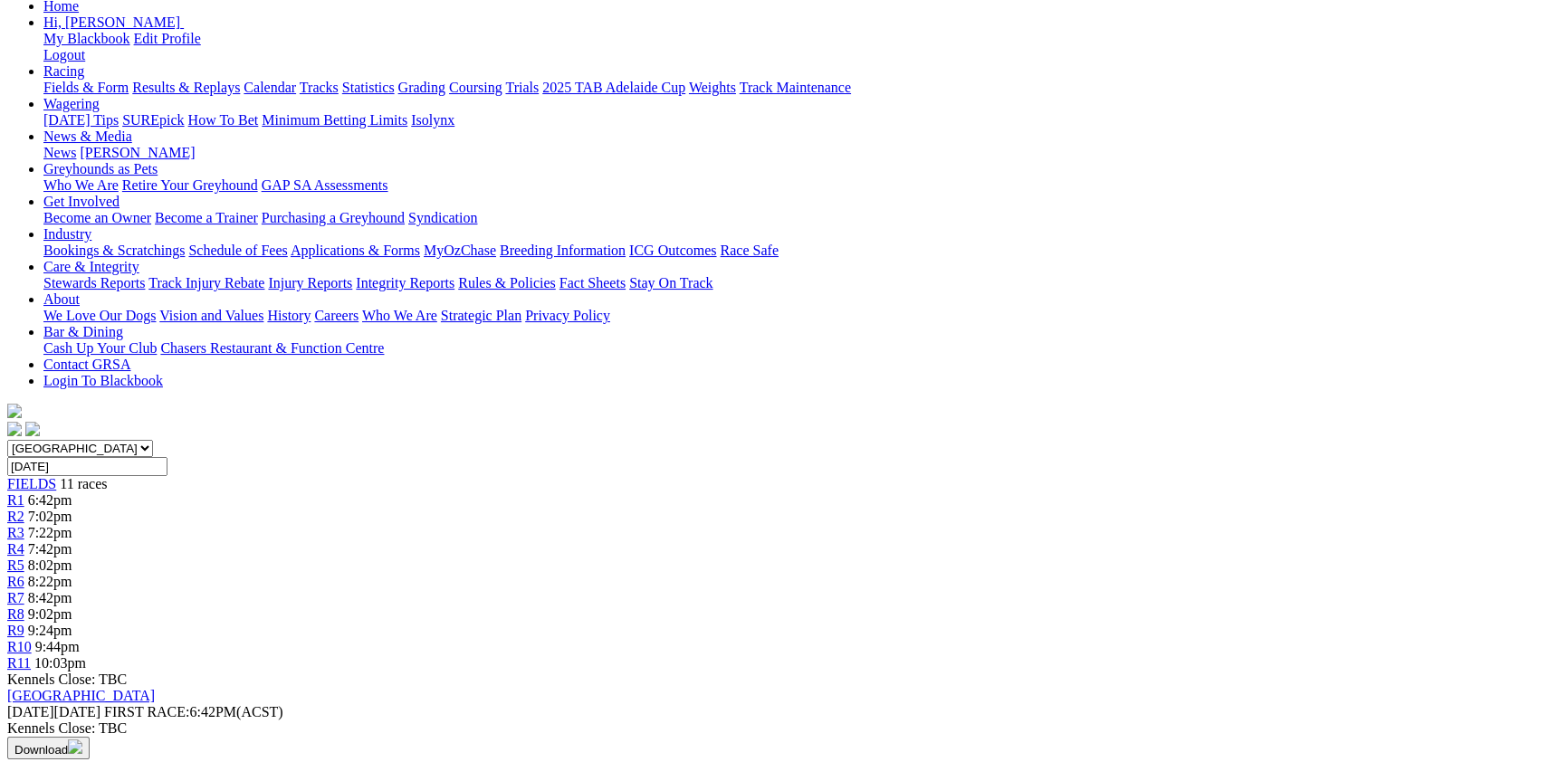
scroll to position [197, 0]
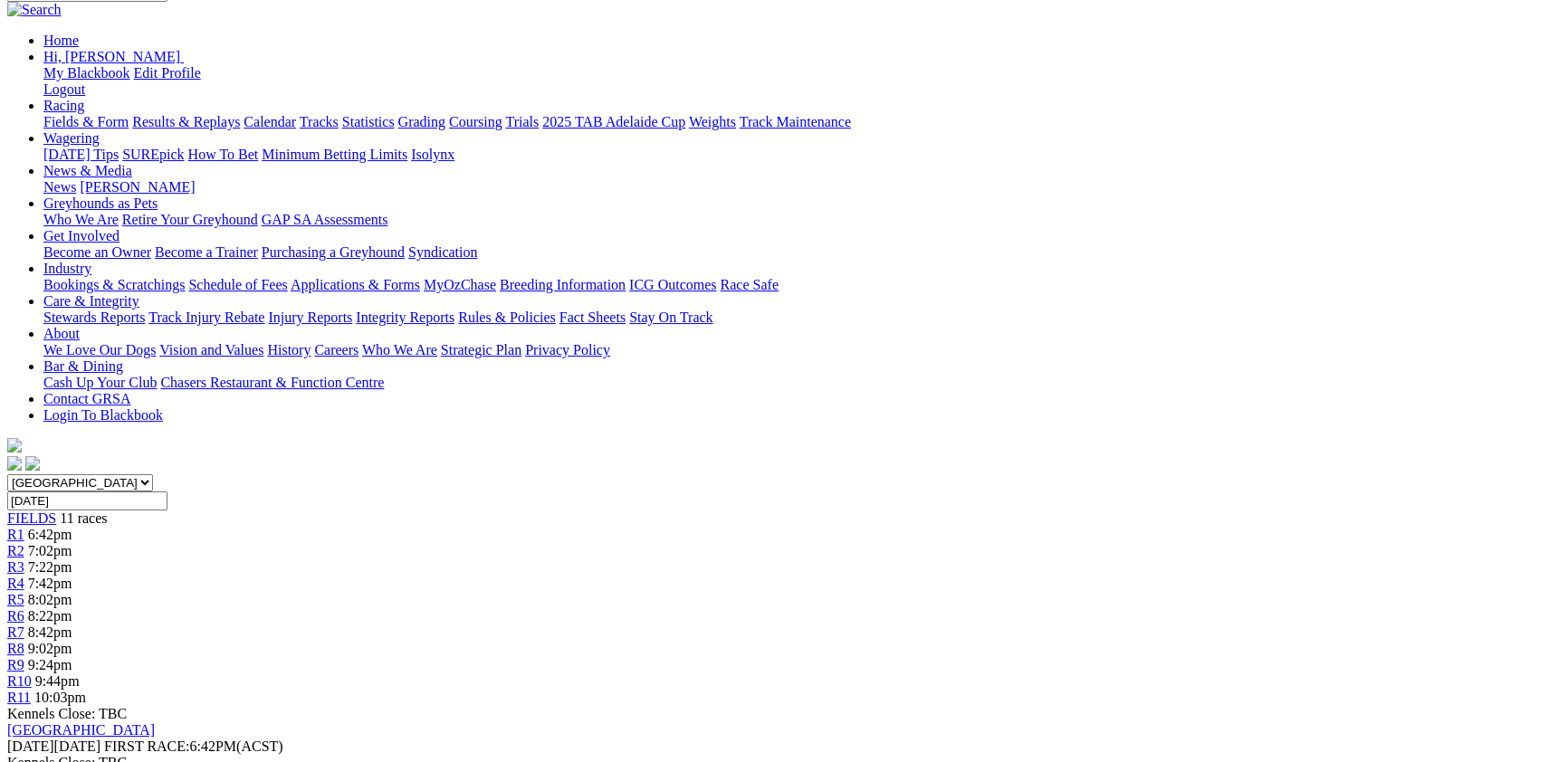
click at [1198, 673] on div "R10 9:44pm" at bounding box center [784, 681] width 1553 height 17
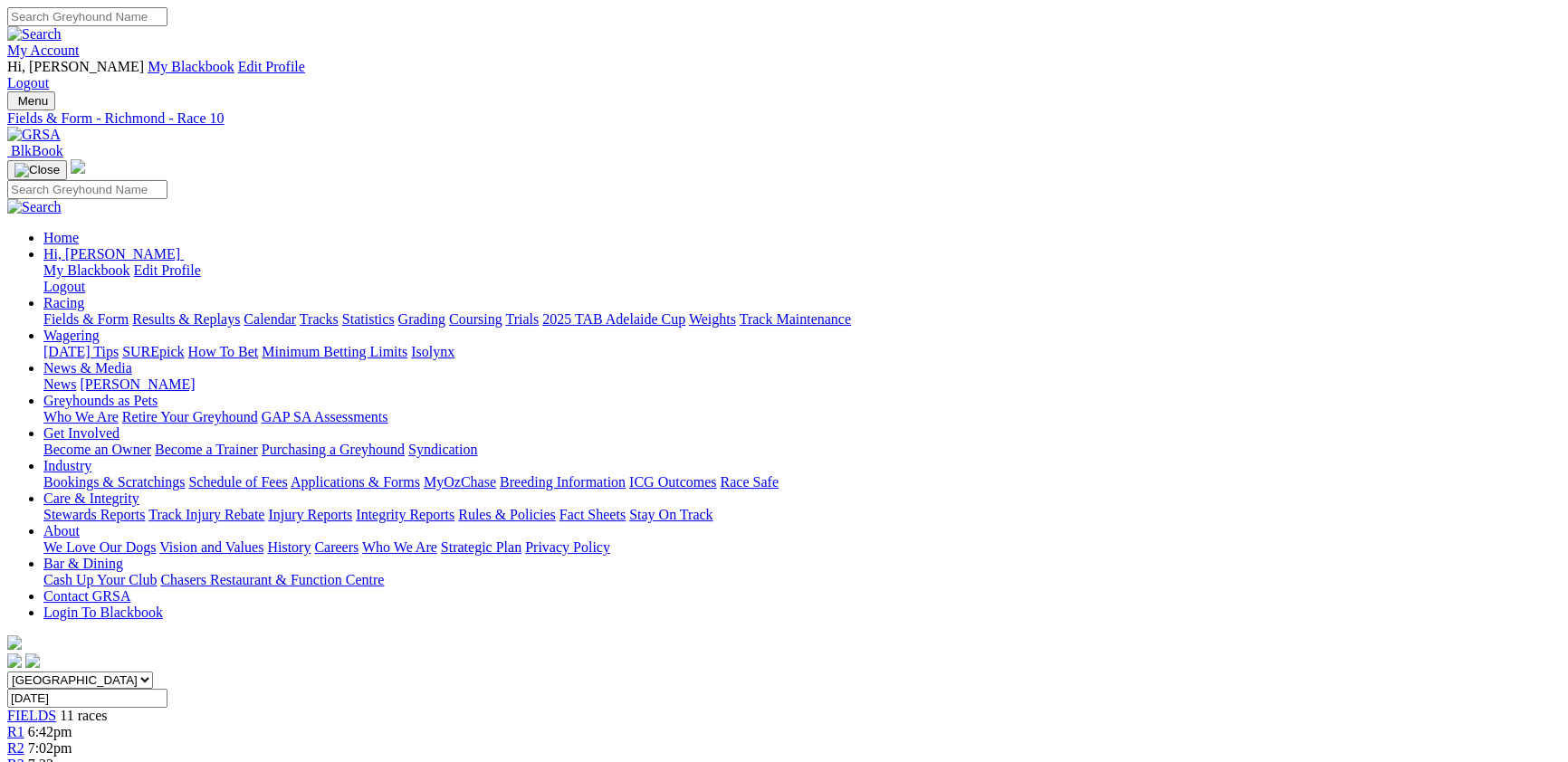
select select "VIC"
click at [153, 671] on select "[GEOGRAPHIC_DATA] [GEOGRAPHIC_DATA] [GEOGRAPHIC_DATA] [GEOGRAPHIC_DATA] [GEOGRA…" at bounding box center [79, 680] width 146 height 18
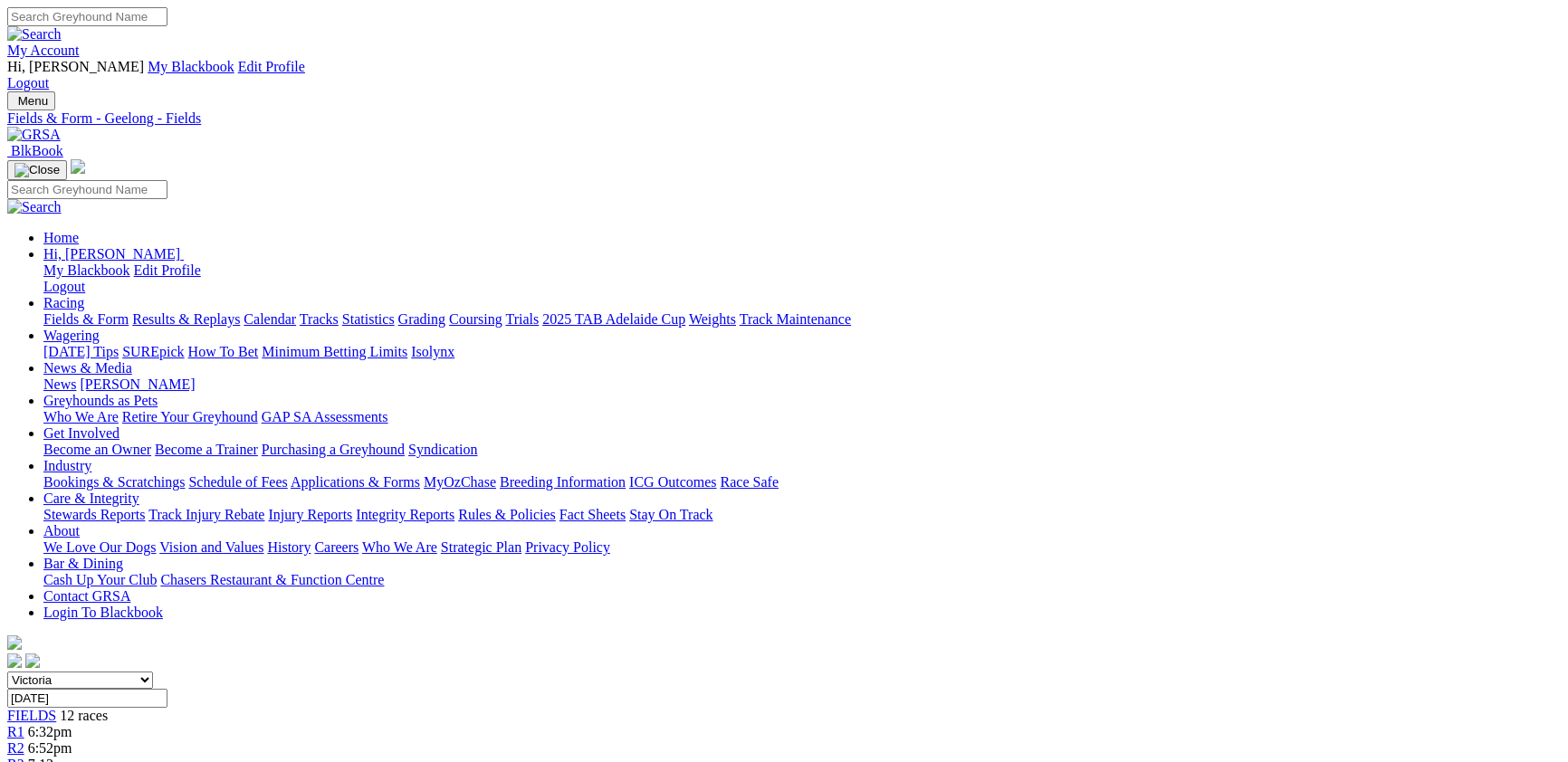
click at [153, 671] on select "[GEOGRAPHIC_DATA] [GEOGRAPHIC_DATA] [GEOGRAPHIC_DATA] [GEOGRAPHIC_DATA] [GEOGRA…" at bounding box center [79, 680] width 146 height 18
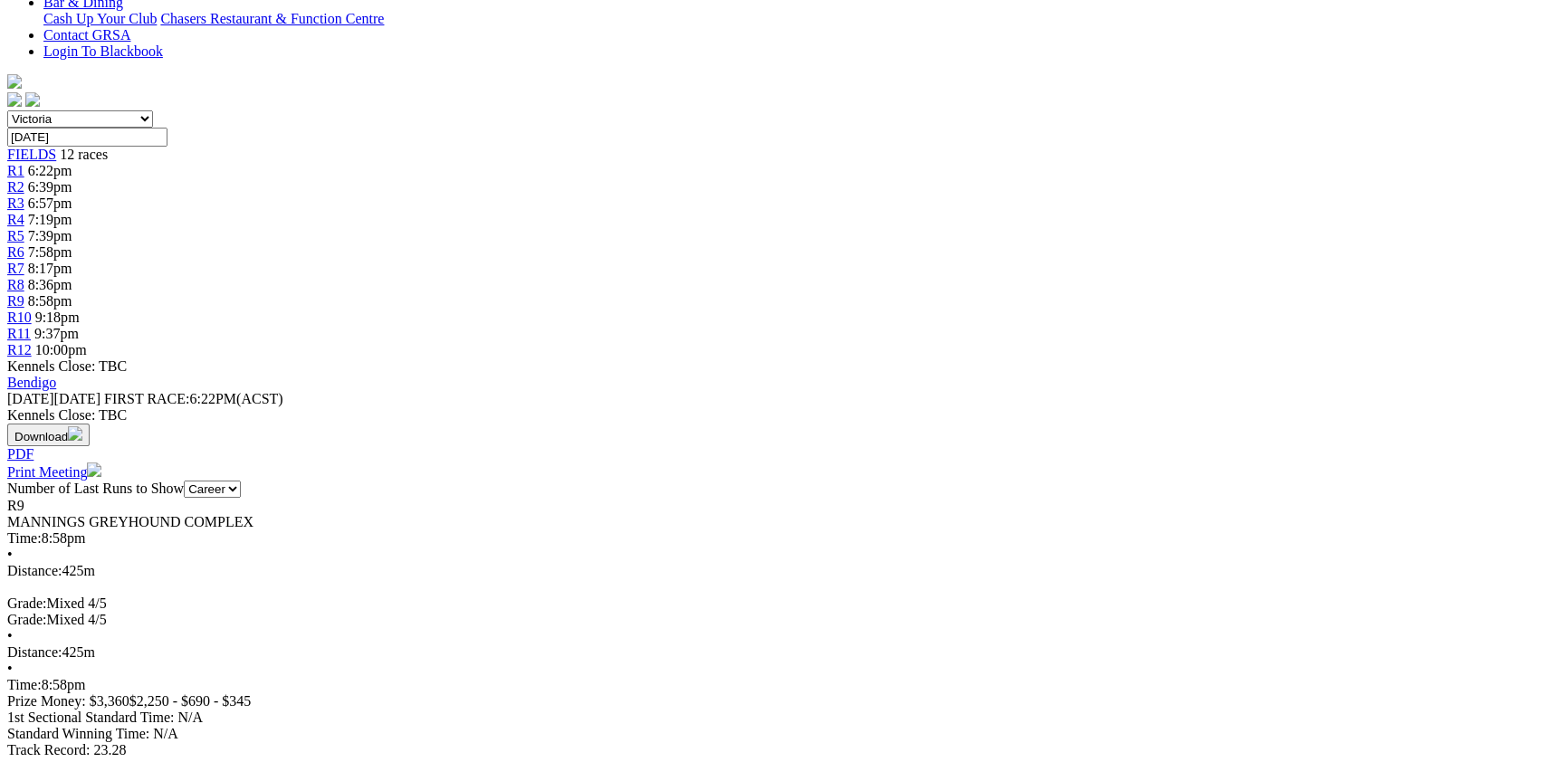
scroll to position [395, 0]
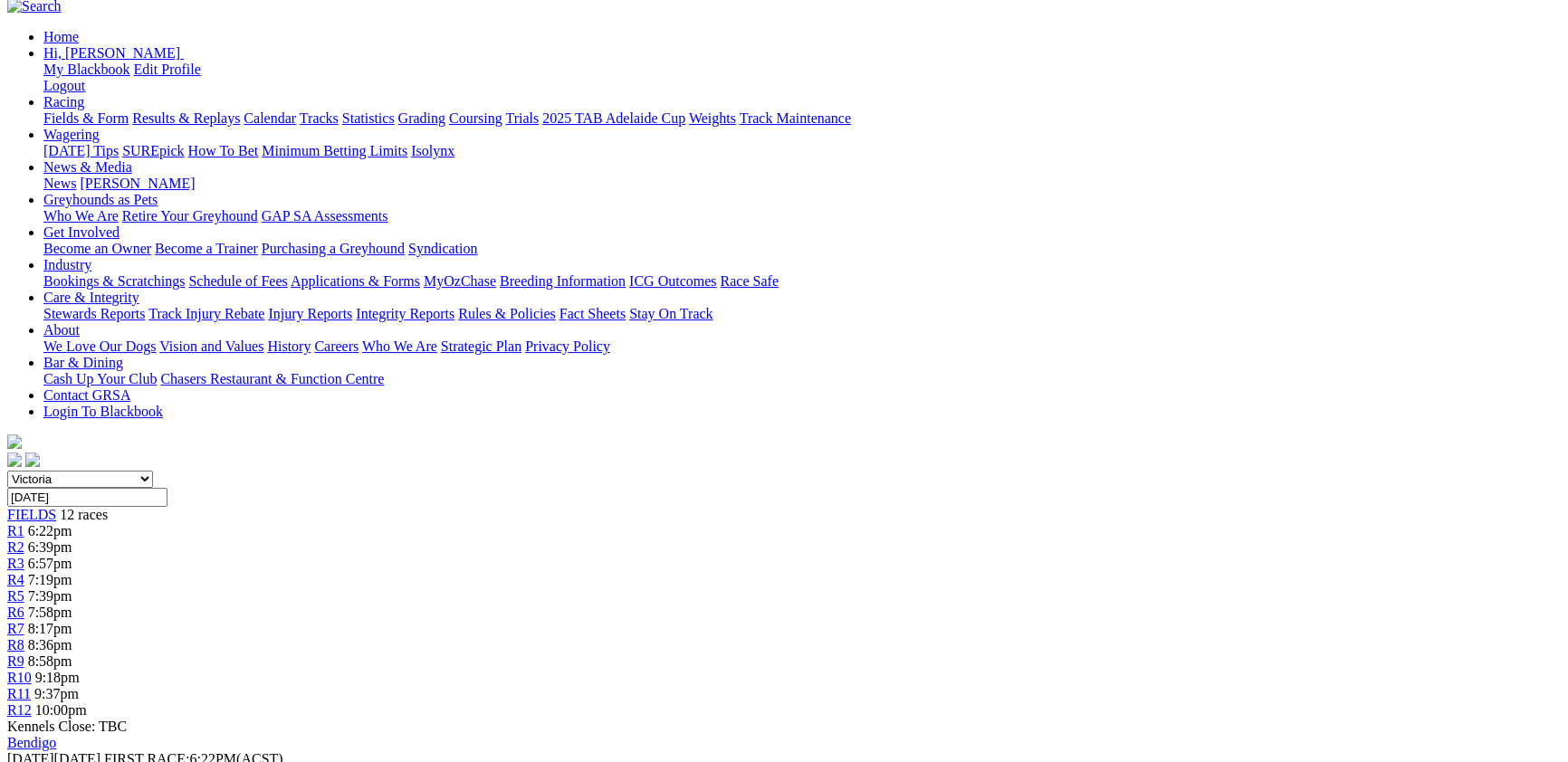
scroll to position [0, 0]
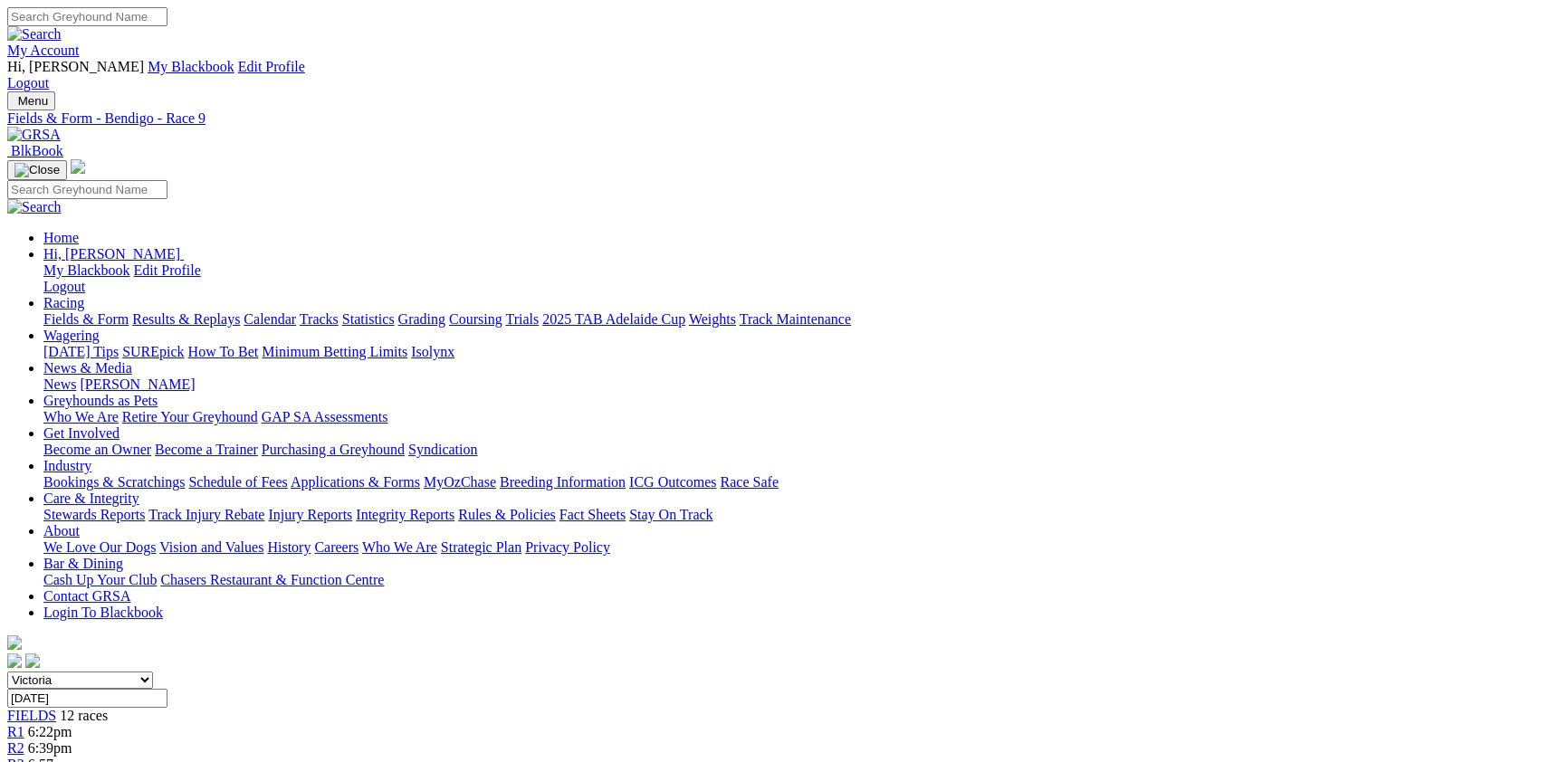
select select "NSW"
click at [153, 671] on select "South Australia New South Wales Northern Territory Queensland Tasmania Victoria…" at bounding box center [79, 680] width 146 height 18
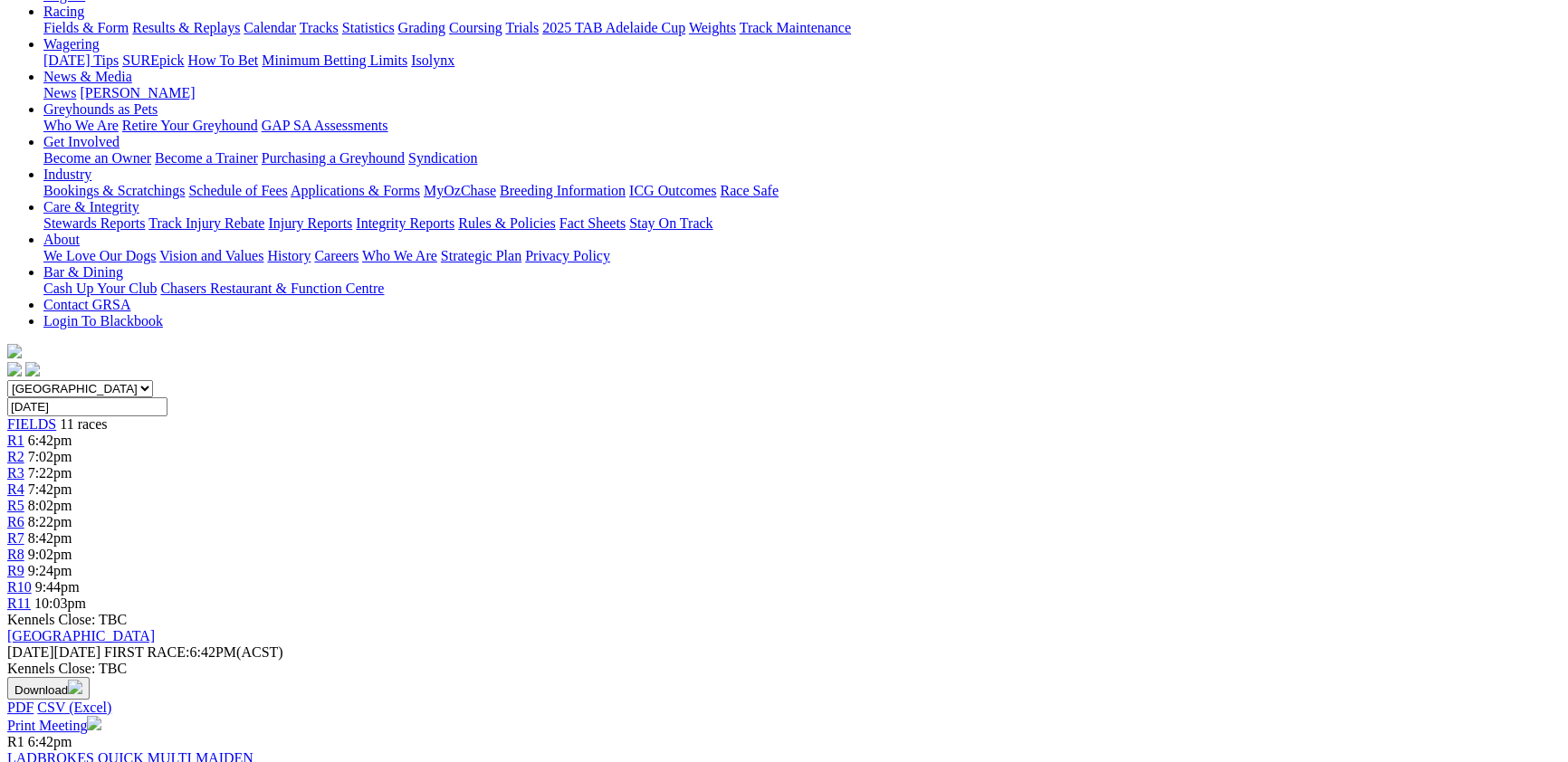
scroll to position [296, 0]
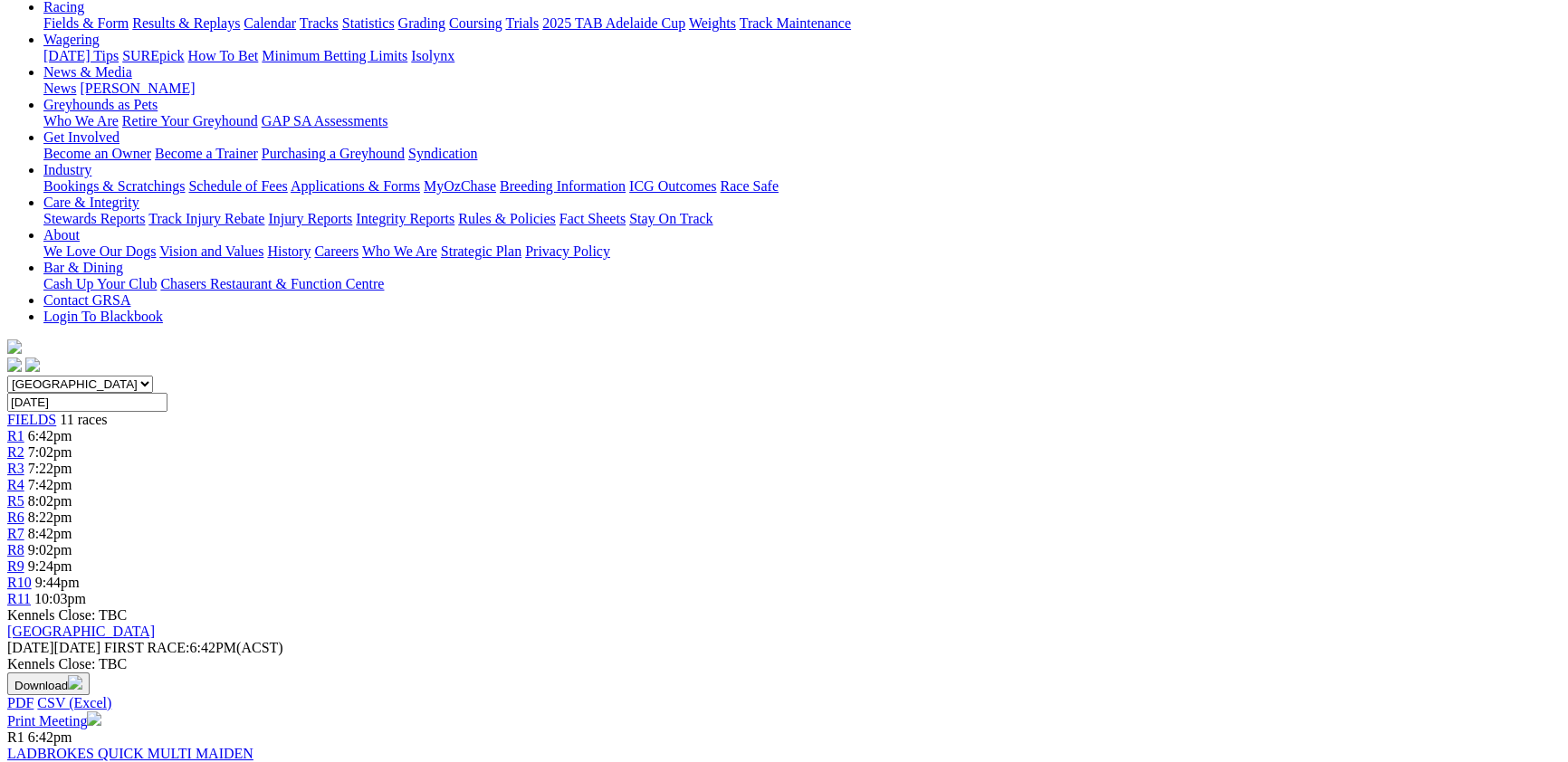
click at [253, 745] on link "LADBROKES QUICK MULTI MAIDEN" at bounding box center [130, 753] width 246 height 16
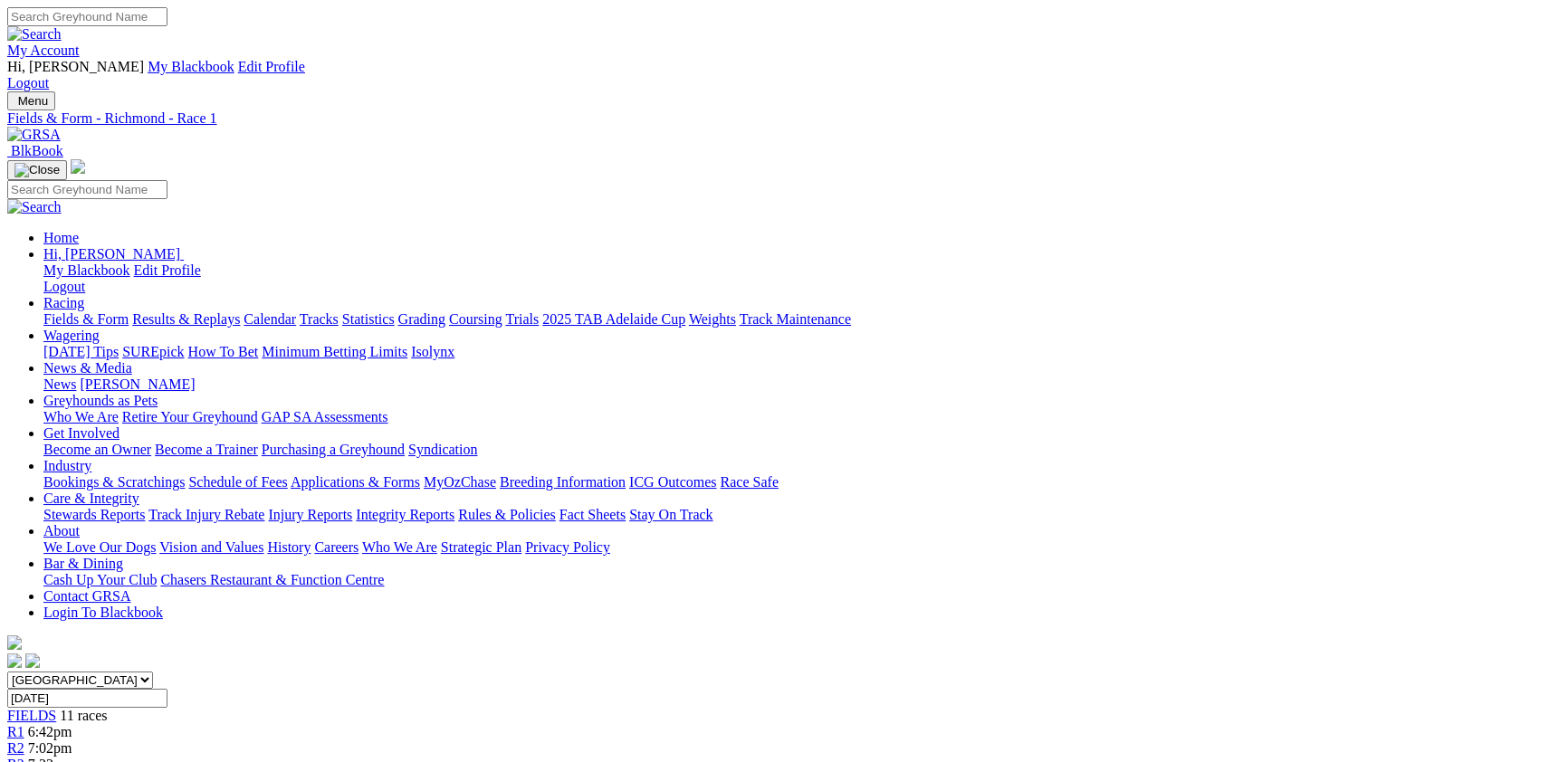
click at [529, 757] on div "R3 7:22pm" at bounding box center [784, 765] width 1553 height 17
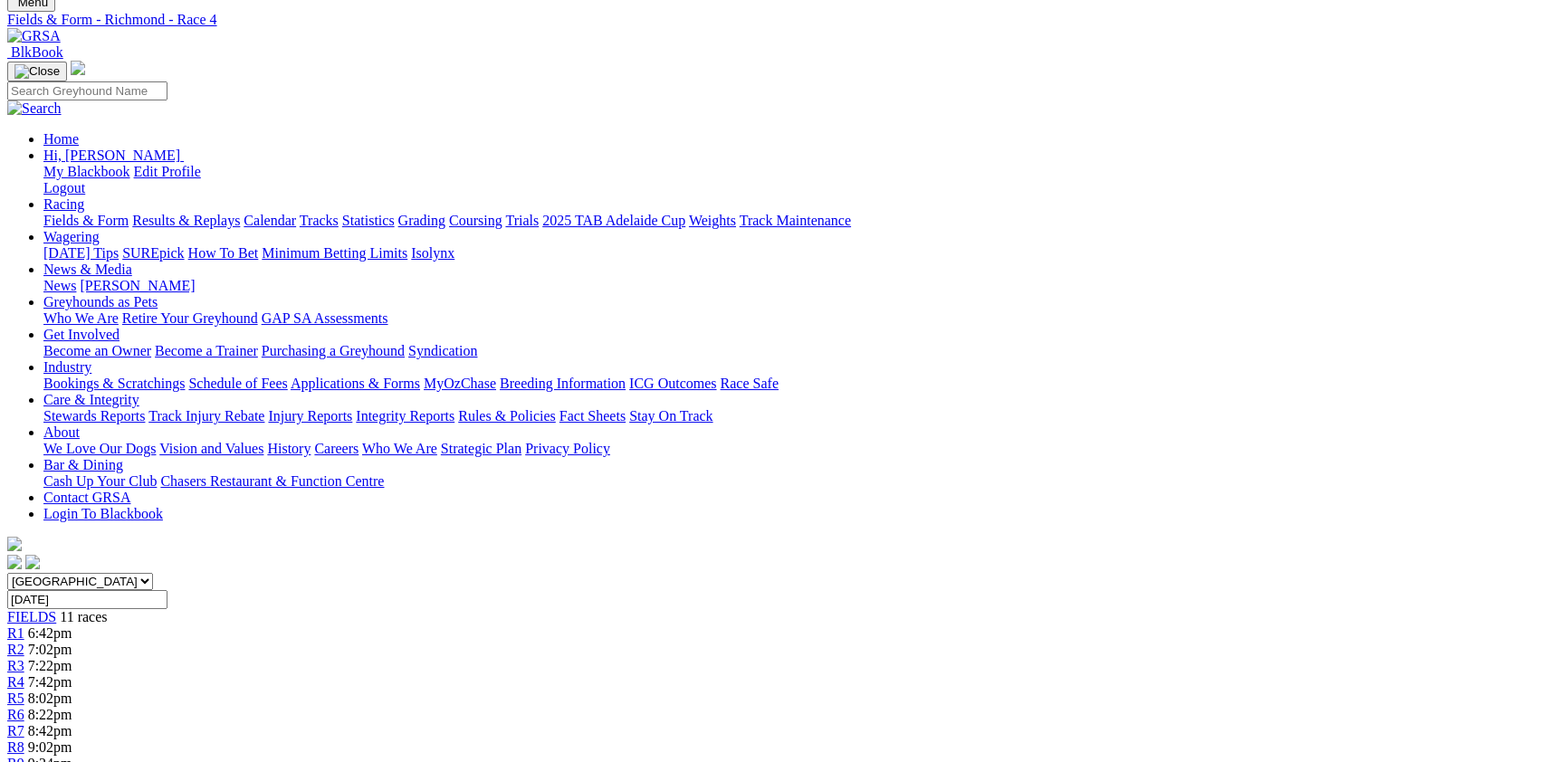
click at [748, 691] on div "R5 8:02pm" at bounding box center [784, 698] width 1553 height 17
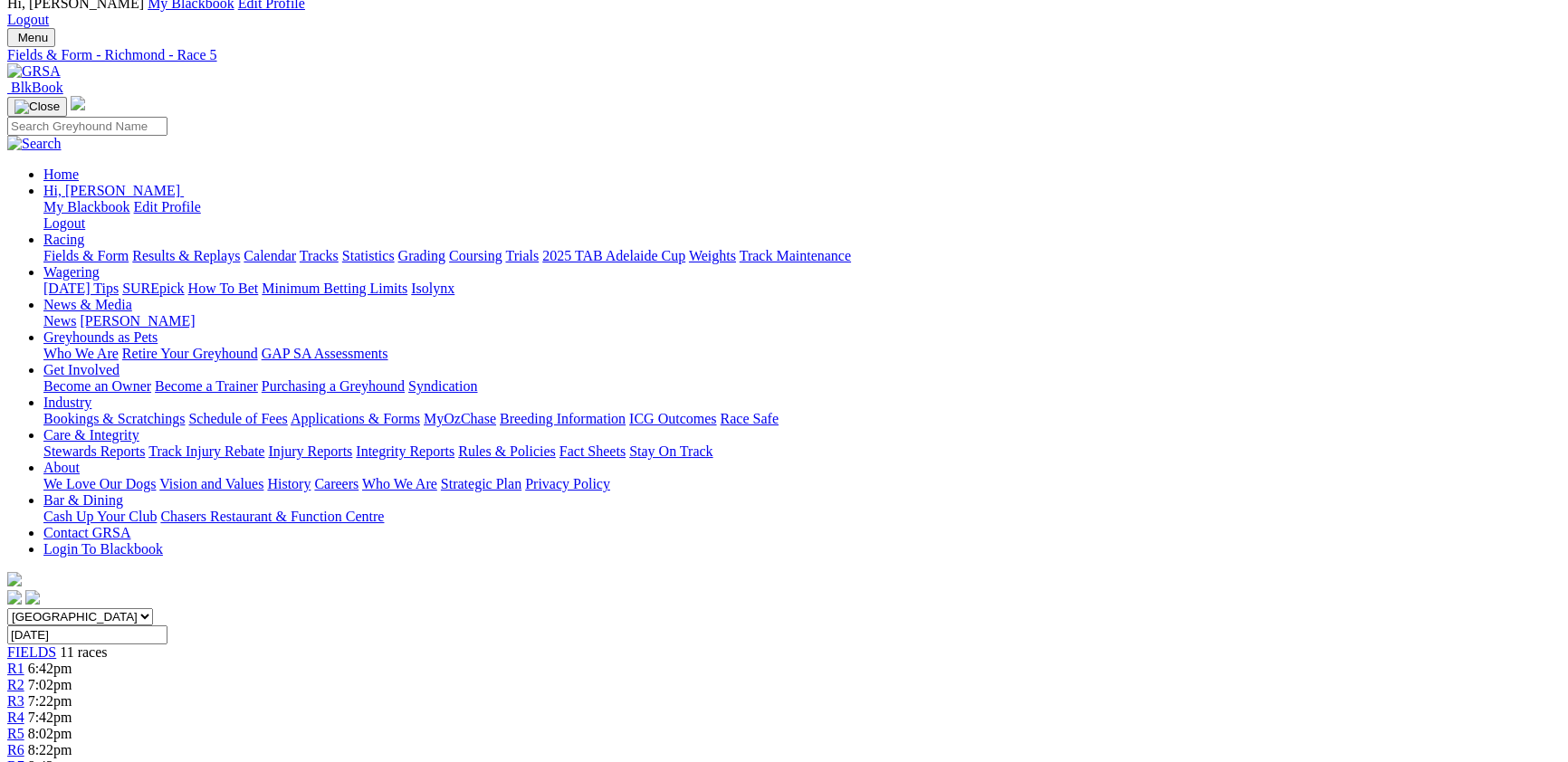
scroll to position [99, 0]
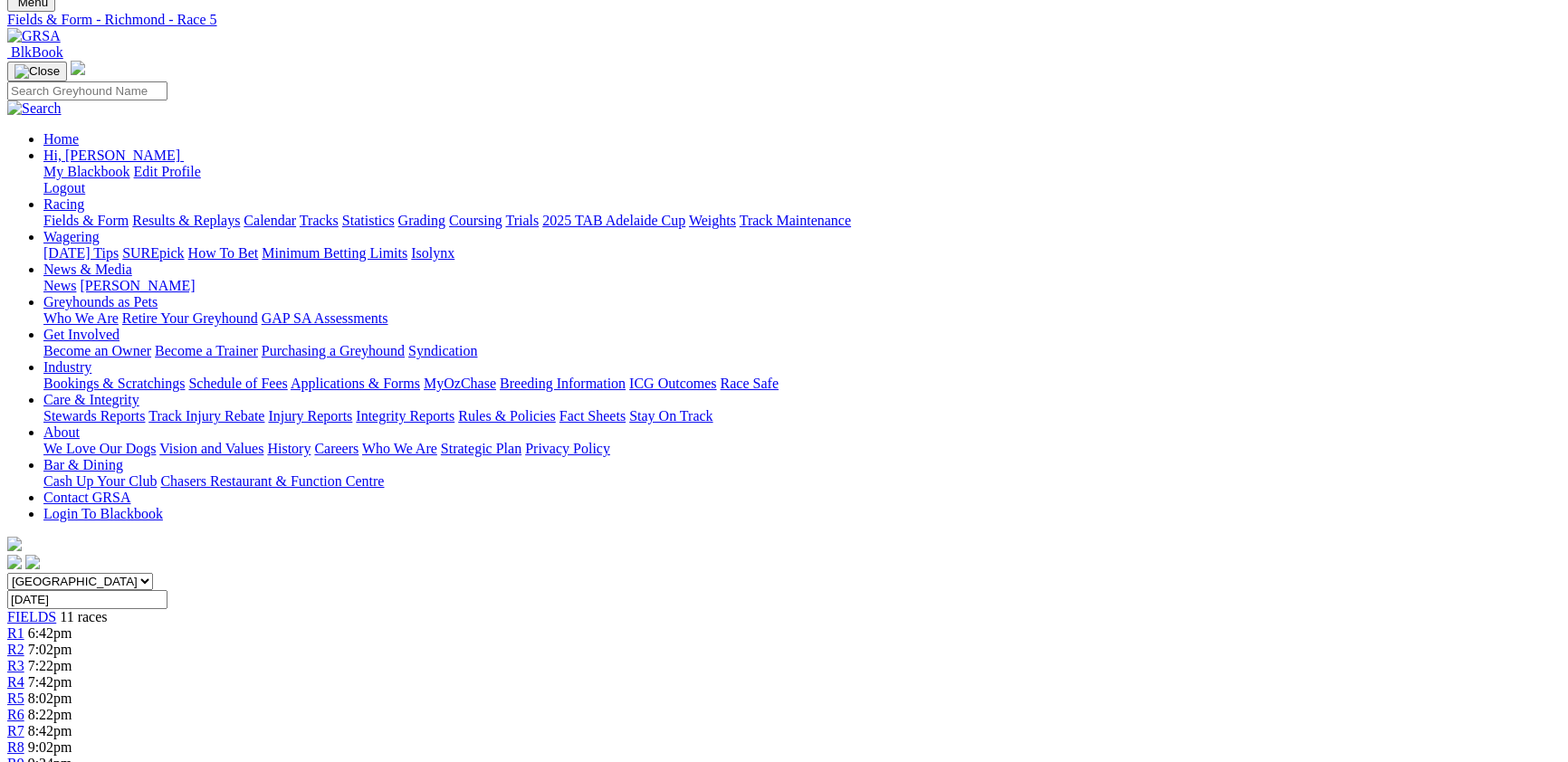
click at [24, 707] on link "R6" at bounding box center [16, 715] width 18 height 16
click at [72, 707] on span "8:22pm" at bounding box center [50, 715] width 44 height 16
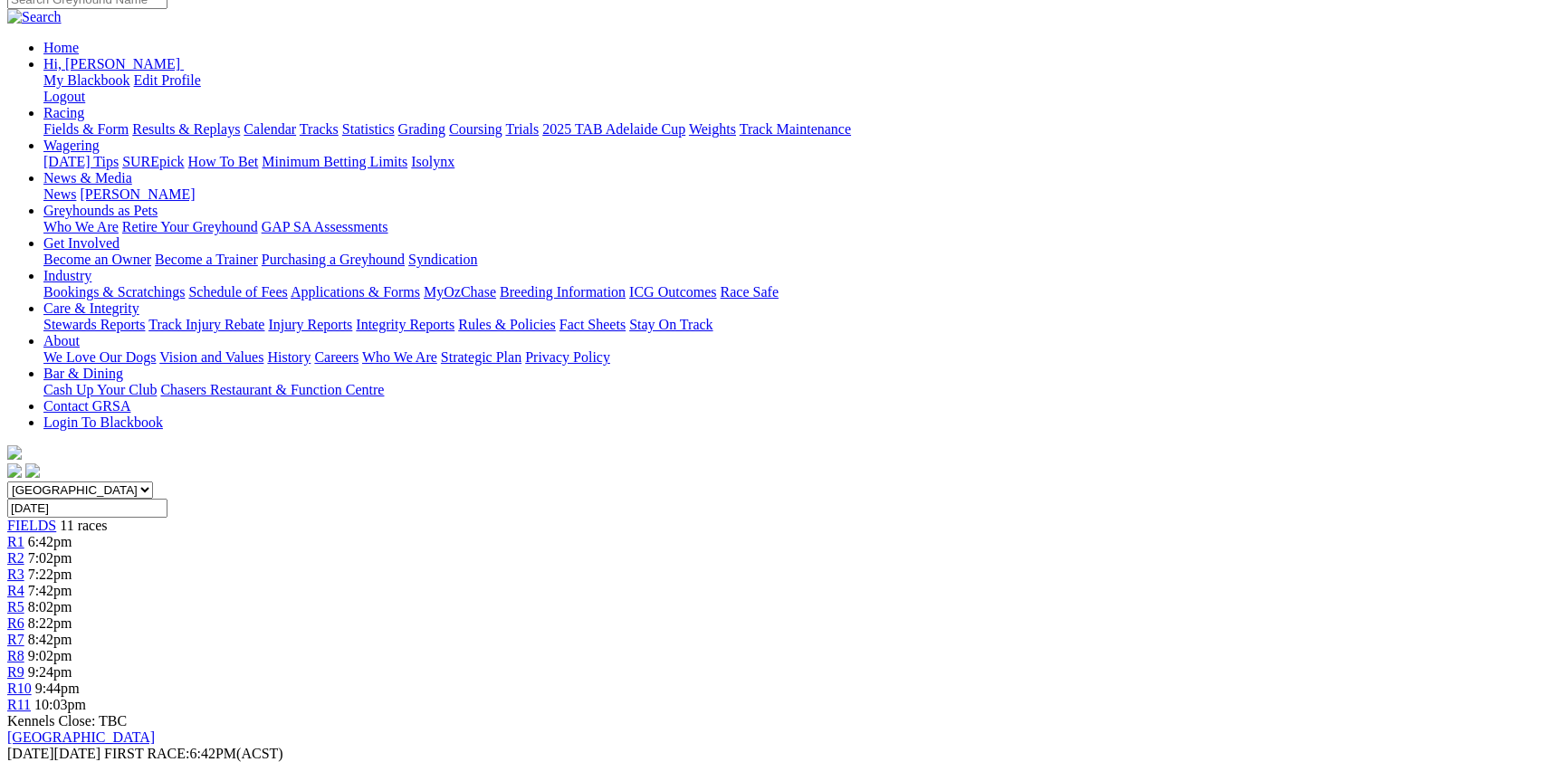
scroll to position [197, 0]
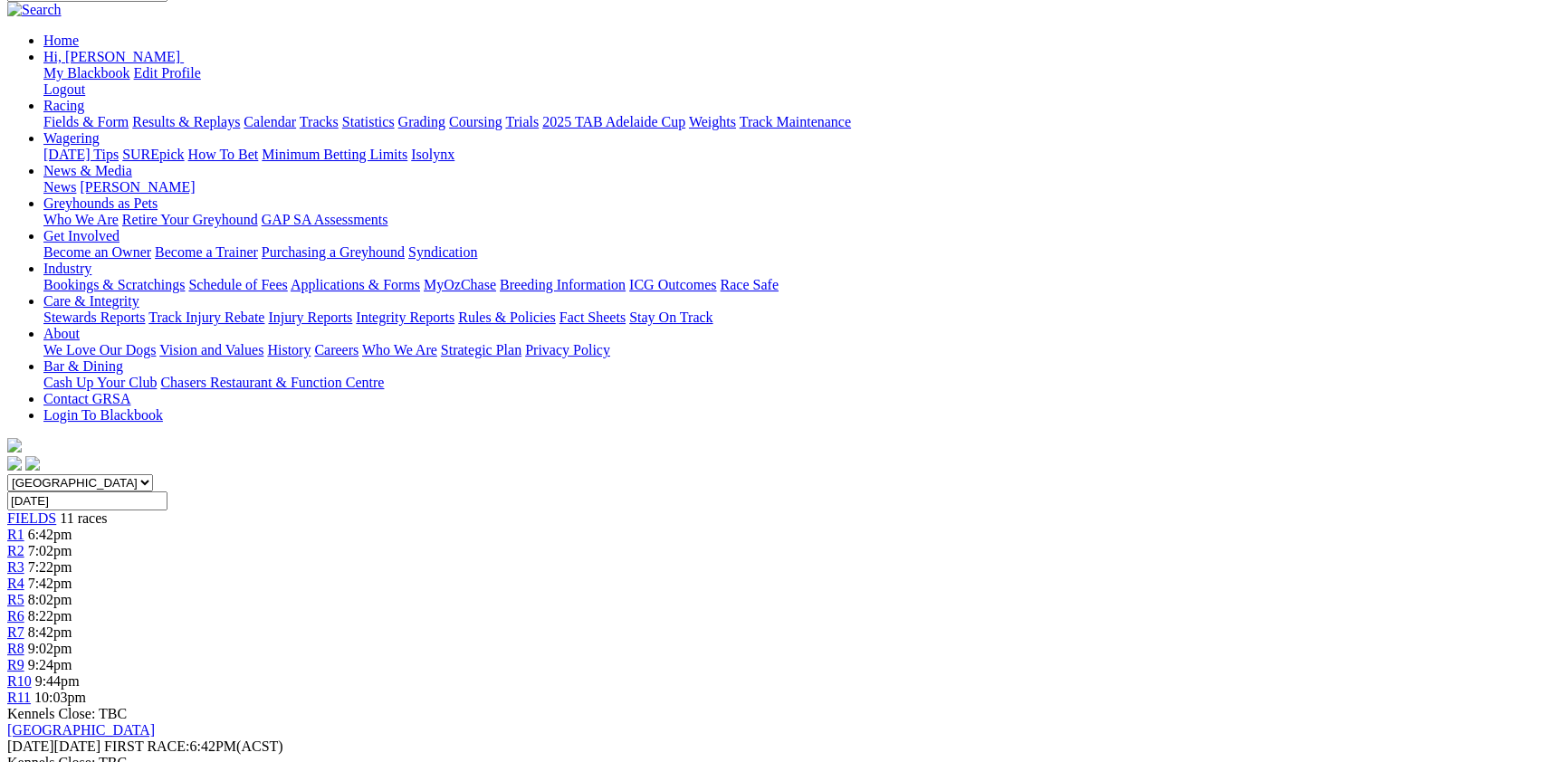
click at [72, 624] on span "8:42pm" at bounding box center [50, 632] width 44 height 16
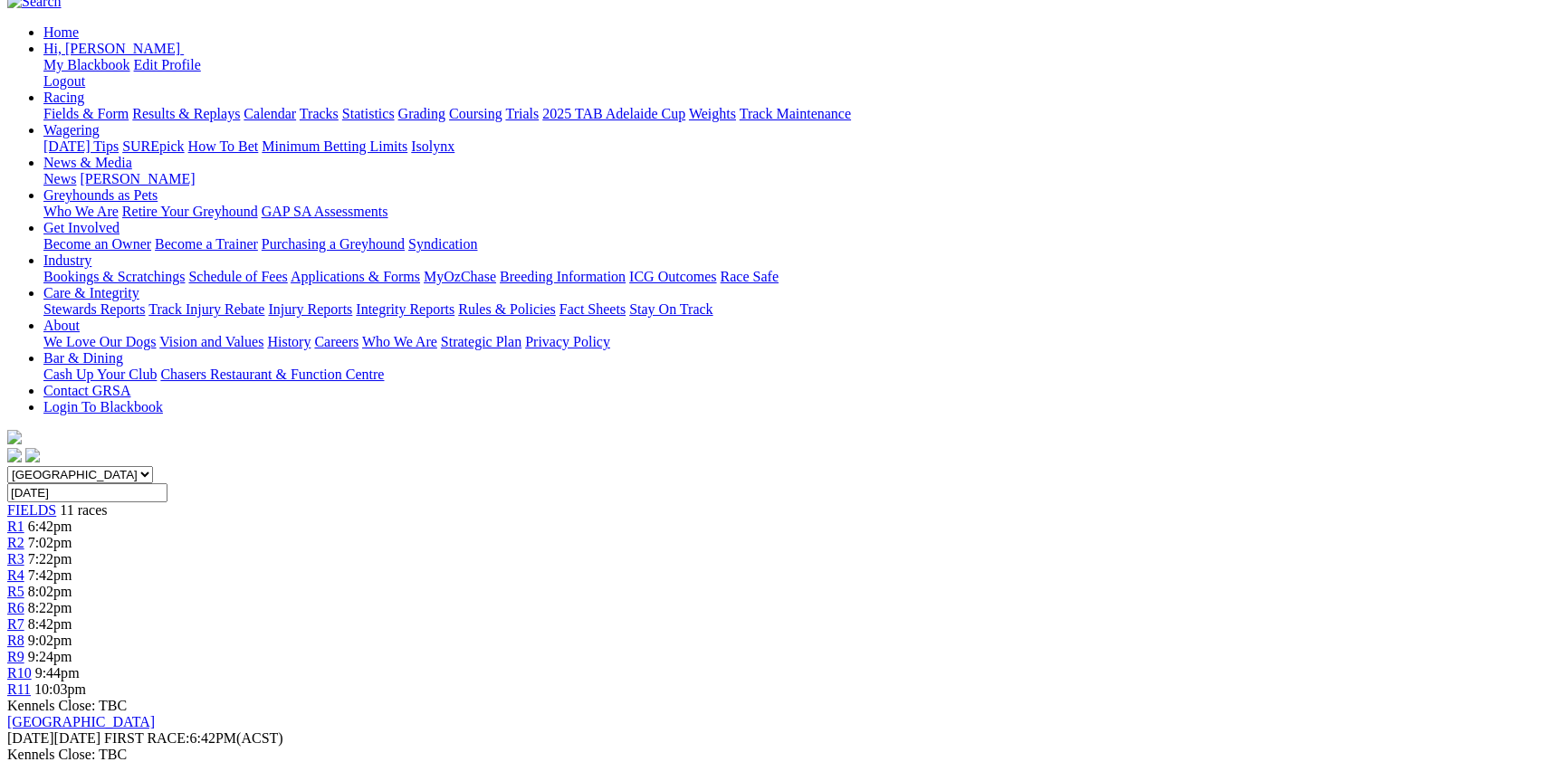
scroll to position [99, 0]
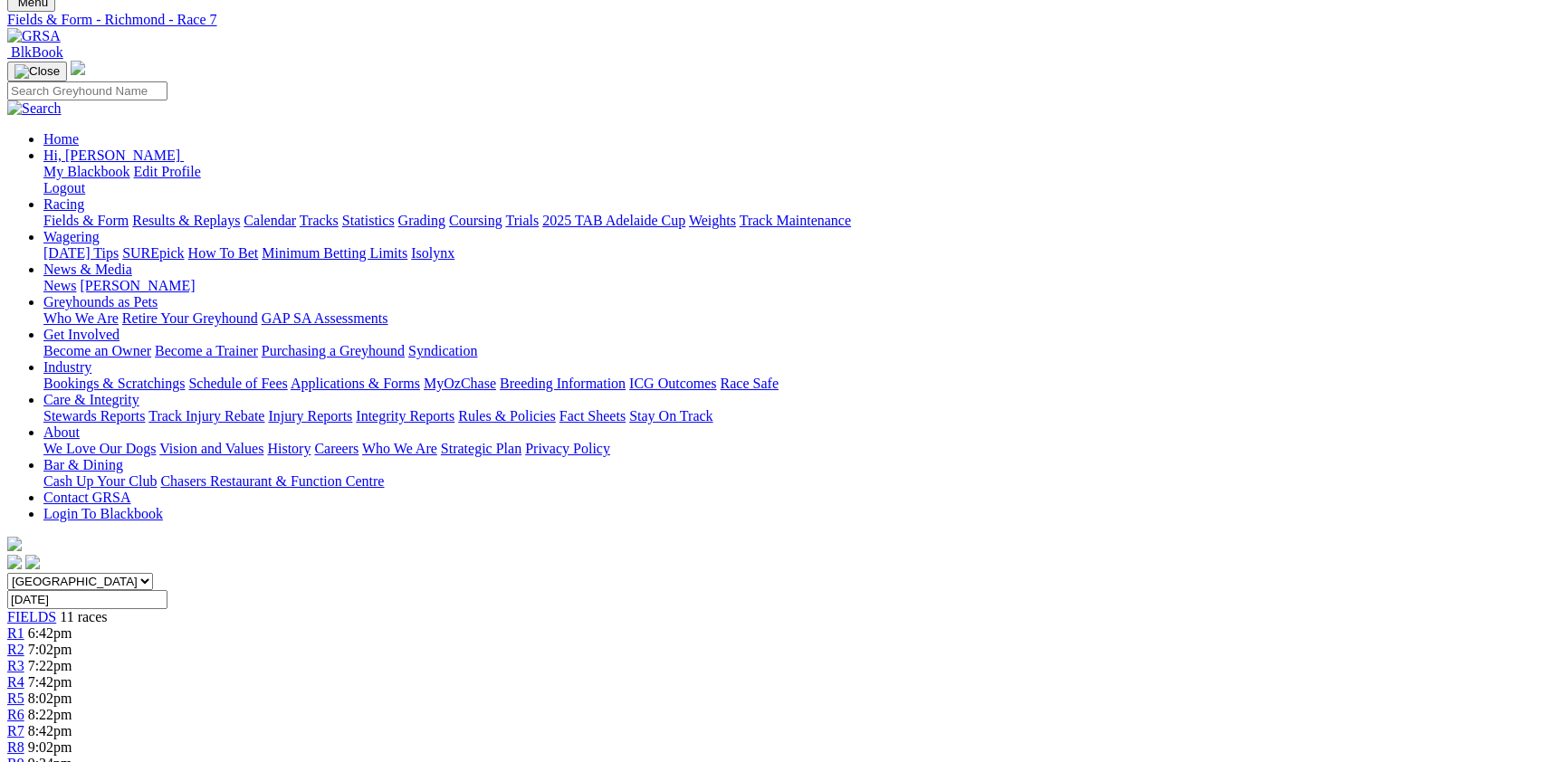
click at [72, 740] on span "9:02pm" at bounding box center [50, 747] width 44 height 16
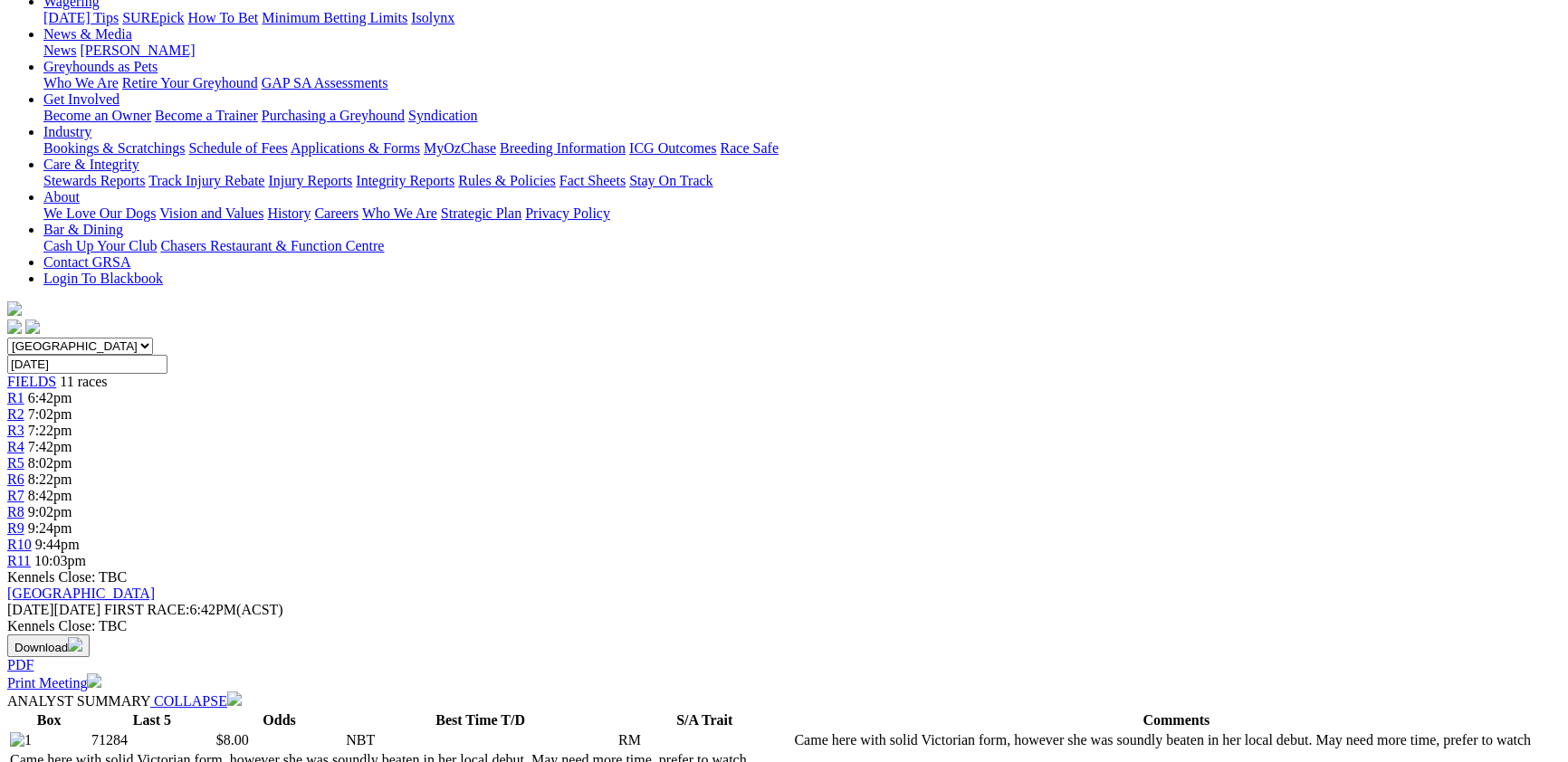
scroll to position [197, 0]
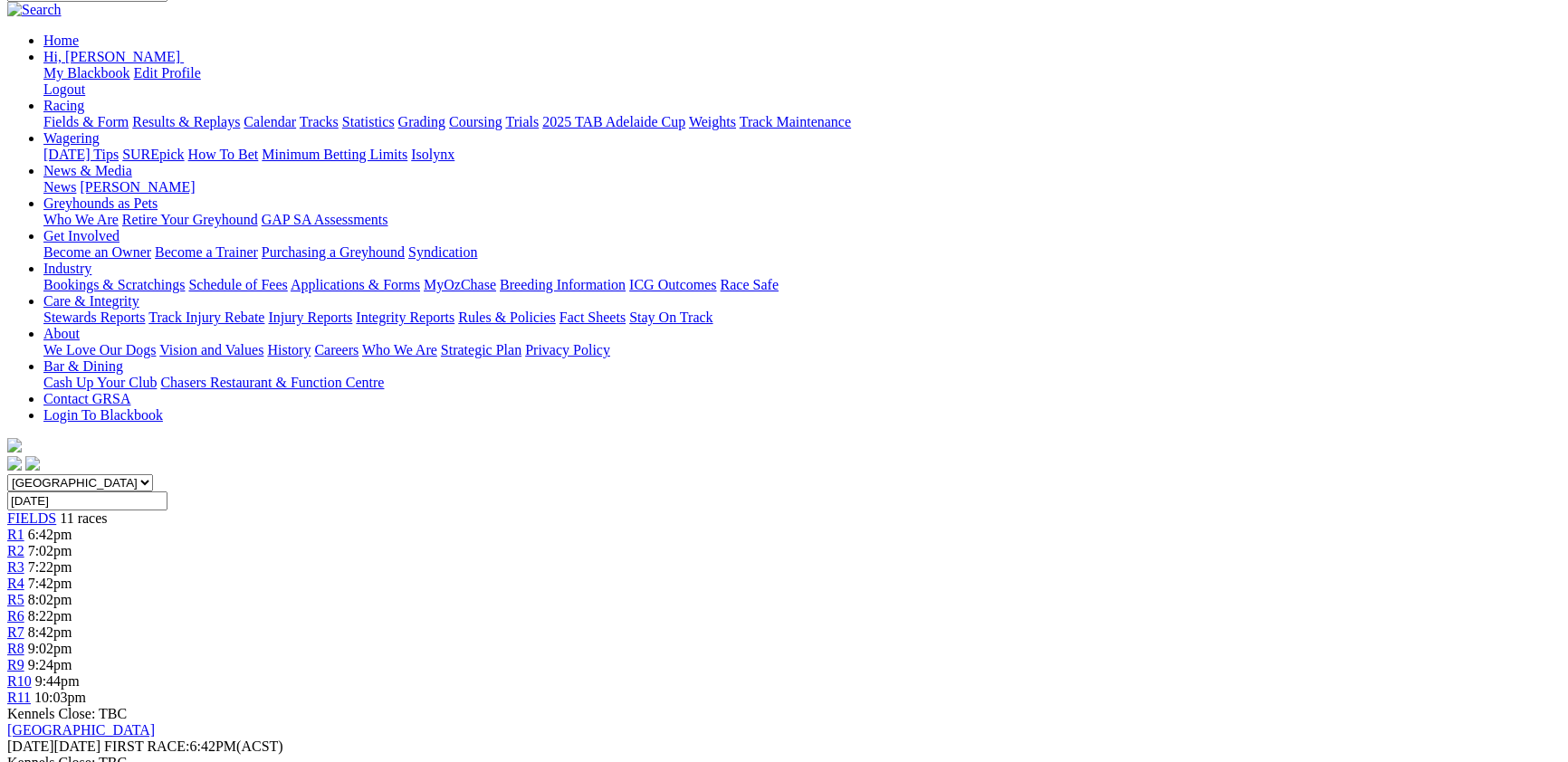
click at [72, 657] on span "9:24pm" at bounding box center [50, 665] width 44 height 16
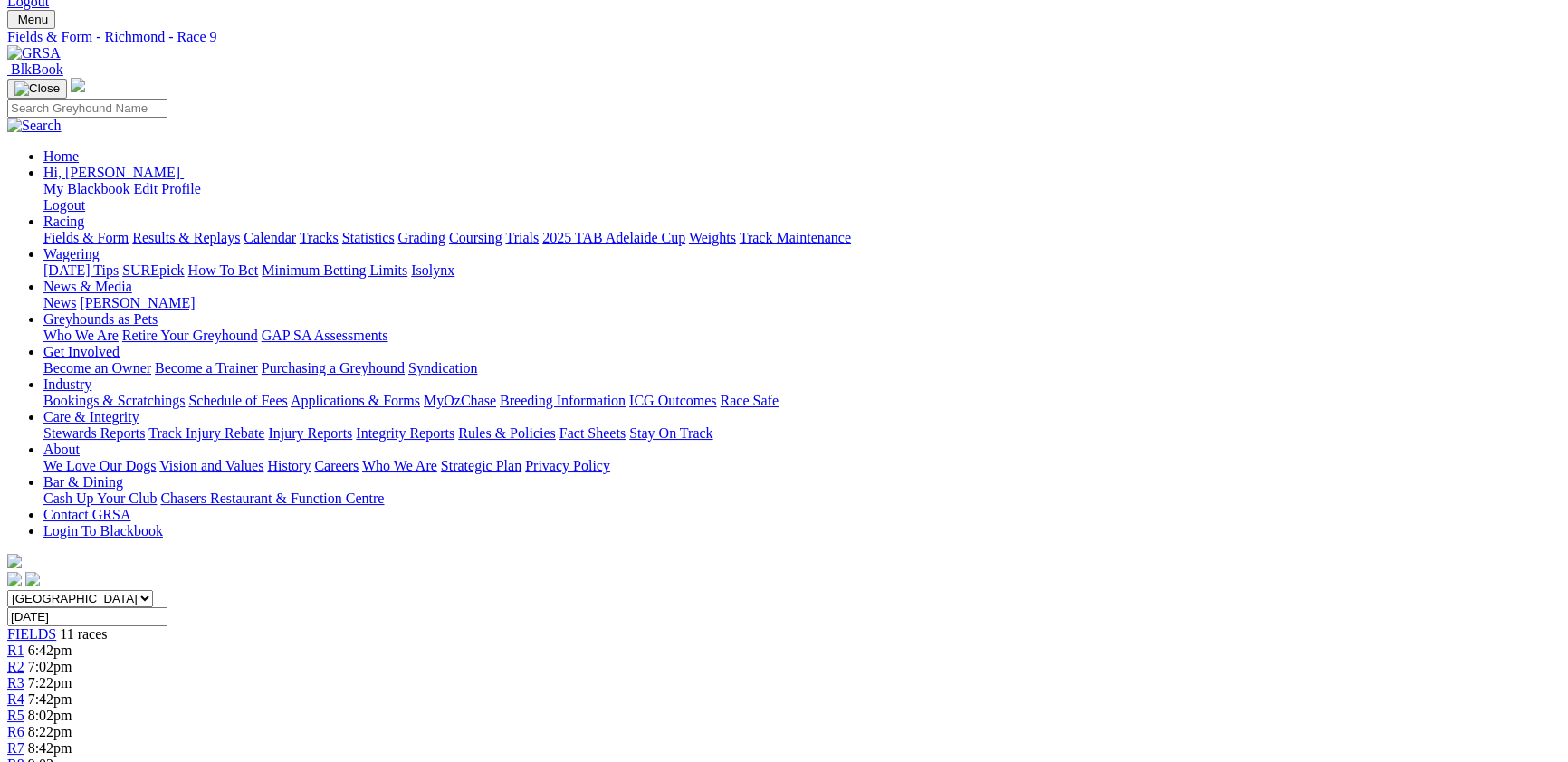
scroll to position [197, 0]
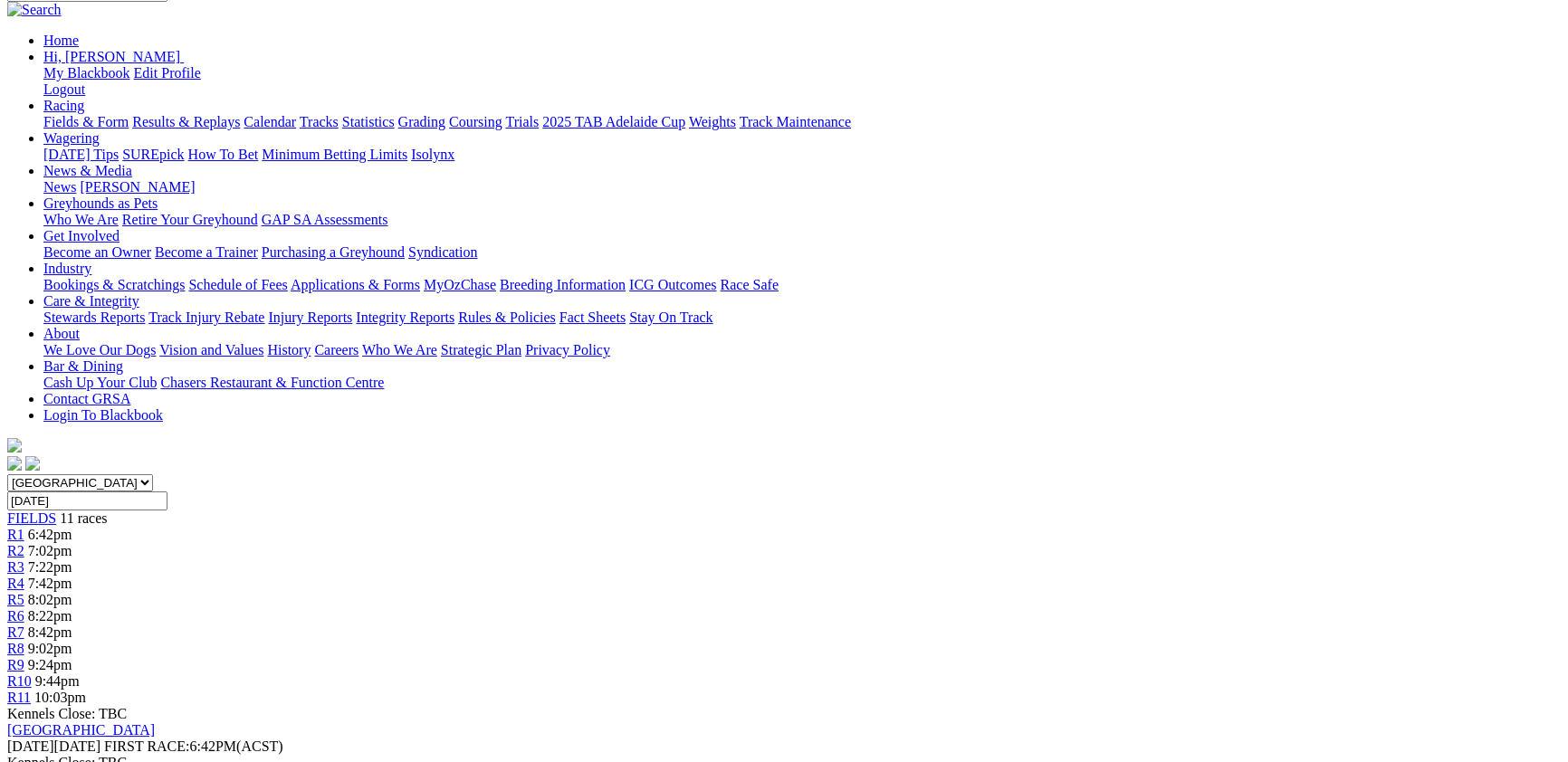
click at [80, 673] on span "9:44pm" at bounding box center [57, 681] width 44 height 16
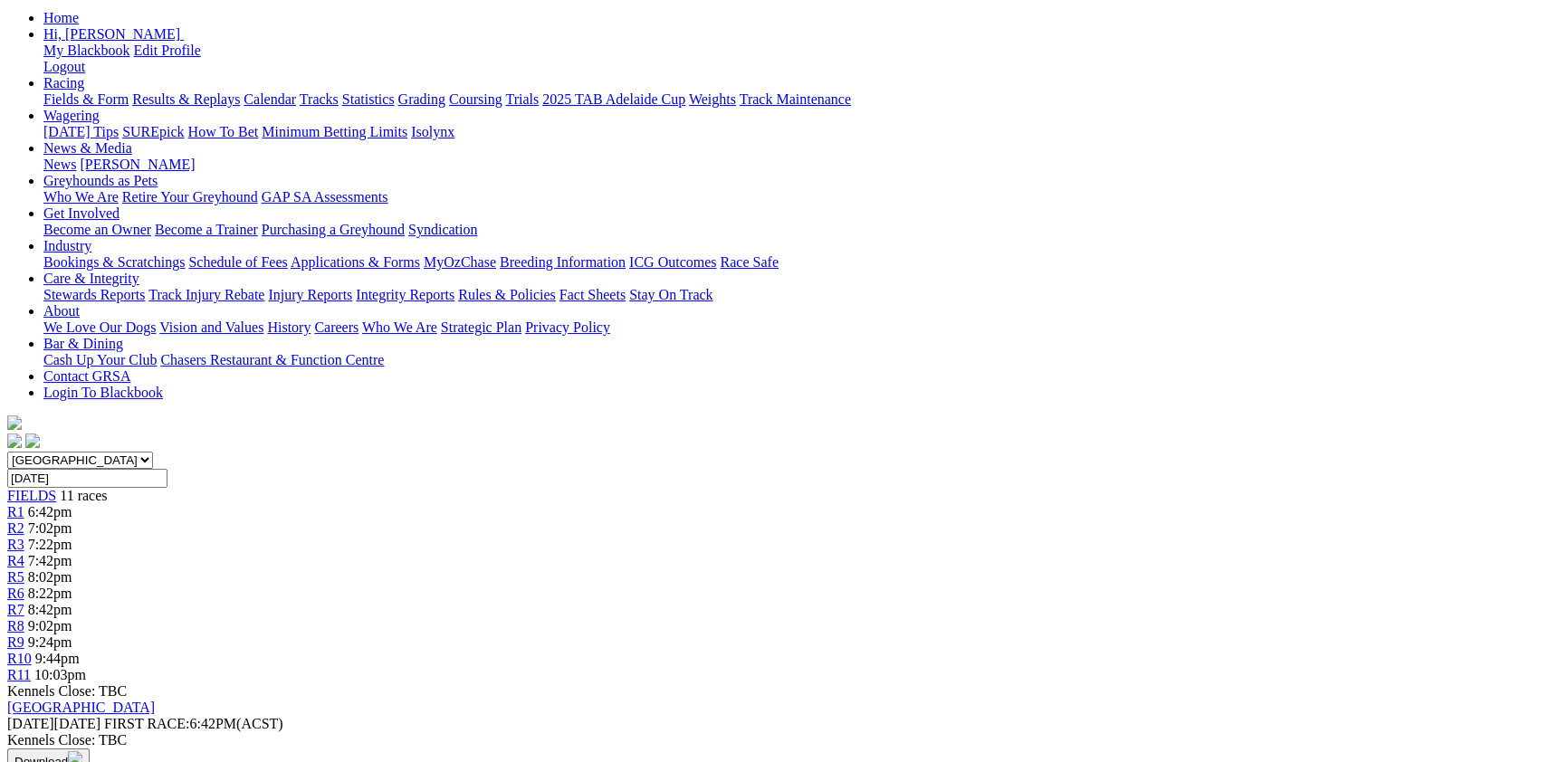
scroll to position [197, 0]
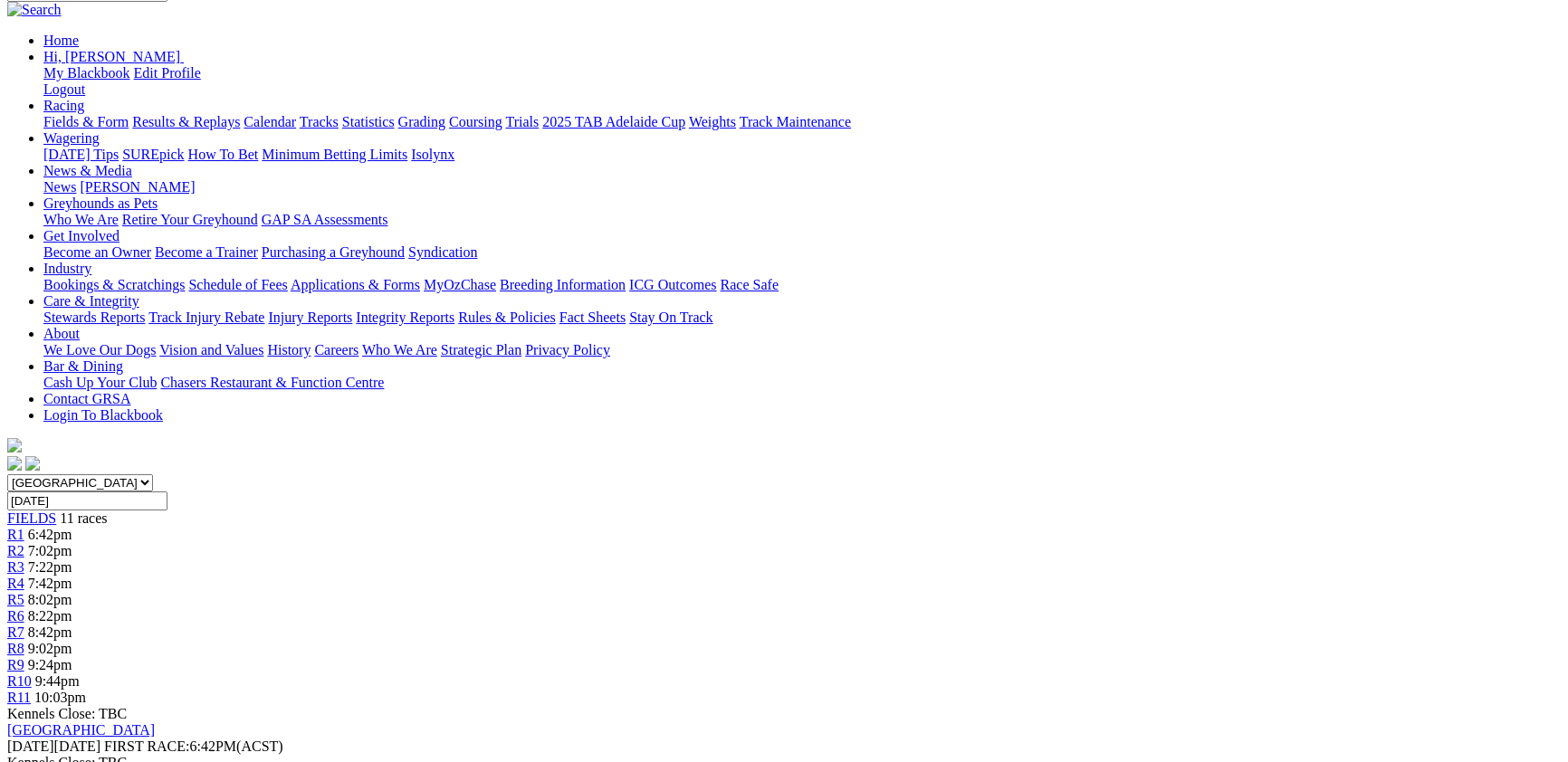
click at [86, 690] on span "10:03pm" at bounding box center [60, 698] width 52 height 16
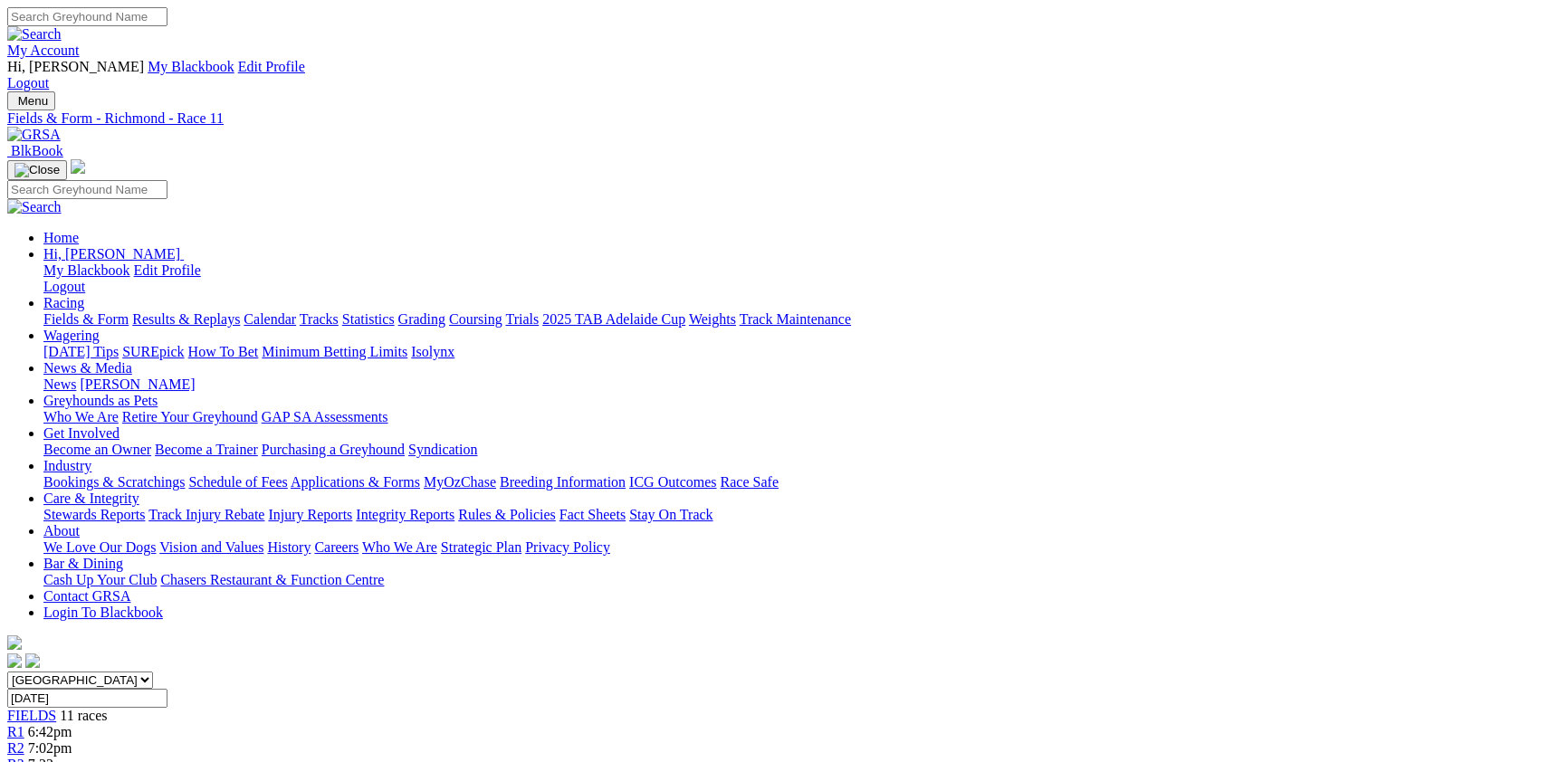
click at [56, 707] on span "FIELDS" at bounding box center [31, 715] width 49 height 16
select select "VIC"
click at [153, 671] on select "South Australia New South Wales Northern Territory Queensland Tasmania Victoria…" at bounding box center [79, 680] width 146 height 18
select select "WA"
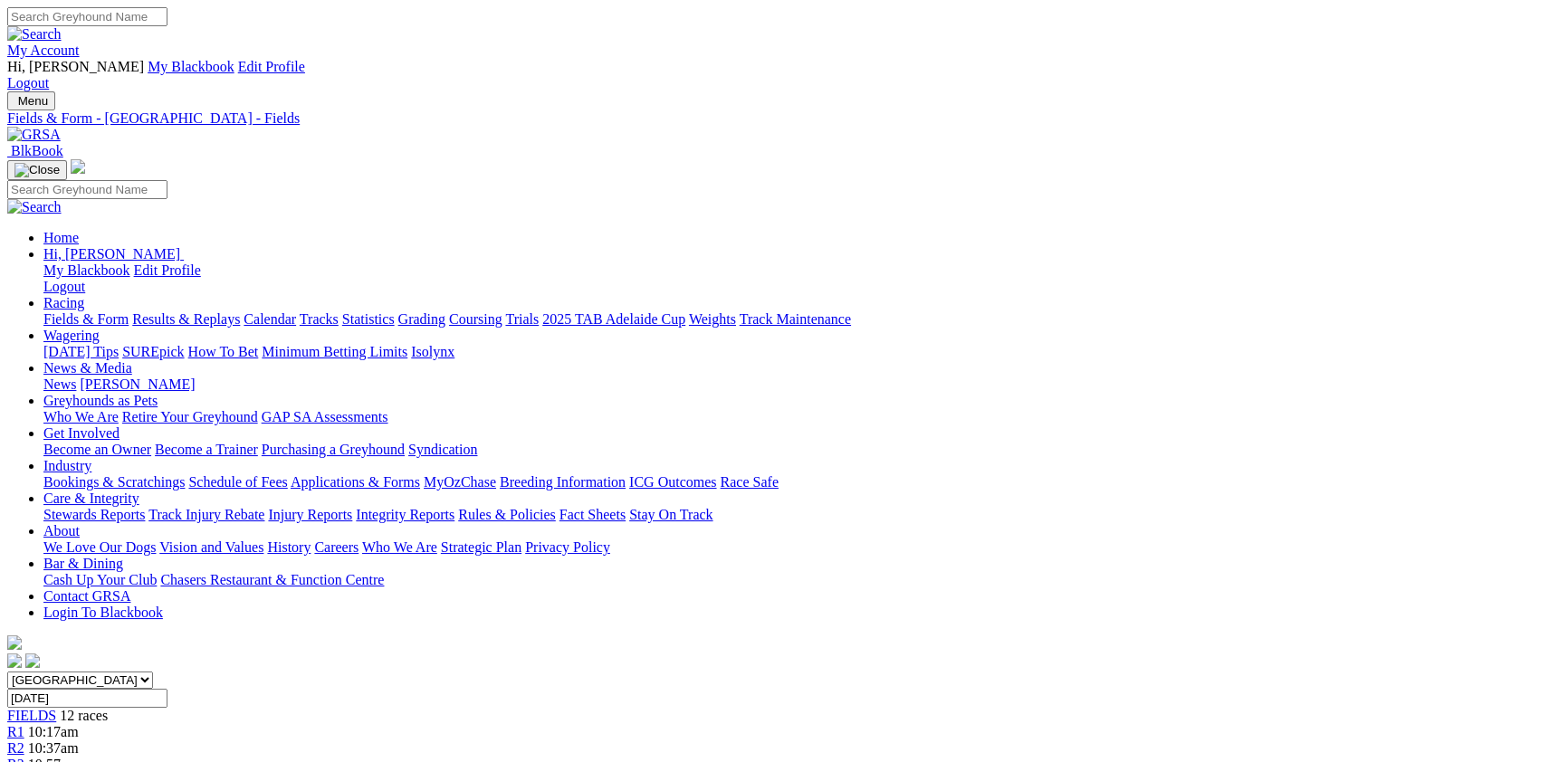
click at [153, 671] on select "[GEOGRAPHIC_DATA] [GEOGRAPHIC_DATA] [GEOGRAPHIC_DATA] [GEOGRAPHIC_DATA] [GEOGRA…" at bounding box center [79, 680] width 146 height 18
click at [40, 757] on link "F" at bounding box center [35, 765] width 8 height 16
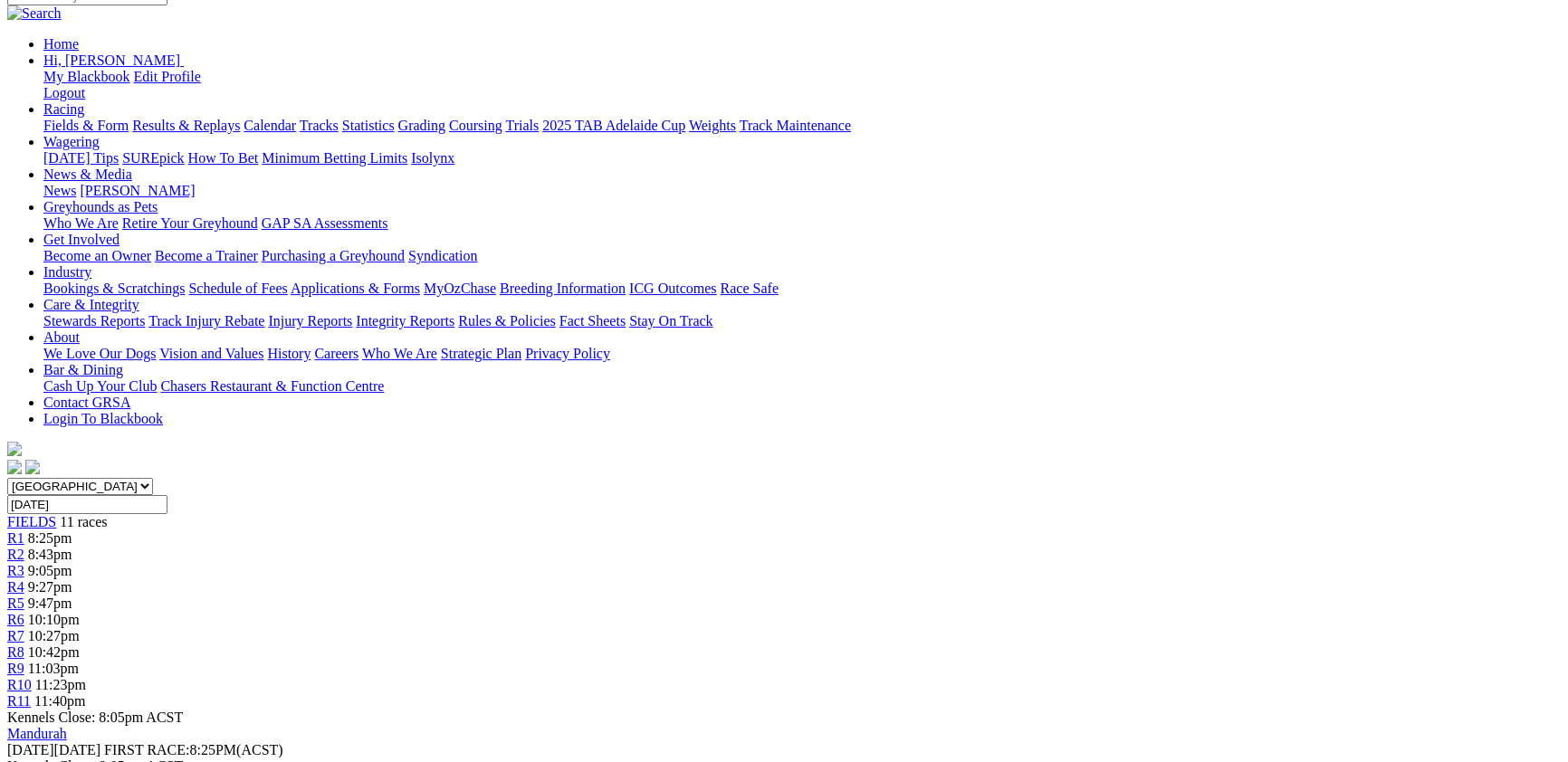
scroll to position [197, 0]
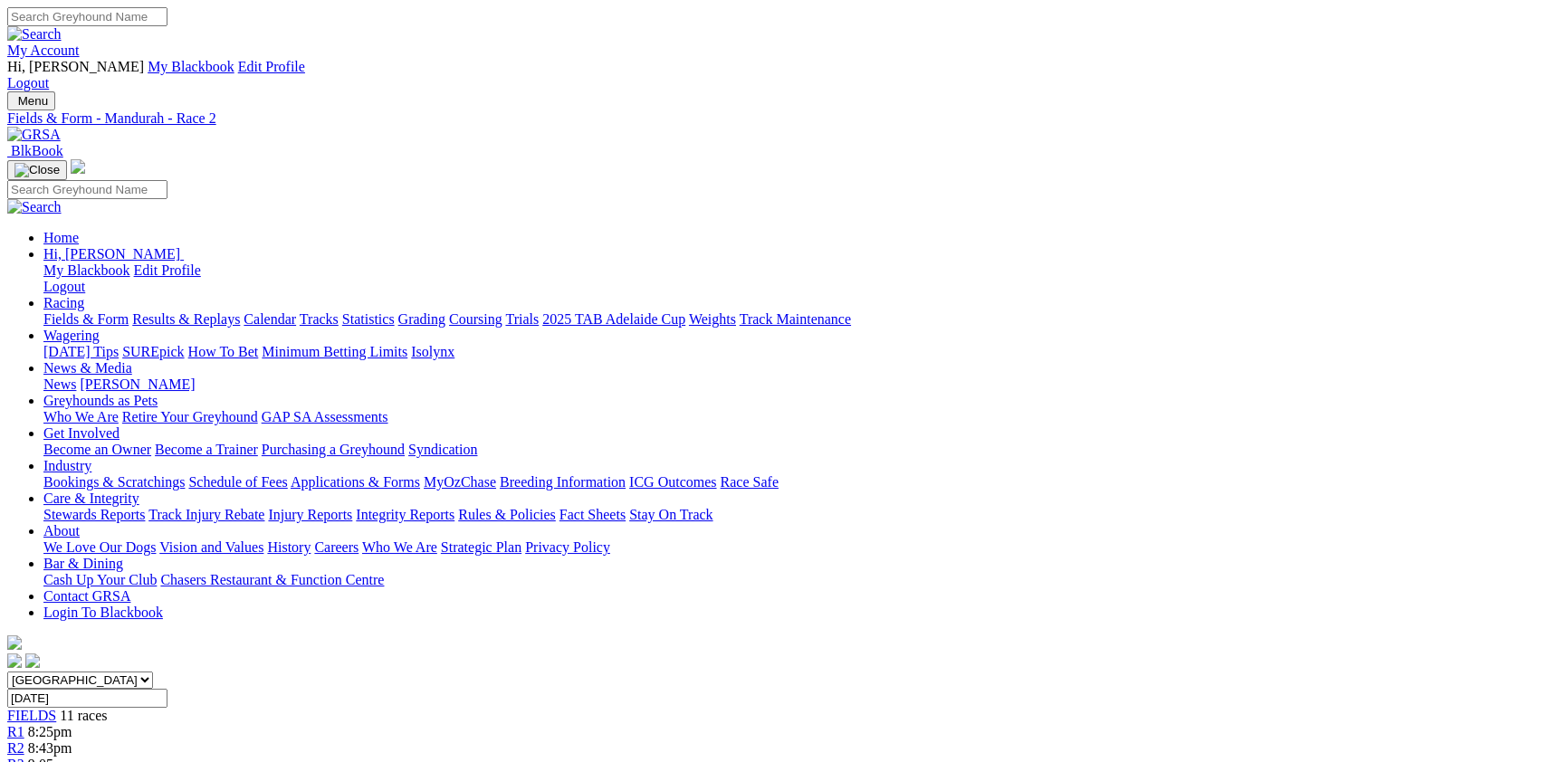
click at [24, 757] on link "R3" at bounding box center [16, 765] width 18 height 16
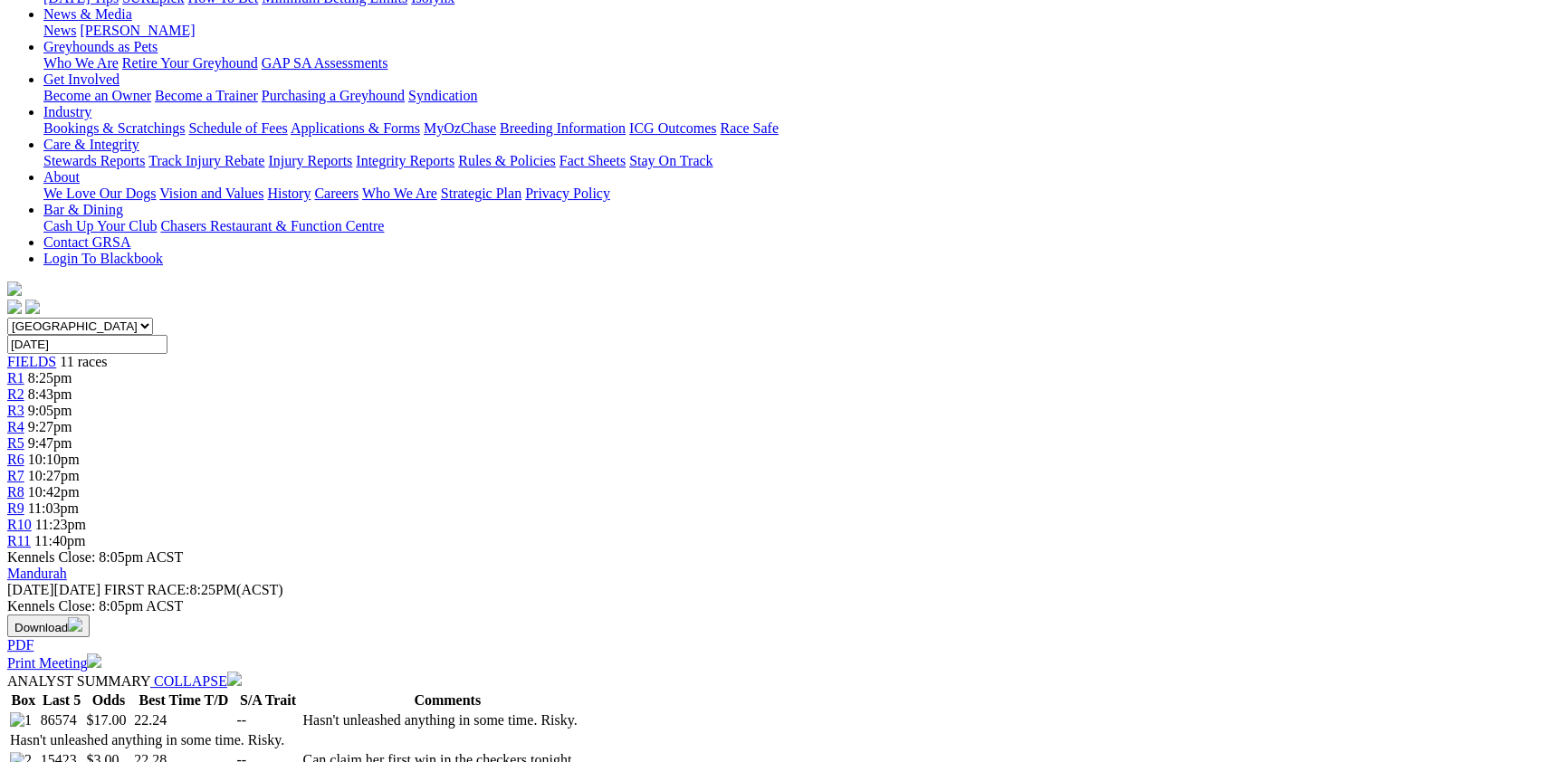
scroll to position [99, 0]
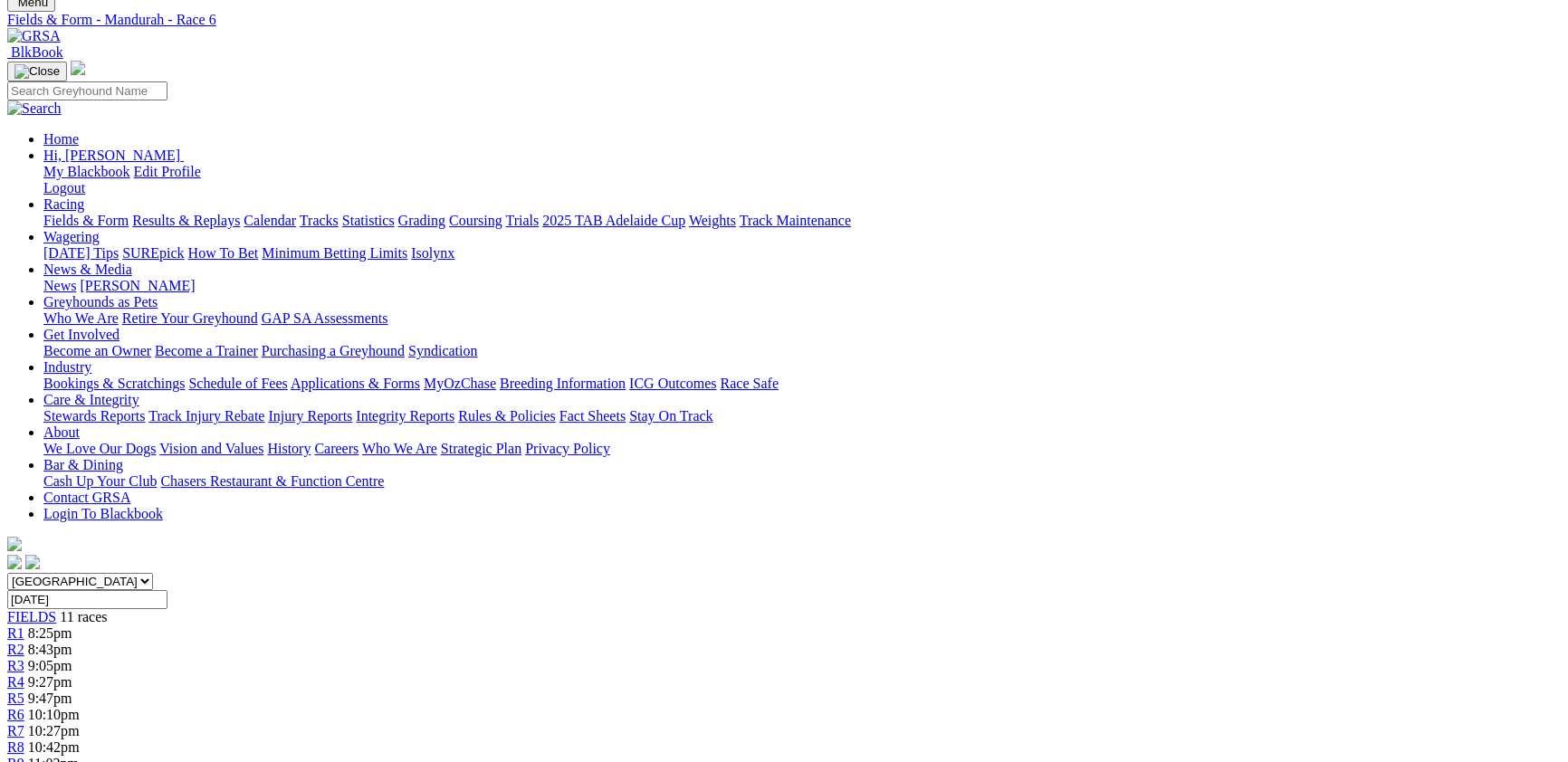
click at [950, 723] on div "R7 10:27pm" at bounding box center [784, 731] width 1553 height 17
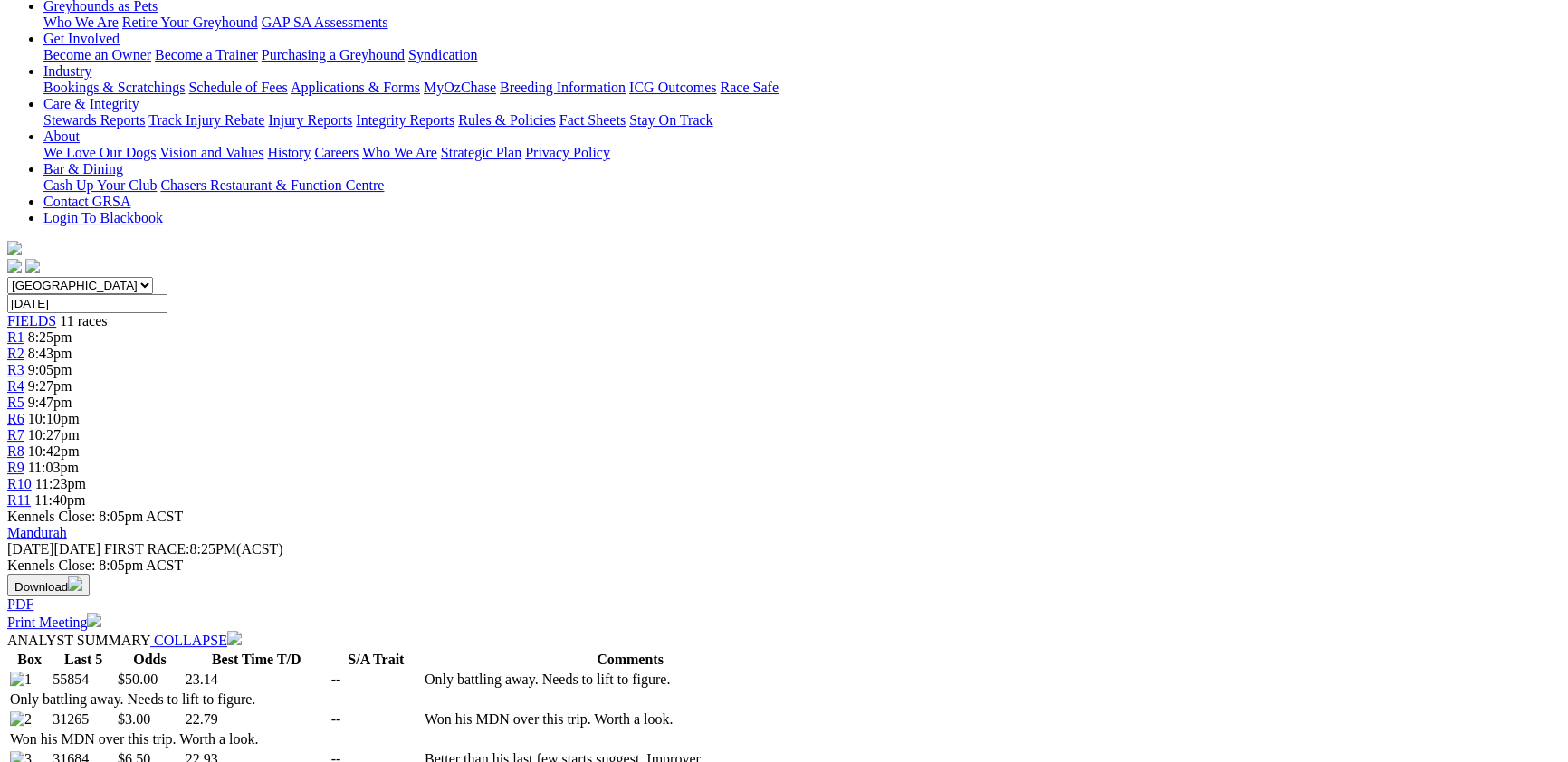
scroll to position [99, 0]
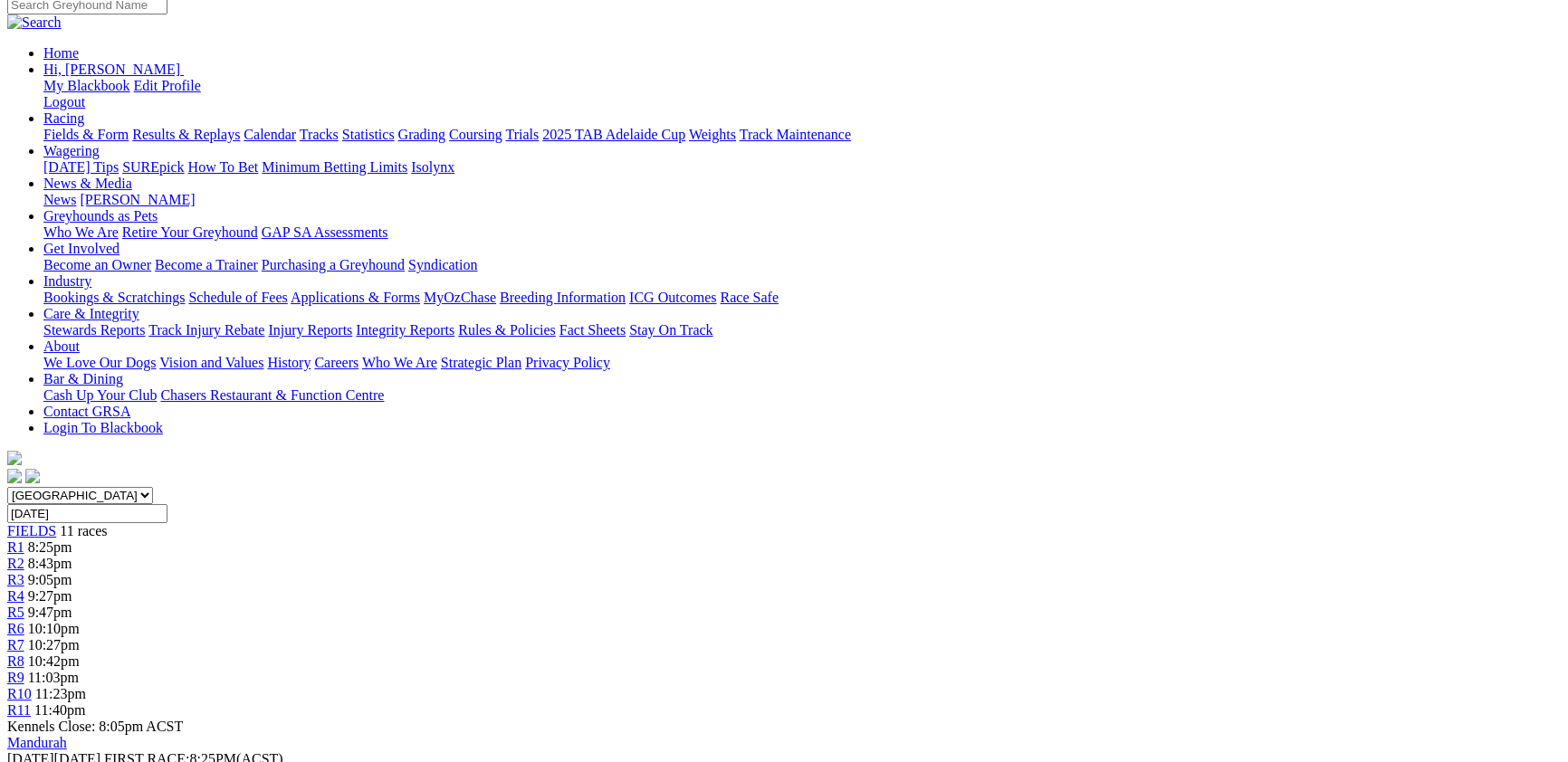
scroll to position [197, 0]
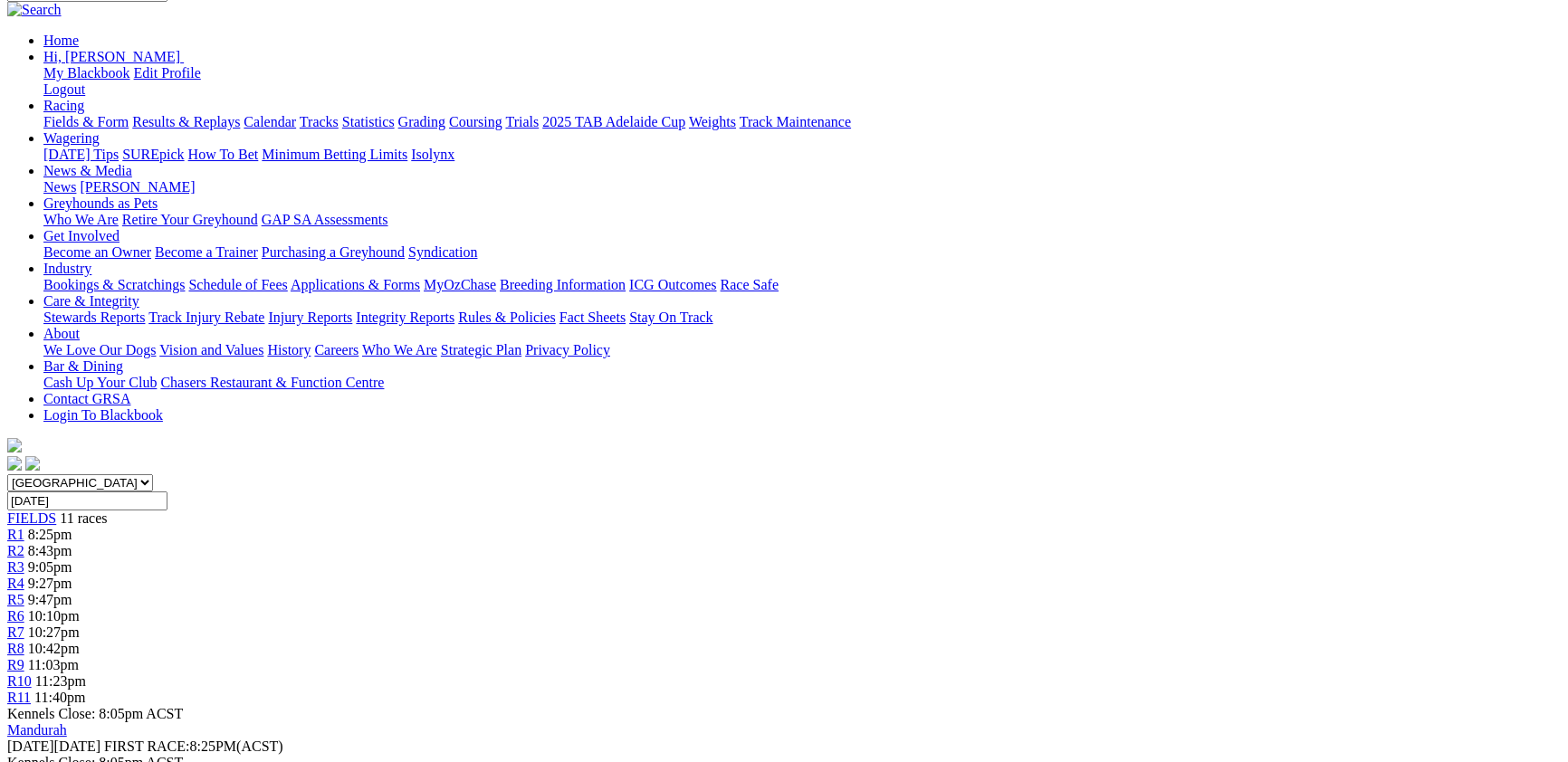
click at [86, 673] on span "11:23pm" at bounding box center [61, 681] width 51 height 16
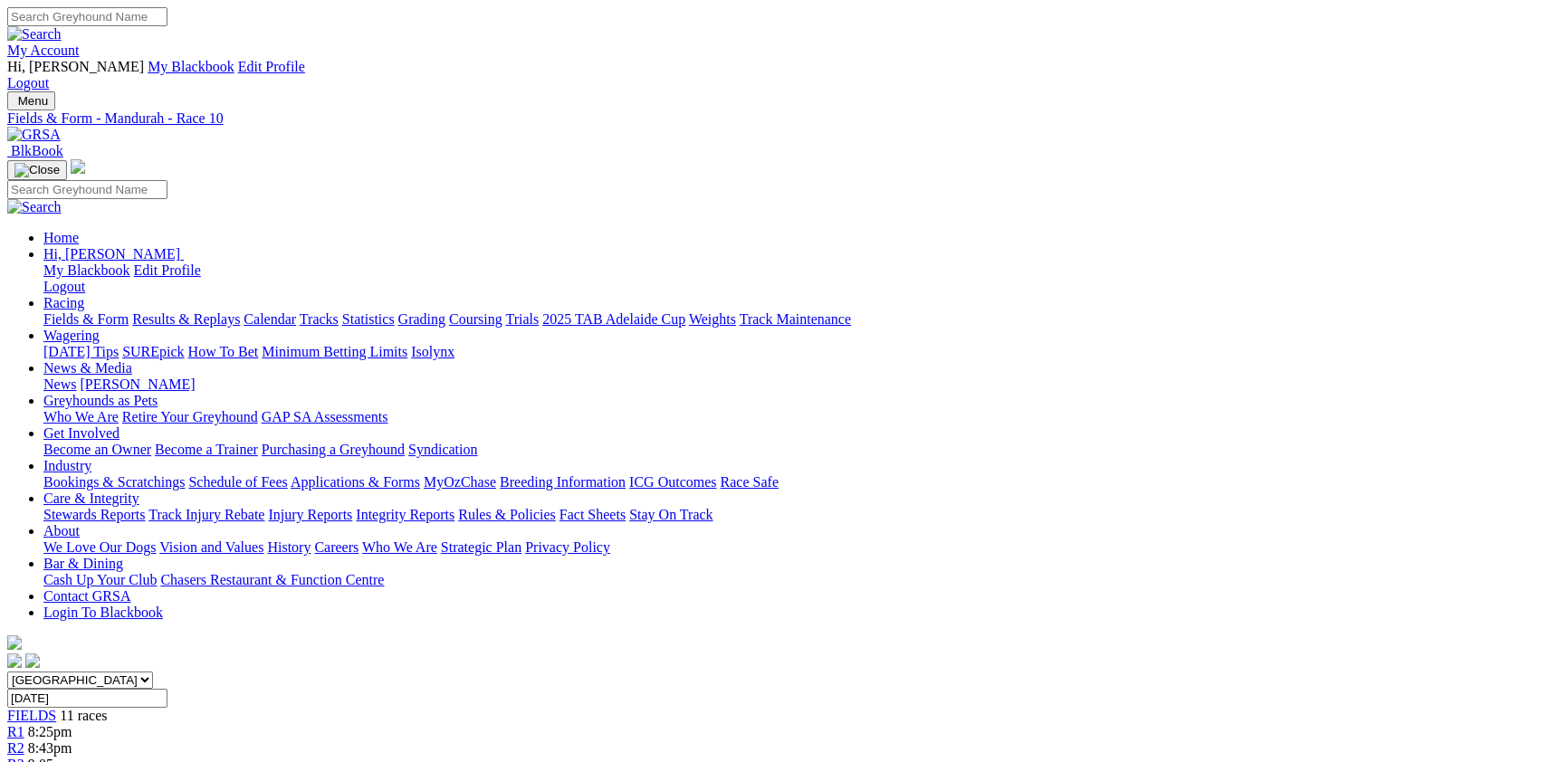
click at [254, 707] on div "FIELDS 11 races" at bounding box center [784, 715] width 1553 height 17
select select "QLD"
click at [153, 671] on select "South Australia New South Wales Northern Territory Queensland Tasmania Victoria…" at bounding box center [79, 680] width 146 height 18
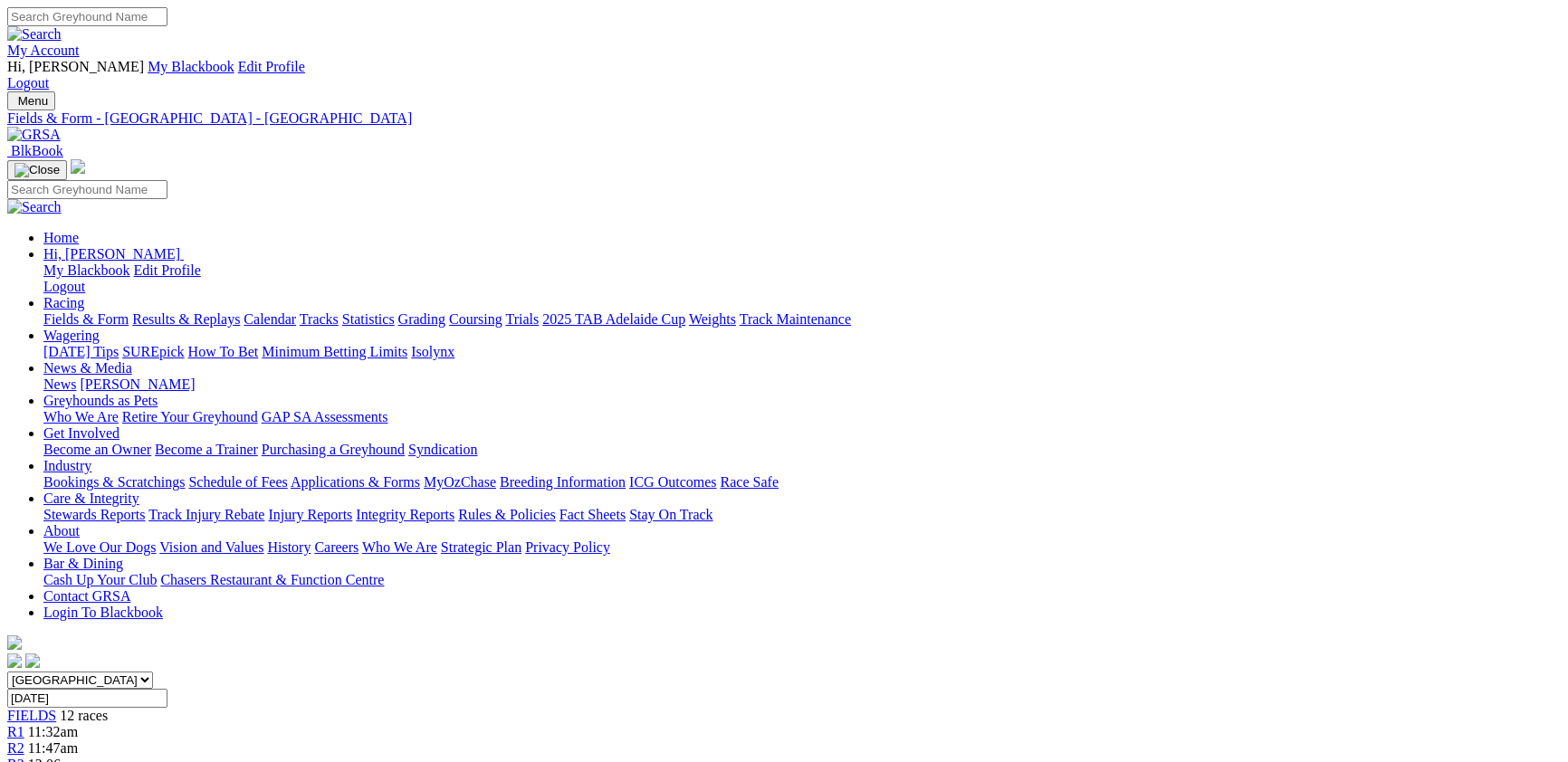
scroll to position [99, 0]
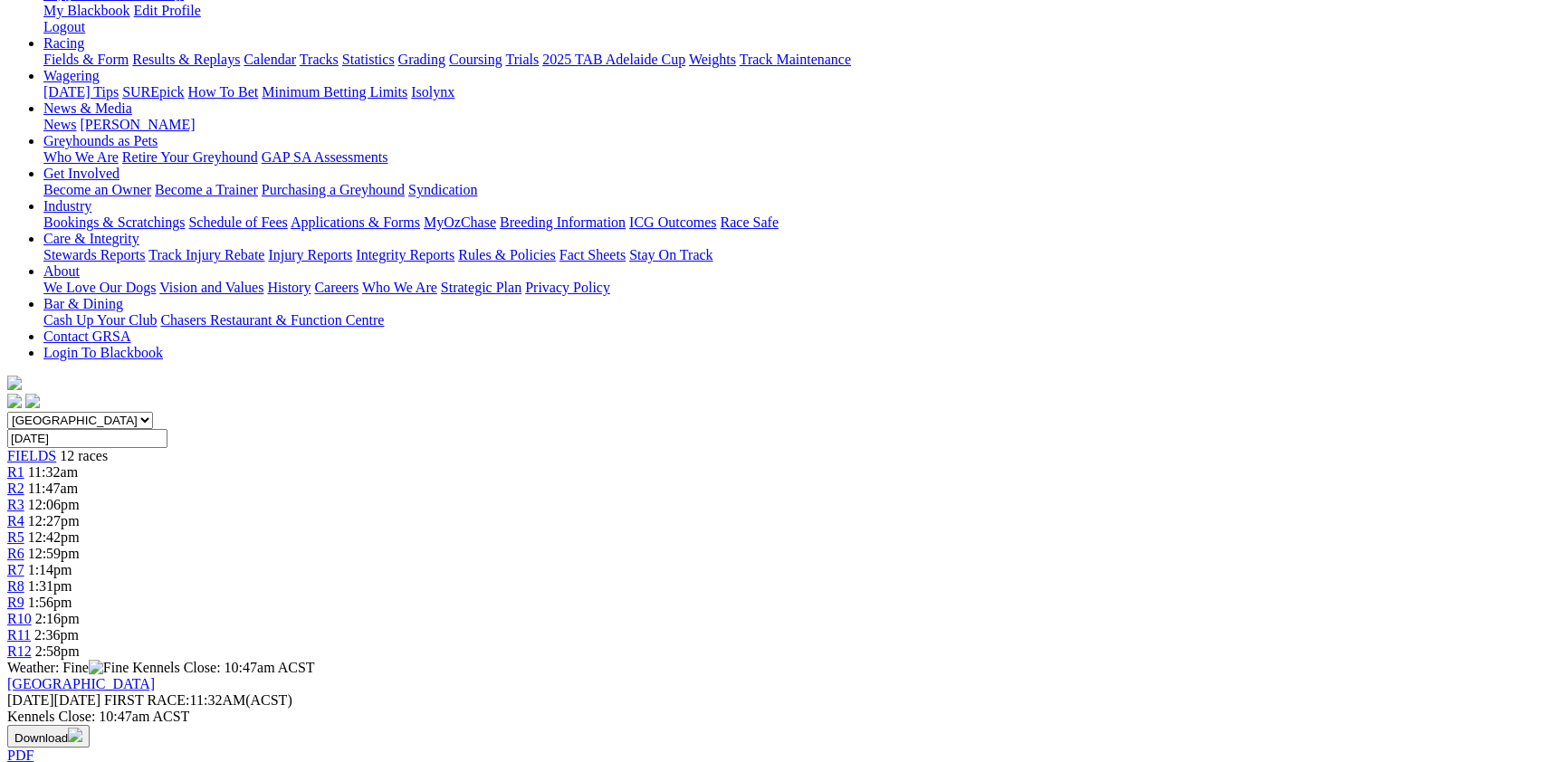
scroll to position [197, 0]
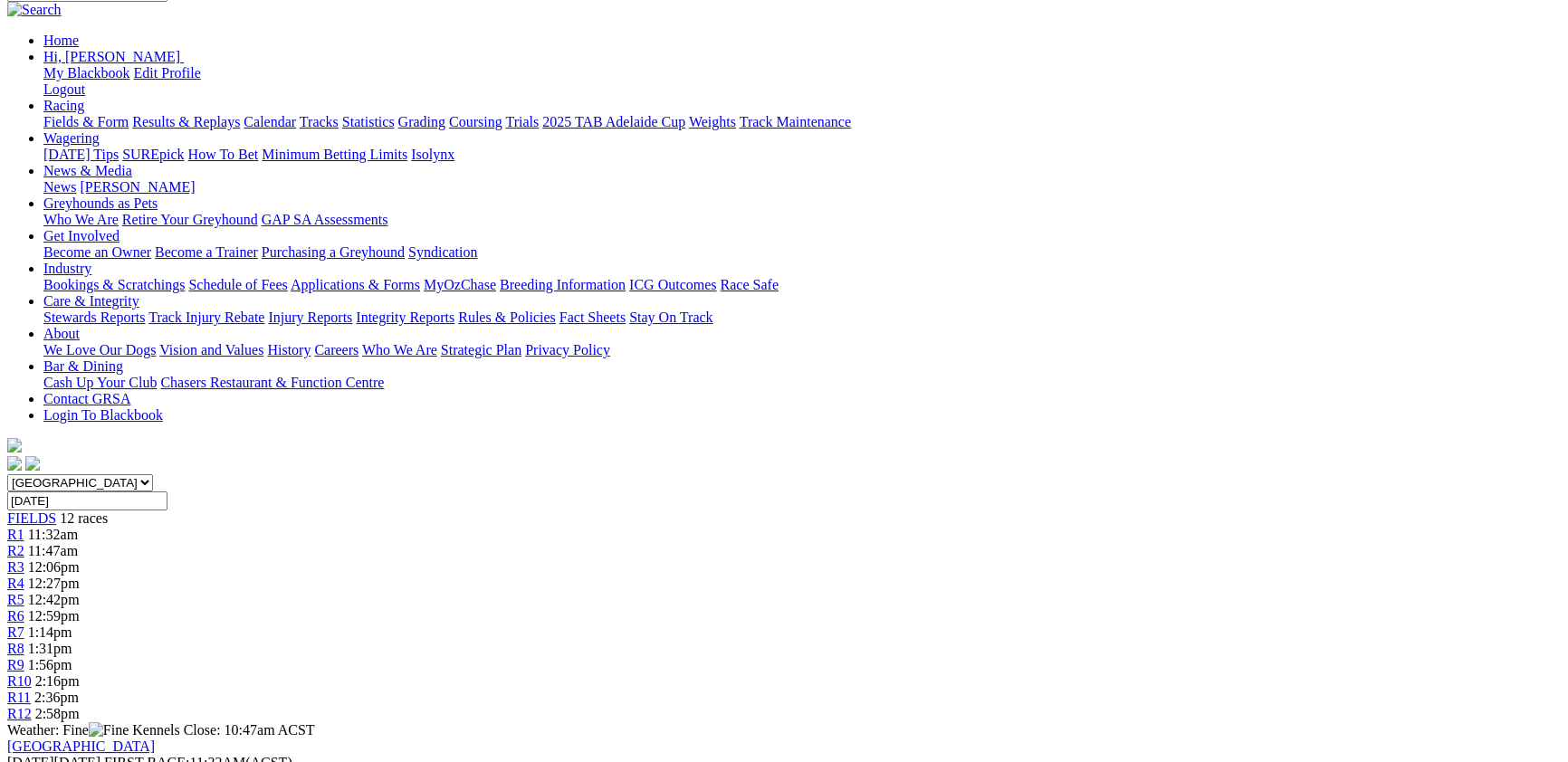
click at [480, 543] on div "R2 11:47am" at bounding box center [784, 551] width 1553 height 17
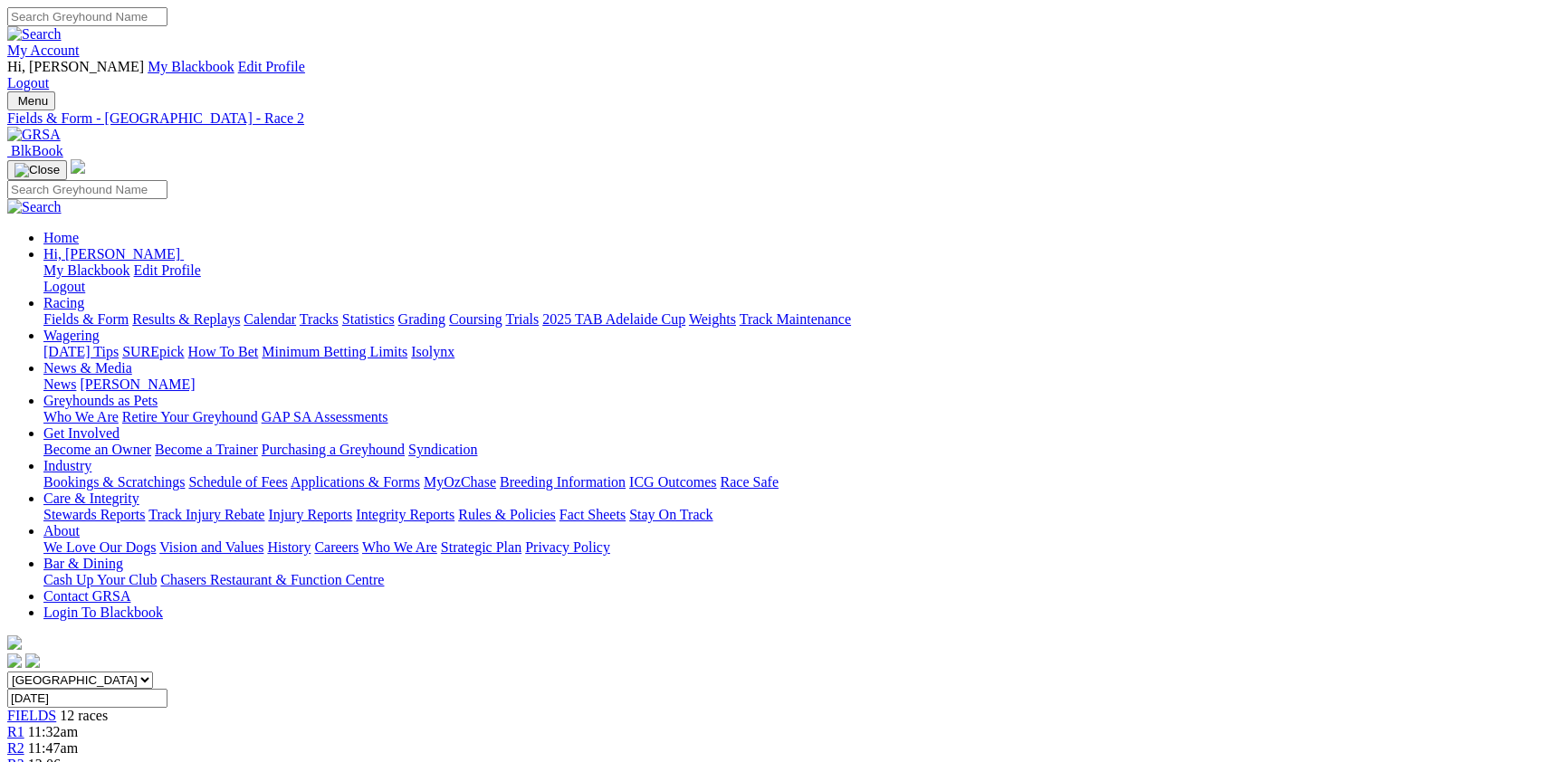
click at [516, 757] on div "R3 12:06pm" at bounding box center [784, 765] width 1553 height 17
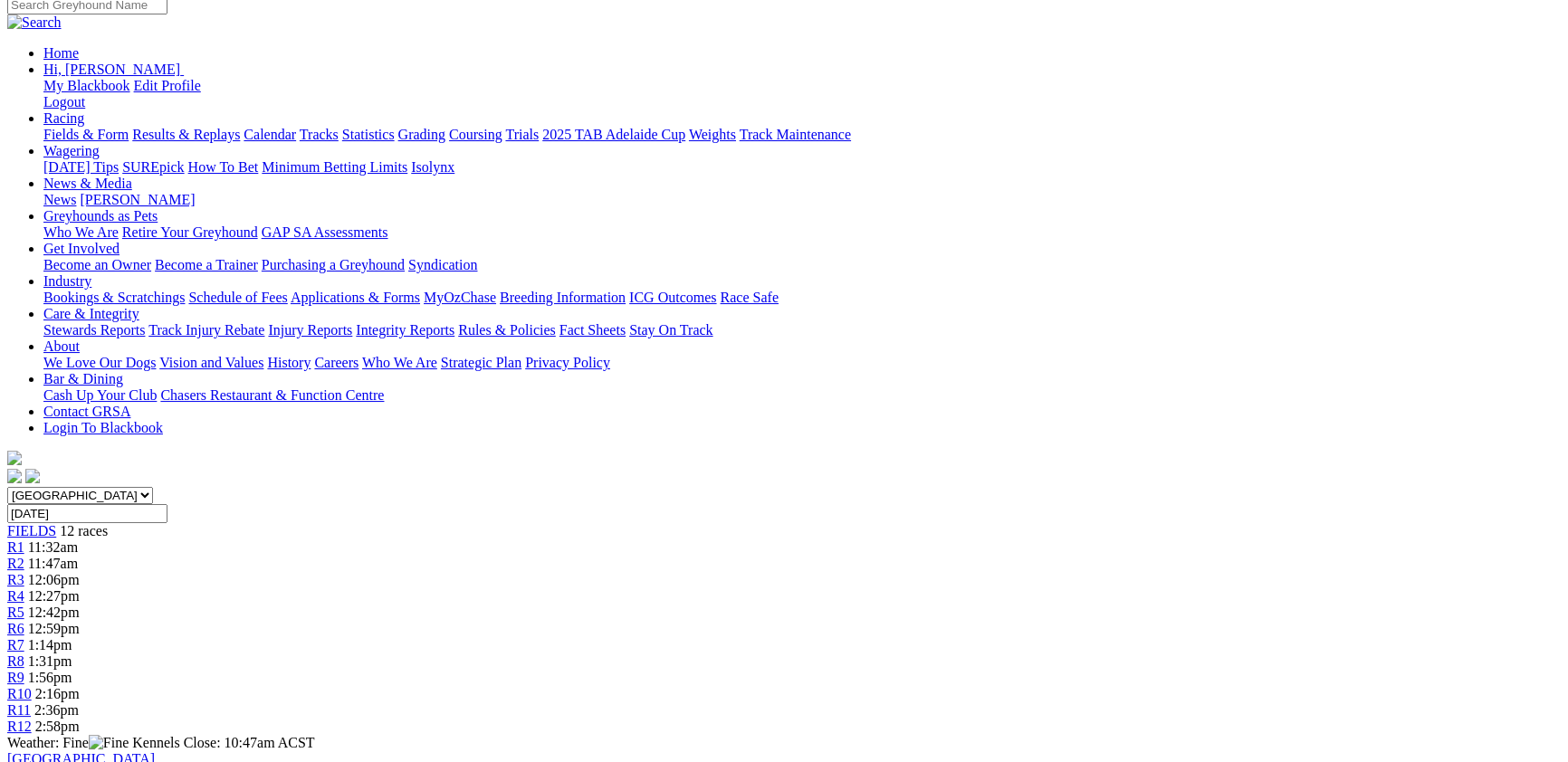
scroll to position [197, 0]
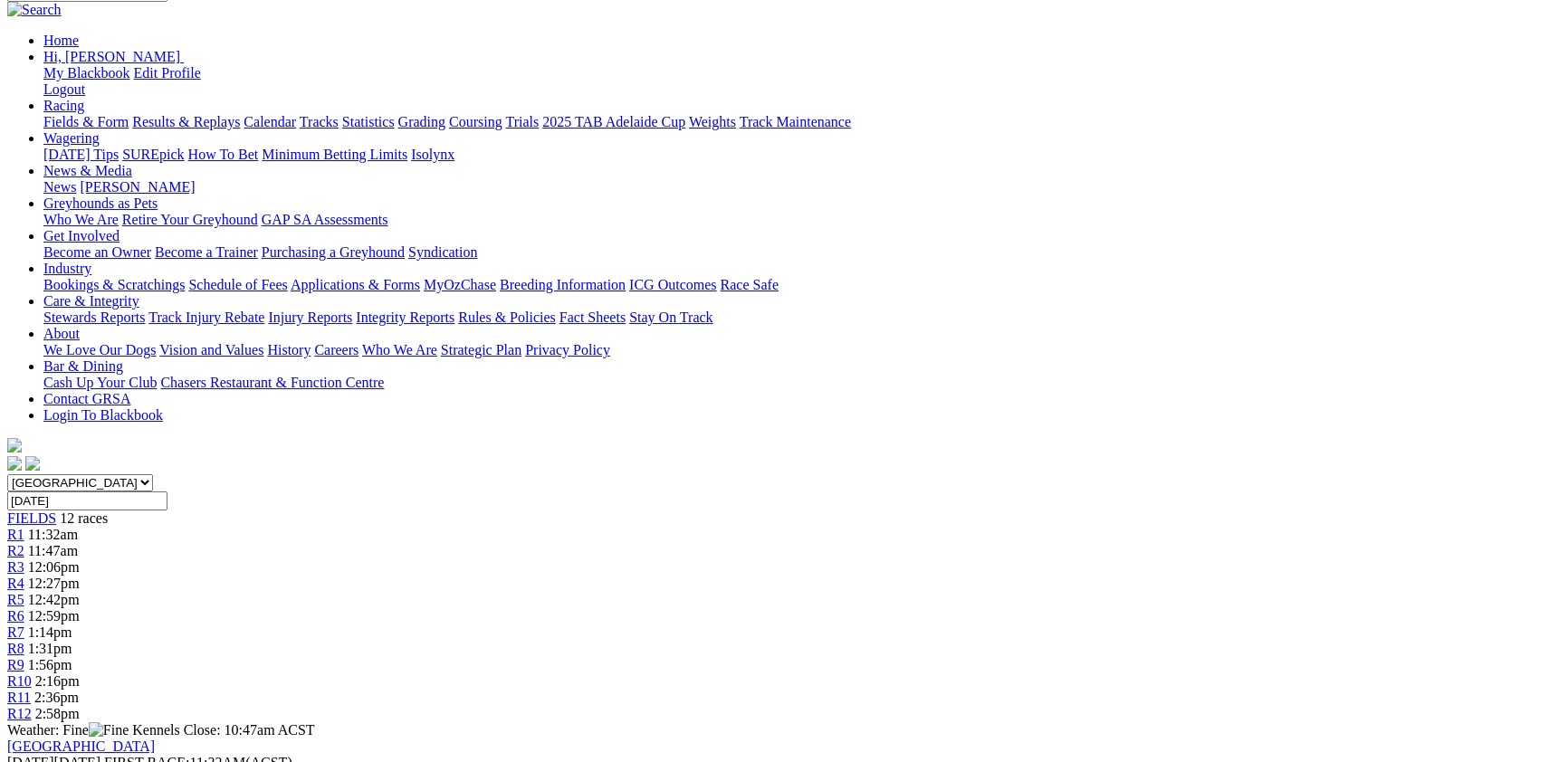
click at [24, 624] on link "R7" at bounding box center [16, 632] width 18 height 16
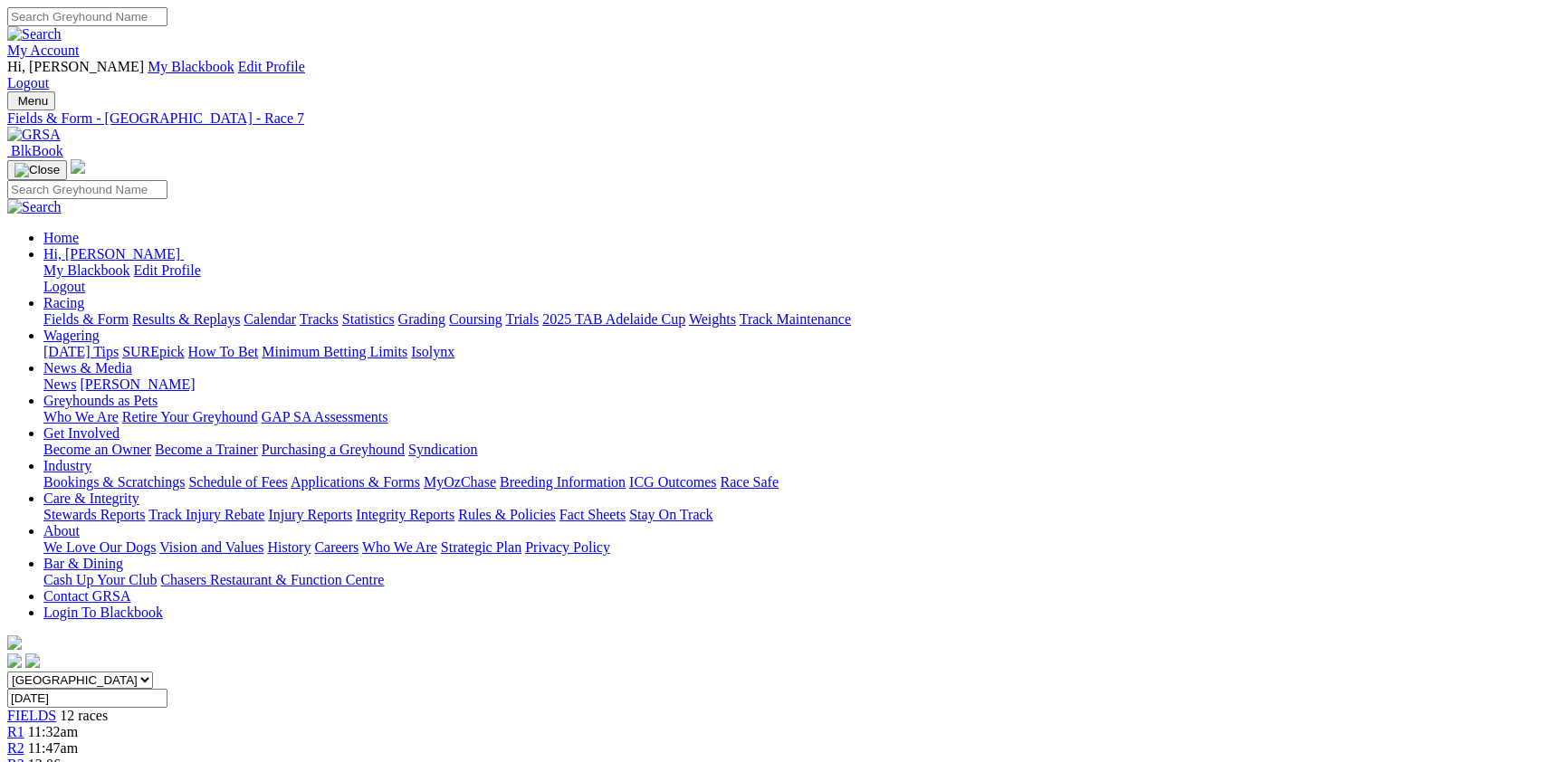
select select "NSW"
click at [153, 671] on select "South Australia New South Wales Northern Territory Queensland Tasmania Victoria…" at bounding box center [79, 680] width 146 height 18
click at [24, 741] on link "R2" at bounding box center [16, 748] width 18 height 16
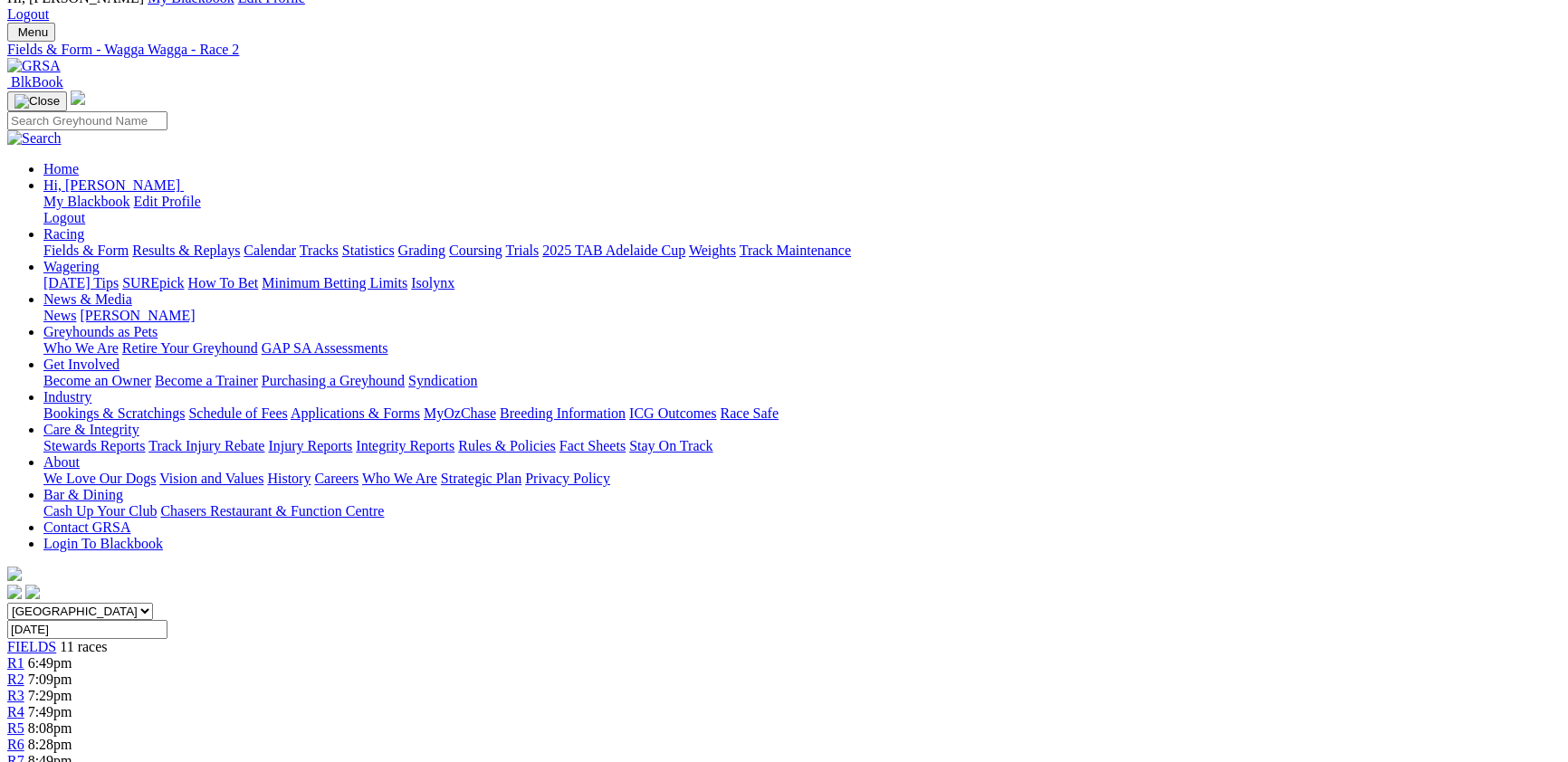
scroll to position [197, 0]
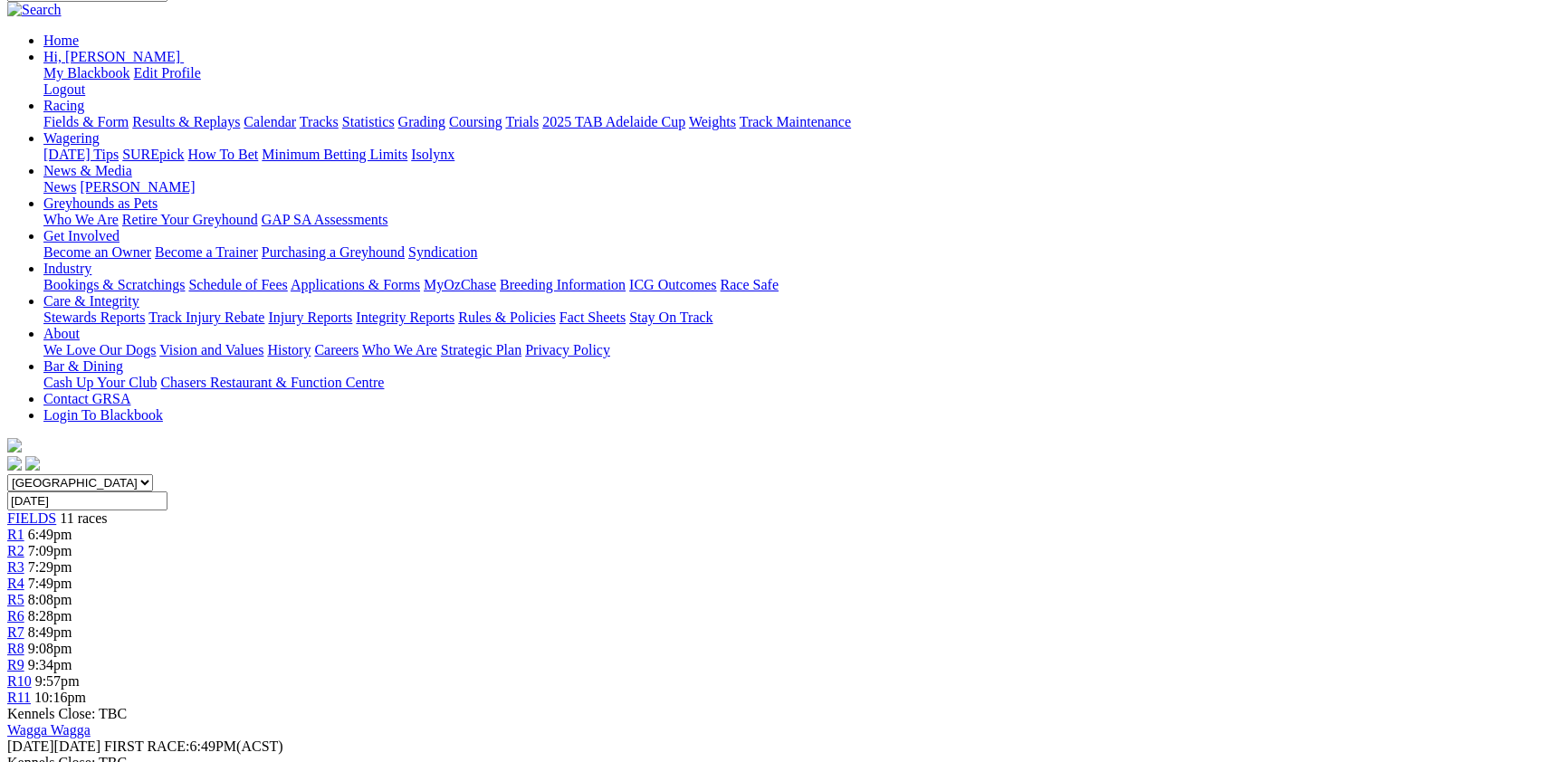
click at [24, 560] on link "R3" at bounding box center [16, 568] width 18 height 16
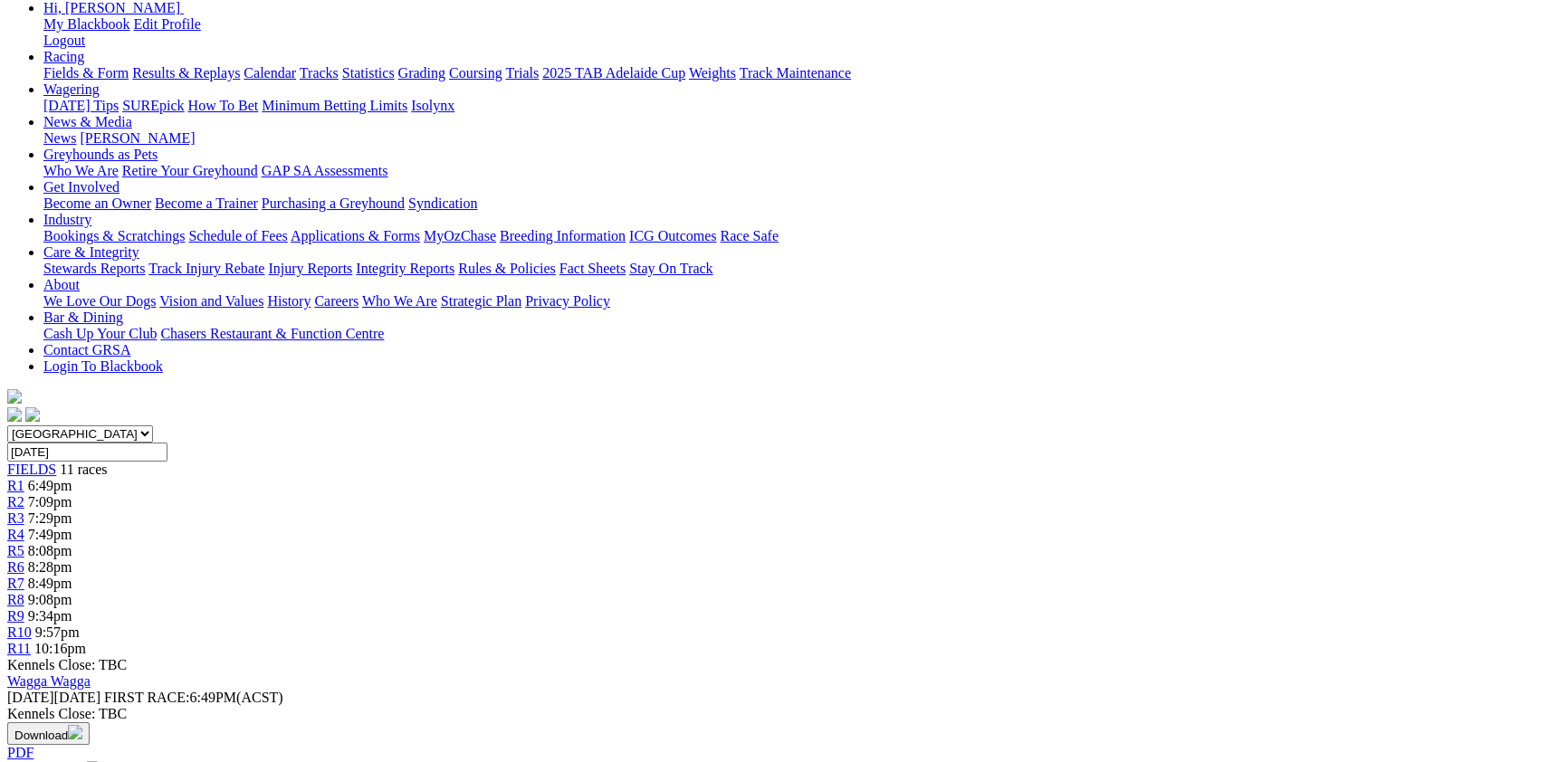
scroll to position [197, 0]
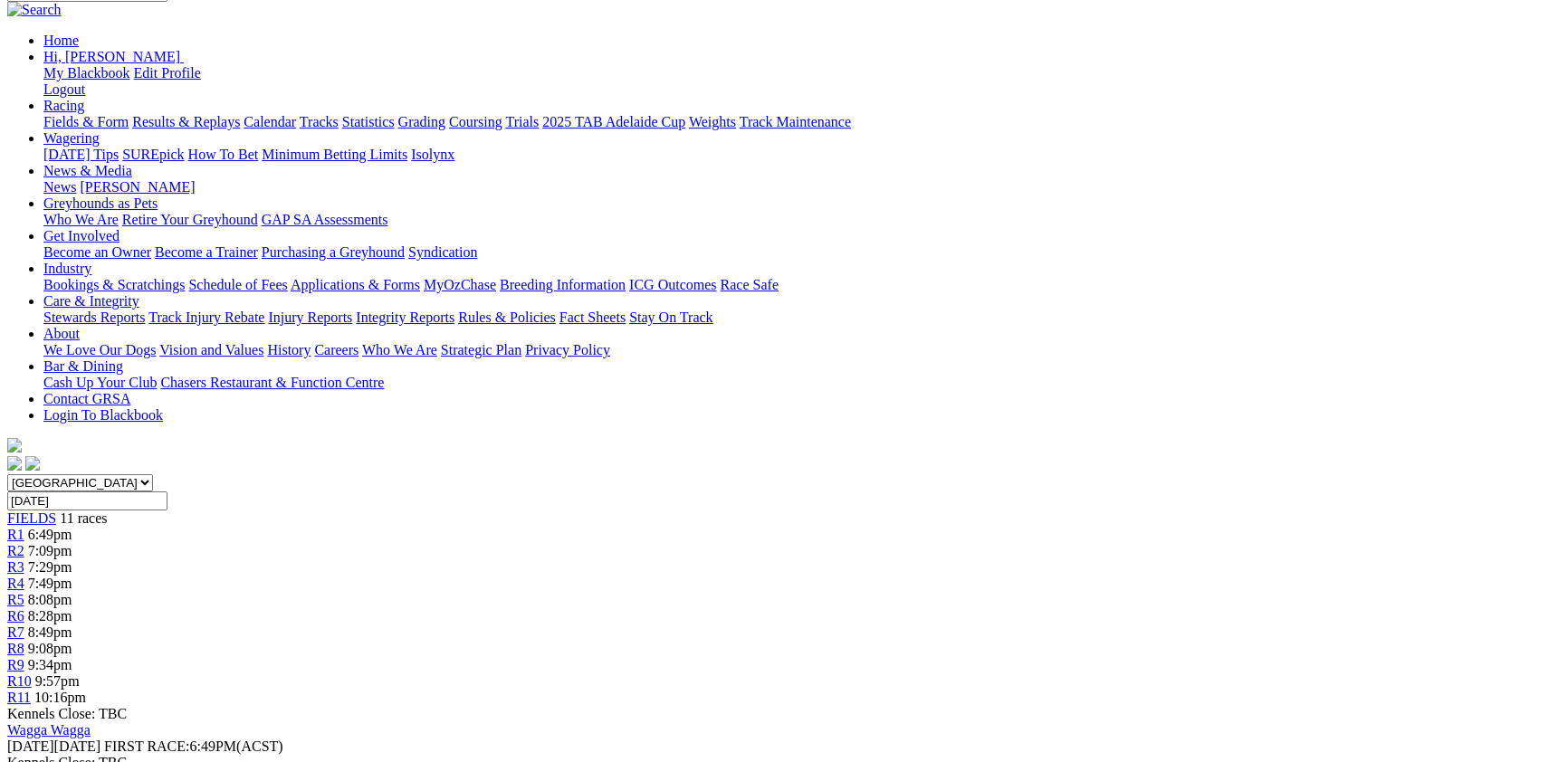
click at [24, 575] on link "R4" at bounding box center [16, 583] width 18 height 16
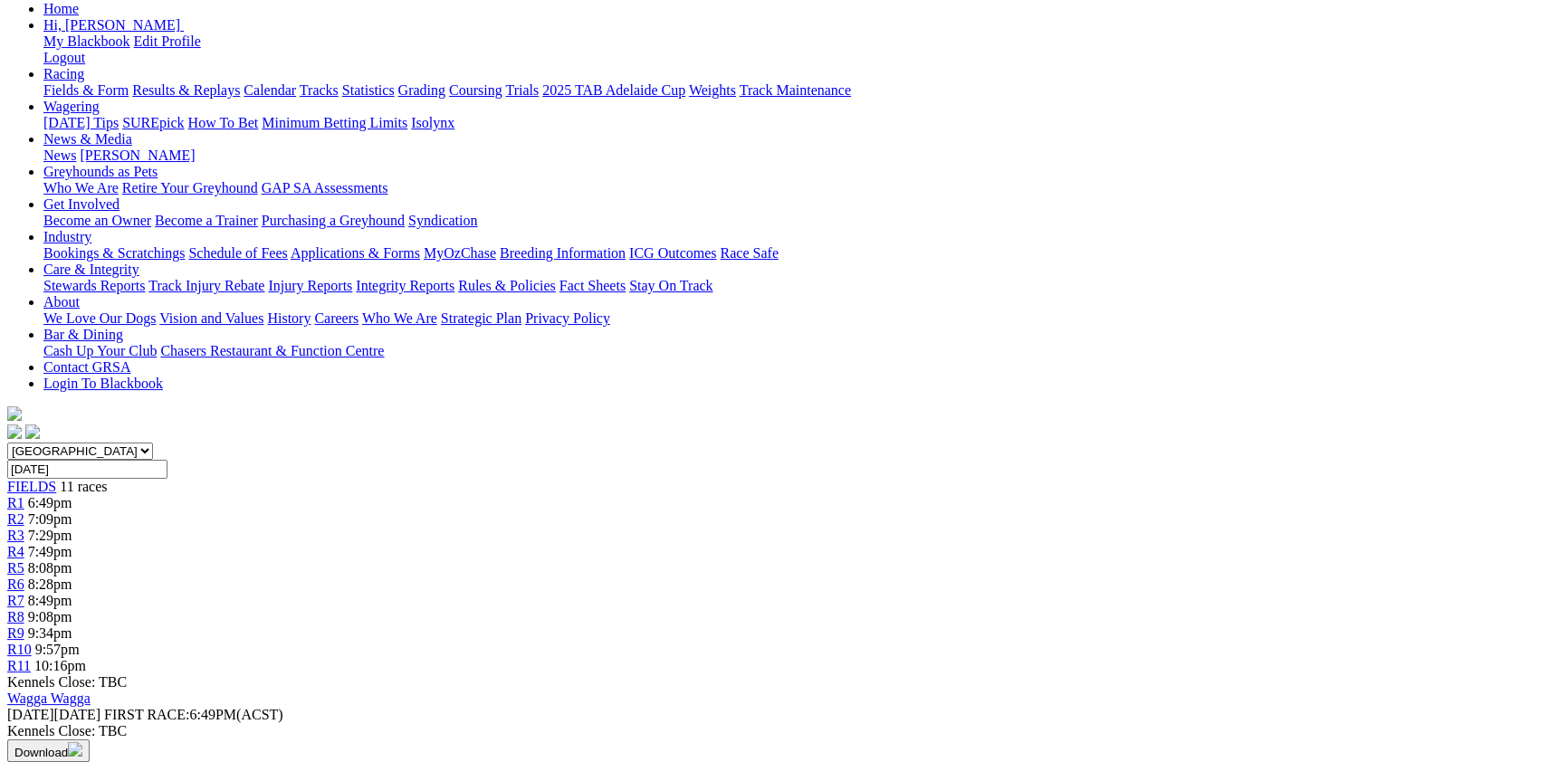
scroll to position [99, 0]
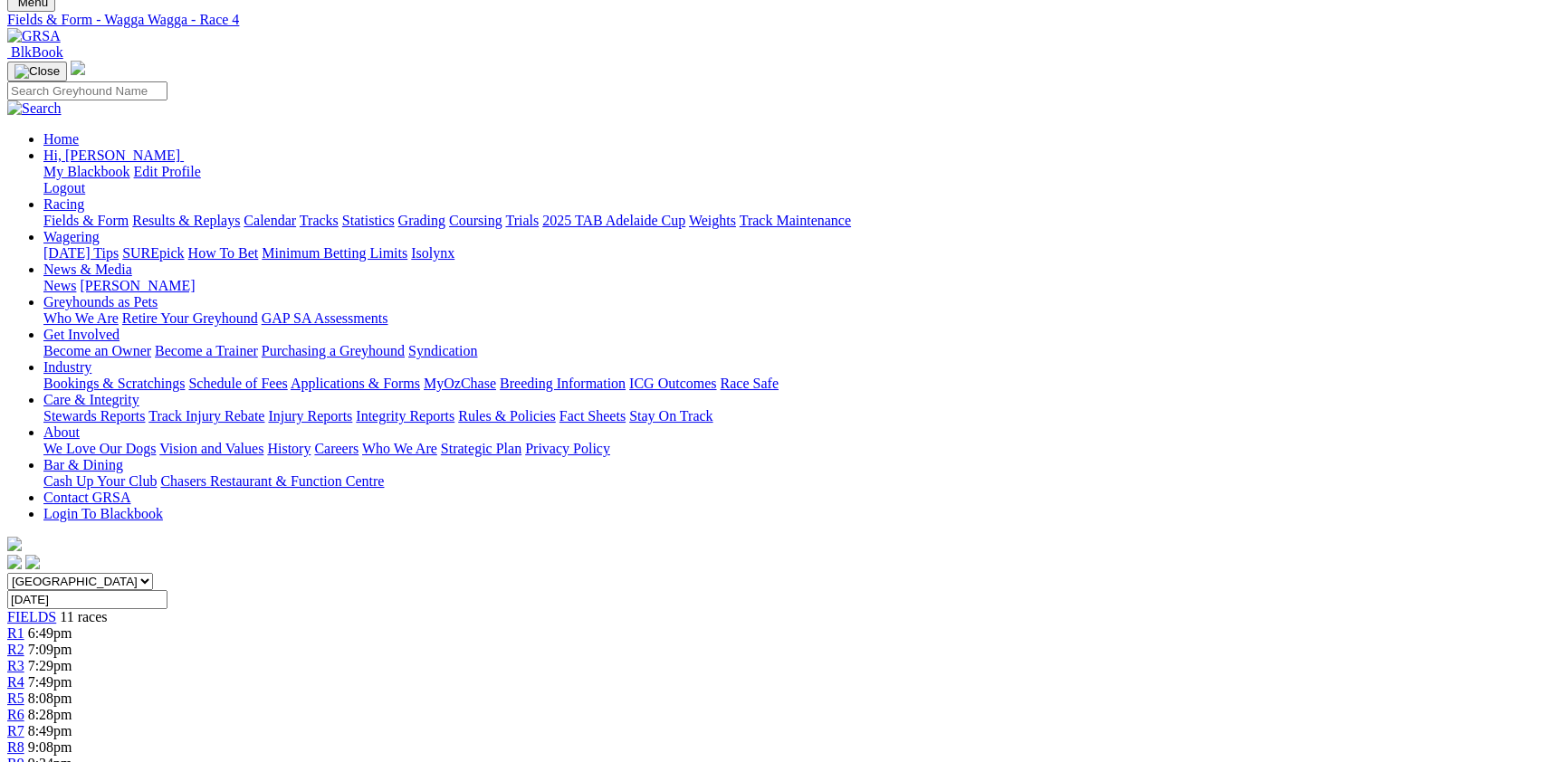
click at [72, 691] on span "8:08pm" at bounding box center [50, 698] width 44 height 16
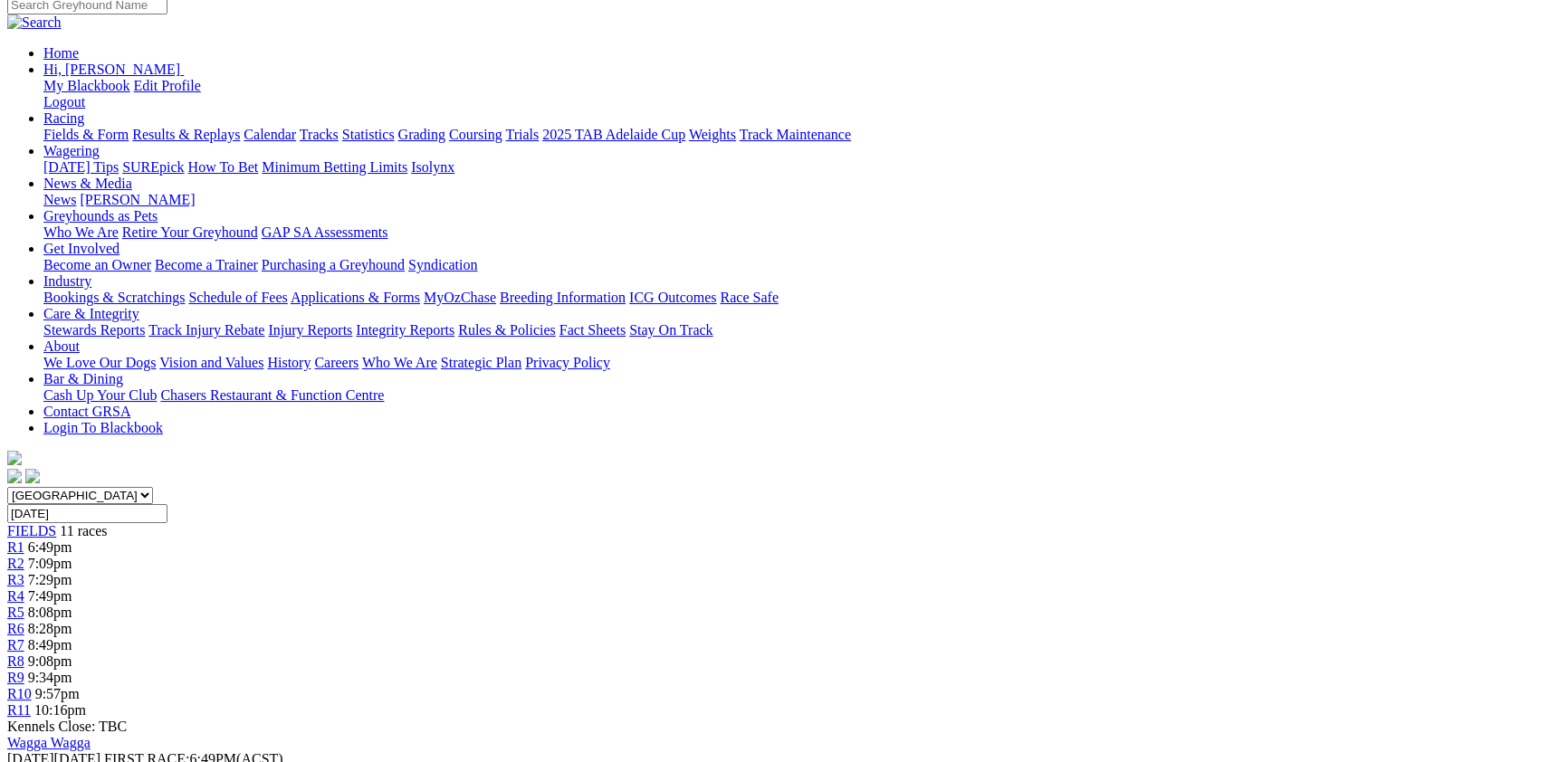
scroll to position [197, 0]
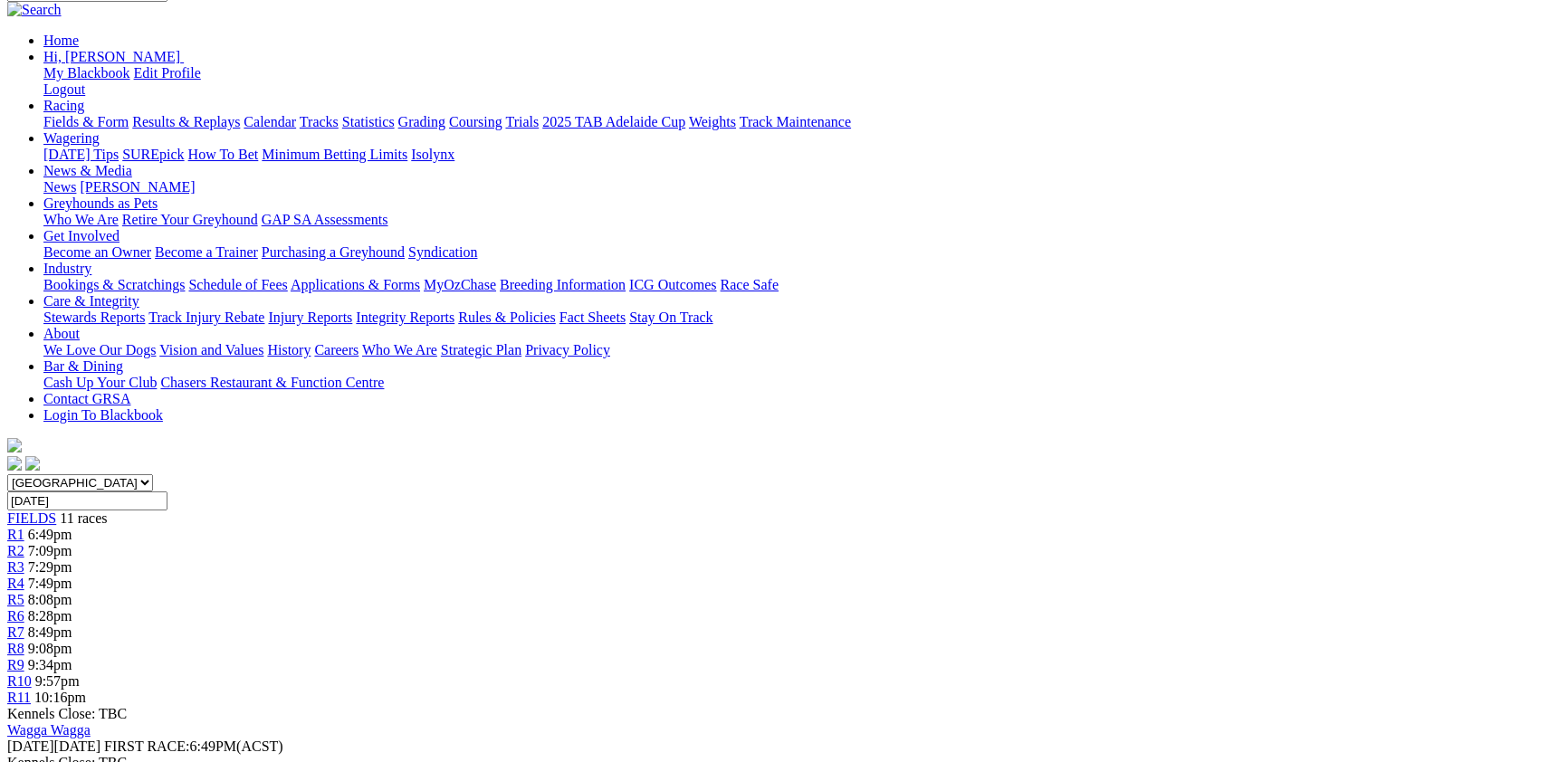
click at [24, 609] on link "R6" at bounding box center [16, 616] width 18 height 16
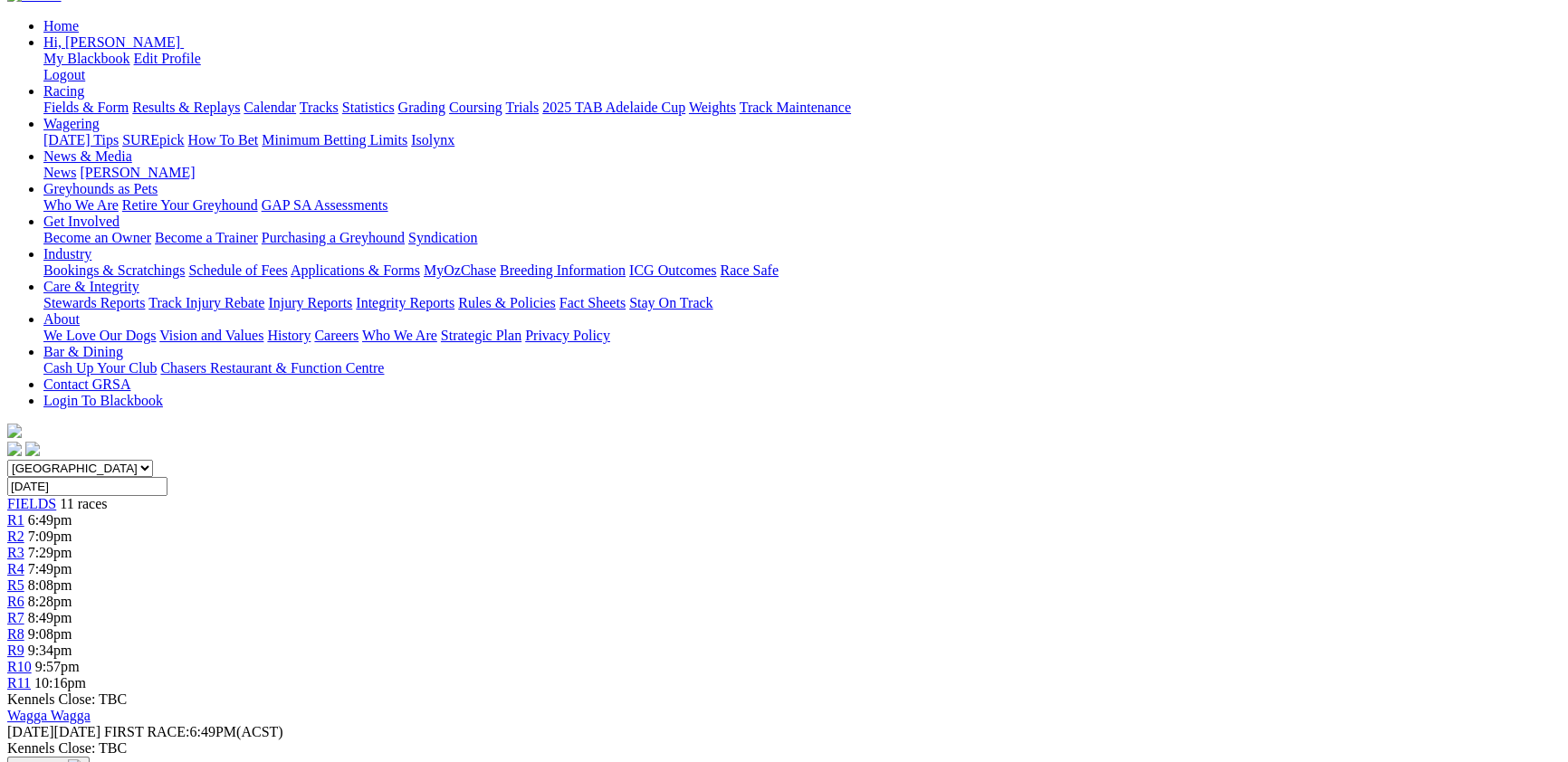
scroll to position [99, 0]
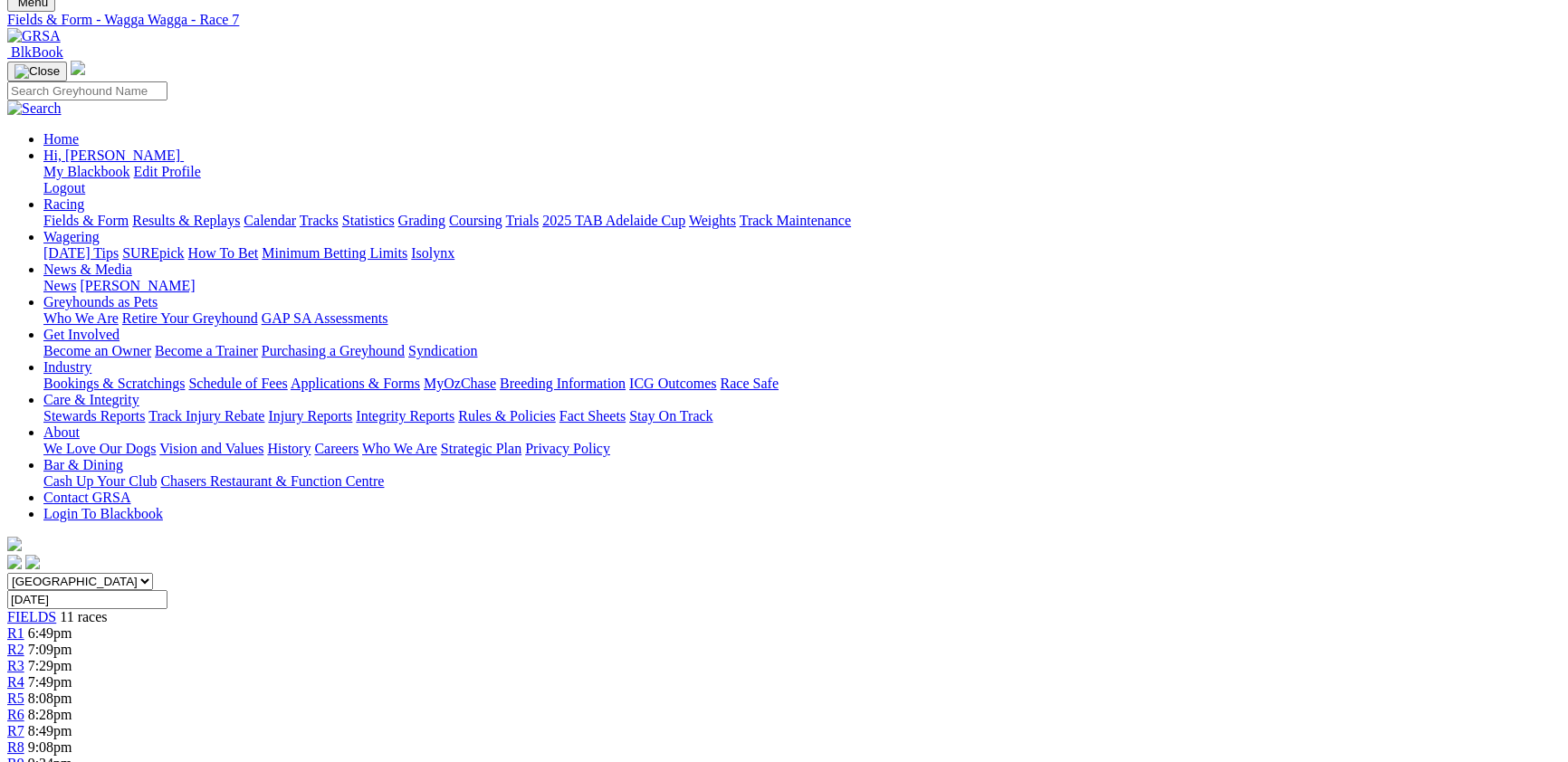
click at [1003, 572] on div "South Australia New South Wales Northern Territory Queensland Tasmania Victoria…" at bounding box center [784, 688] width 1553 height 232
click at [1014, 740] on div "R8 9:08pm" at bounding box center [784, 747] width 1553 height 17
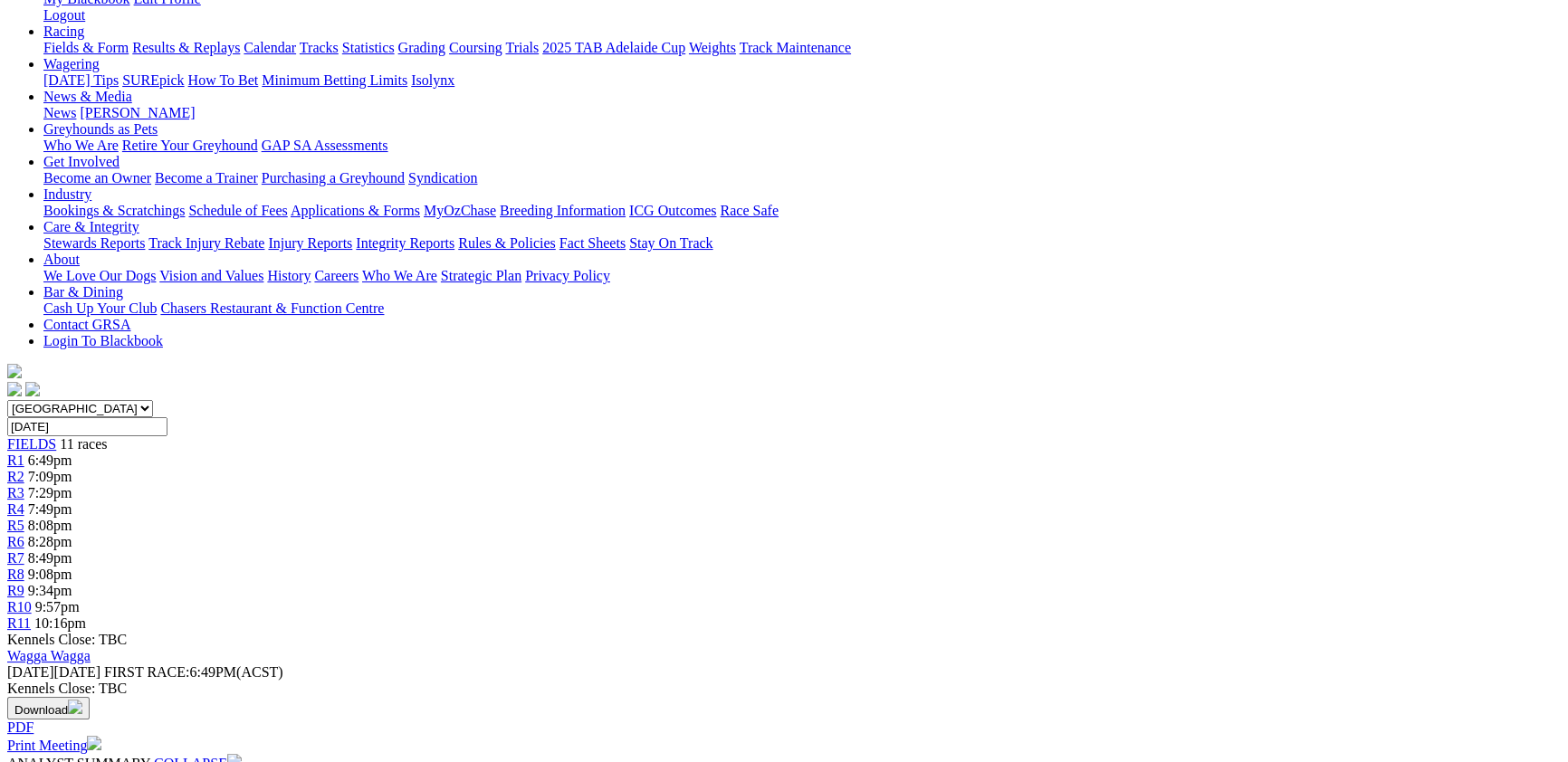
scroll to position [99, 0]
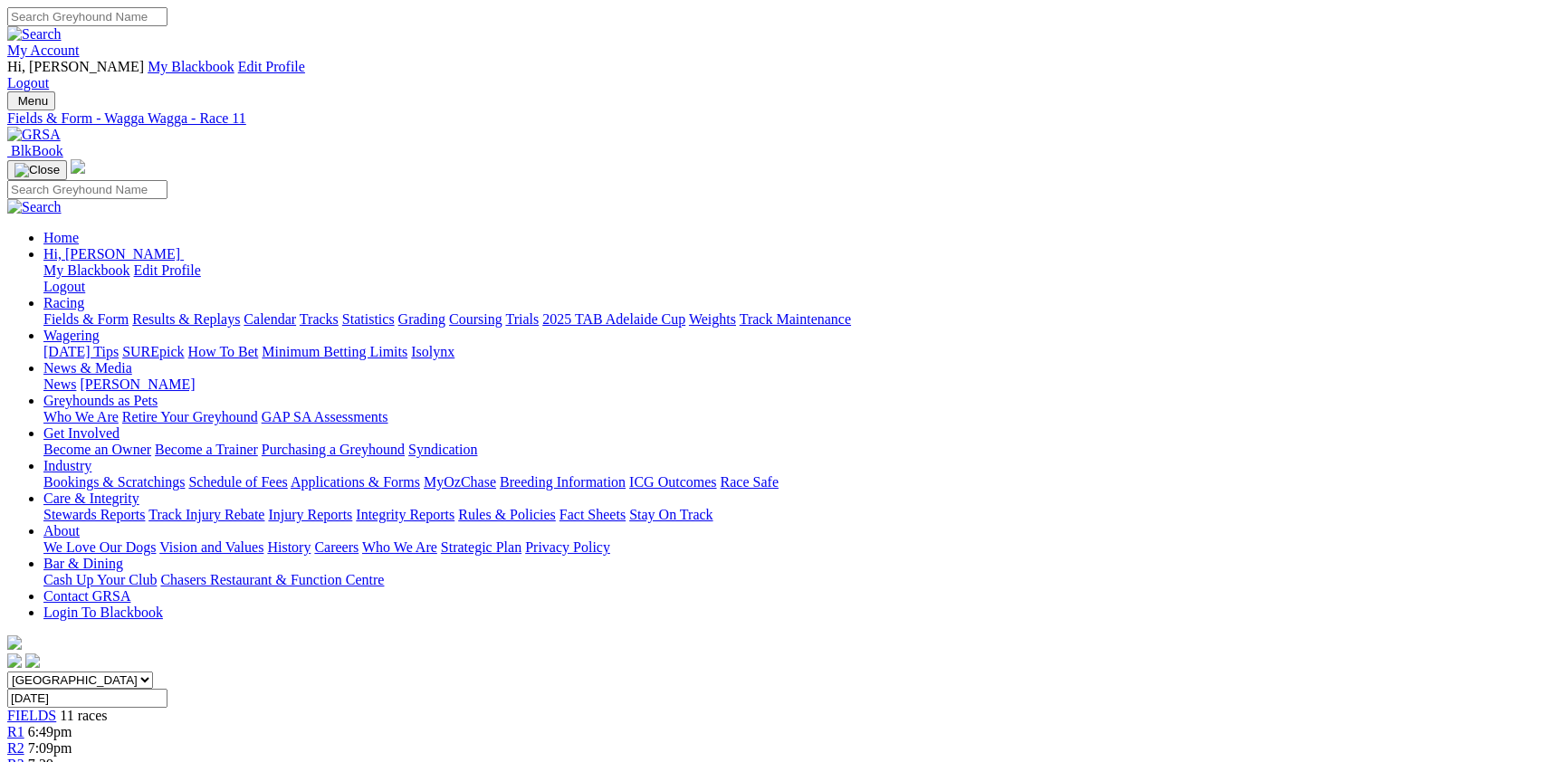
select select "QLD"
click at [153, 671] on select "South Australia New South Wales Northern Territory Queensland Tasmania Victoria…" at bounding box center [79, 680] width 146 height 18
select select "[GEOGRAPHIC_DATA]"
click at [153, 671] on select "[GEOGRAPHIC_DATA] [GEOGRAPHIC_DATA] [GEOGRAPHIC_DATA] [GEOGRAPHIC_DATA] [GEOGRA…" at bounding box center [79, 680] width 146 height 18
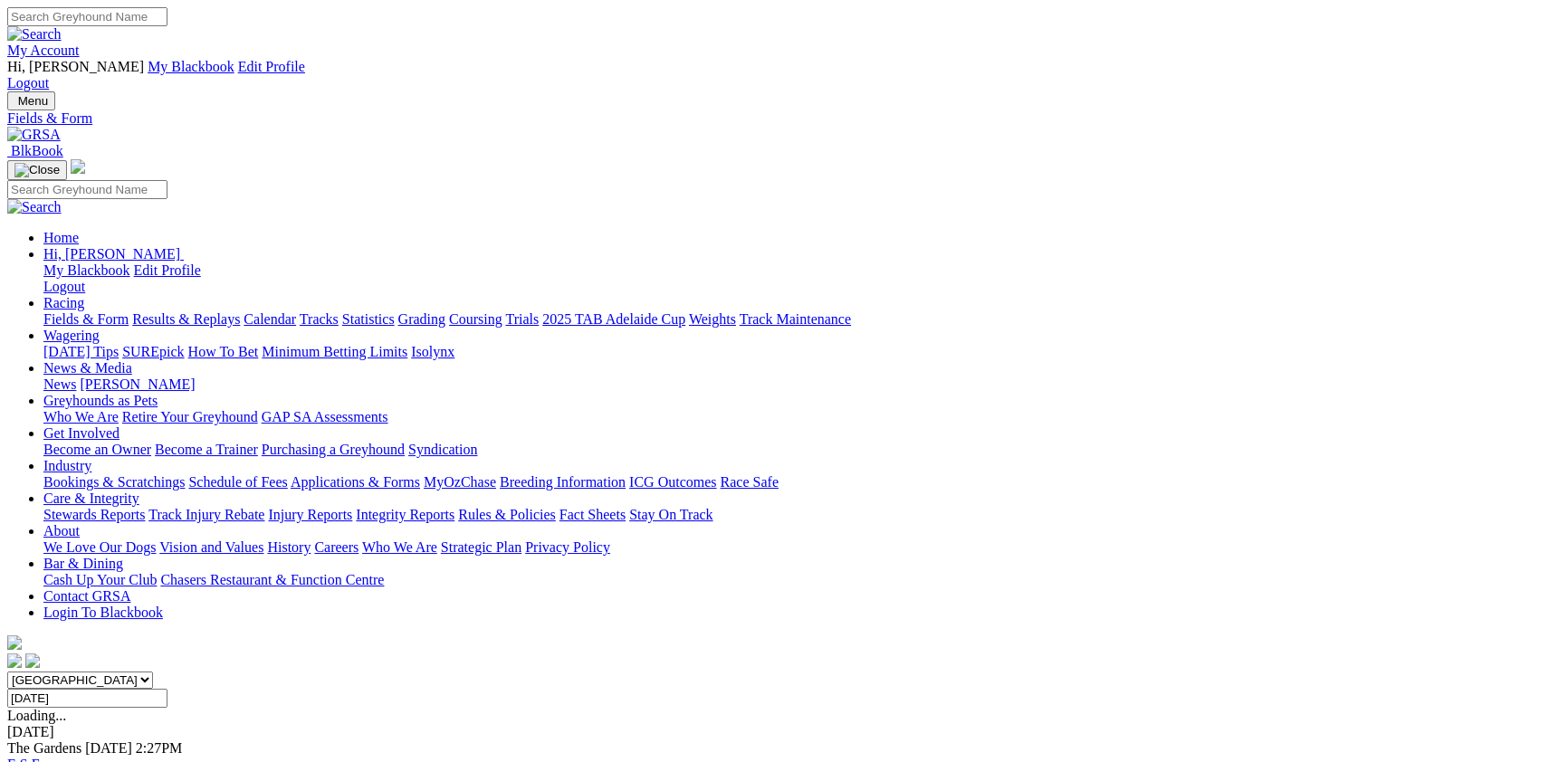
click at [40, 757] on link "F" at bounding box center [35, 765] width 8 height 16
select select "QLD"
click at [153, 671] on select "South Australia New South Wales Northern Territory Queensland Tasmania Victoria…" at bounding box center [79, 680] width 146 height 18
click at [874, 671] on div "South Australia New South Wales Northern Territory Queensland Tasmania Victoria…" at bounding box center [784, 689] width 1553 height 36
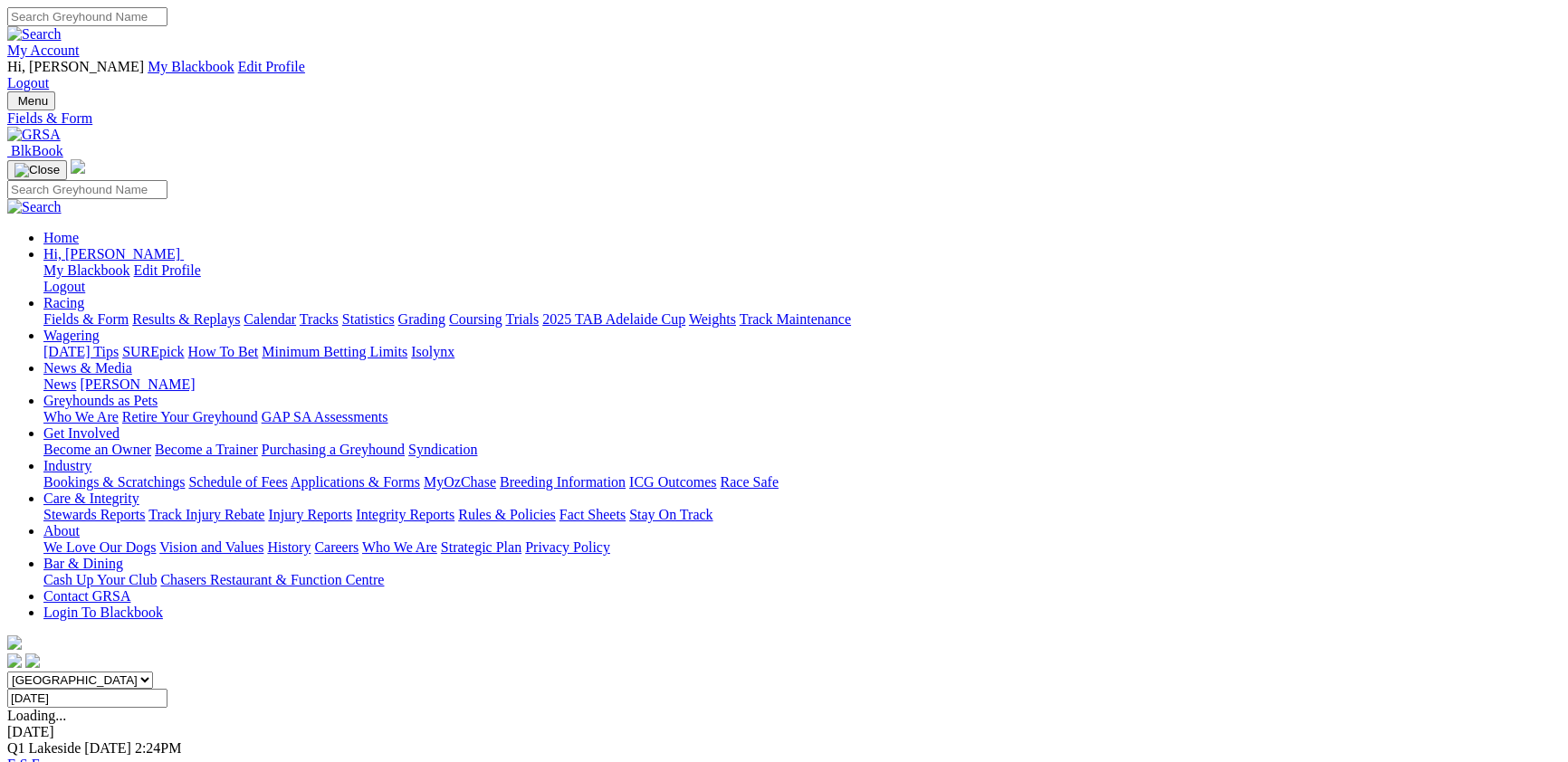
click at [167, 689] on input "Friday, 3 Oct 2025" at bounding box center [87, 698] width 160 height 19
click at [167, 689] on input "Today, 3 Oct 2025" at bounding box center [87, 698] width 160 height 19
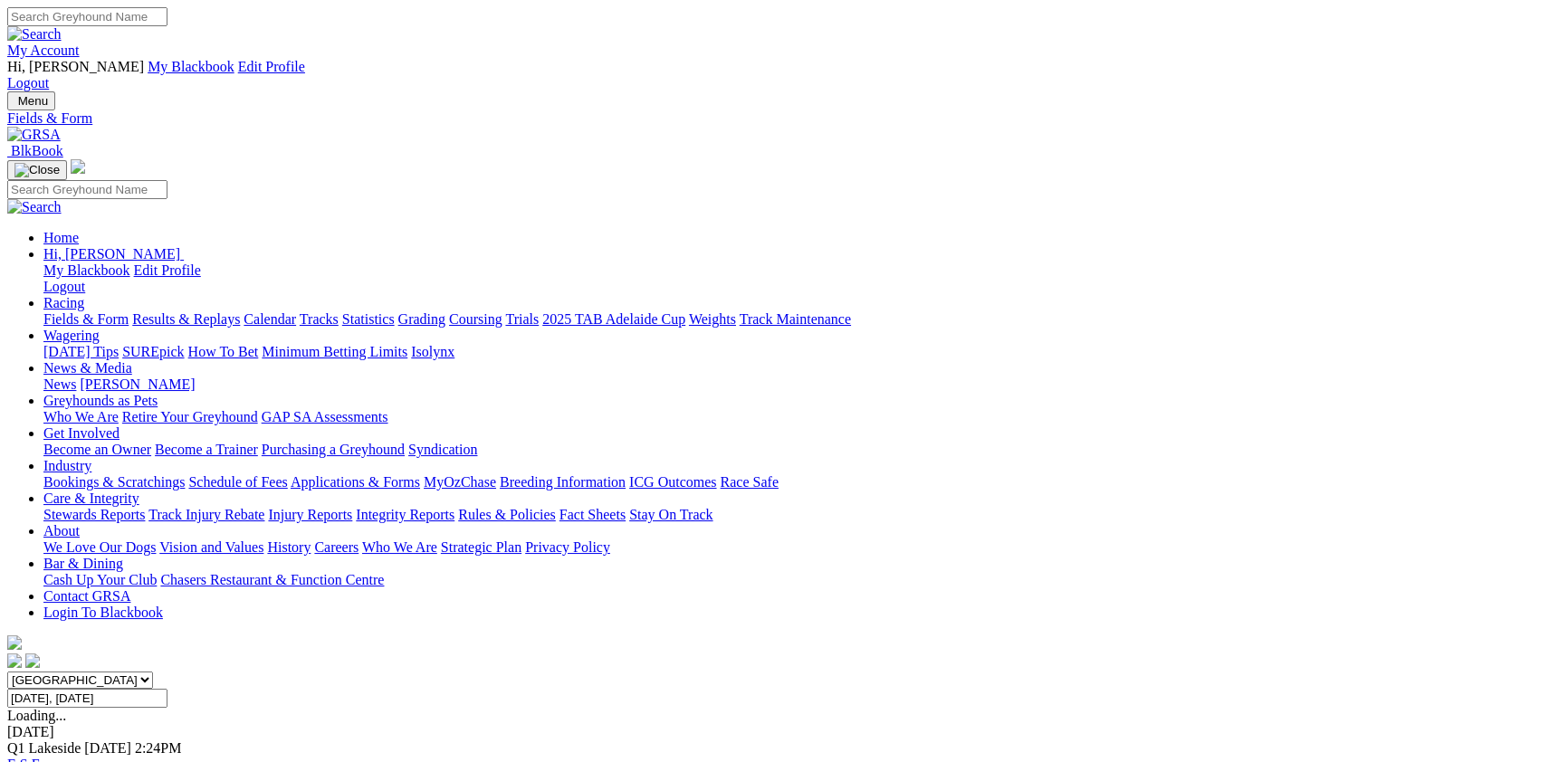
click at [167, 689] on input "Wednesday, 1 Oct 2025" at bounding box center [87, 698] width 160 height 19
type input "Yesterday, 2 Oct 2025"
click at [40, 757] on link "F" at bounding box center [35, 765] width 8 height 16
